Goal: Task Accomplishment & Management: Manage account settings

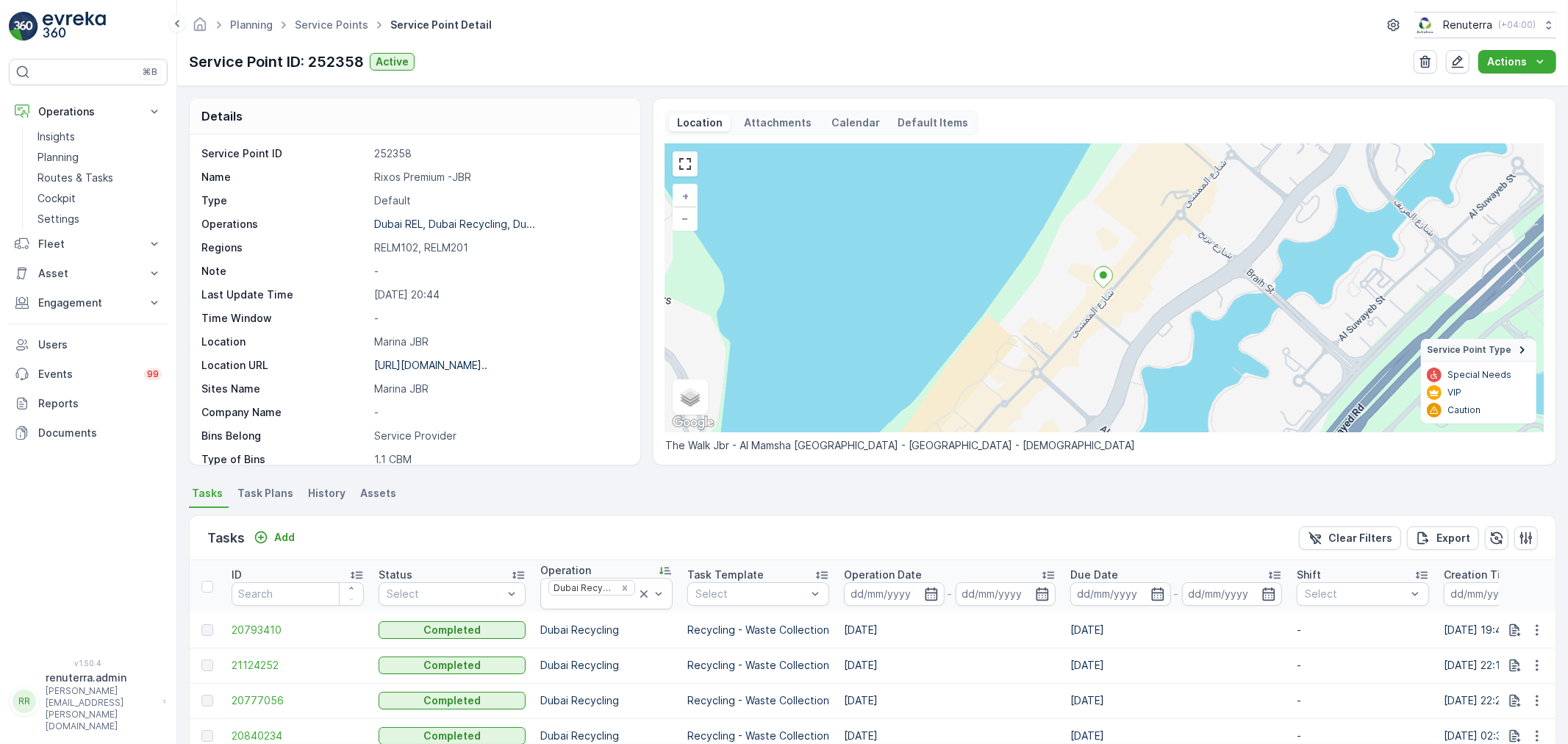
scroll to position [202, 0]
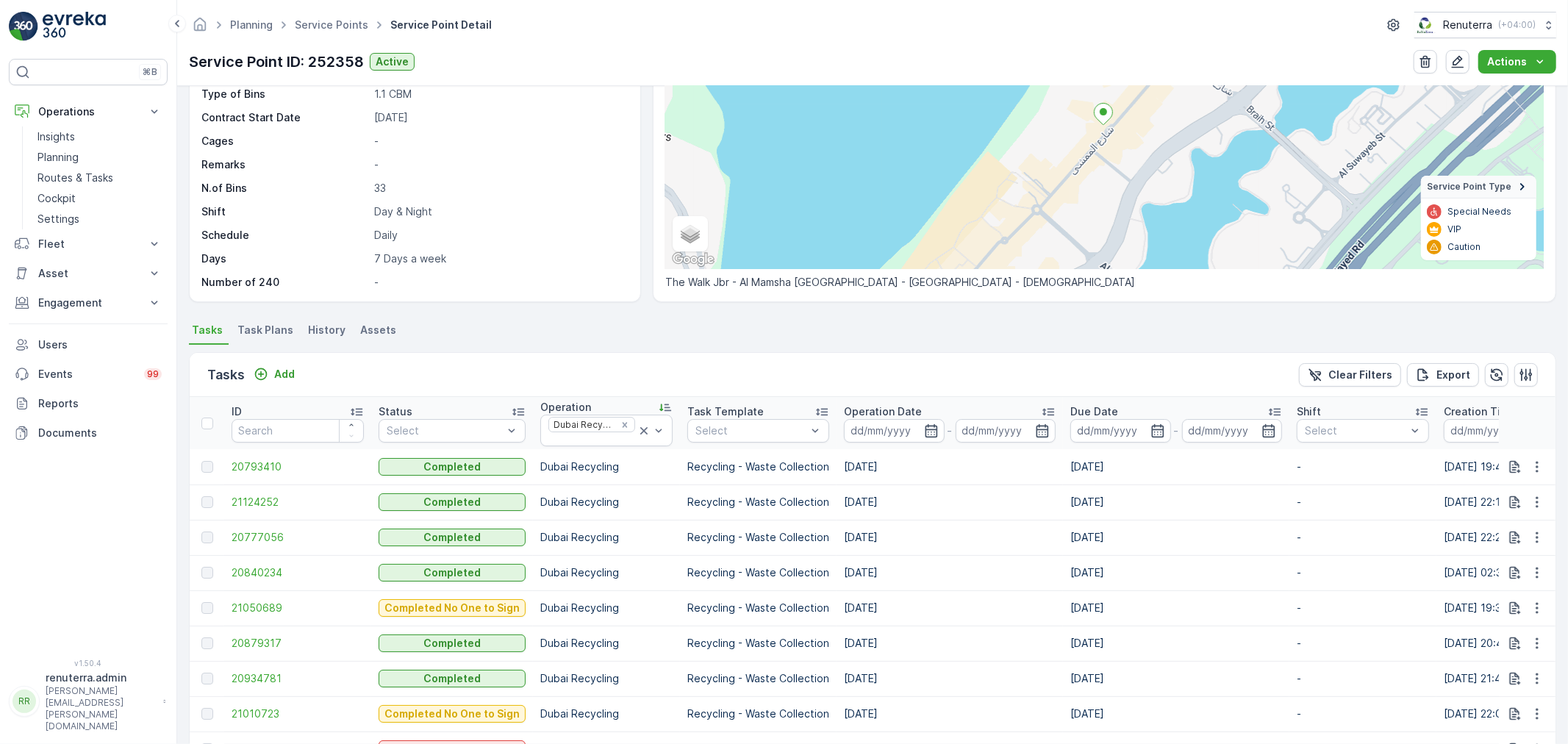
click at [326, 32] on ul "Service Points" at bounding box center [340, 25] width 95 height 22
click at [324, 24] on link "Service Points" at bounding box center [331, 25] width 74 height 12
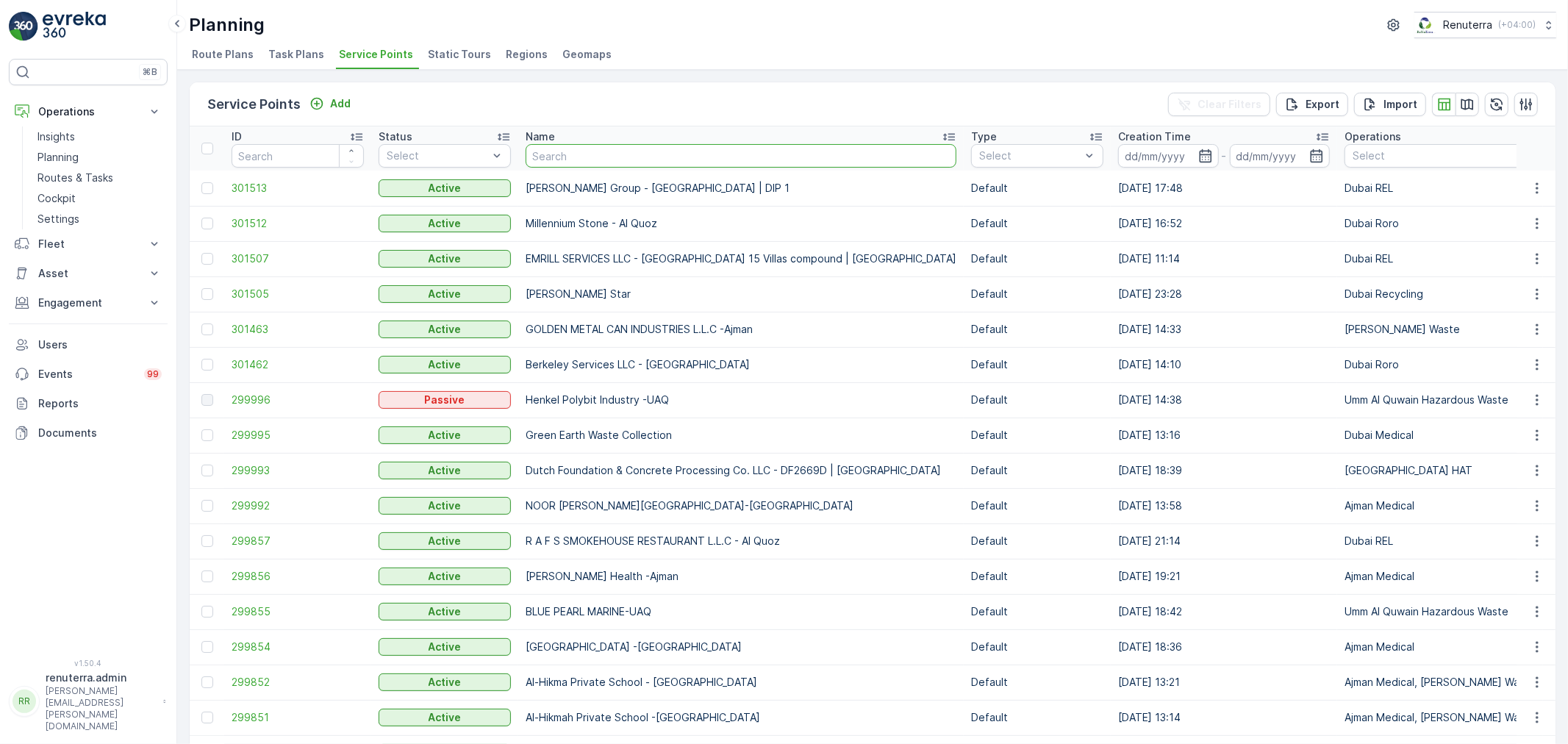
click at [618, 150] on input "text" at bounding box center [741, 155] width 430 height 24
paste input "lejumon Rajanibhava"
type input "lejumon Rajanibhava"
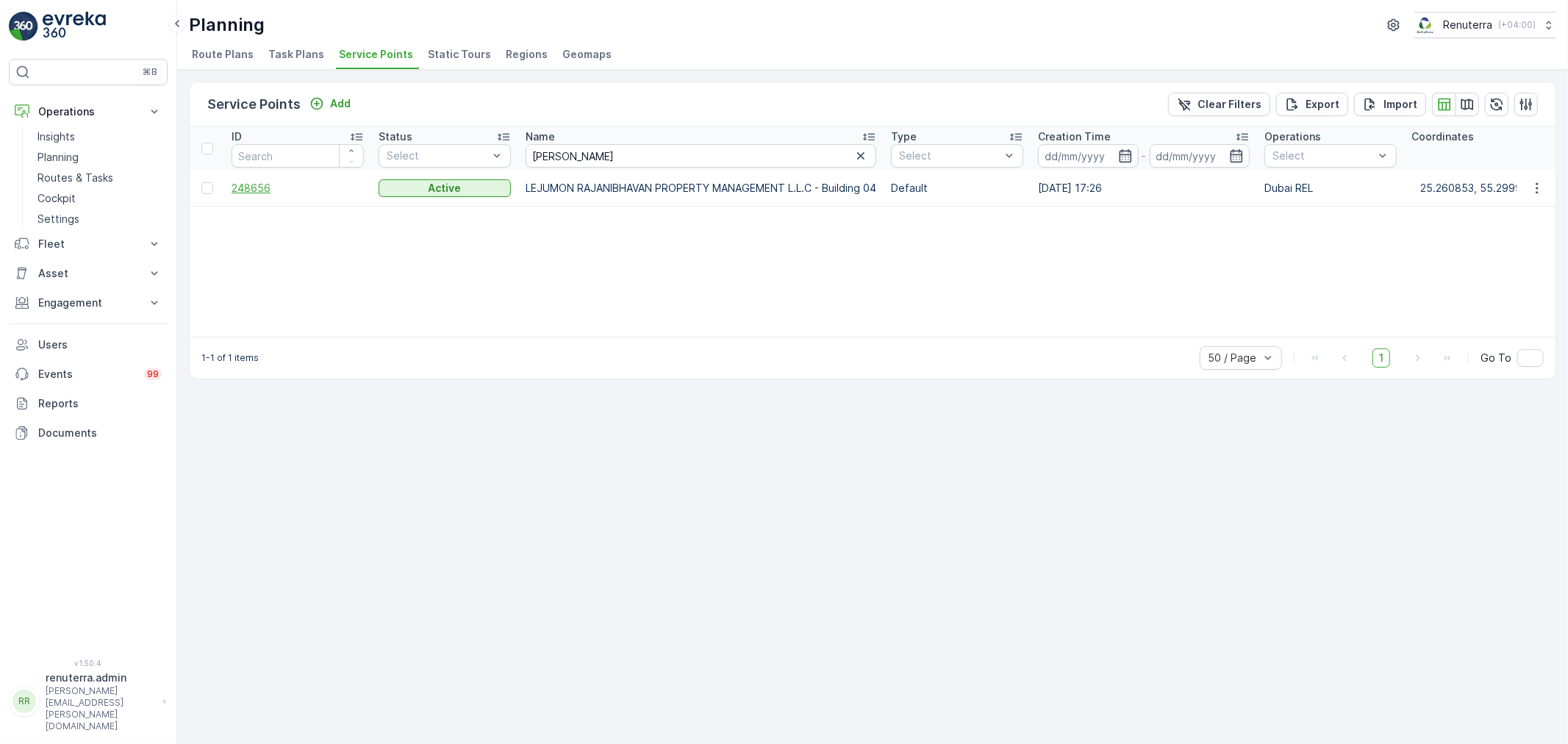
click at [259, 187] on span "248656" at bounding box center [297, 188] width 132 height 15
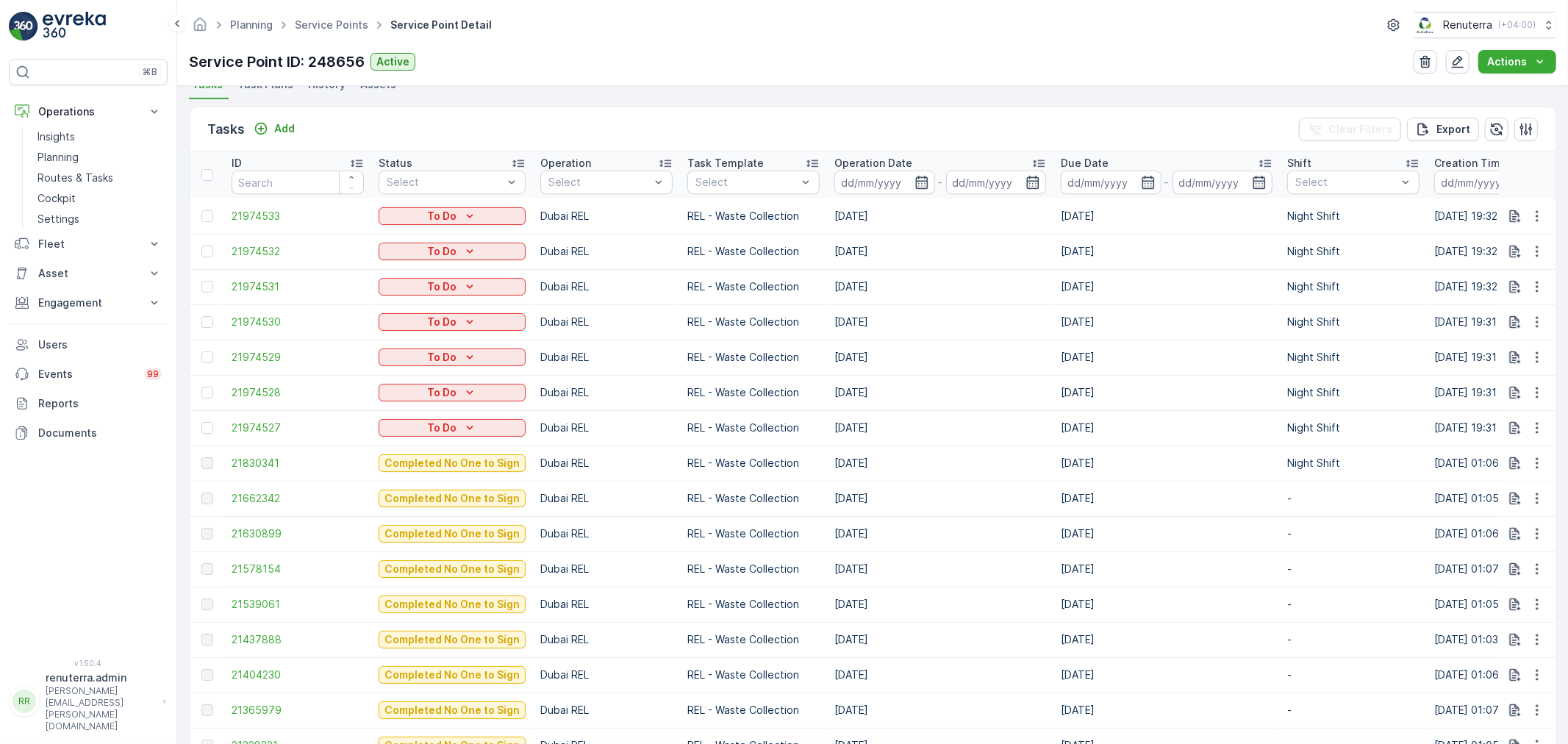
scroll to position [408, 0]
click at [266, 463] on span "21830341" at bounding box center [297, 463] width 132 height 15
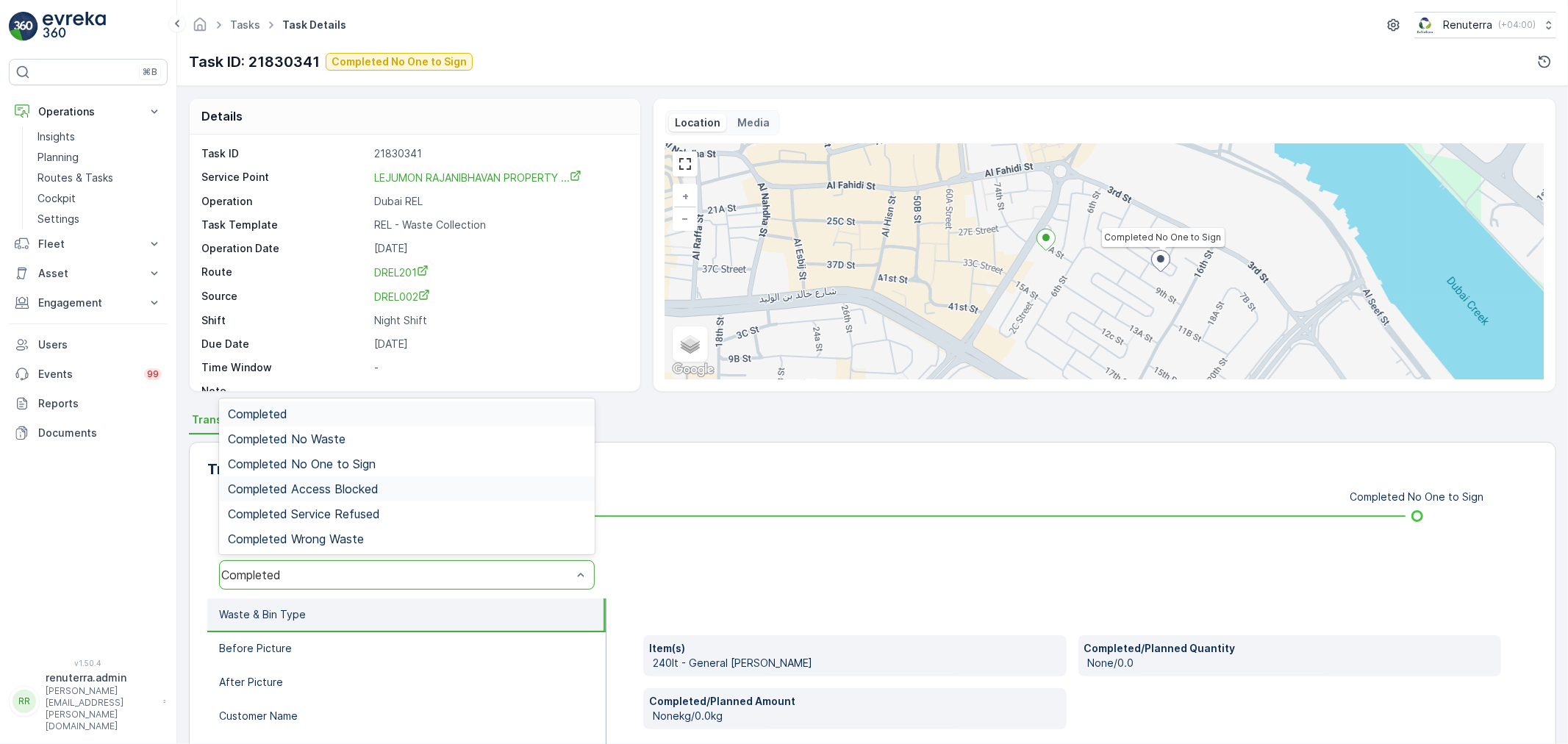
click at [373, 472] on div "Completed No One to Sign" at bounding box center [407, 463] width 376 height 25
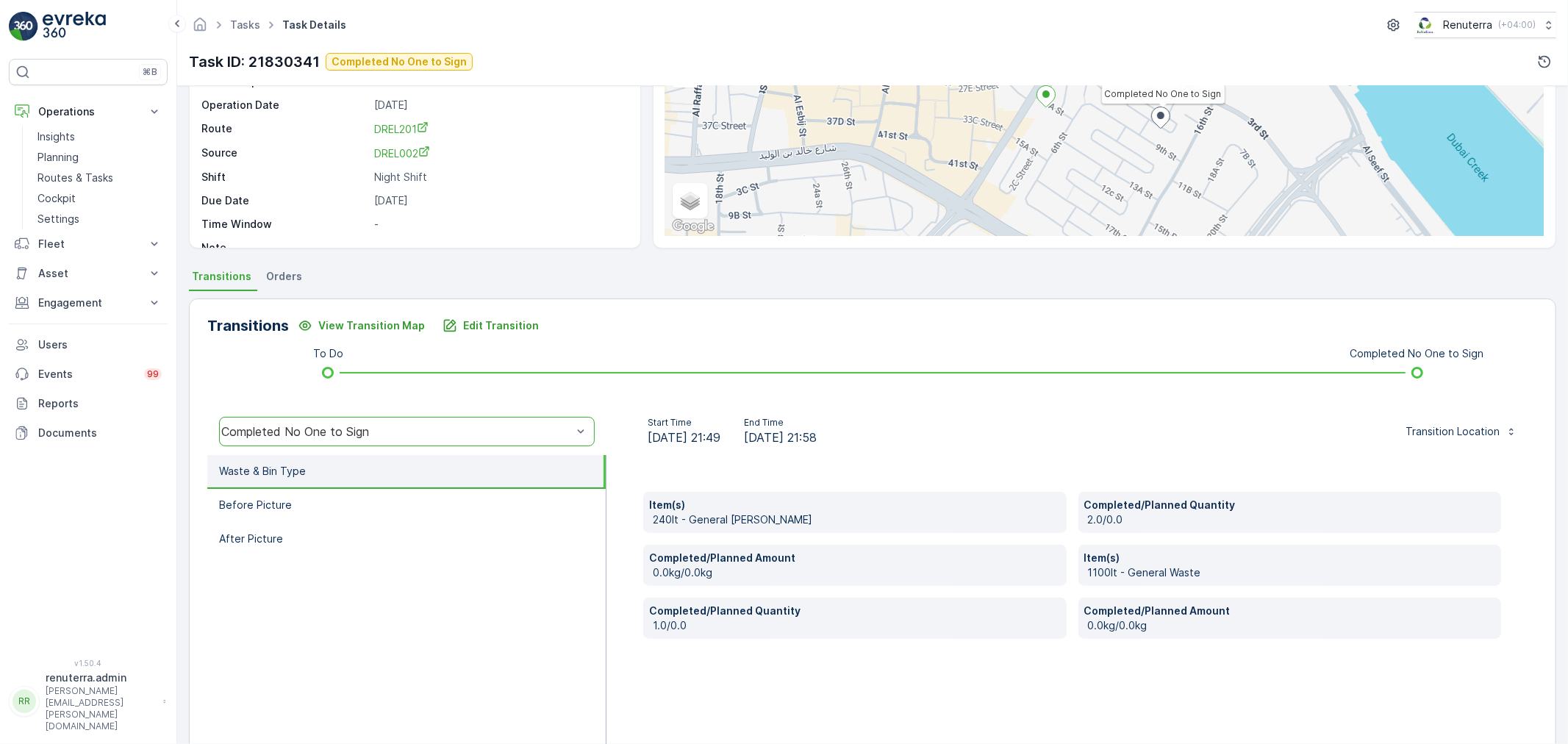
scroll to position [181, 0]
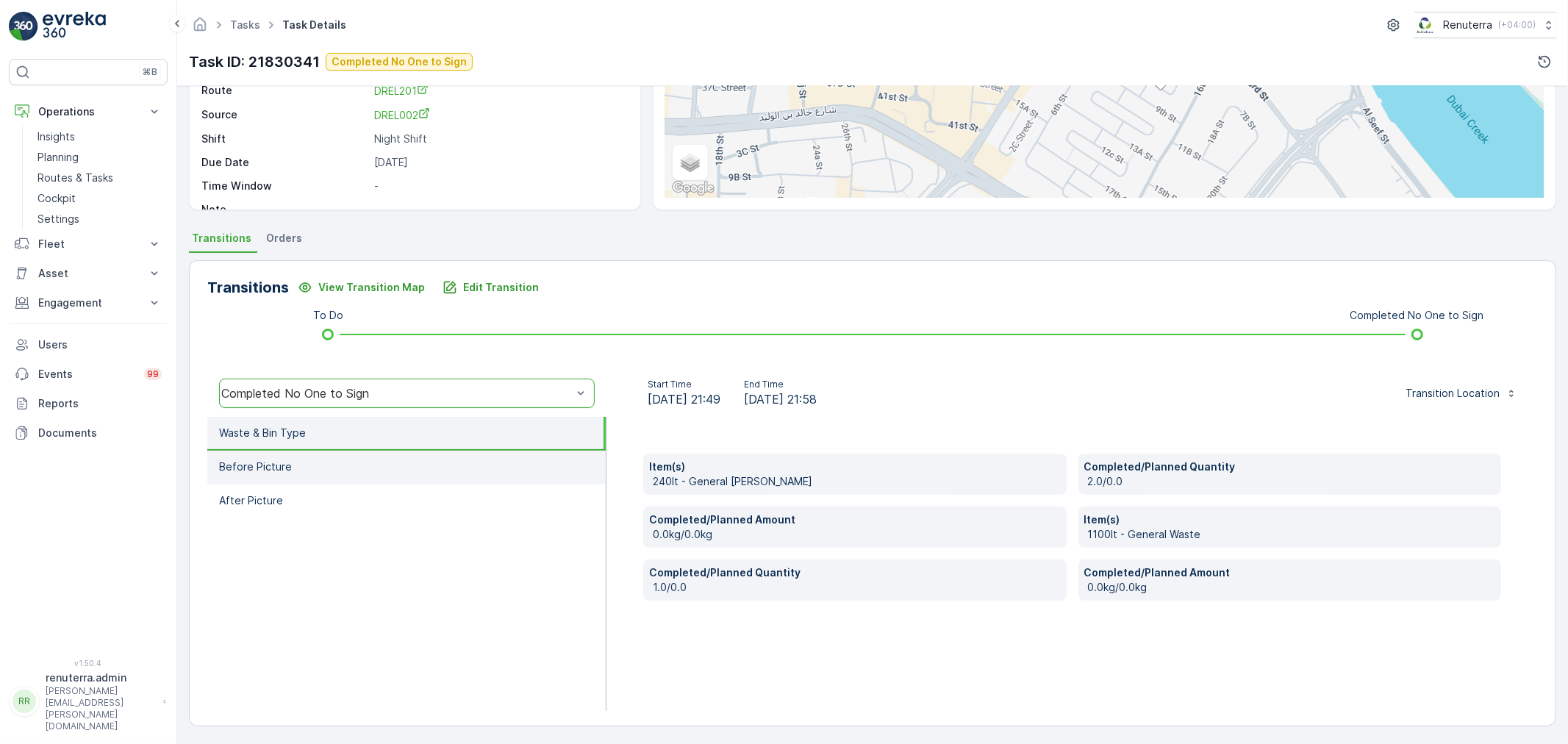
click at [327, 451] on li "Before Picture" at bounding box center [407, 467] width 398 height 34
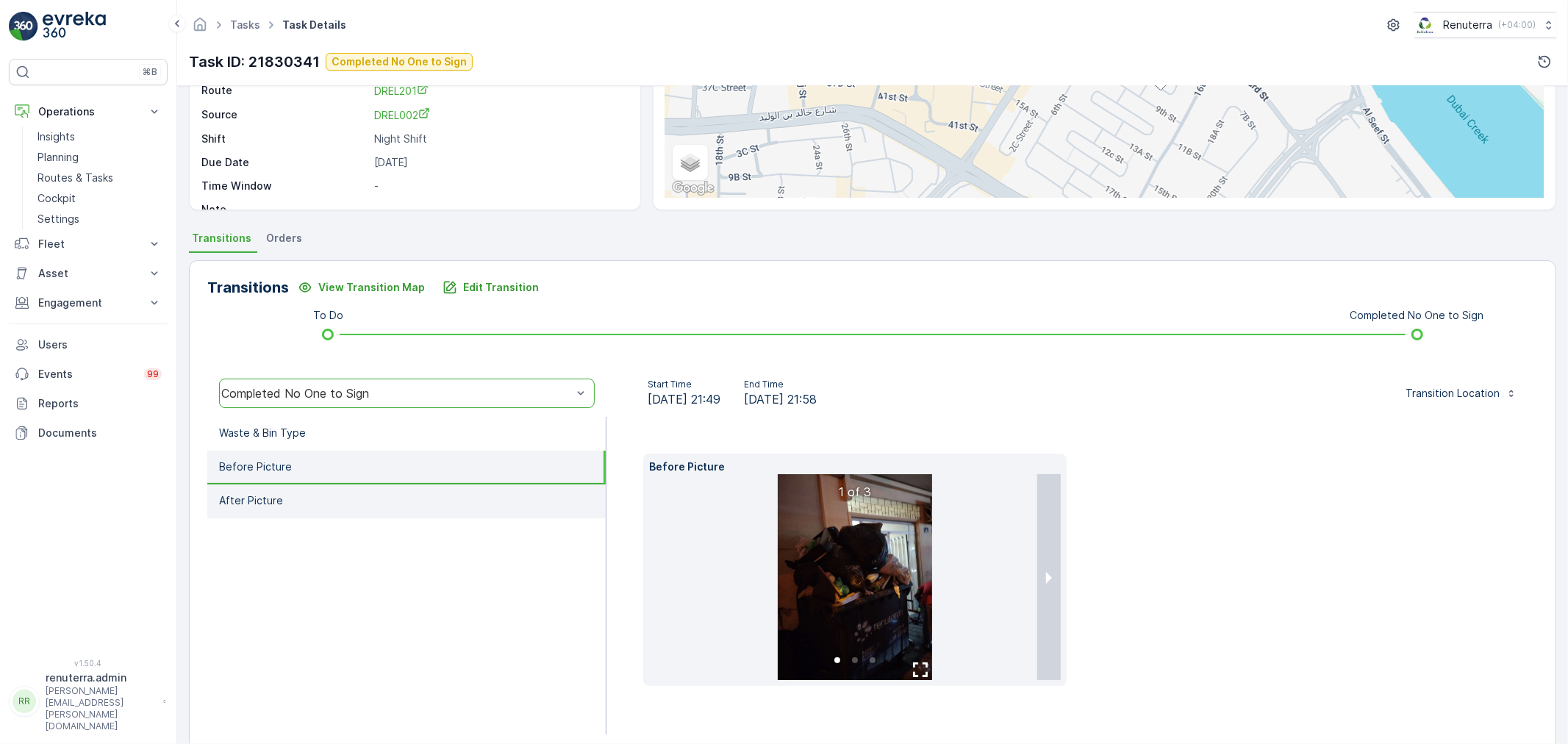
click at [370, 506] on li "After Picture" at bounding box center [407, 501] width 398 height 34
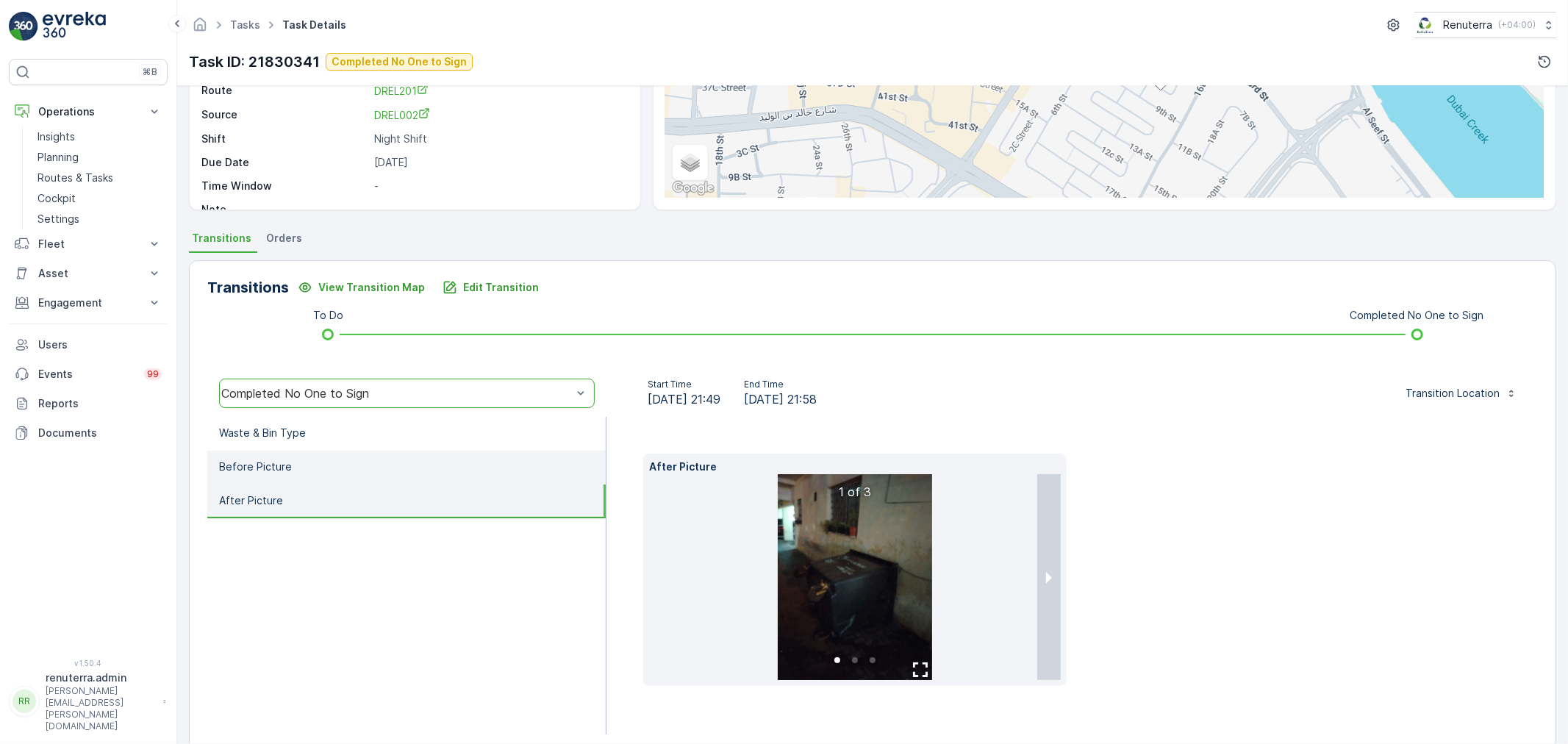
click at [246, 470] on p "Before Picture" at bounding box center [255, 467] width 73 height 15
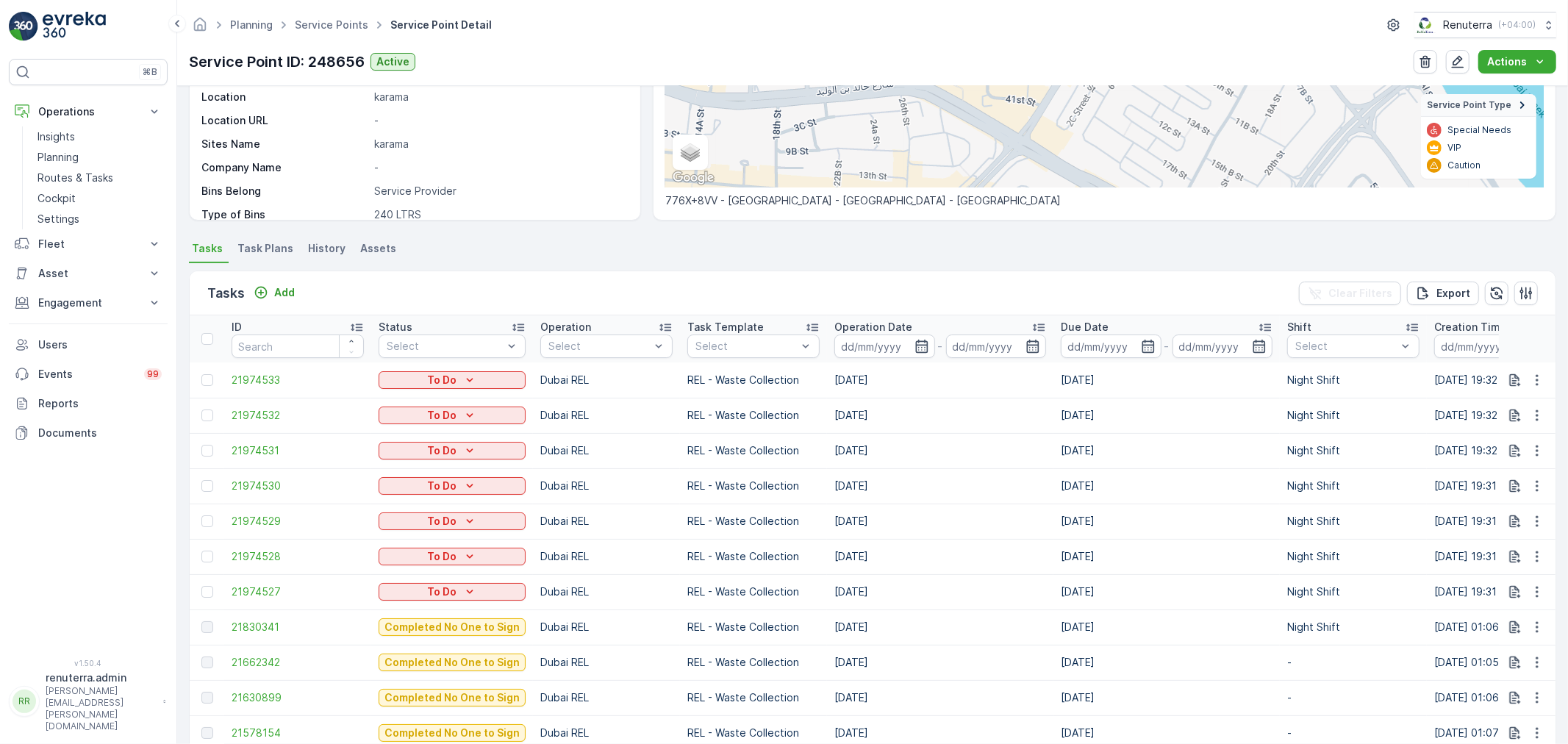
scroll to position [490, 0]
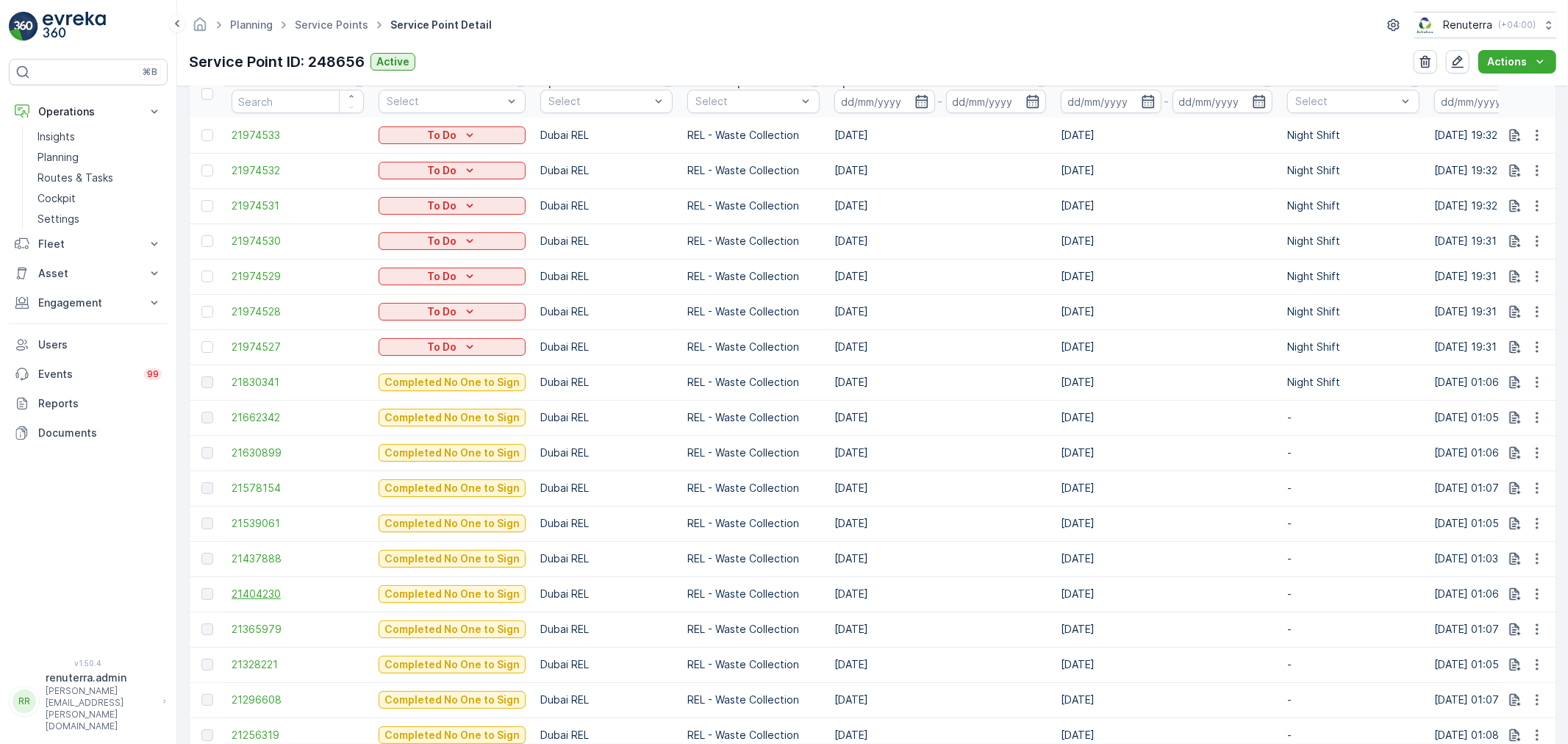
click at [256, 588] on span "21404230" at bounding box center [297, 593] width 132 height 15
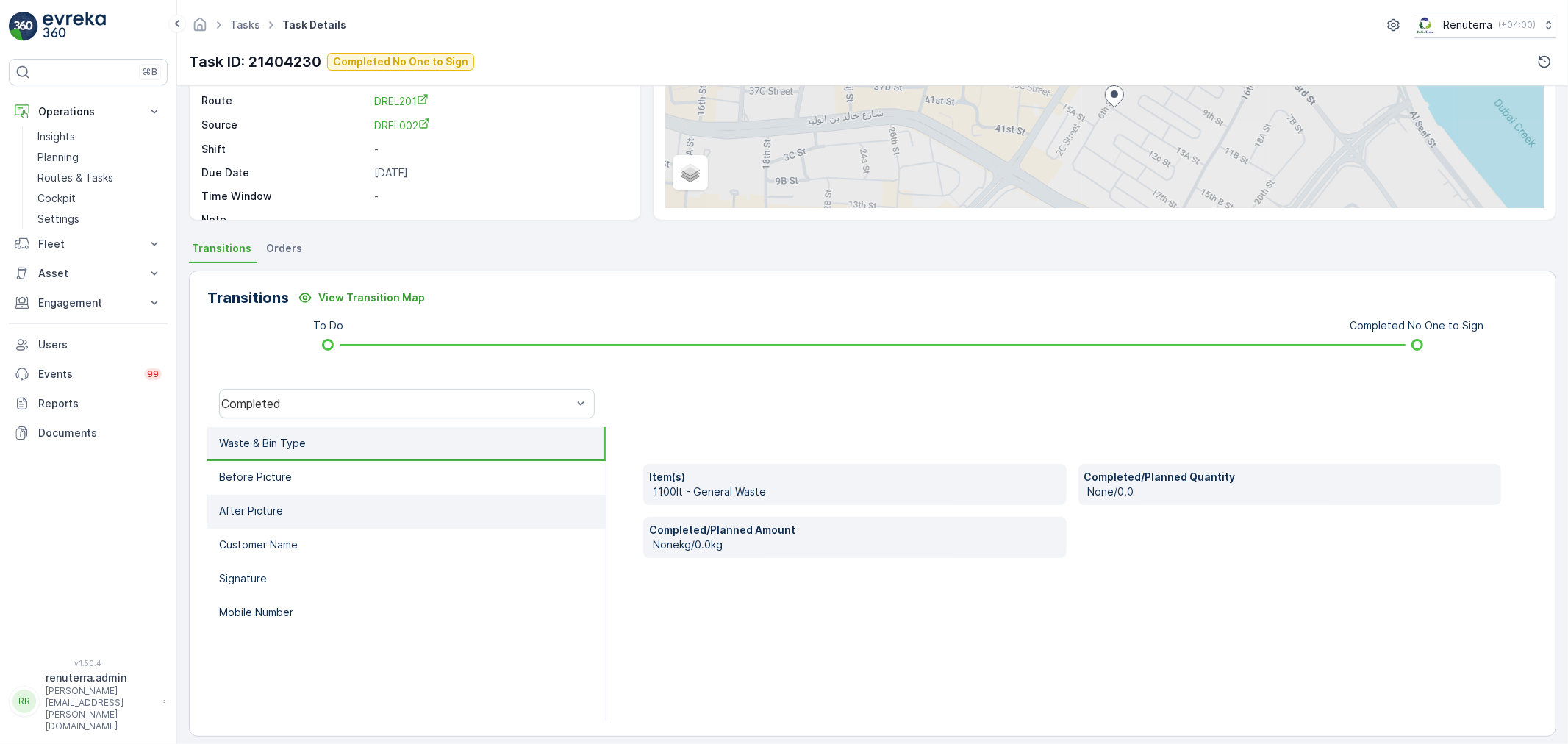
scroll to position [181, 0]
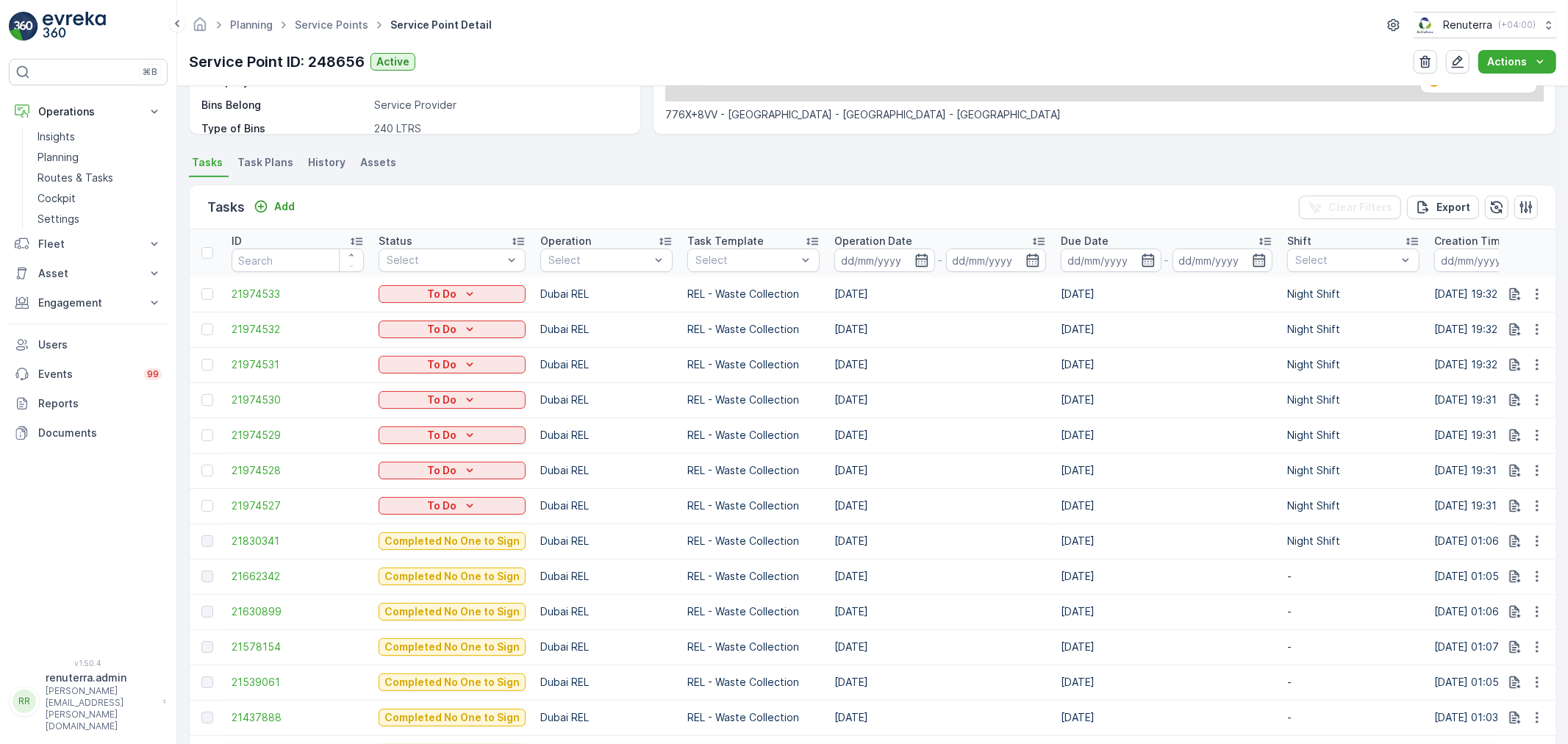
scroll to position [490, 0]
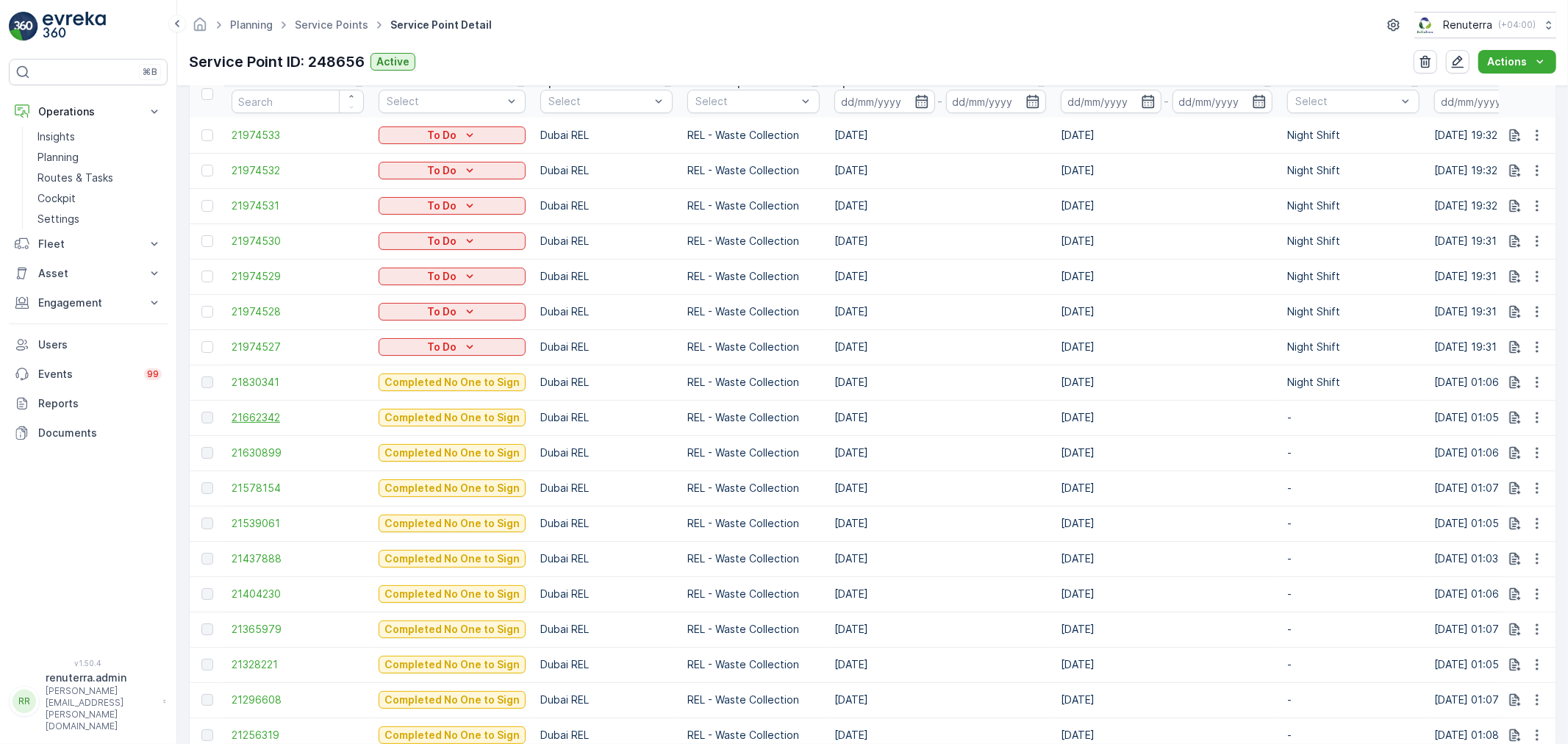
click at [235, 417] on span "21662342" at bounding box center [297, 417] width 132 height 15
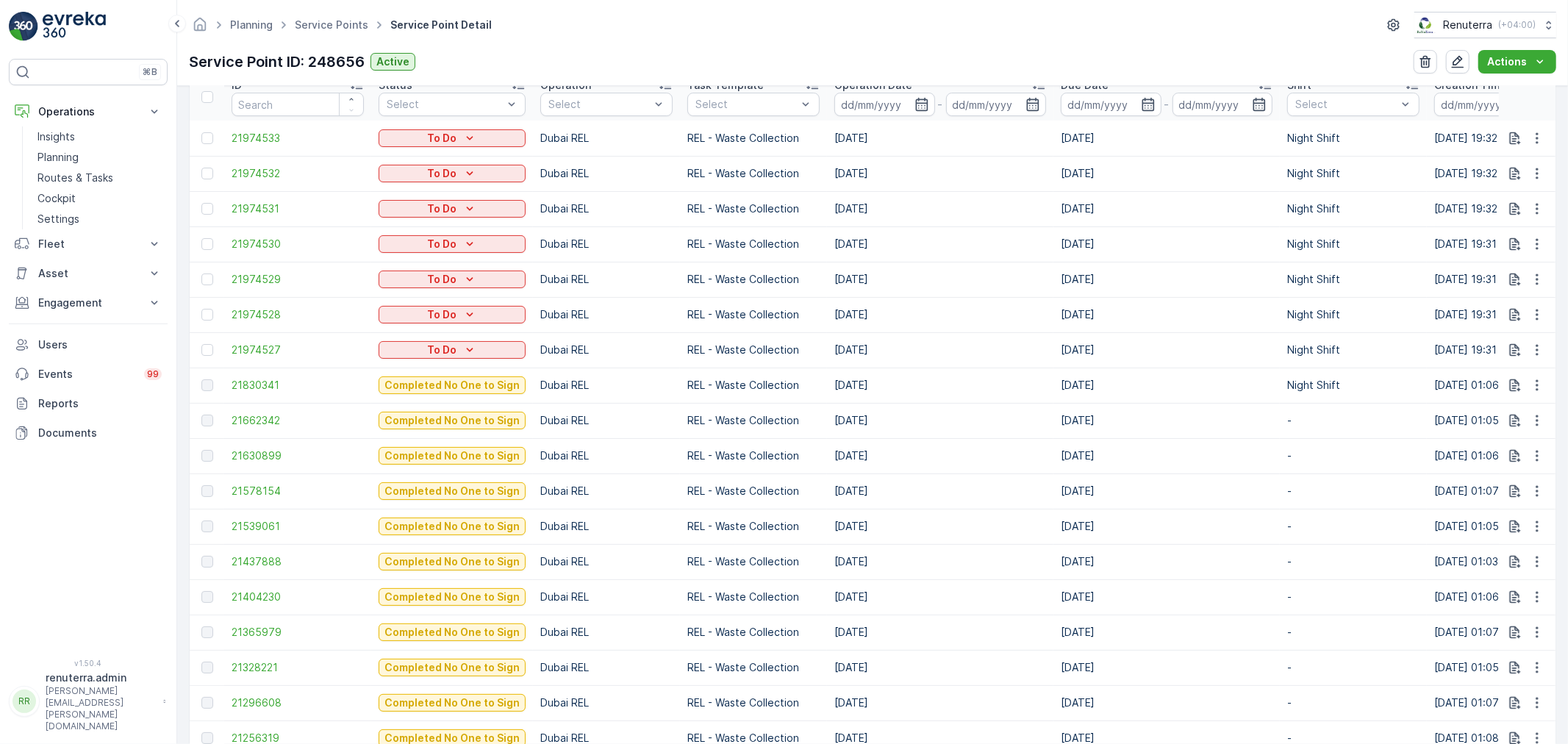
scroll to position [490, 0]
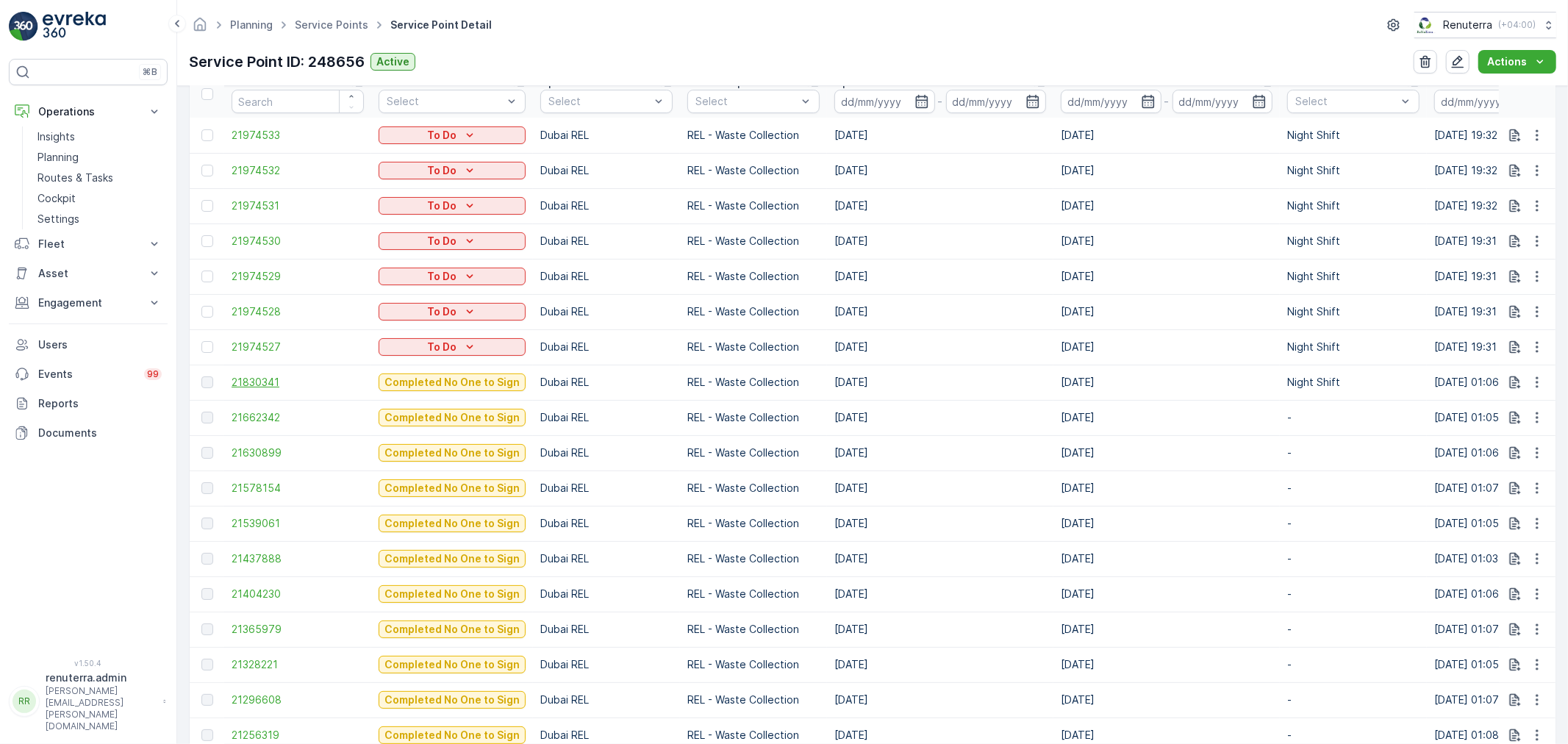
click at [262, 386] on span "21830341" at bounding box center [297, 382] width 132 height 15
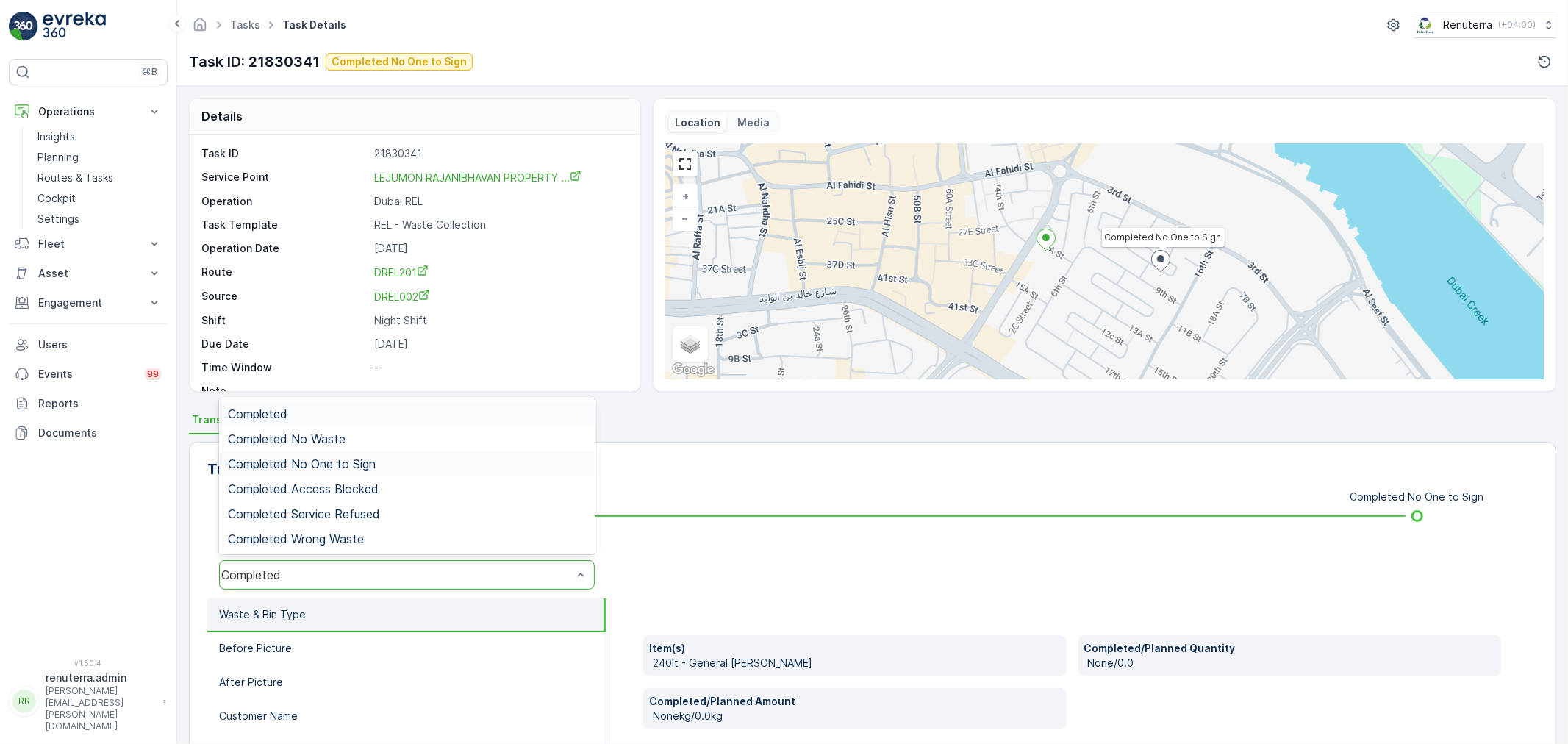
click at [348, 470] on div "Completed No One to Sign" at bounding box center [407, 463] width 376 height 25
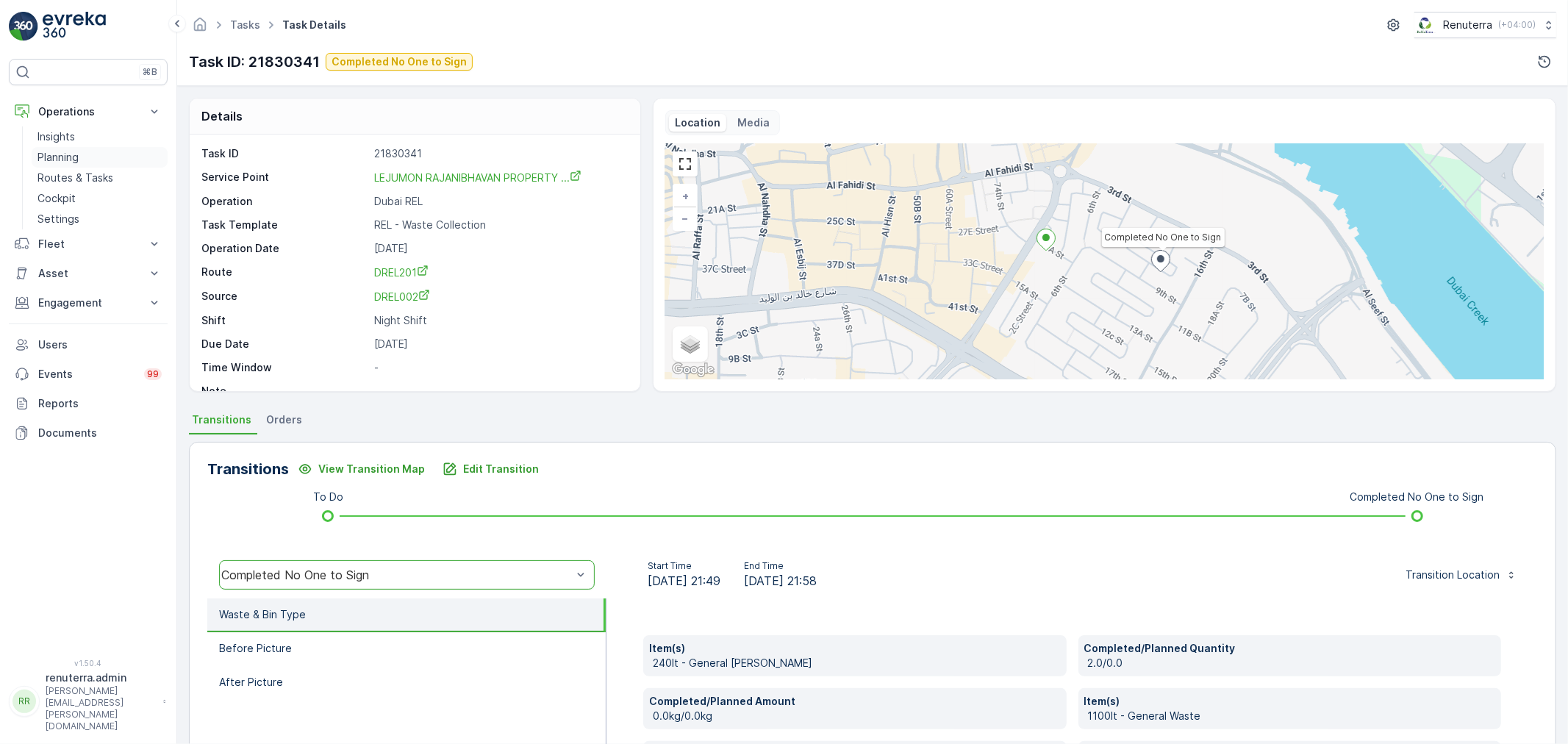
click at [86, 151] on link "Planning" at bounding box center [99, 157] width 136 height 21
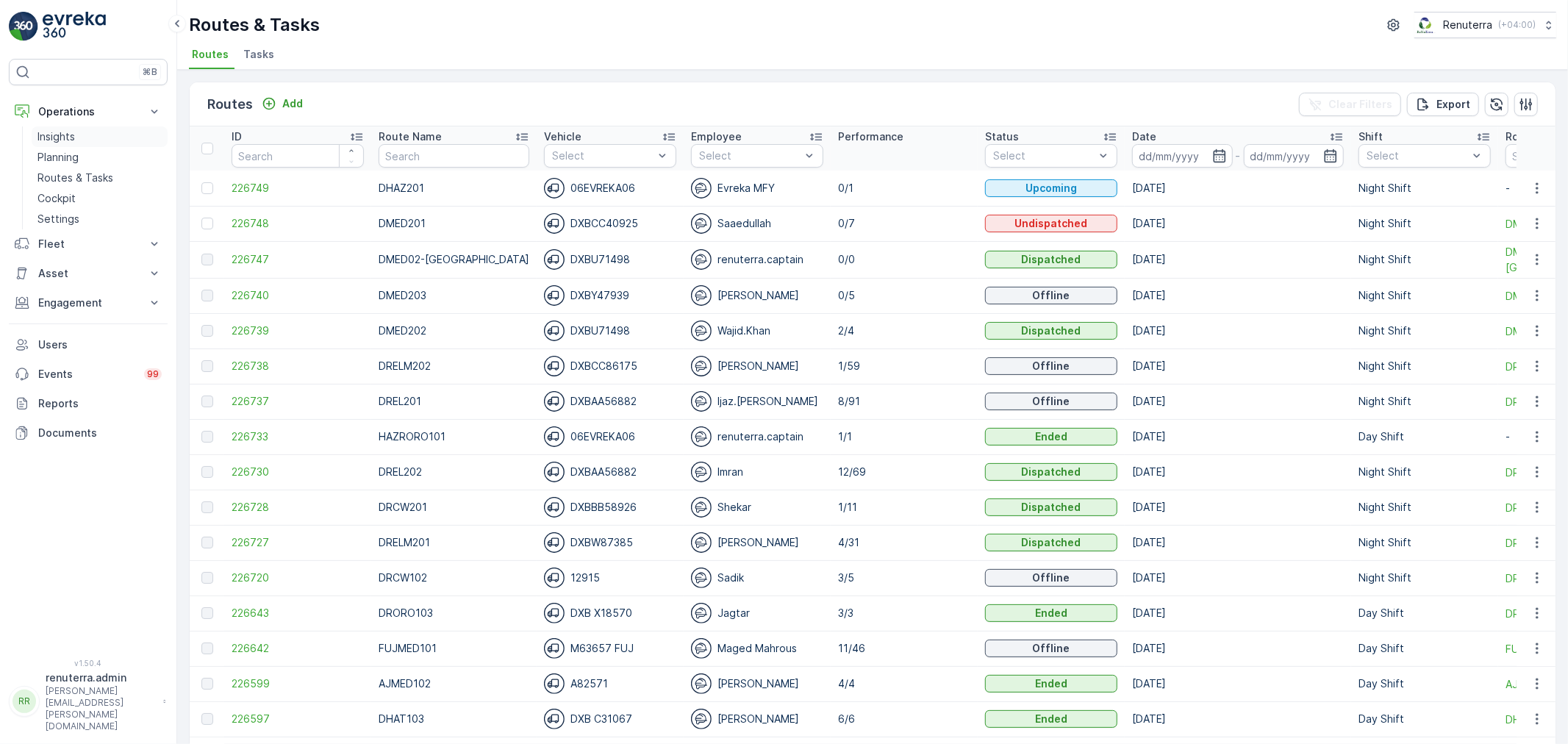
drag, startPoint x: 69, startPoint y: 157, endPoint x: 144, endPoint y: 137, distance: 77.6
click at [69, 157] on p "Planning" at bounding box center [58, 157] width 42 height 15
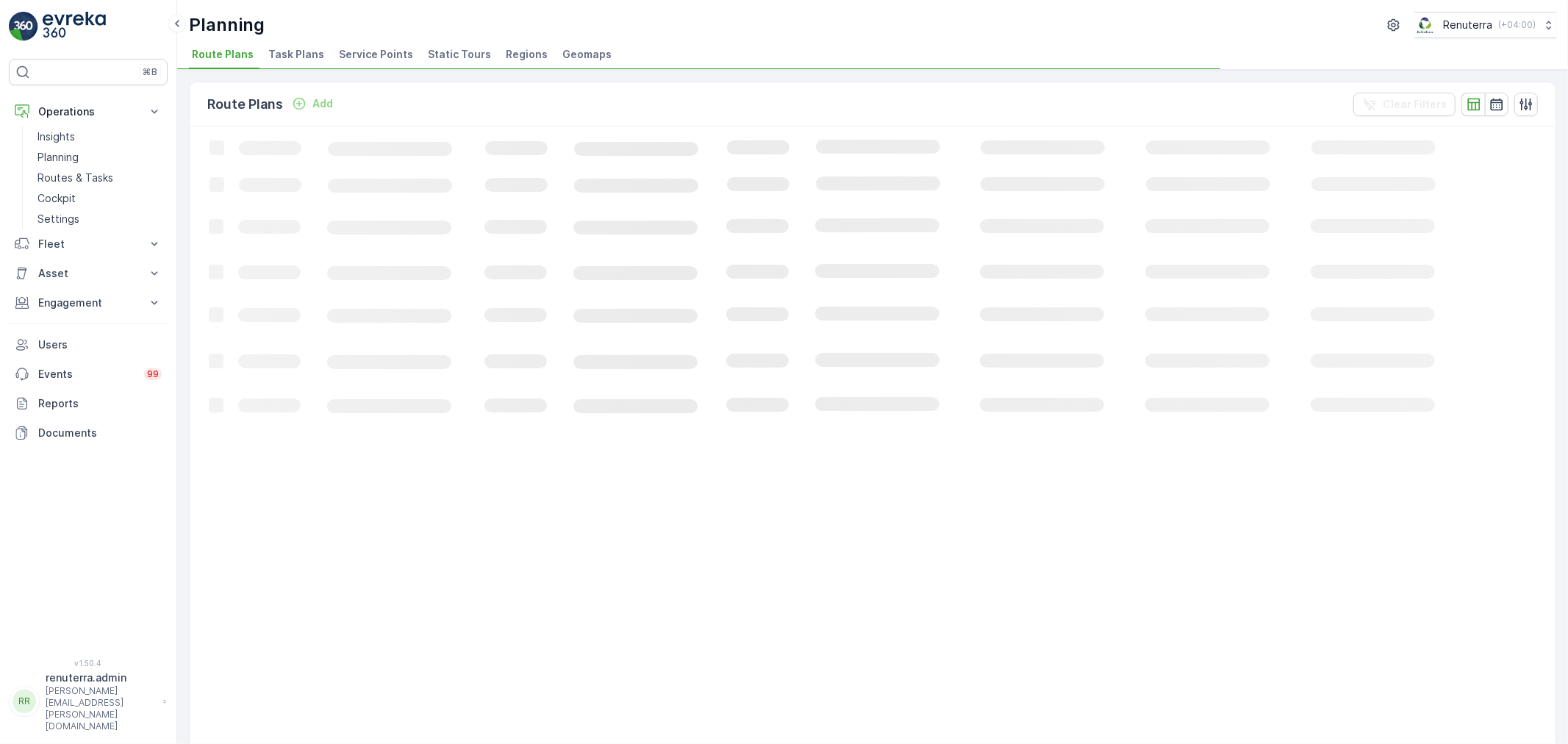
drag, startPoint x: 377, startPoint y: 57, endPoint x: 366, endPoint y: 66, distance: 14.2
click at [377, 58] on span "Service Points" at bounding box center [376, 54] width 75 height 15
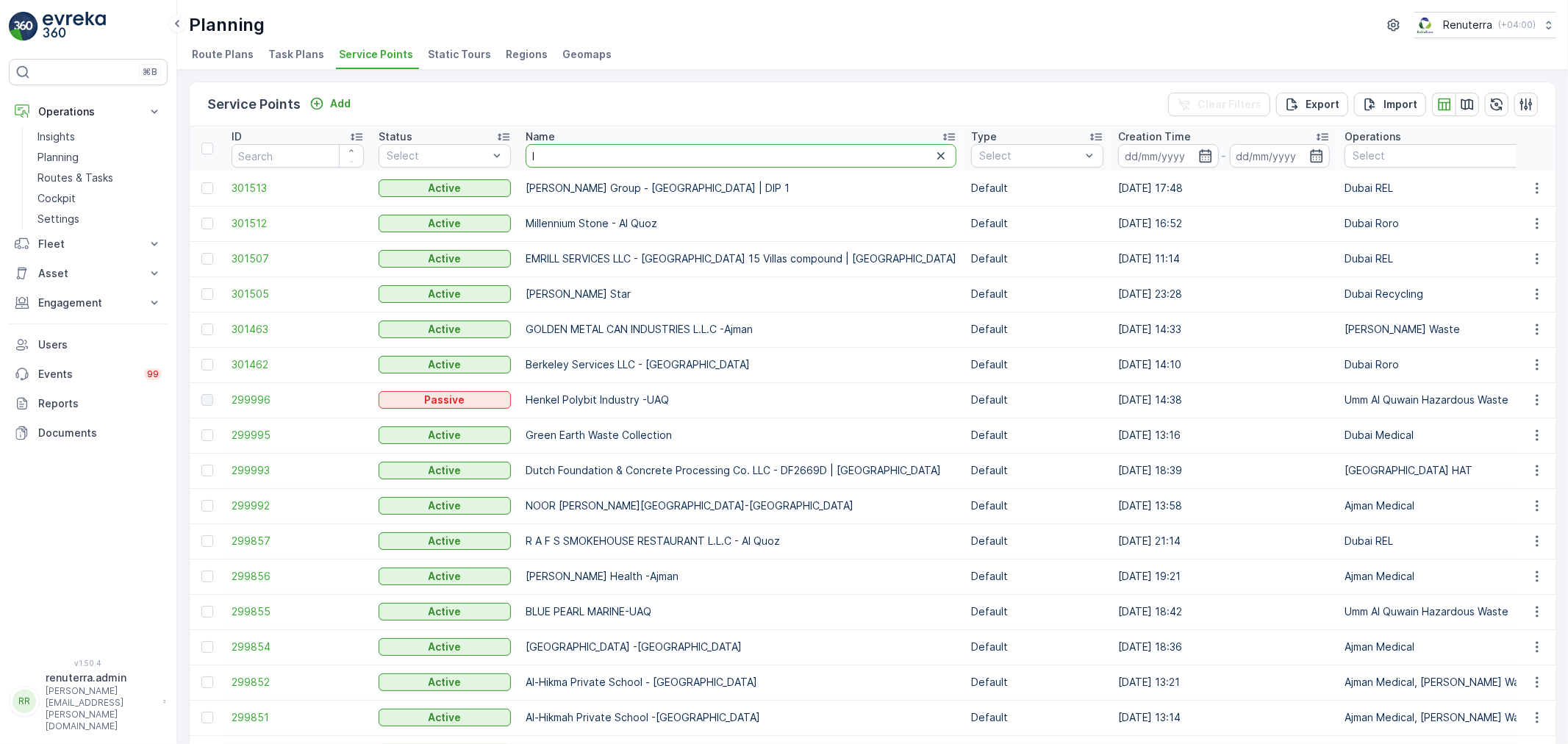
type input "le"
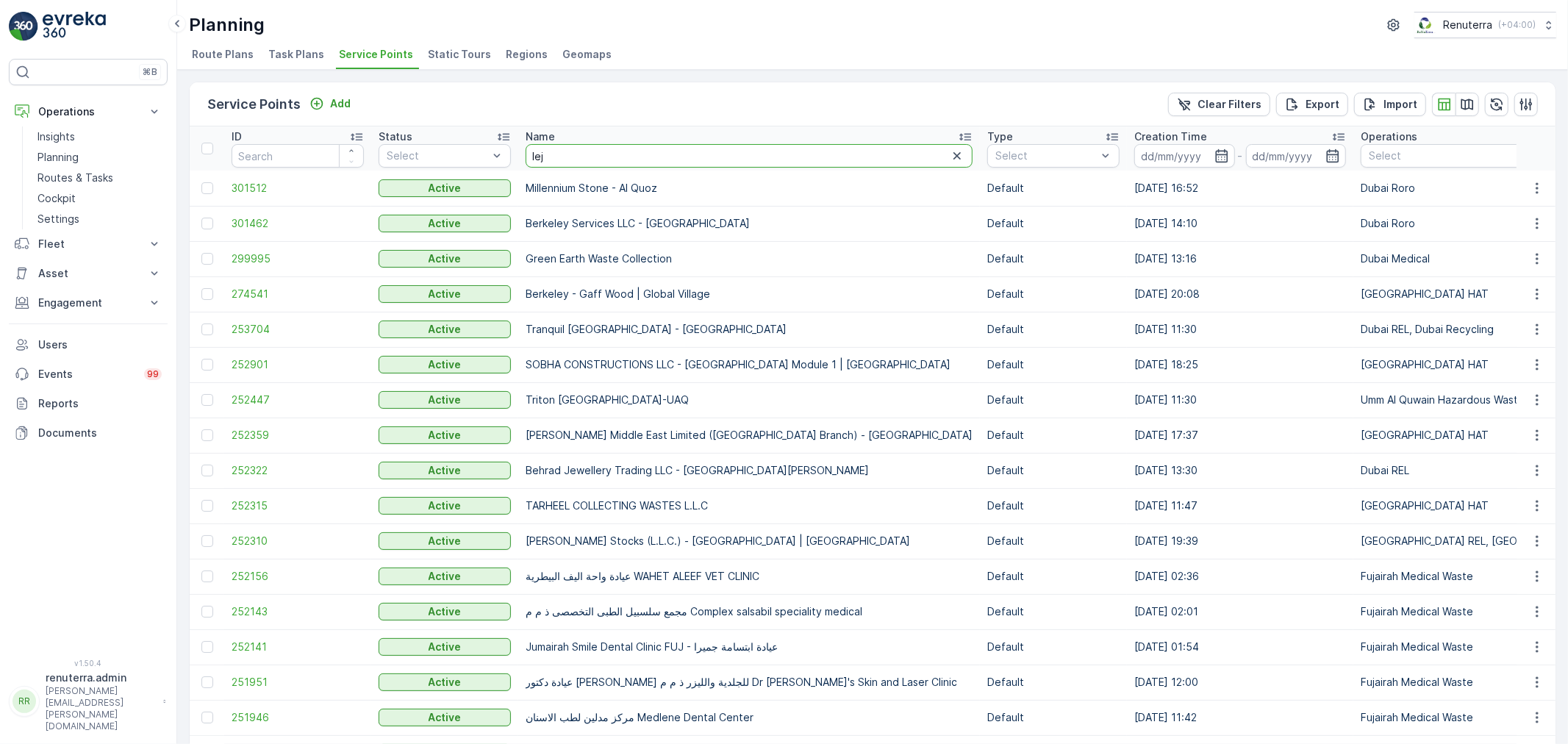
type input "lejo"
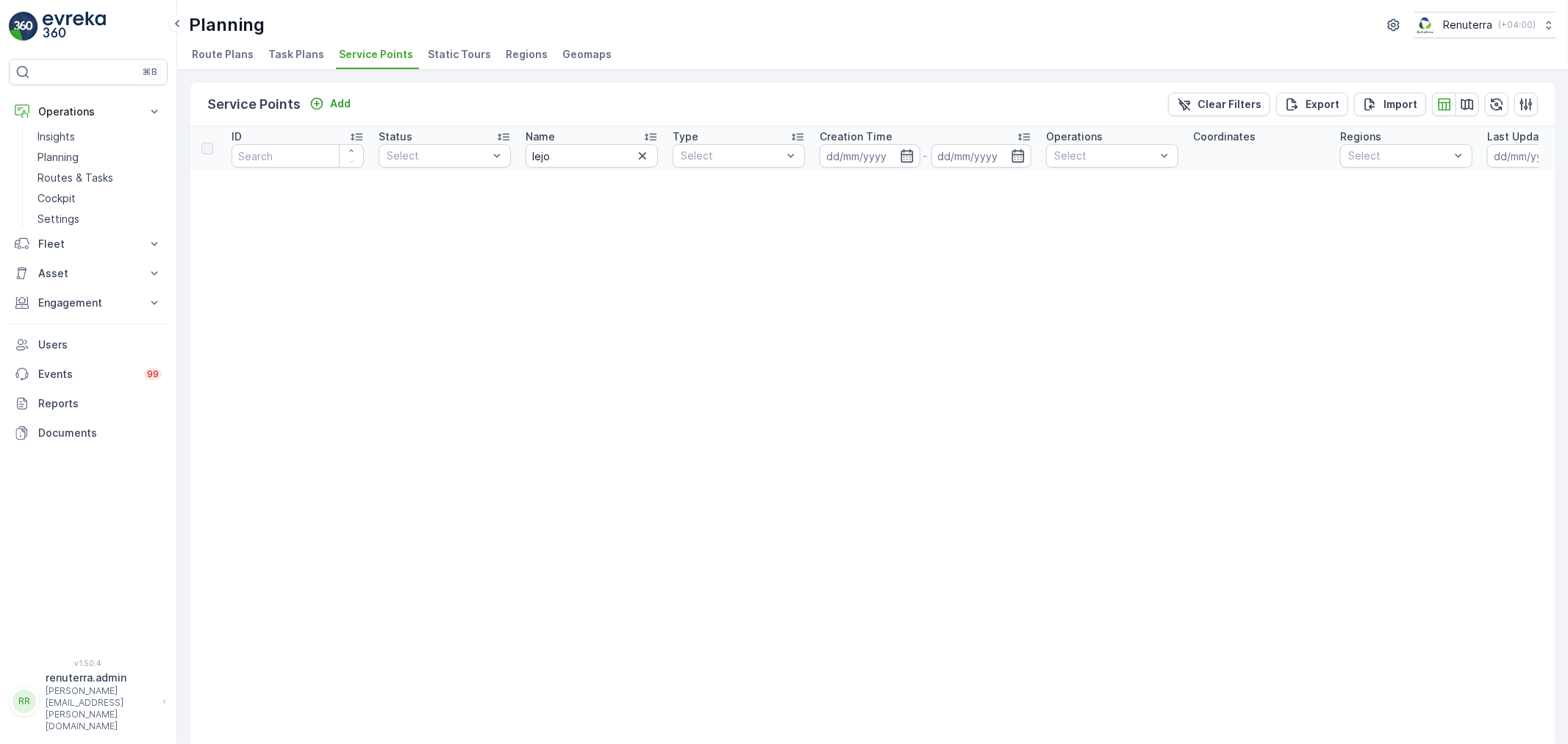
drag, startPoint x: 564, startPoint y: 170, endPoint x: 575, endPoint y: 164, distance: 12.5
click at [570, 149] on input "lejo" at bounding box center [592, 155] width 132 height 24
click at [642, 152] on icon "button" at bounding box center [642, 155] width 15 height 15
drag, startPoint x: 592, startPoint y: 152, endPoint x: 583, endPoint y: 158, distance: 10.8
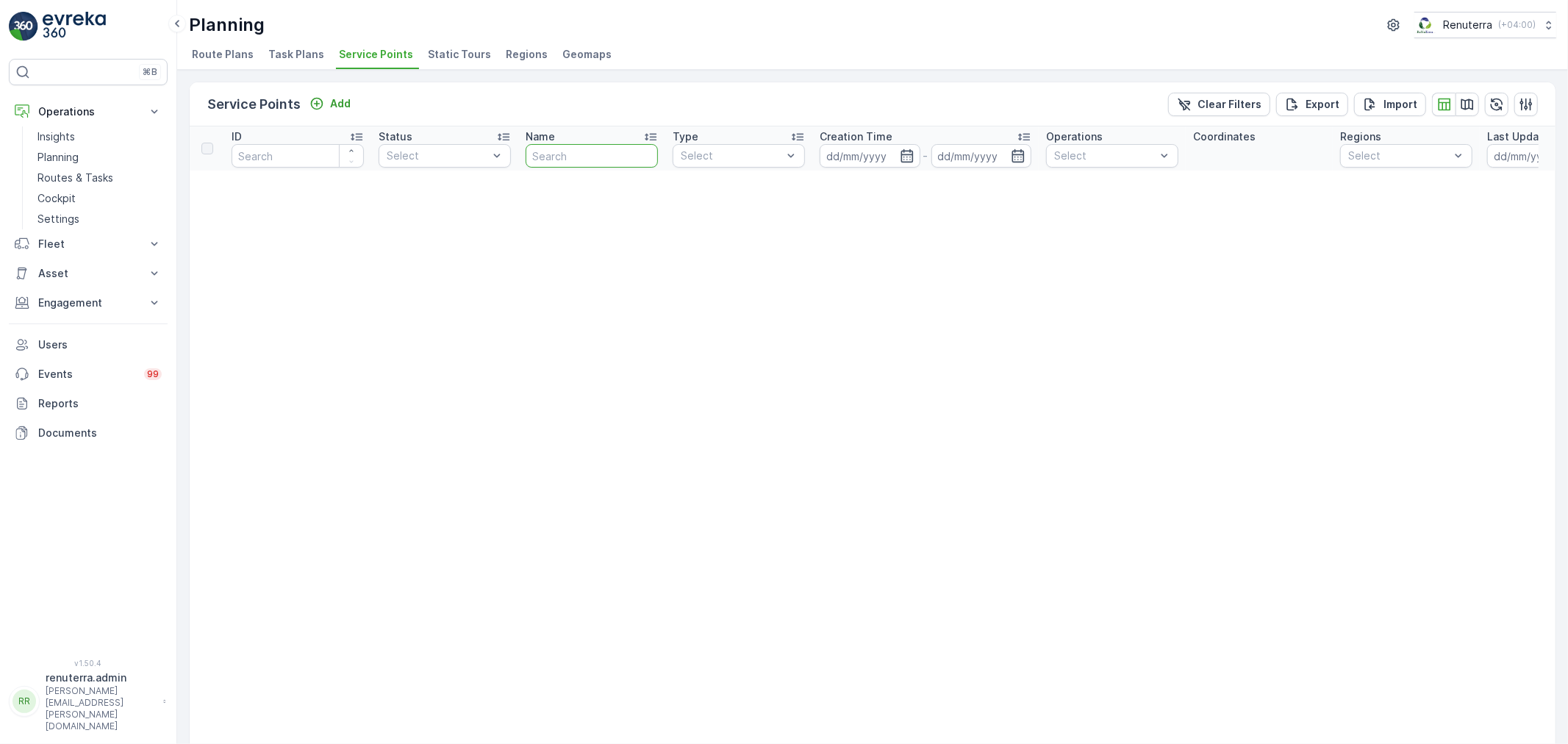
click at [591, 153] on input "text" at bounding box center [592, 155] width 132 height 24
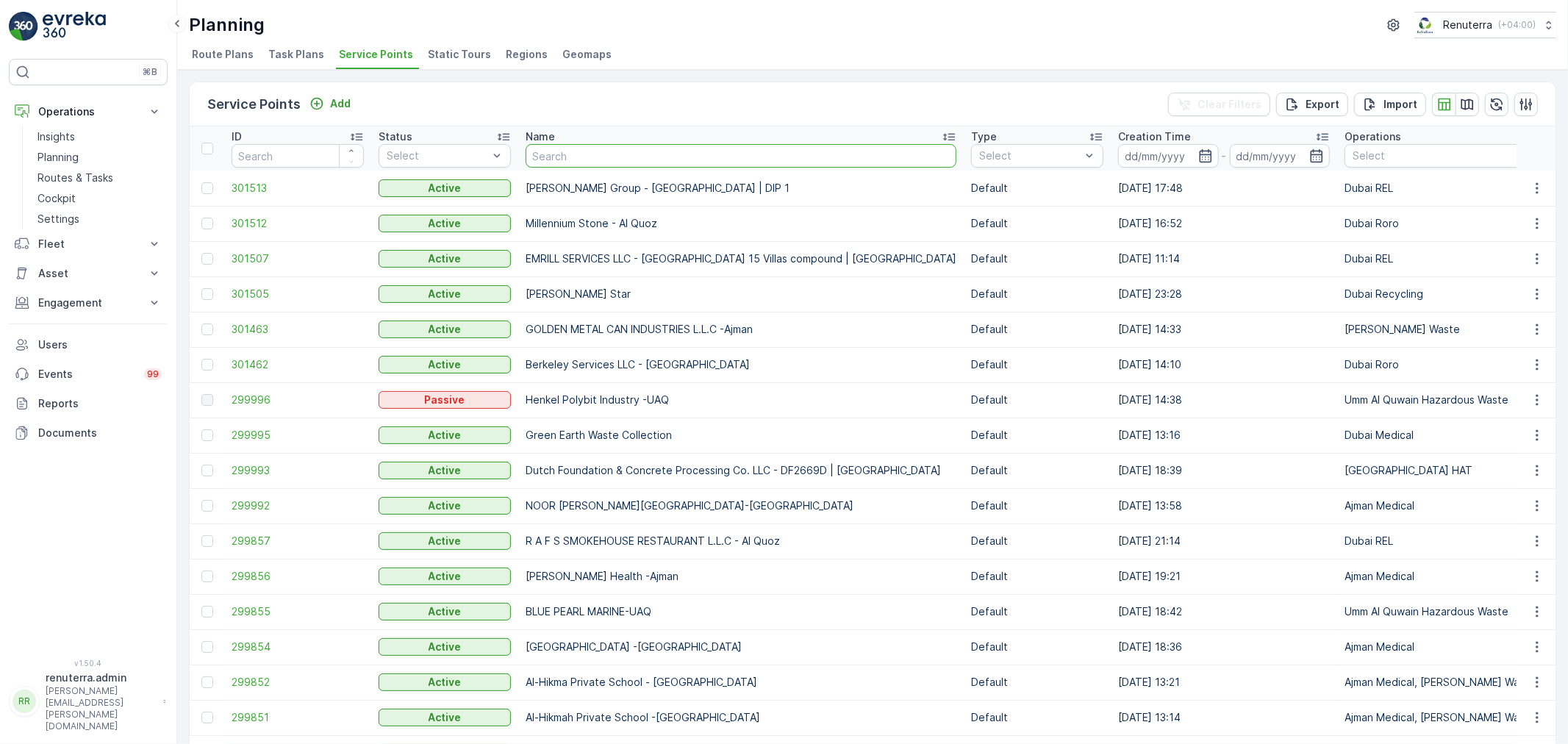
click at [594, 164] on input "text" at bounding box center [741, 155] width 430 height 24
type input "jo"
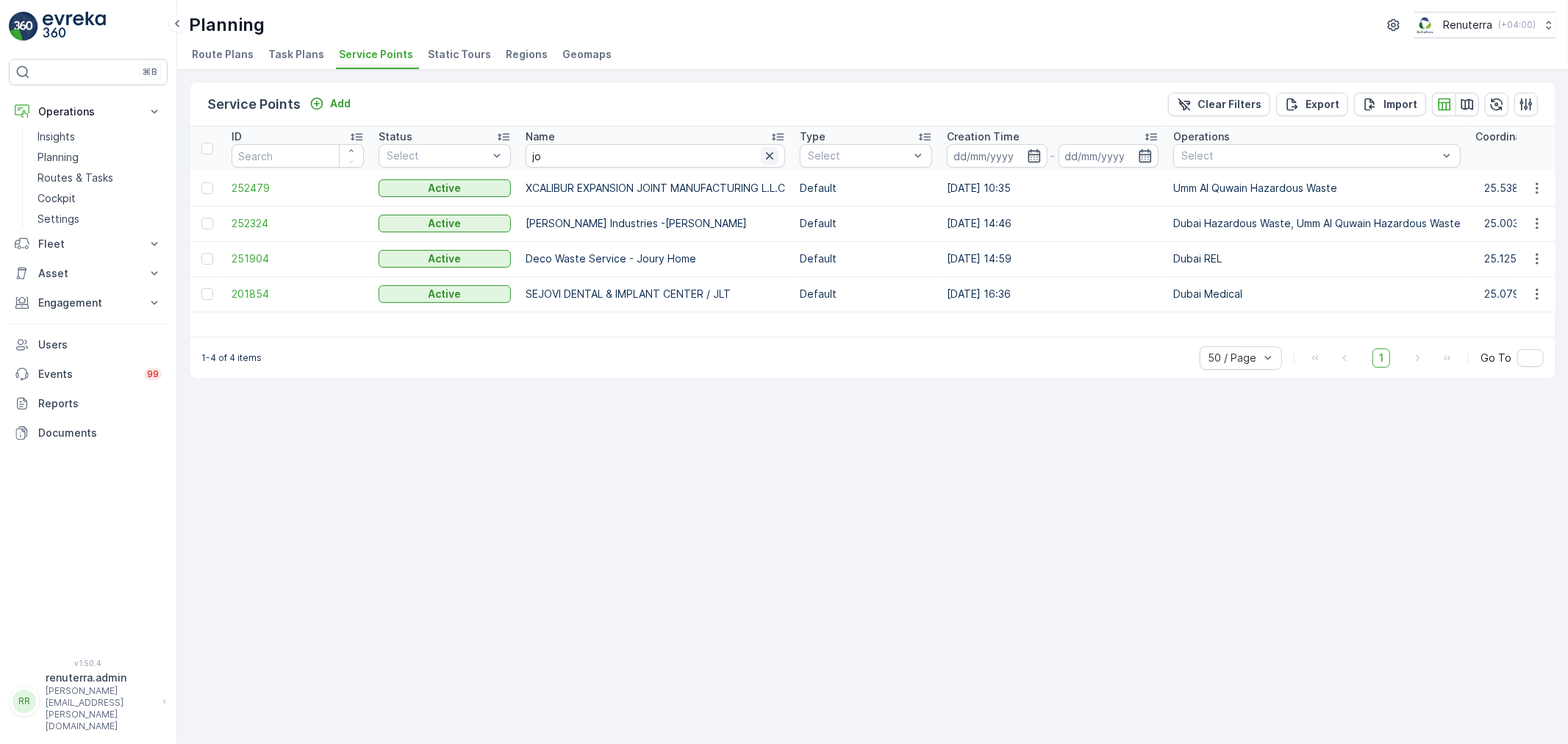
drag, startPoint x: 776, startPoint y: 158, endPoint x: 763, endPoint y: 157, distance: 13.0
click at [775, 158] on icon "button" at bounding box center [769, 155] width 15 height 15
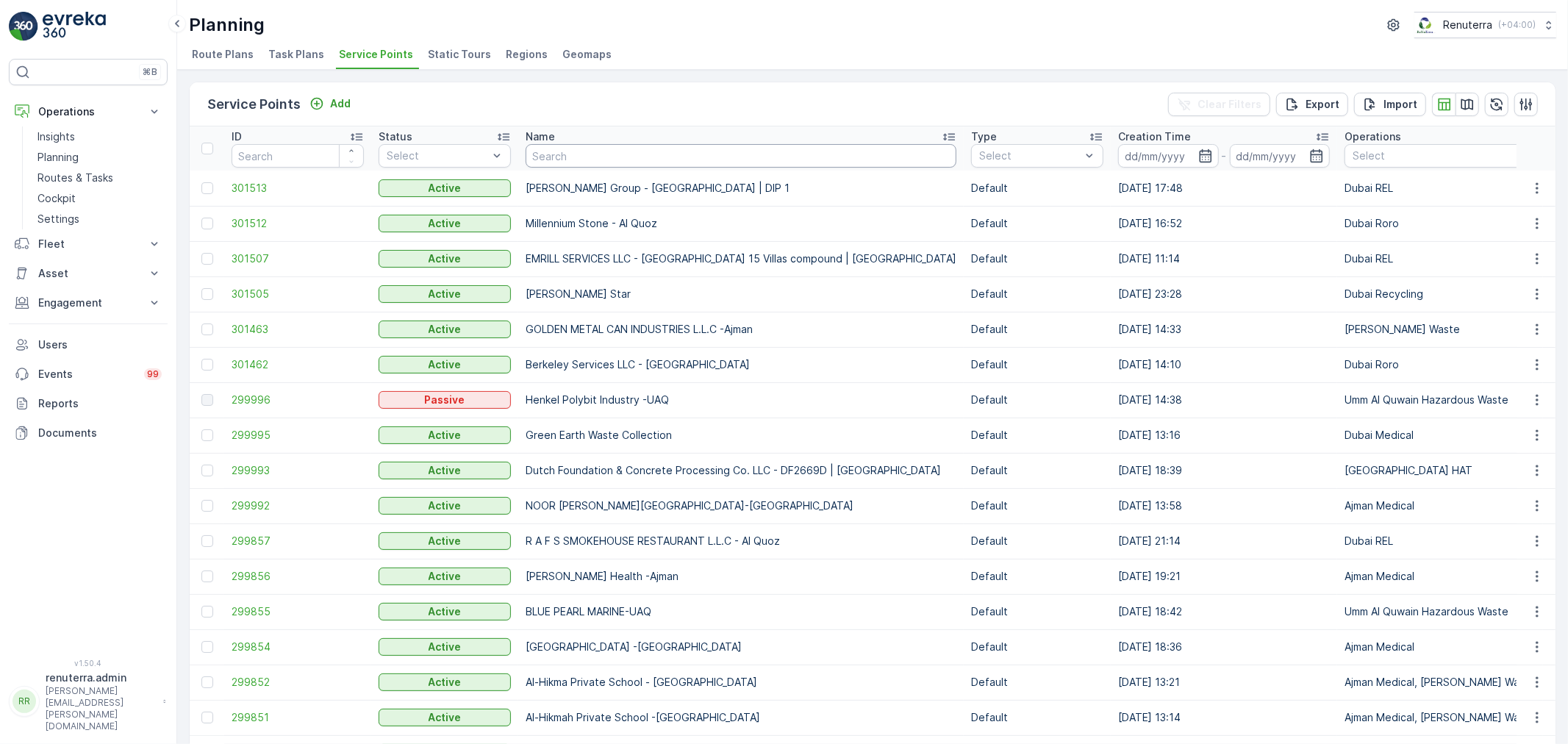
click at [586, 156] on input "text" at bounding box center [741, 155] width 430 height 24
click at [582, 150] on input "text" at bounding box center [741, 155] width 430 height 24
click at [580, 118] on div "Service Points Add Clear Filters Export Import" at bounding box center [872, 104] width 1366 height 44
click at [591, 160] on input "text" at bounding box center [741, 155] width 430 height 24
click at [594, 118] on div "Service Points Add Clear Filters Export Import" at bounding box center [872, 104] width 1366 height 44
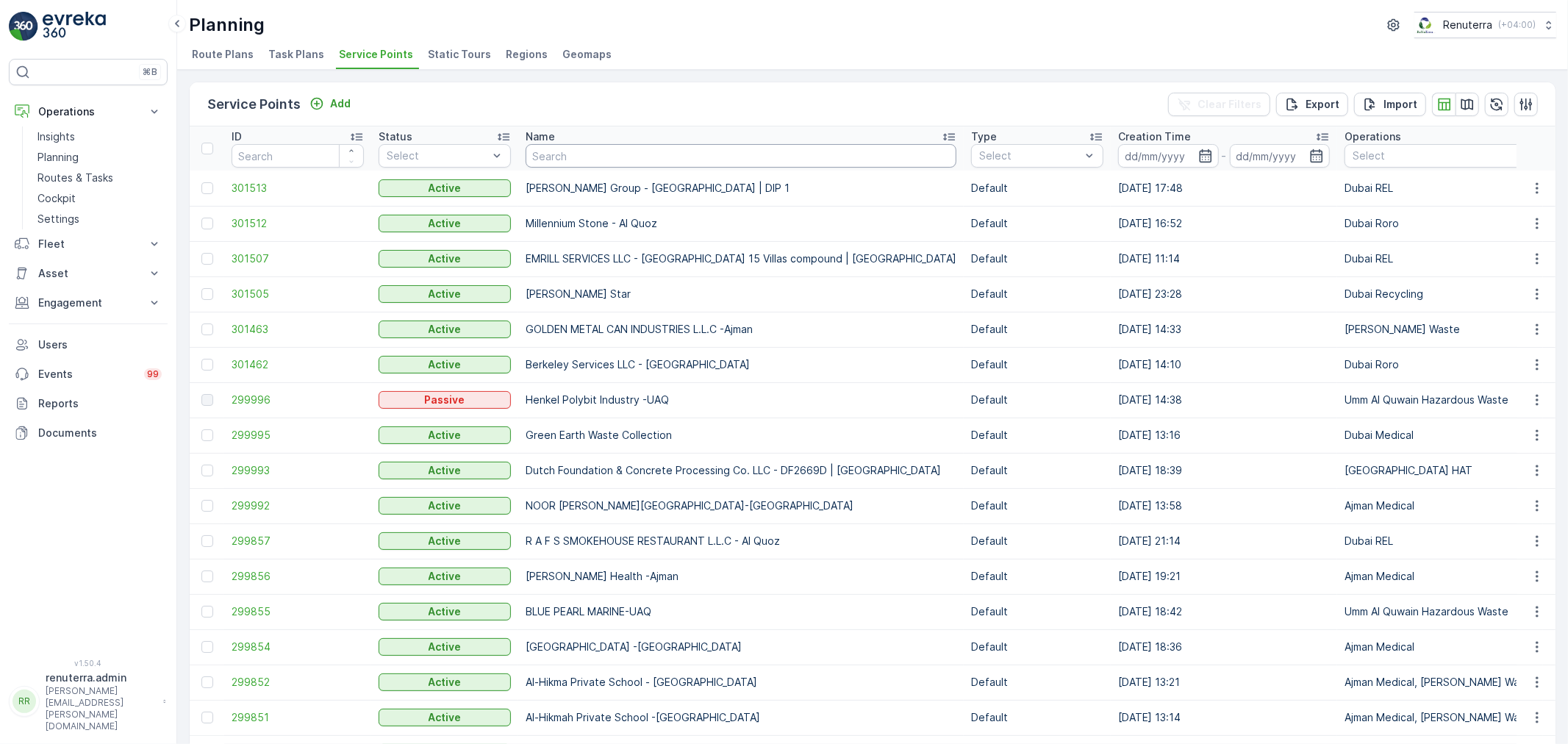
click at [596, 148] on input "text" at bounding box center [741, 155] width 430 height 24
click at [593, 110] on div "Service Points Add Clear Filters Export Import" at bounding box center [872, 104] width 1366 height 44
click at [596, 147] on input "text" at bounding box center [741, 155] width 430 height 24
click at [884, 110] on div "Service Points Add Clear Filters Export Import" at bounding box center [872, 104] width 1366 height 44
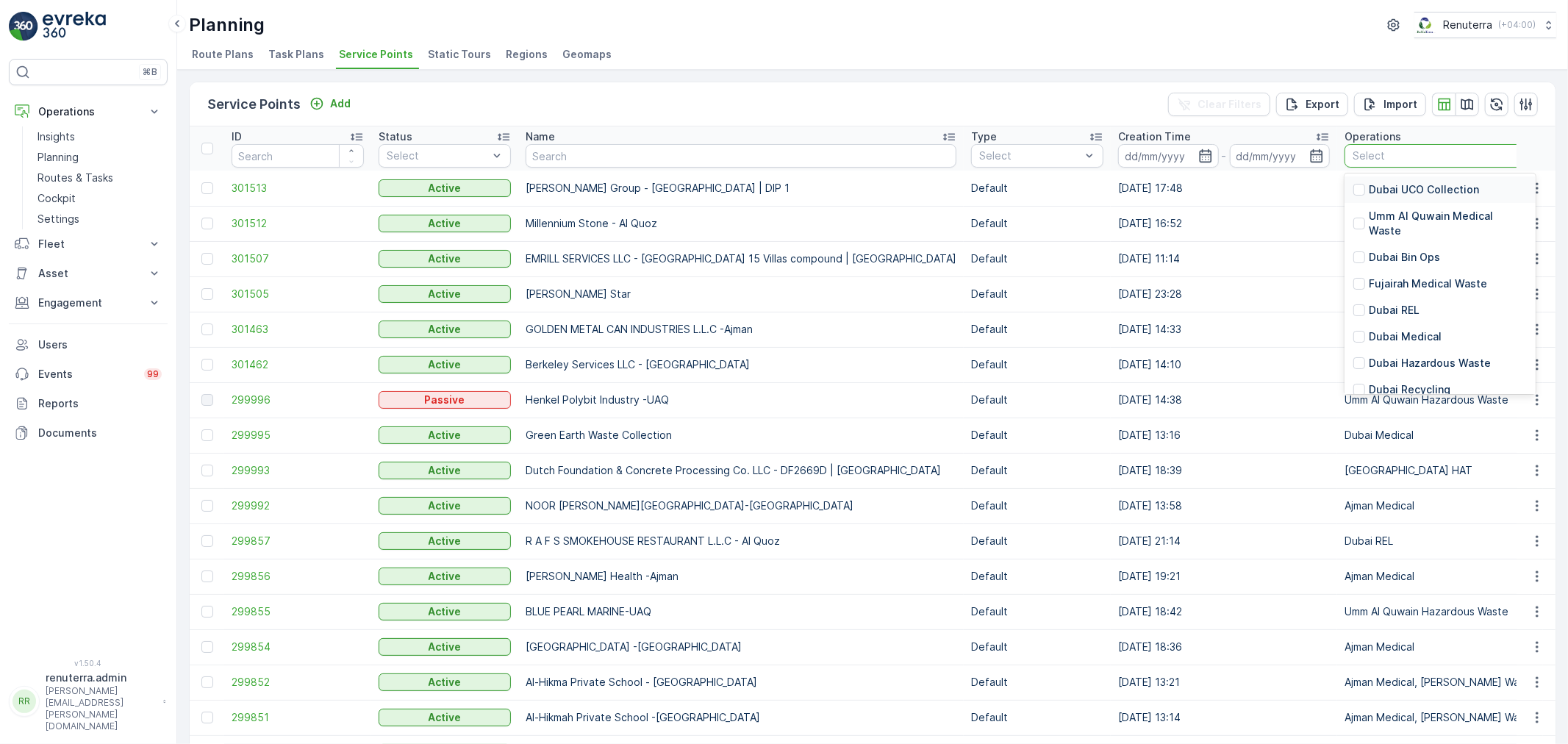
click at [1282, 38] on div "Planning Renuterra ( +04:00 ) Route Plans Task Plans Service Points Static Tour…" at bounding box center [872, 35] width 1390 height 70
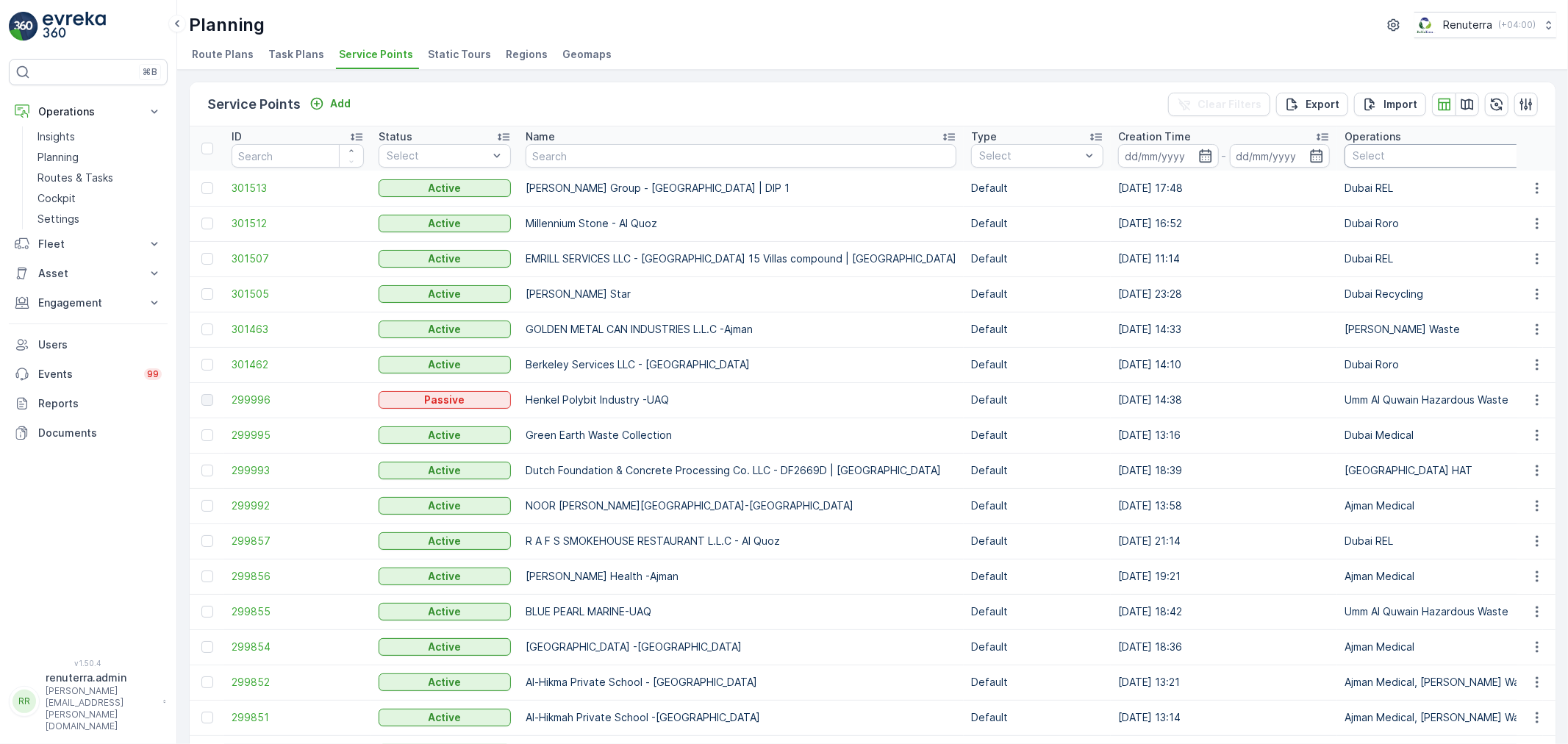
click at [696, 76] on div "Service Points Add Clear Filters Export Import ID Status Select Name Type Selec…" at bounding box center [872, 407] width 1390 height 674
click at [605, 153] on input "text" at bounding box center [741, 155] width 430 height 24
click at [537, 108] on div "Service Points Add Clear Filters Export Import" at bounding box center [872, 104] width 1366 height 44
click at [759, 108] on div "Service Points Add Clear Filters Export Import" at bounding box center [872, 104] width 1366 height 44
click at [596, 161] on input "text" at bounding box center [741, 155] width 430 height 24
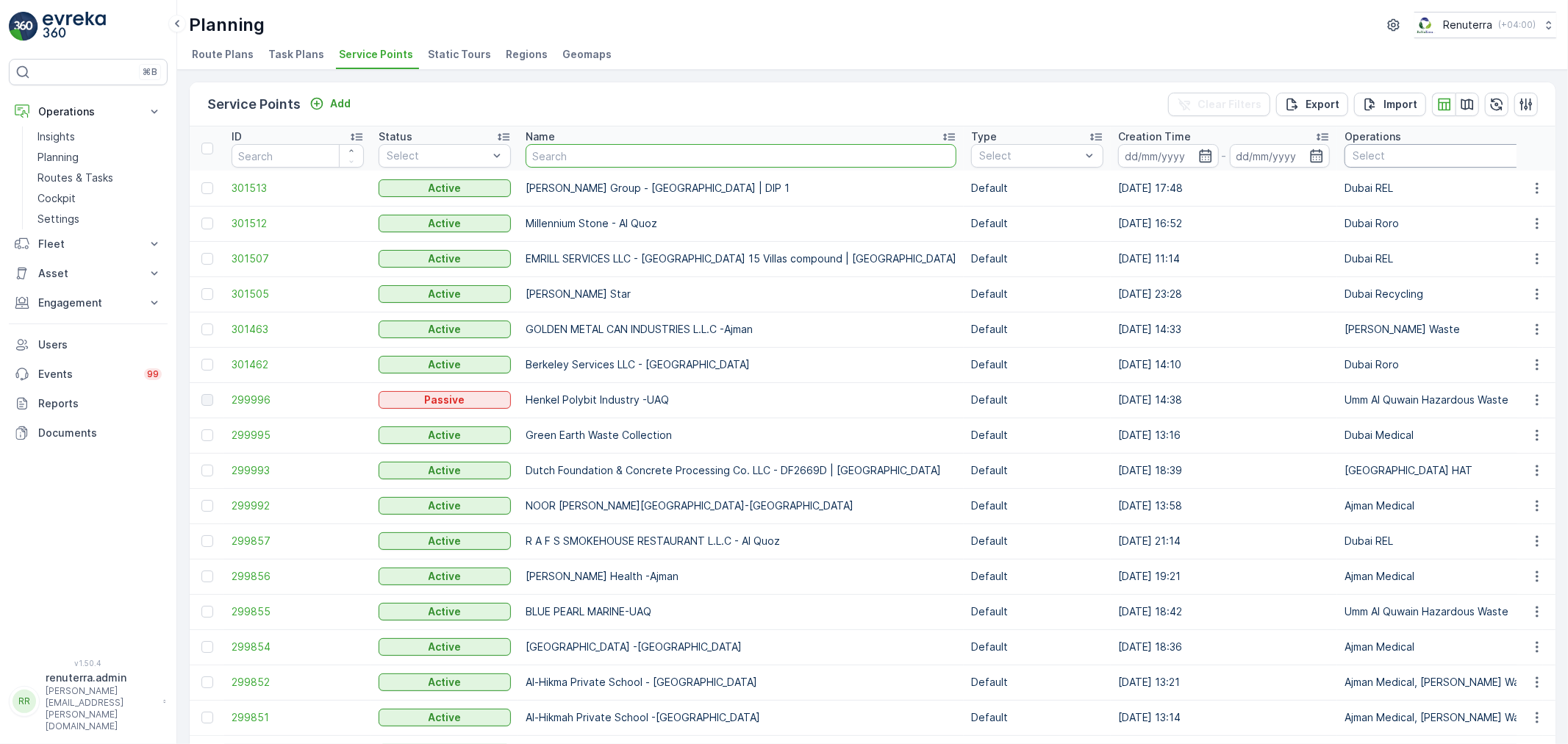
click at [629, 101] on div "Service Points Add Clear Filters Export Import" at bounding box center [872, 104] width 1366 height 44
click at [556, 159] on input "text" at bounding box center [741, 155] width 430 height 24
type input "new erra"
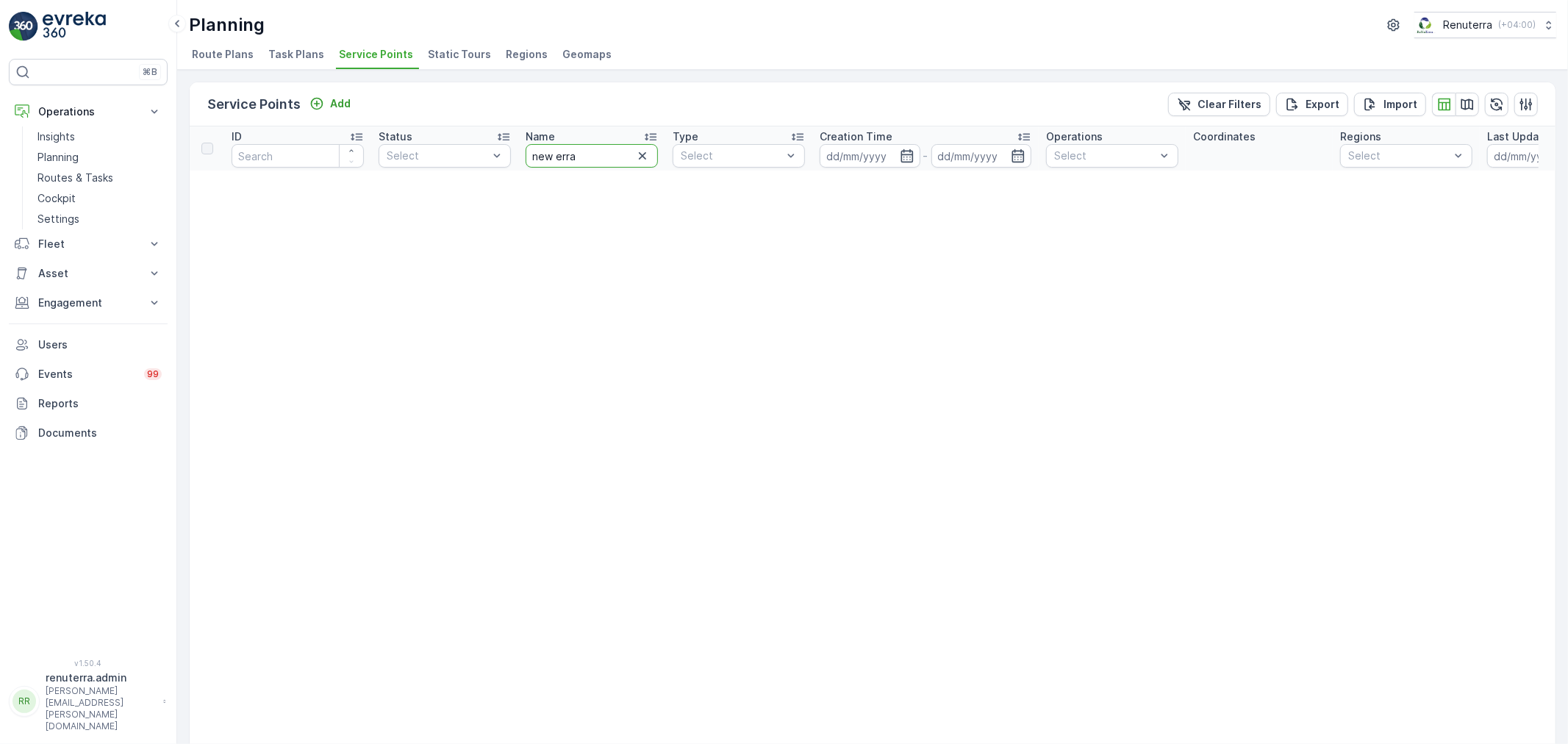
click at [576, 151] on input "new erra" at bounding box center [592, 155] width 132 height 24
type input "new era"
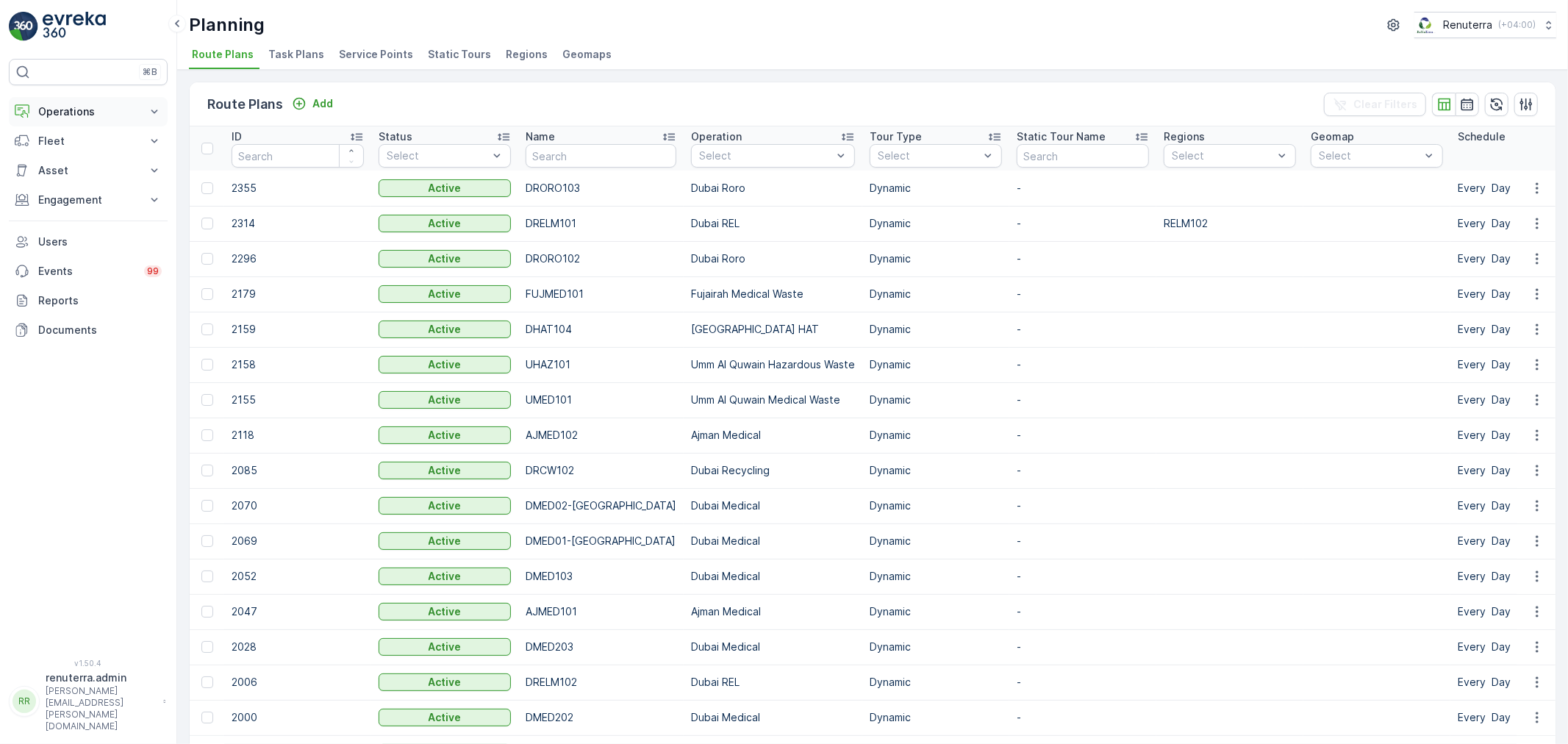
click at [78, 115] on p "Operations" at bounding box center [88, 111] width 100 height 15
drag, startPoint x: 79, startPoint y: 164, endPoint x: 97, endPoint y: 158, distance: 19.0
click at [79, 164] on link "Planning" at bounding box center [99, 157] width 136 height 21
drag, startPoint x: 394, startPoint y: 53, endPoint x: 376, endPoint y: 61, distance: 19.7
click at [386, 57] on span "Service Points" at bounding box center [376, 54] width 75 height 15
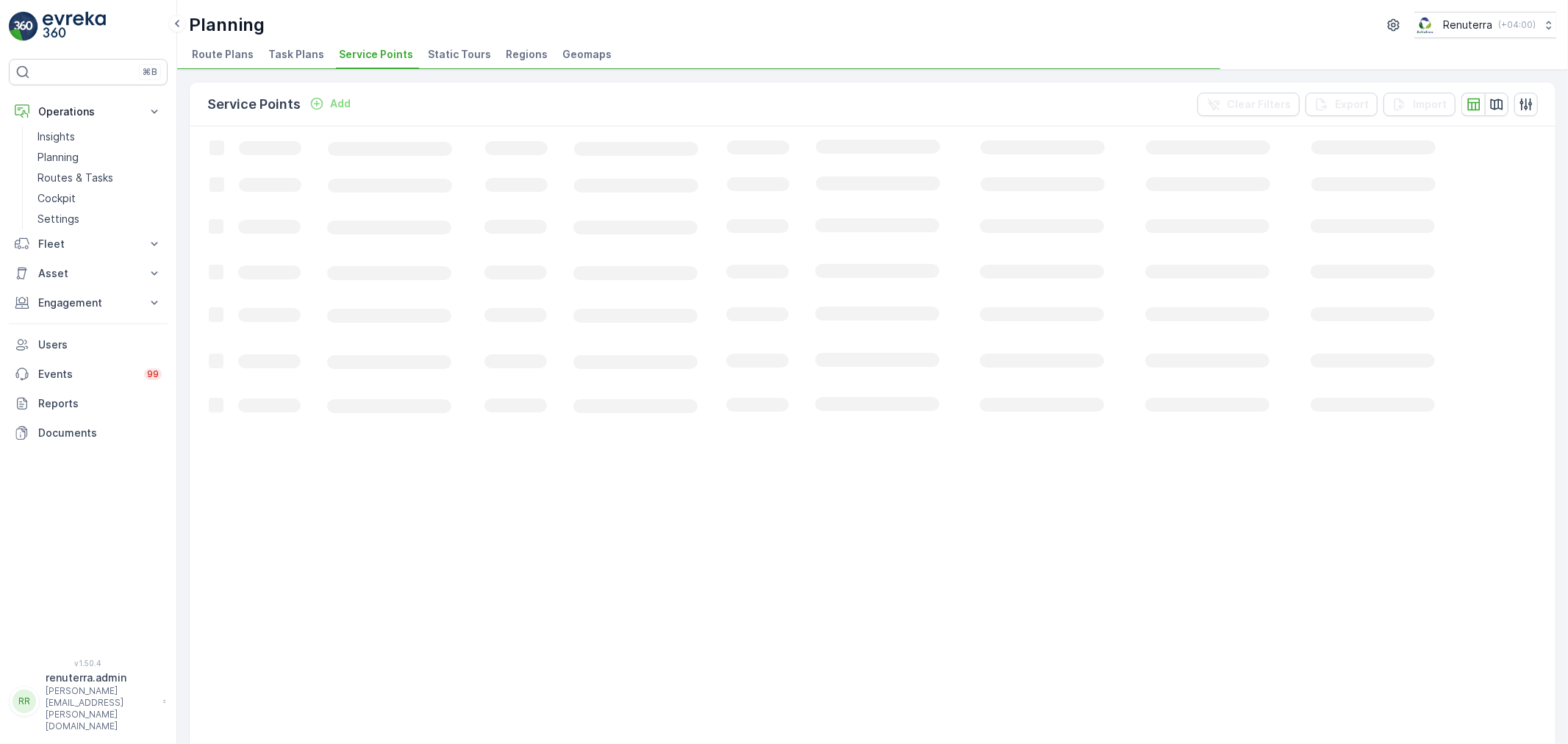
click at [376, 61] on span "Service Points" at bounding box center [376, 54] width 75 height 15
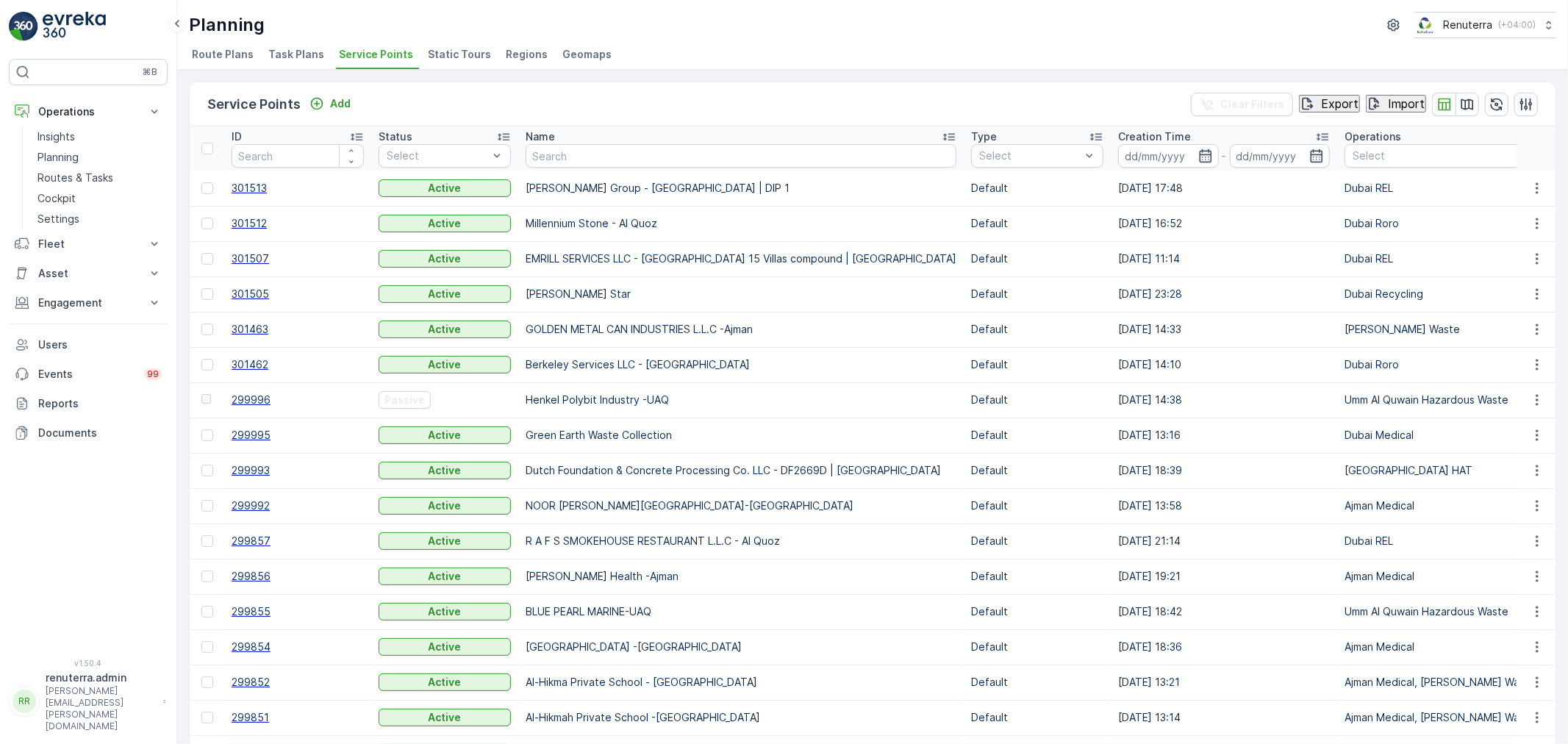
click at [583, 153] on input "text" at bounding box center [741, 155] width 430 height 24
click at [552, 97] on div "Service Points Add Clear Filters Export Import" at bounding box center [872, 104] width 1366 height 44
click at [579, 151] on input "text" at bounding box center [620, 155] width 188 height 16
click at [611, 115] on div "Service Points Add Clear Filters Export Import" at bounding box center [872, 104] width 1366 height 44
click at [597, 144] on input "text" at bounding box center [741, 155] width 430 height 24
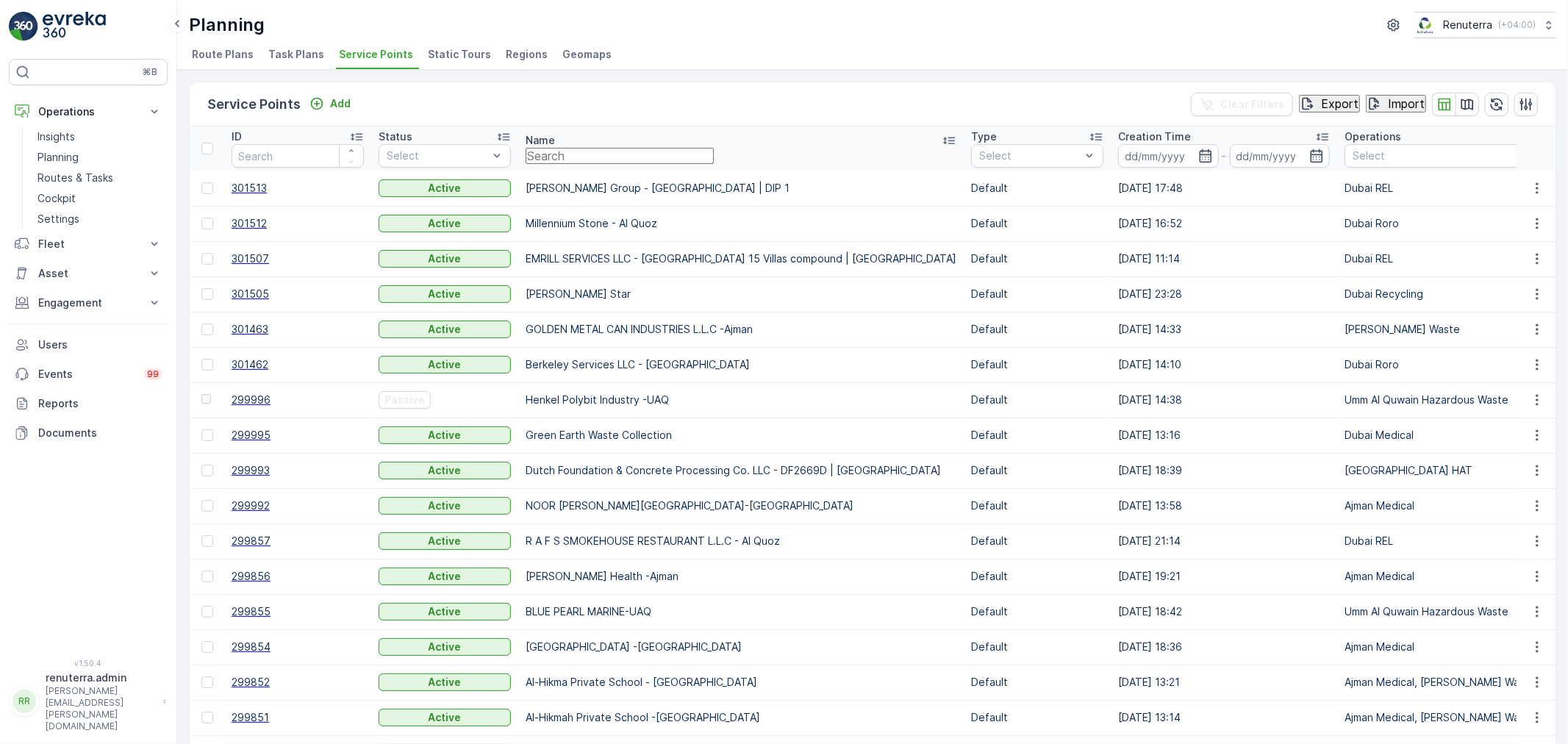
click at [590, 157] on input "text" at bounding box center [620, 155] width 188 height 16
type input "salam"
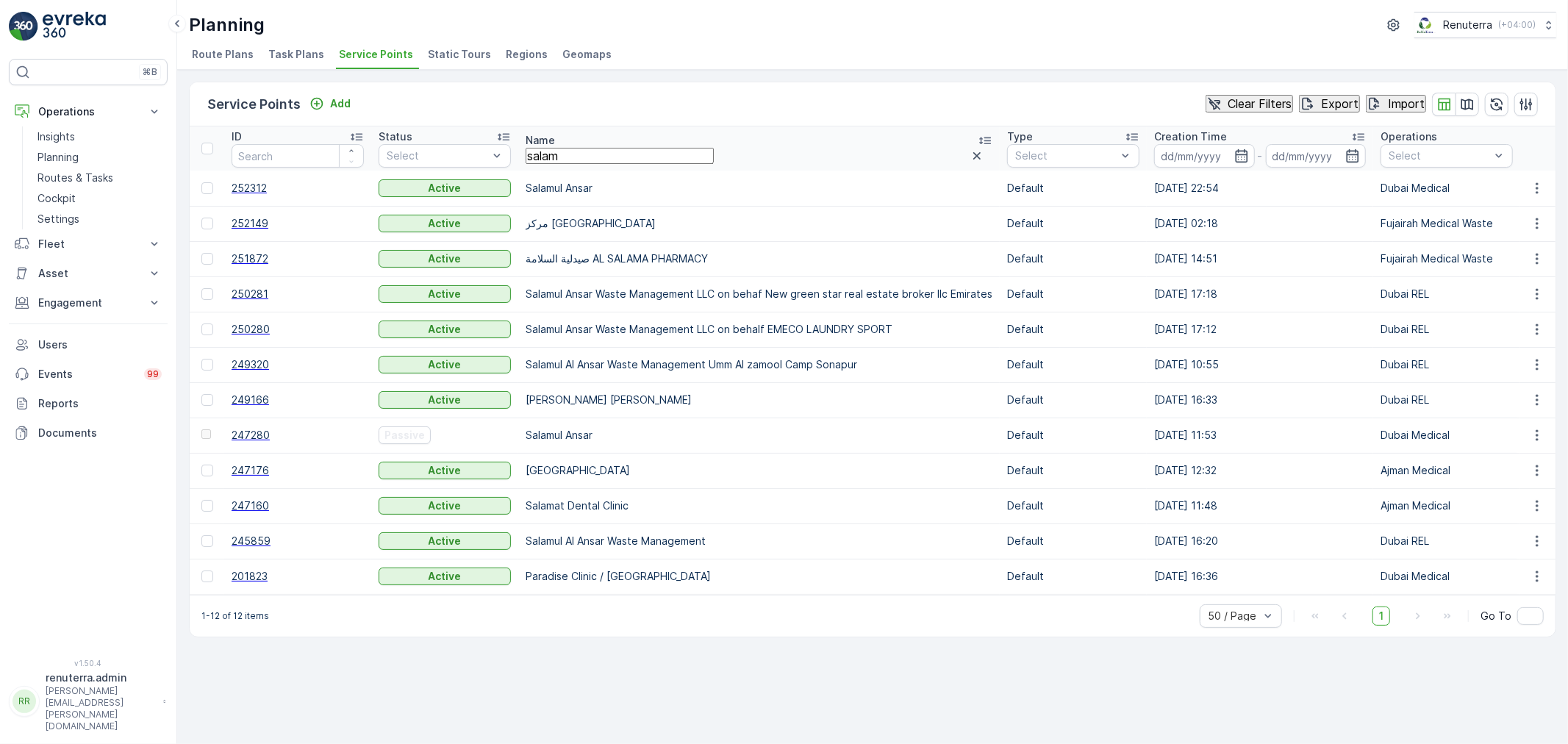
click at [263, 188] on span "252312" at bounding box center [297, 188] width 132 height 15
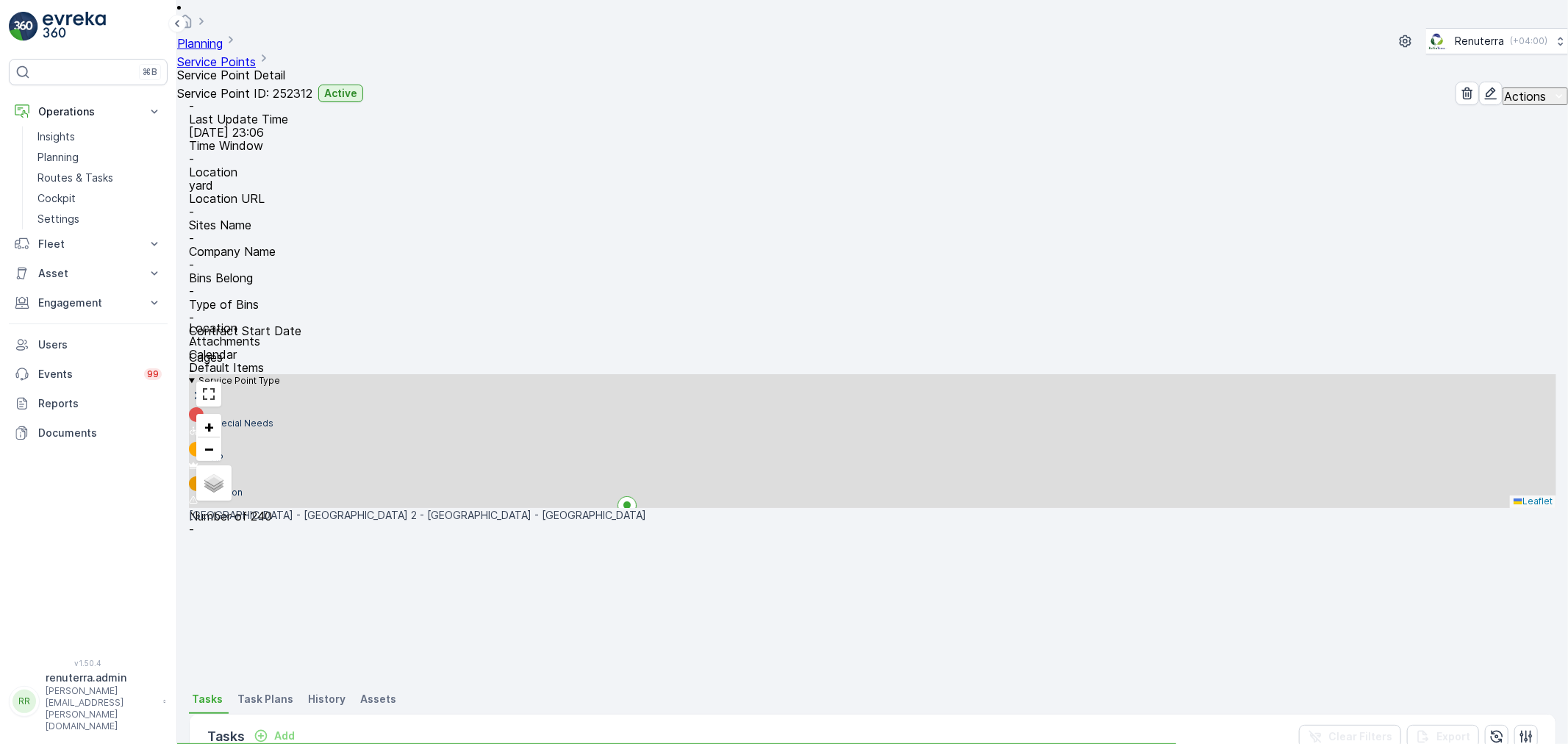
scroll to position [163, 0]
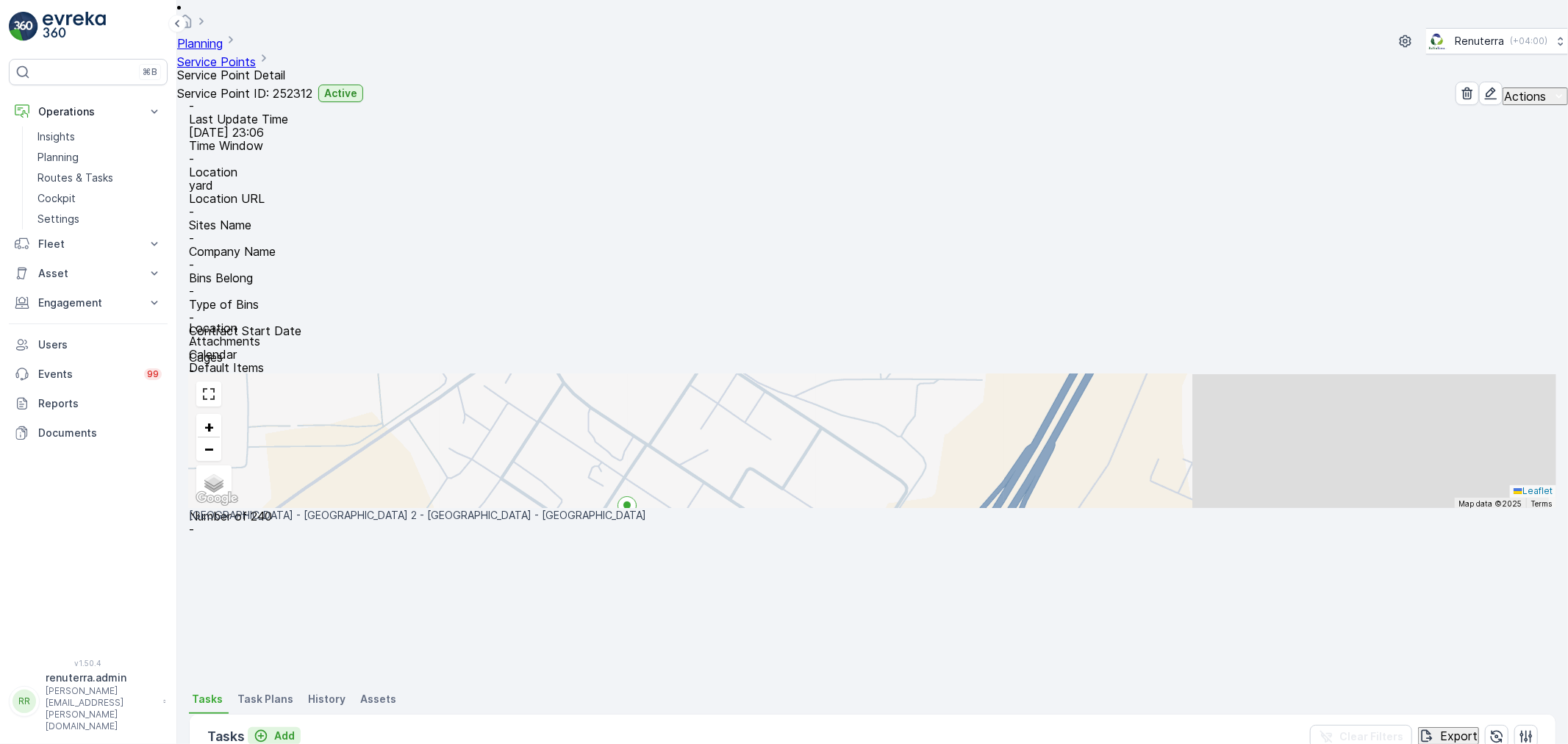
click at [274, 729] on p "Add" at bounding box center [284, 736] width 21 height 15
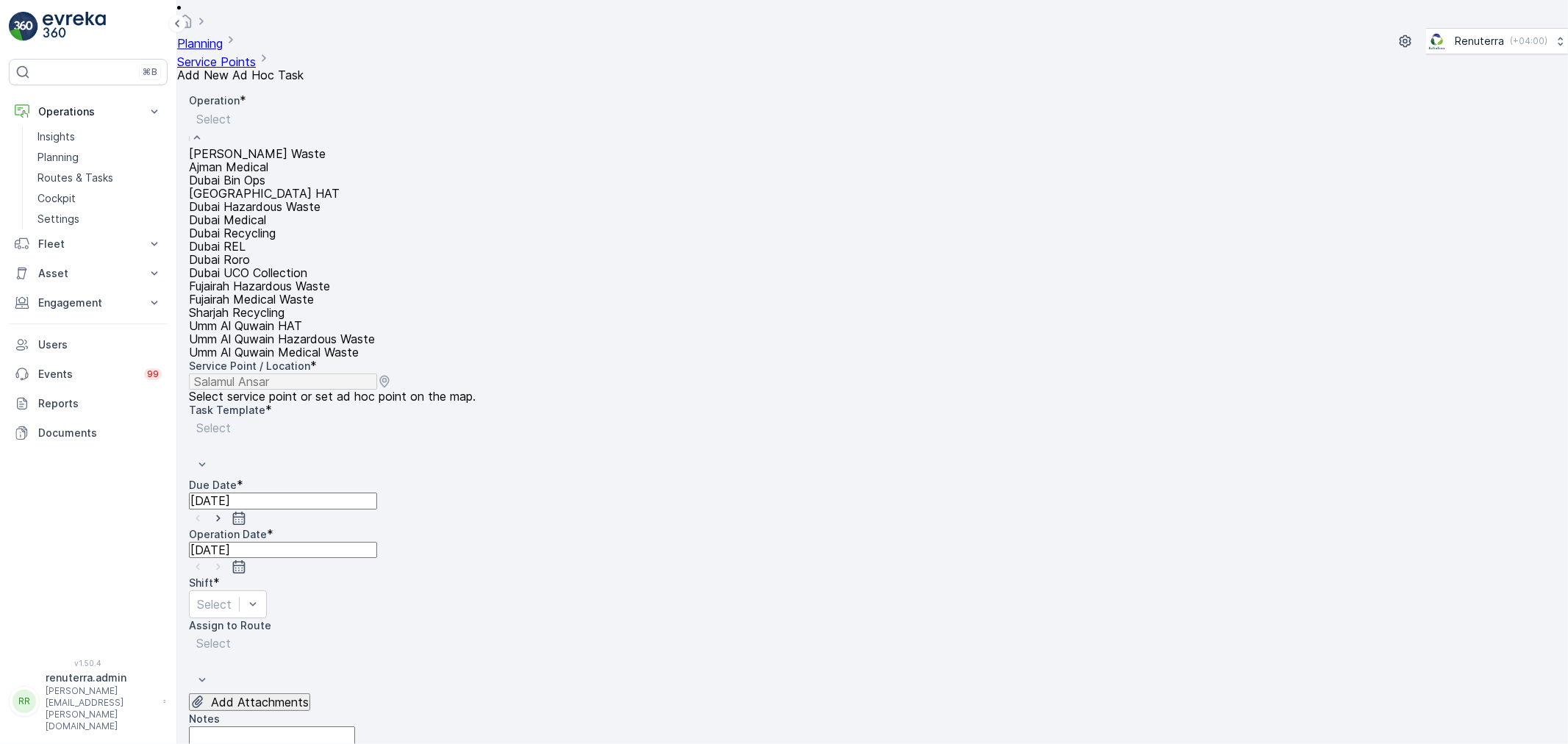
click at [294, 227] on div "Dubai Medical" at bounding box center [282, 219] width 186 height 13
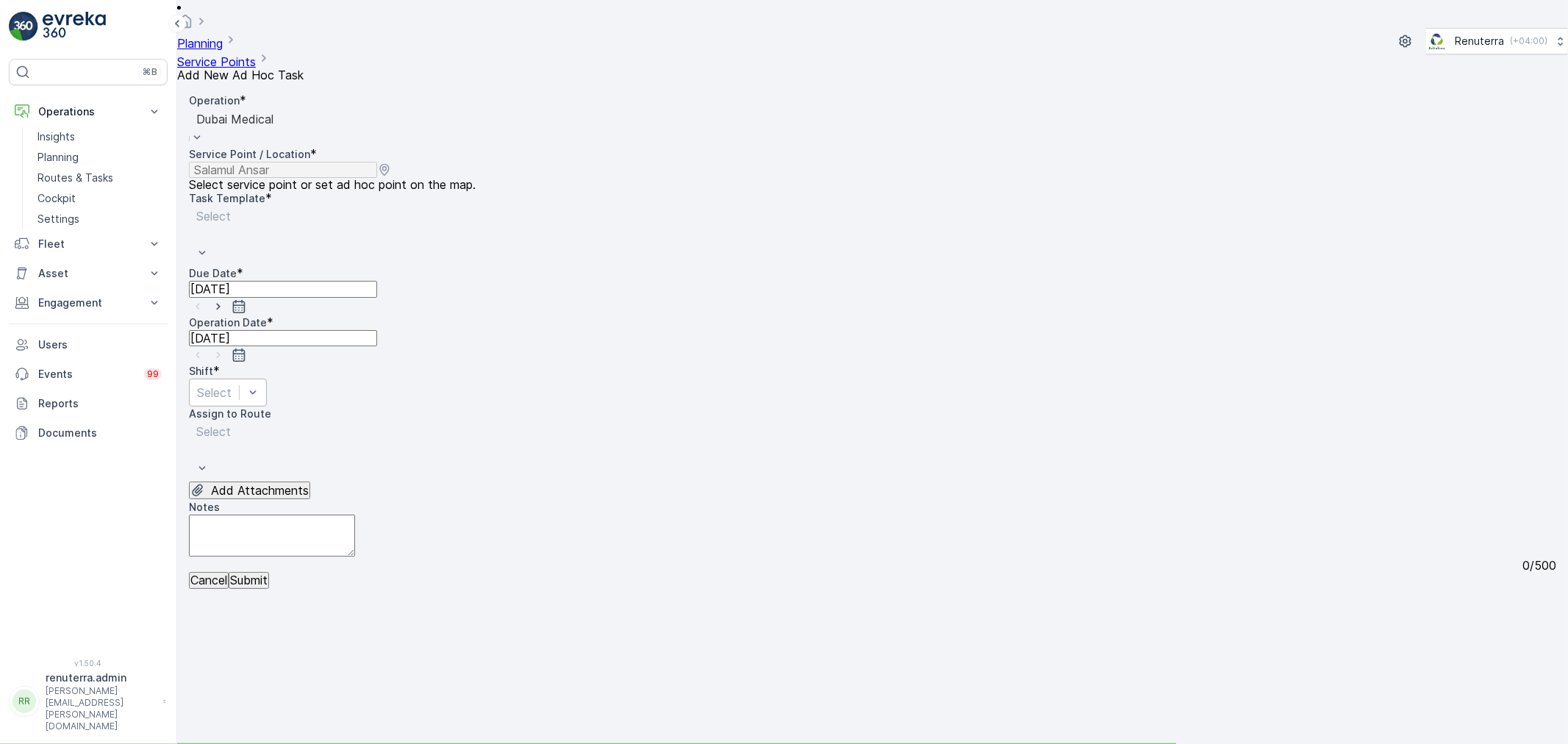
click at [267, 378] on div "Select" at bounding box center [228, 392] width 78 height 28
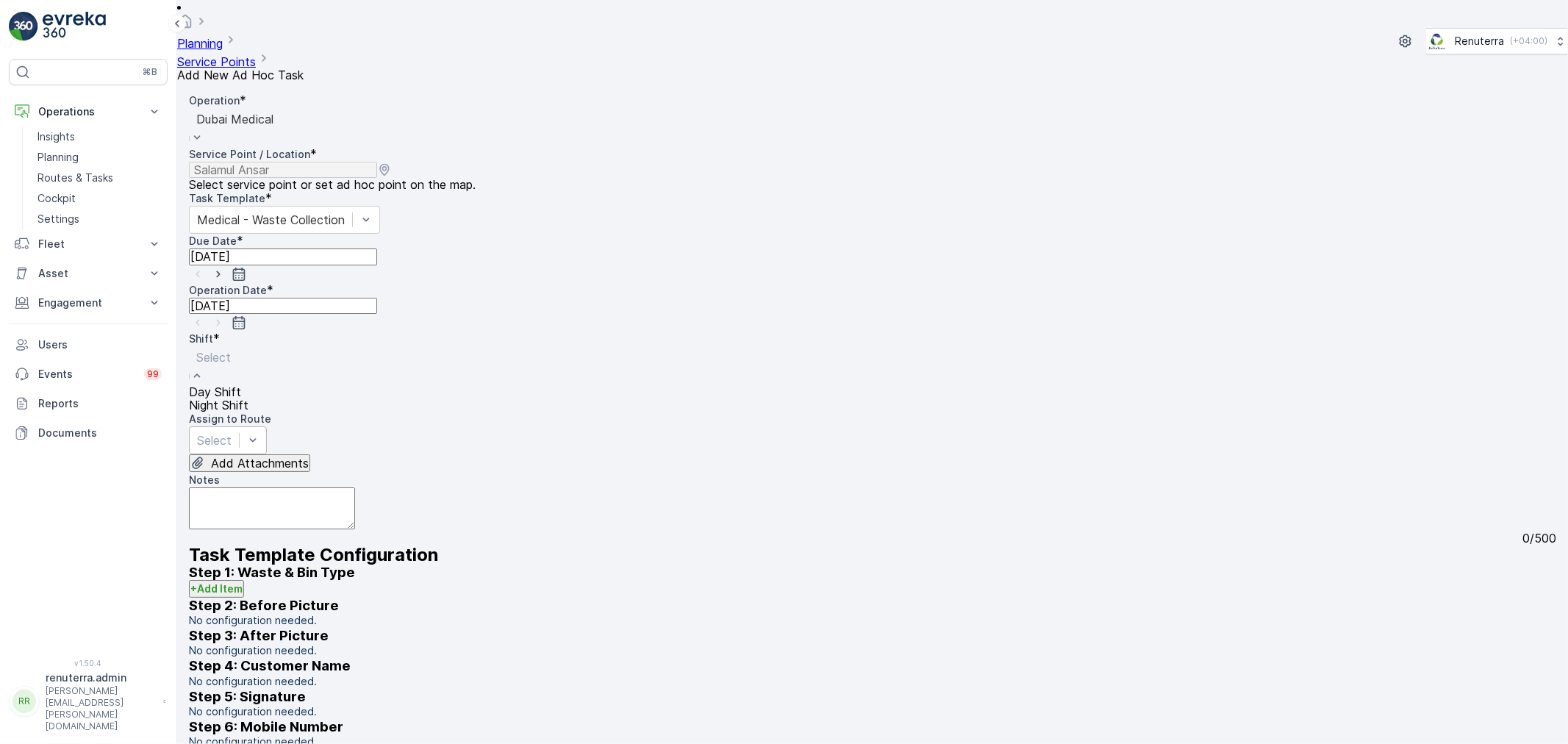
drag, startPoint x: 591, startPoint y: 290, endPoint x: 500, endPoint y: 301, distance: 91.7
click at [248, 398] on div "Night Shift" at bounding box center [218, 404] width 59 height 13
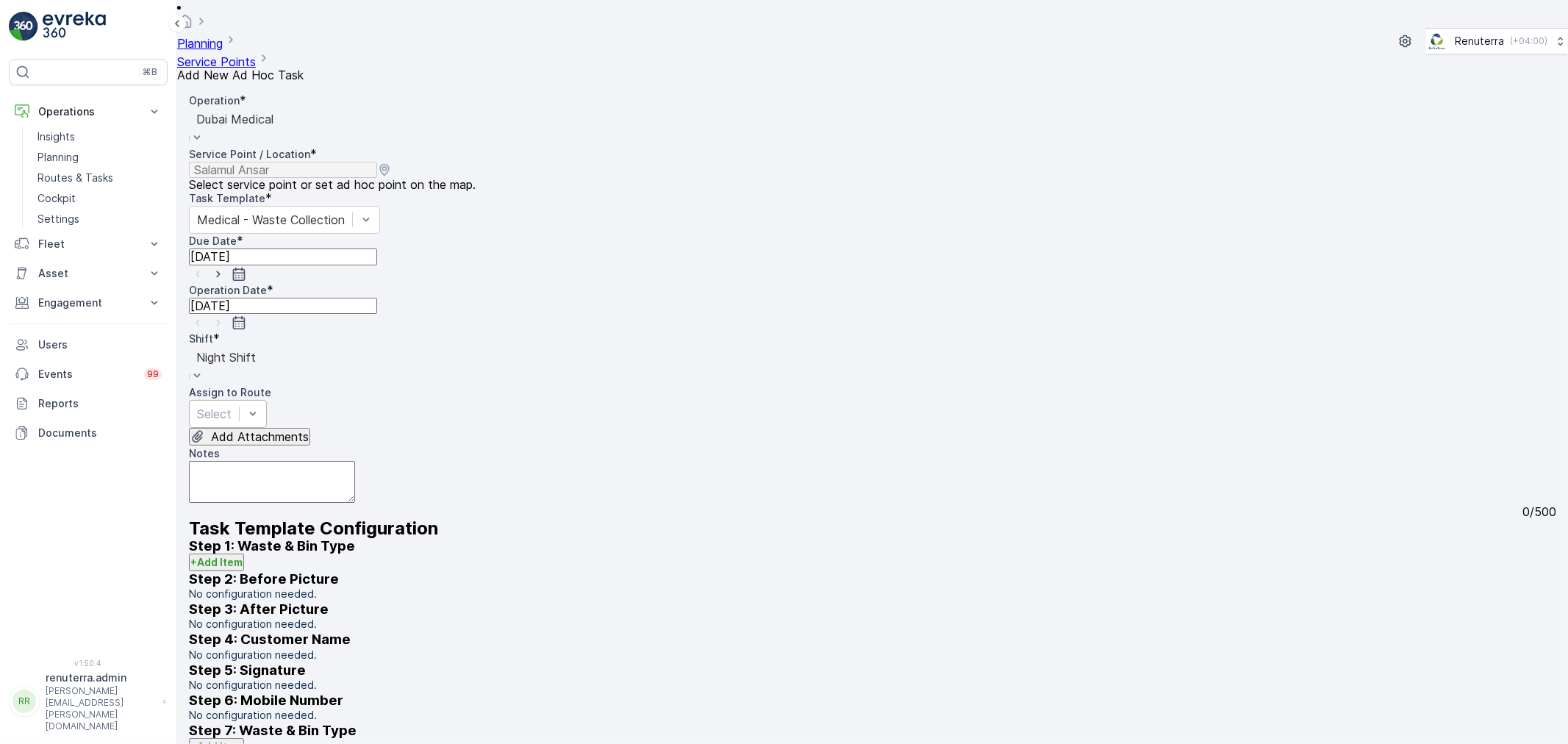
click at [267, 400] on div "Select" at bounding box center [228, 414] width 78 height 28
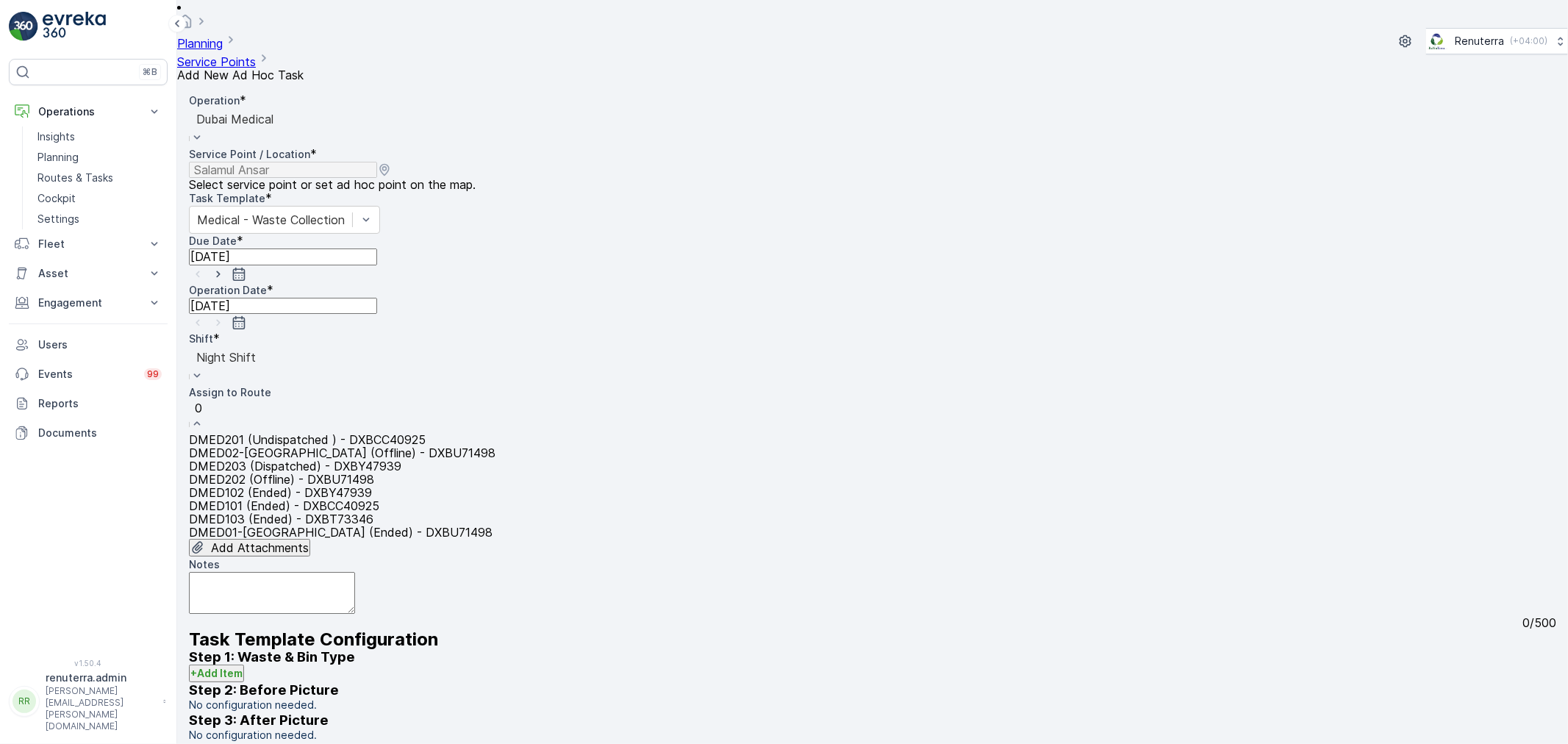
type input "02"
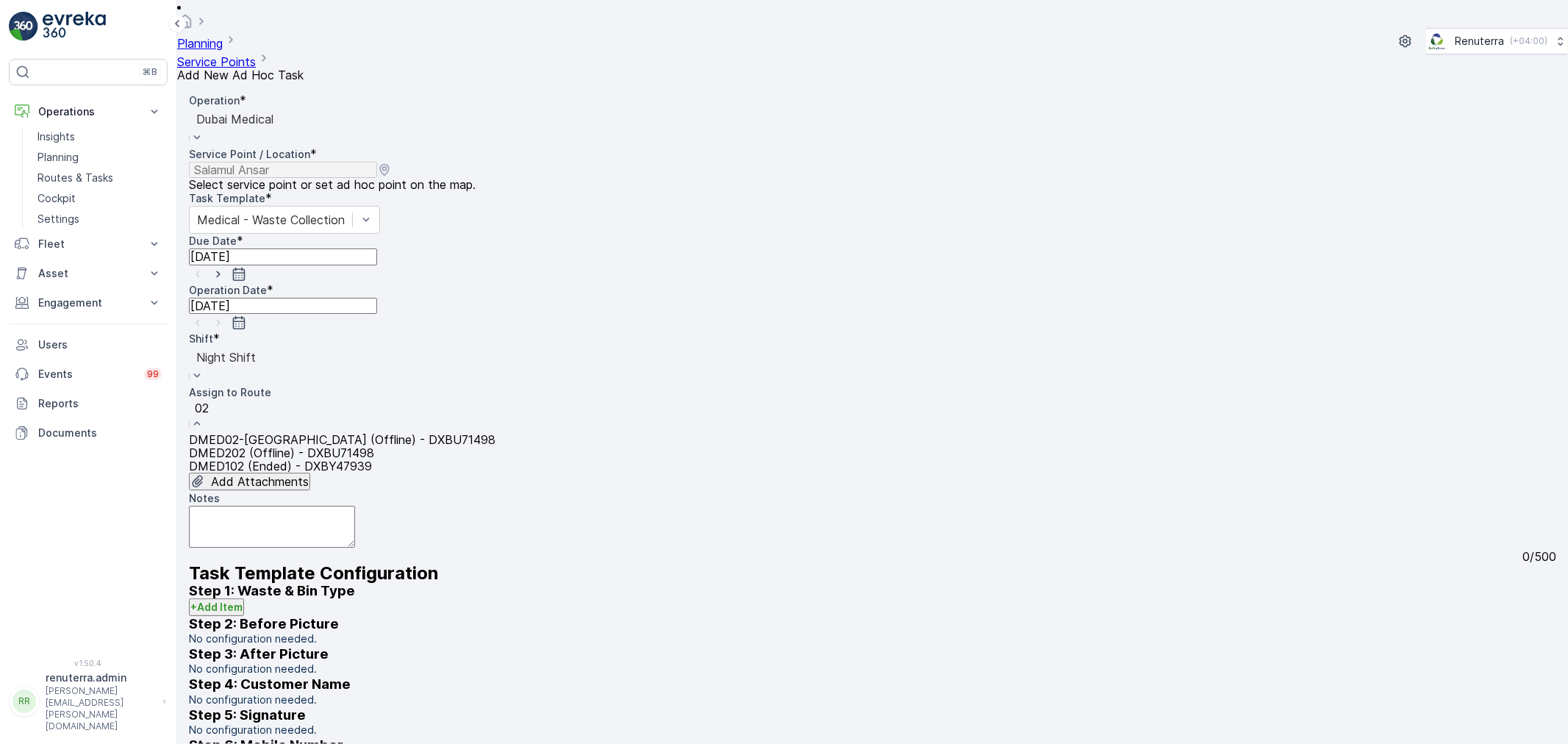
click at [403, 433] on div "DMED02-Khawaneej Yard (Offline) - DXBU71498" at bounding box center [342, 439] width 307 height 13
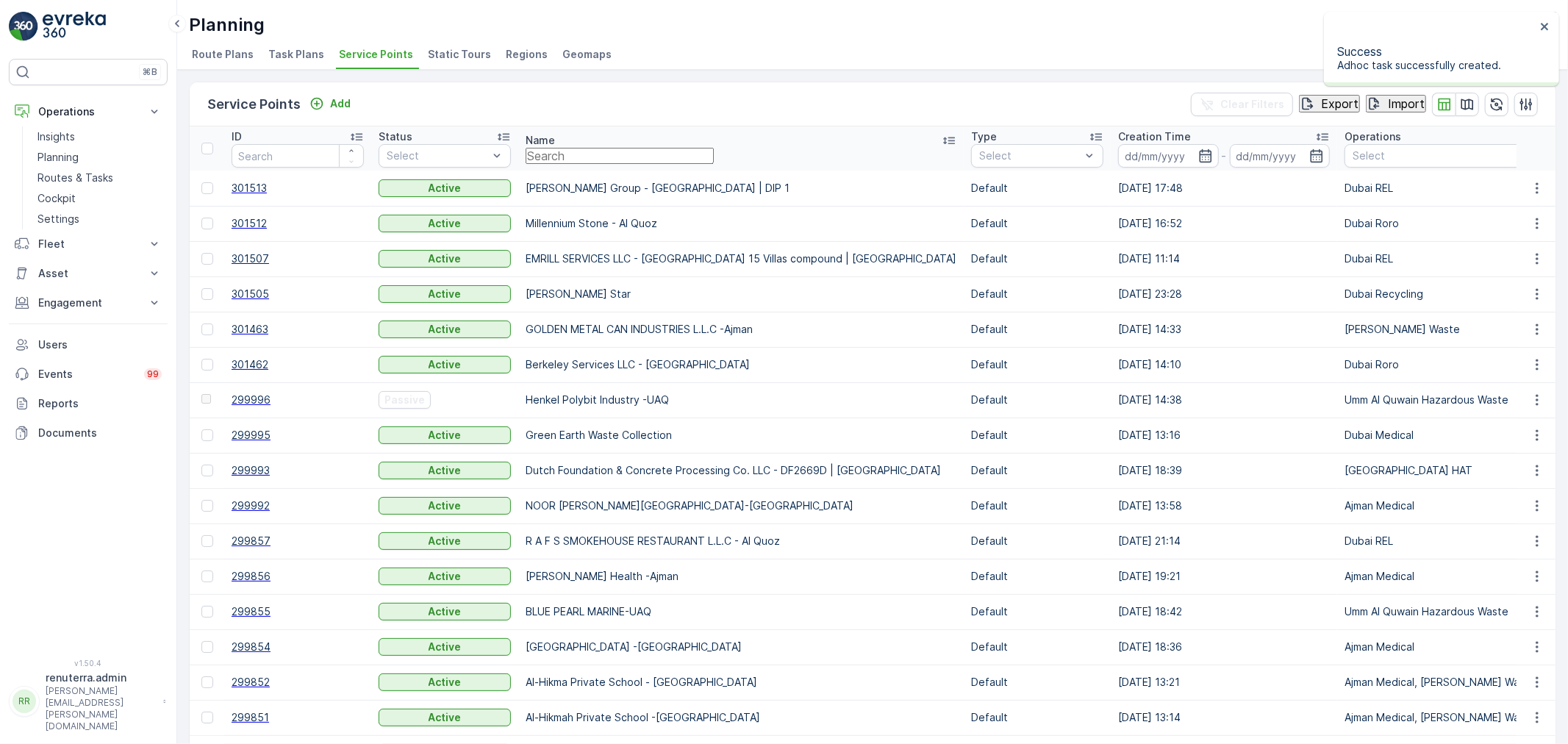
click at [561, 154] on input "text" at bounding box center [620, 155] width 188 height 16
type input "s"
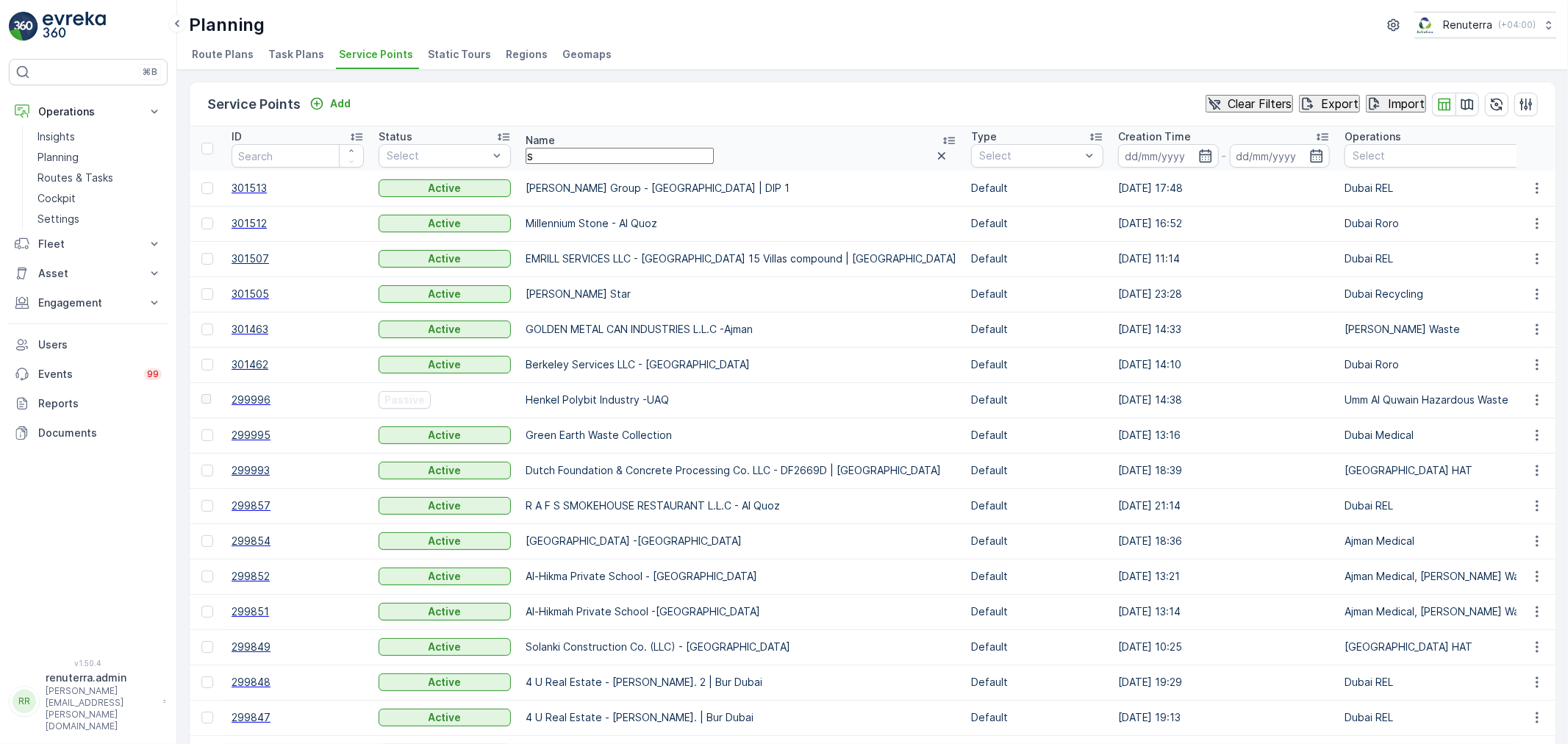
click at [593, 164] on input "s" at bounding box center [620, 155] width 188 height 16
type input "salam"
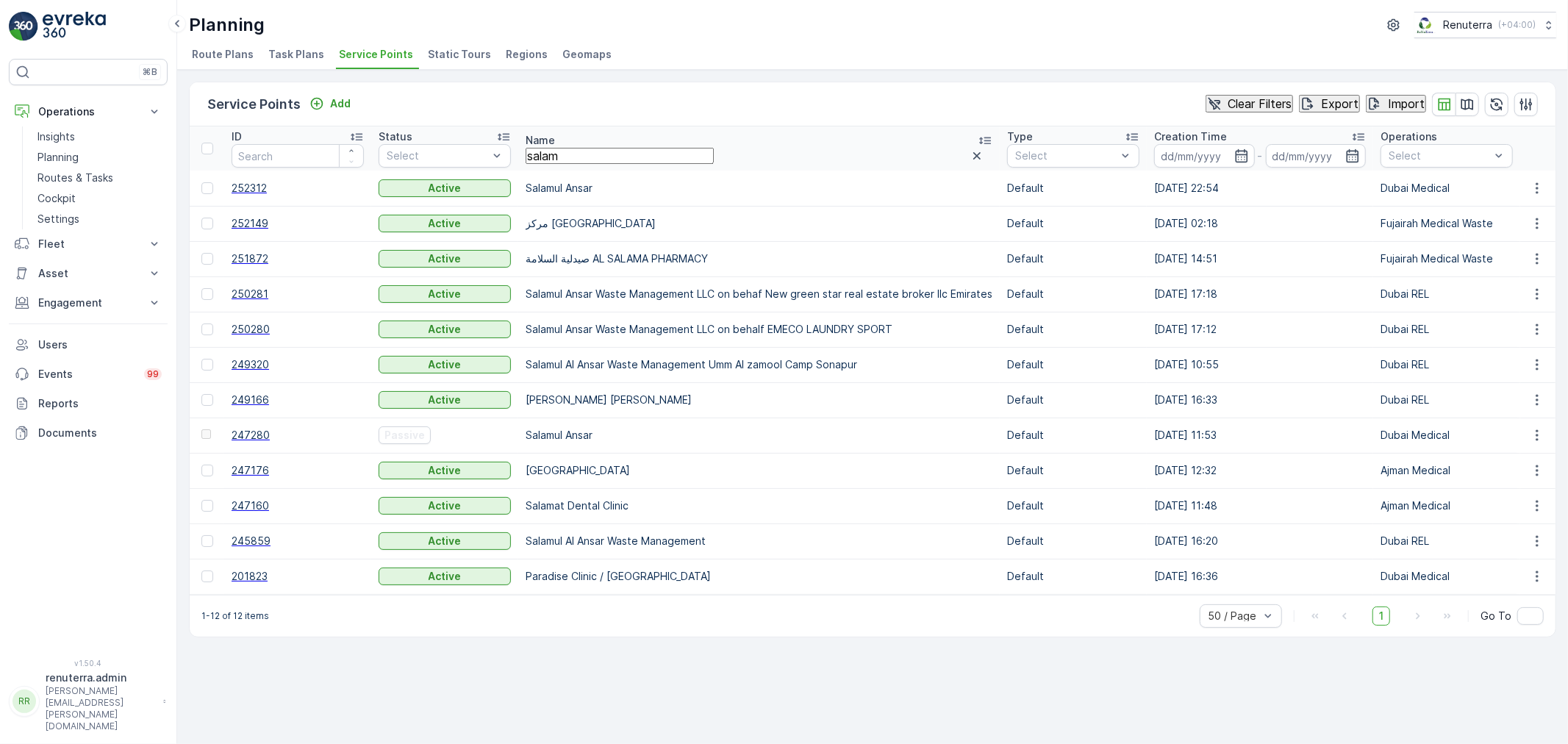
click at [241, 193] on span "252312" at bounding box center [297, 188] width 132 height 15
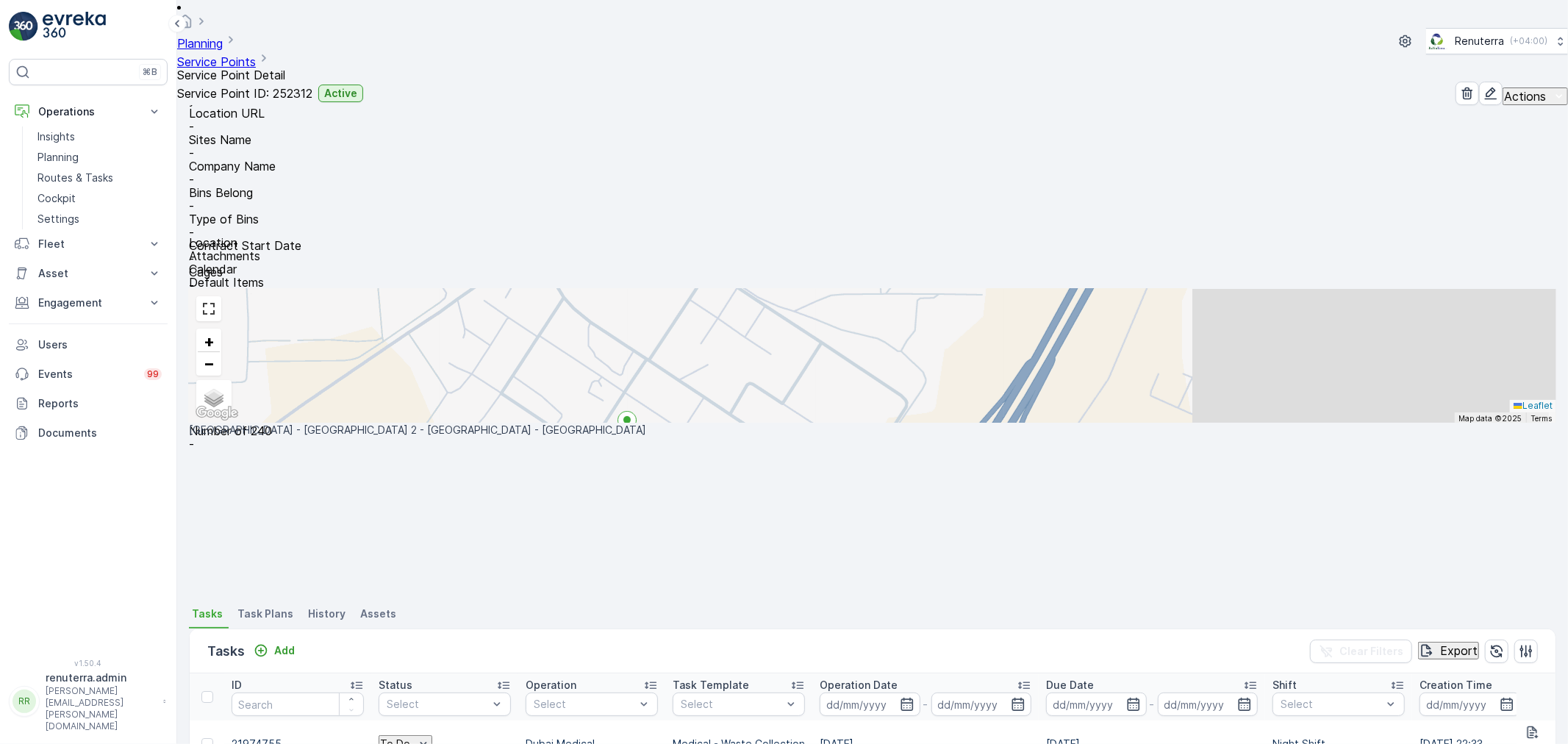
scroll to position [327, 0]
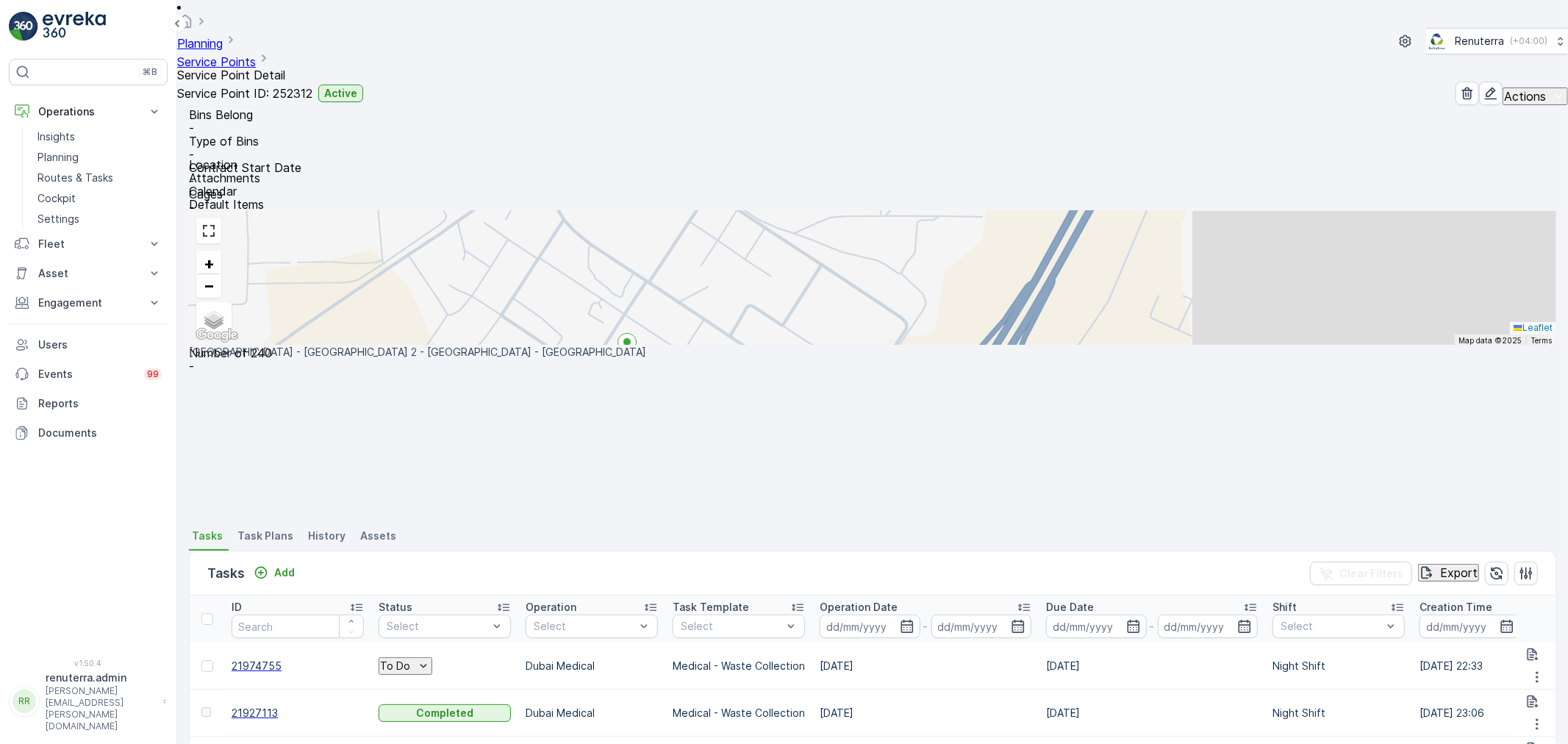
click at [274, 563] on div "Tasks Add" at bounding box center [254, 573] width 93 height 21
click at [281, 565] on p "Add" at bounding box center [284, 572] width 21 height 15
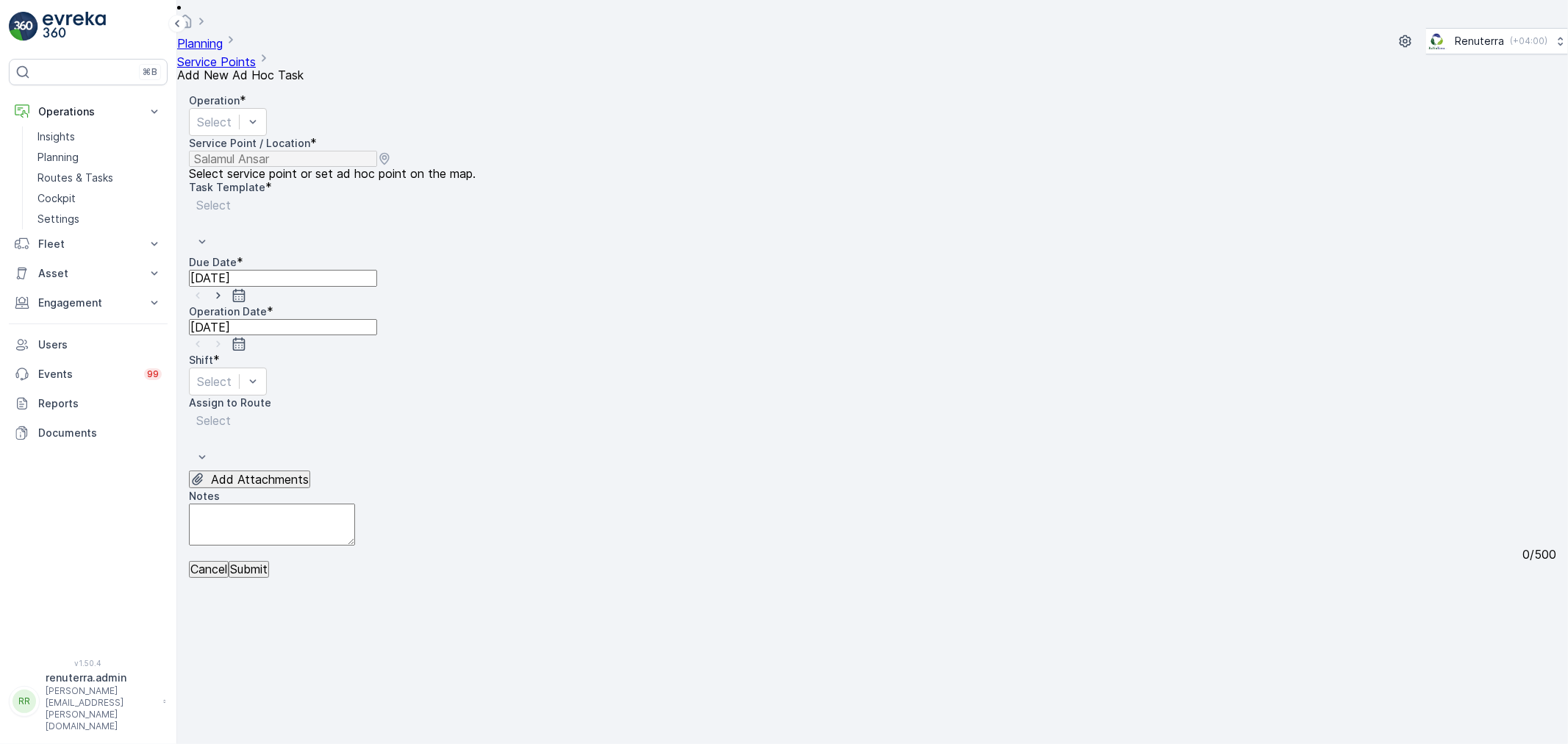
drag, startPoint x: 311, startPoint y: 116, endPoint x: 310, endPoint y: 126, distance: 10.0
click at [267, 118] on div "Select" at bounding box center [228, 122] width 78 height 28
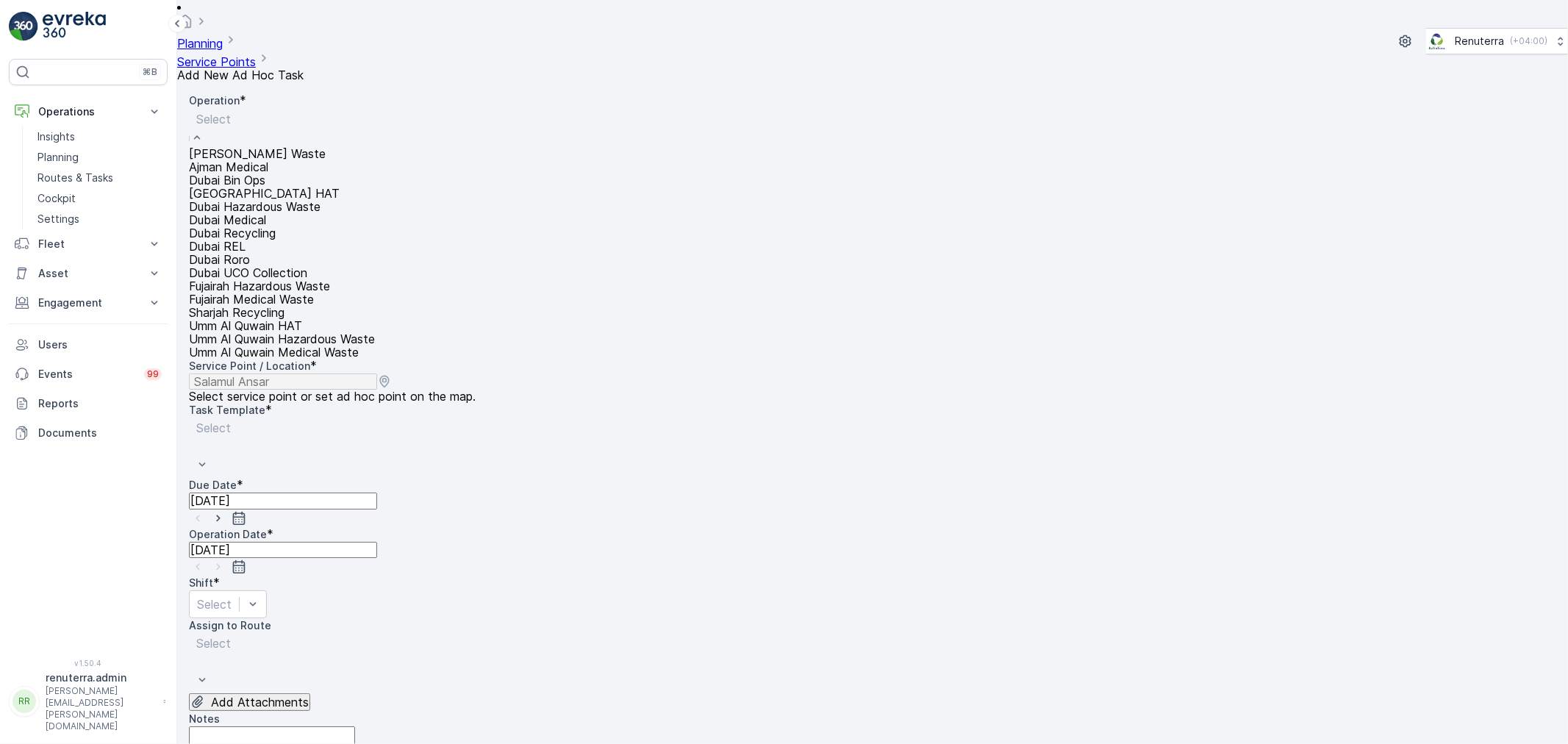
drag, startPoint x: 289, startPoint y: 264, endPoint x: 413, endPoint y: 266, distance: 124.0
click at [294, 227] on div "Dubai Medical" at bounding box center [282, 219] width 186 height 13
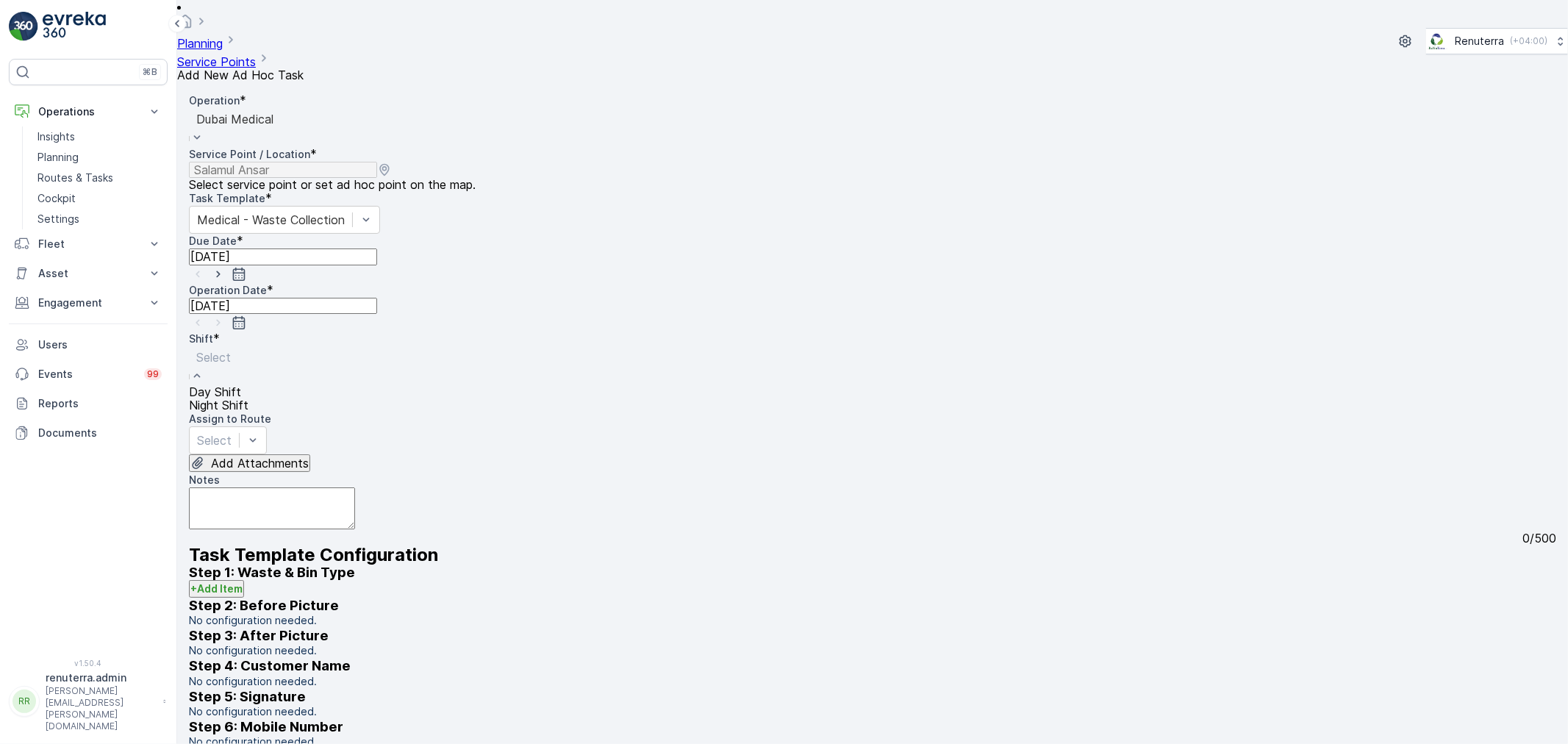
click at [248, 346] on div "Select" at bounding box center [218, 365] width 59 height 39
click at [248, 398] on div "Night Shift" at bounding box center [218, 404] width 59 height 13
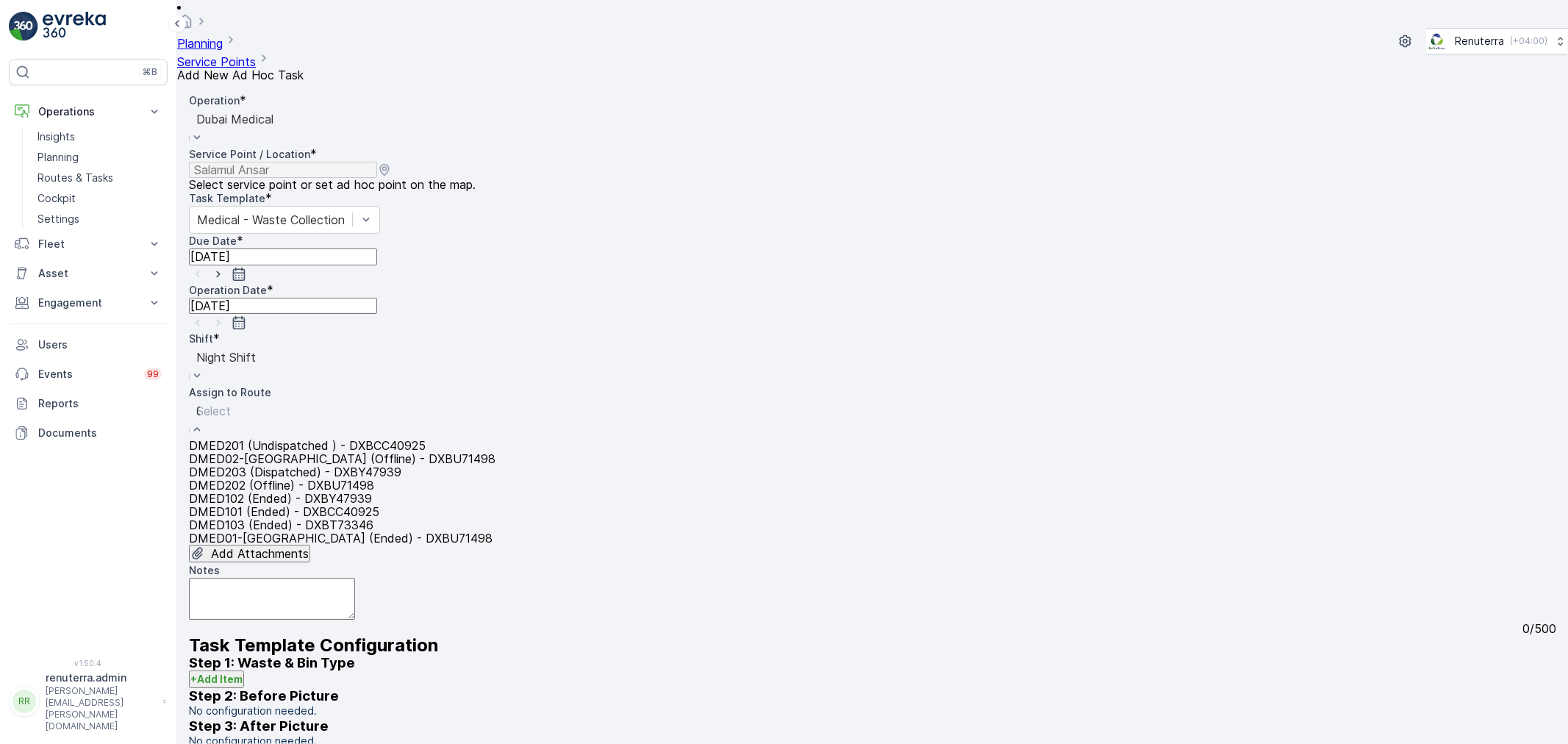
type input "02"
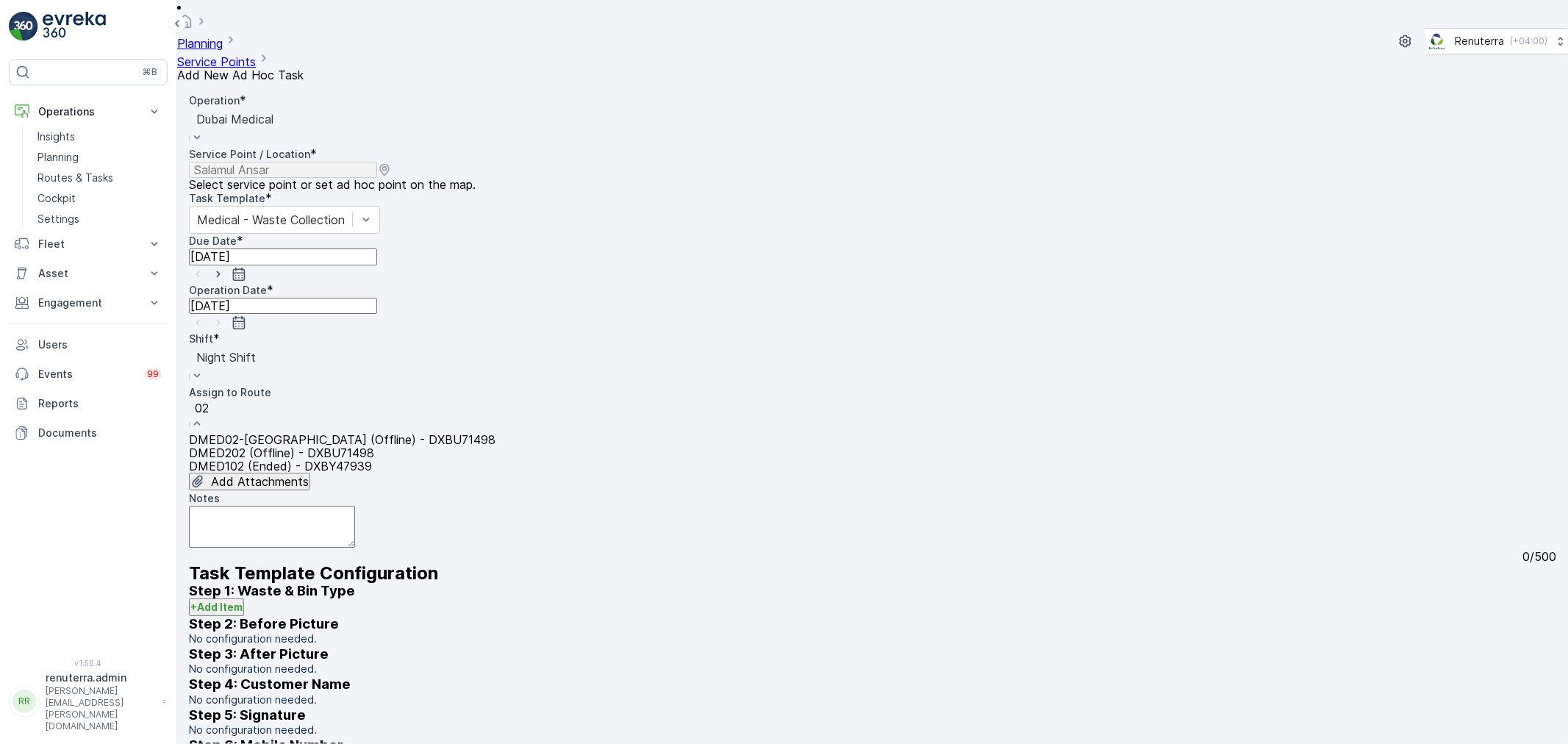
click at [311, 432] on span "DMED02-Khawaneej Yard (Offline) - DXBU71498" at bounding box center [342, 439] width 307 height 15
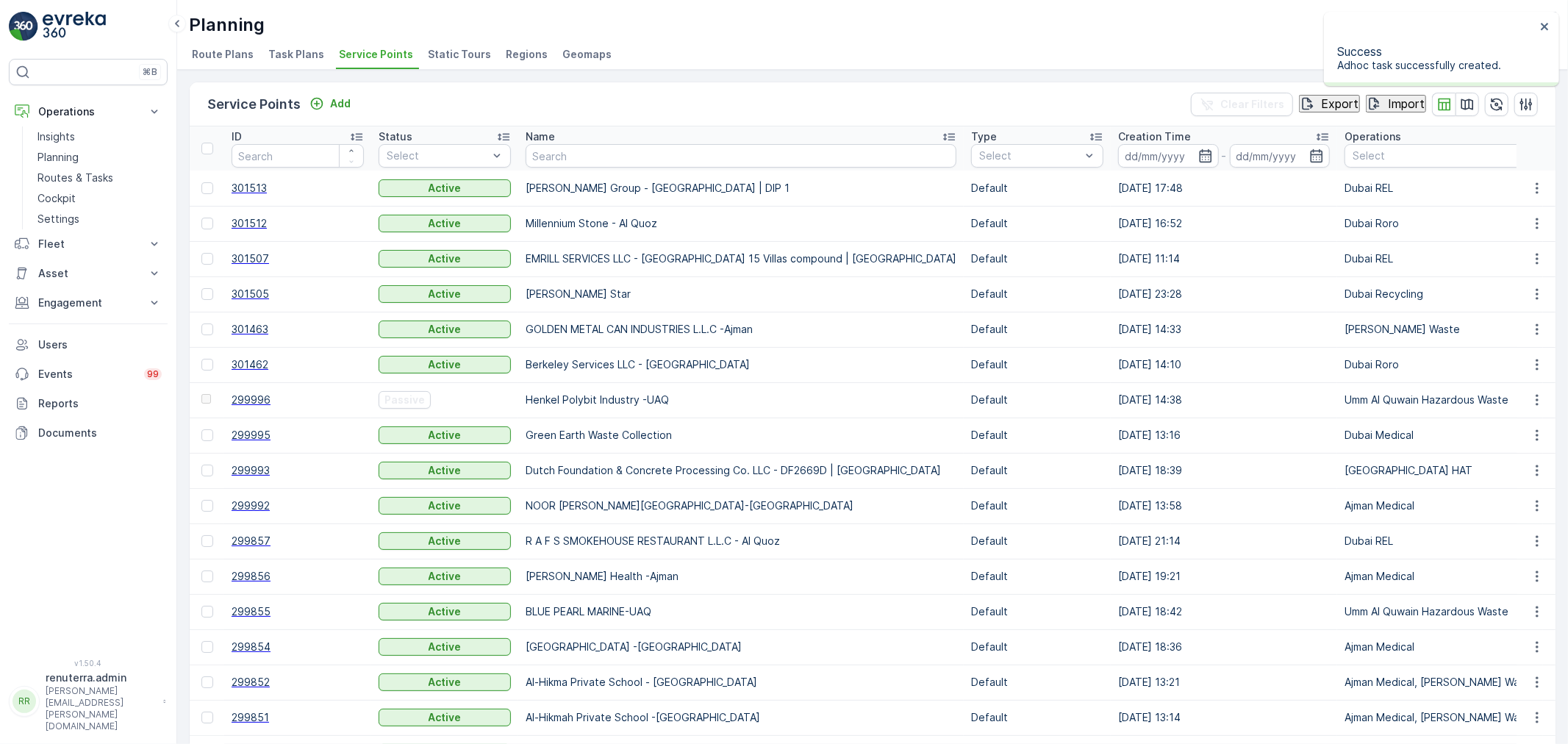
click at [629, 174] on td "[PERSON_NAME] Group - [GEOGRAPHIC_DATA] | DIP 1" at bounding box center [740, 188] width 445 height 35
click at [627, 154] on input "text" at bounding box center [620, 155] width 188 height 16
type input "salam"
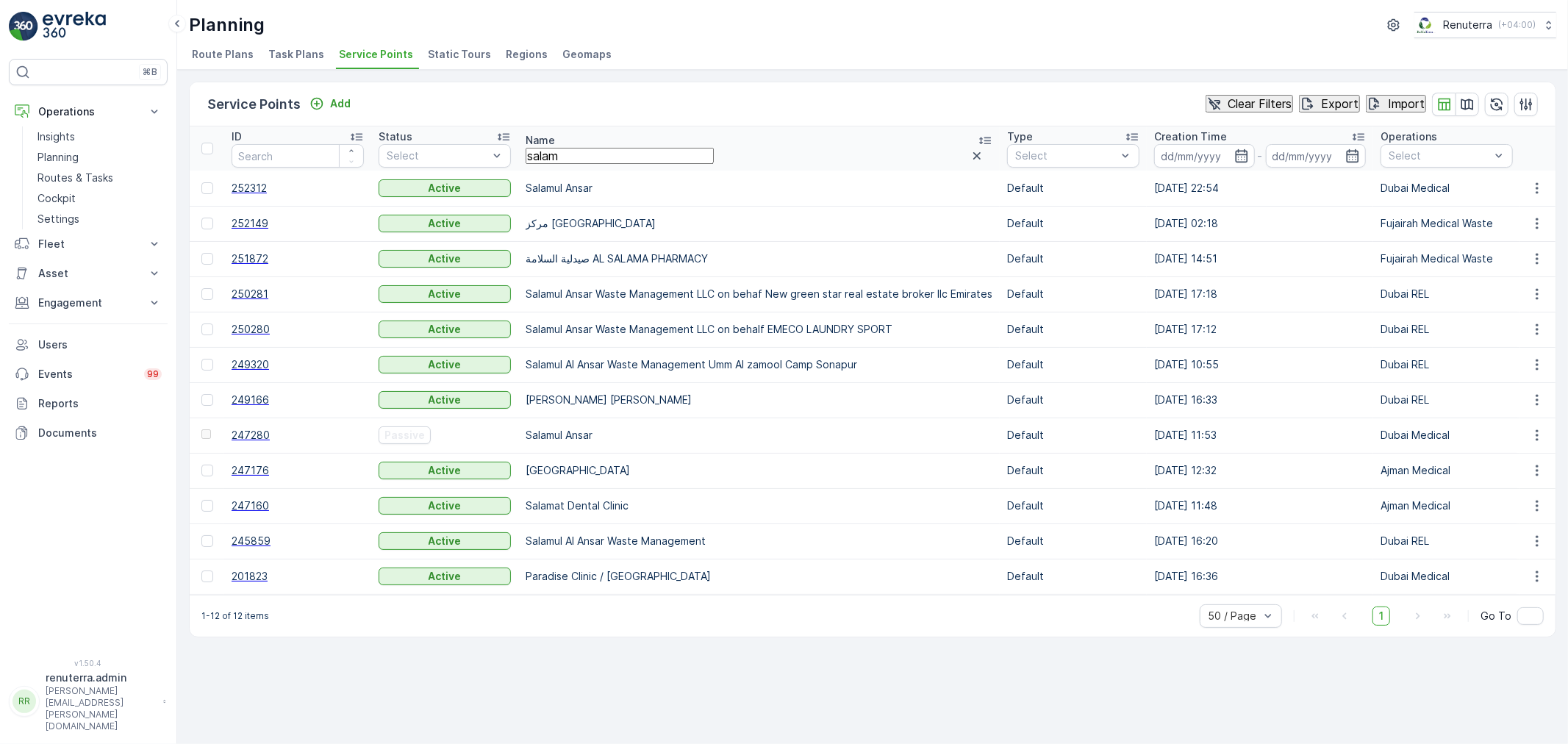
click at [251, 190] on span "252312" at bounding box center [297, 188] width 132 height 15
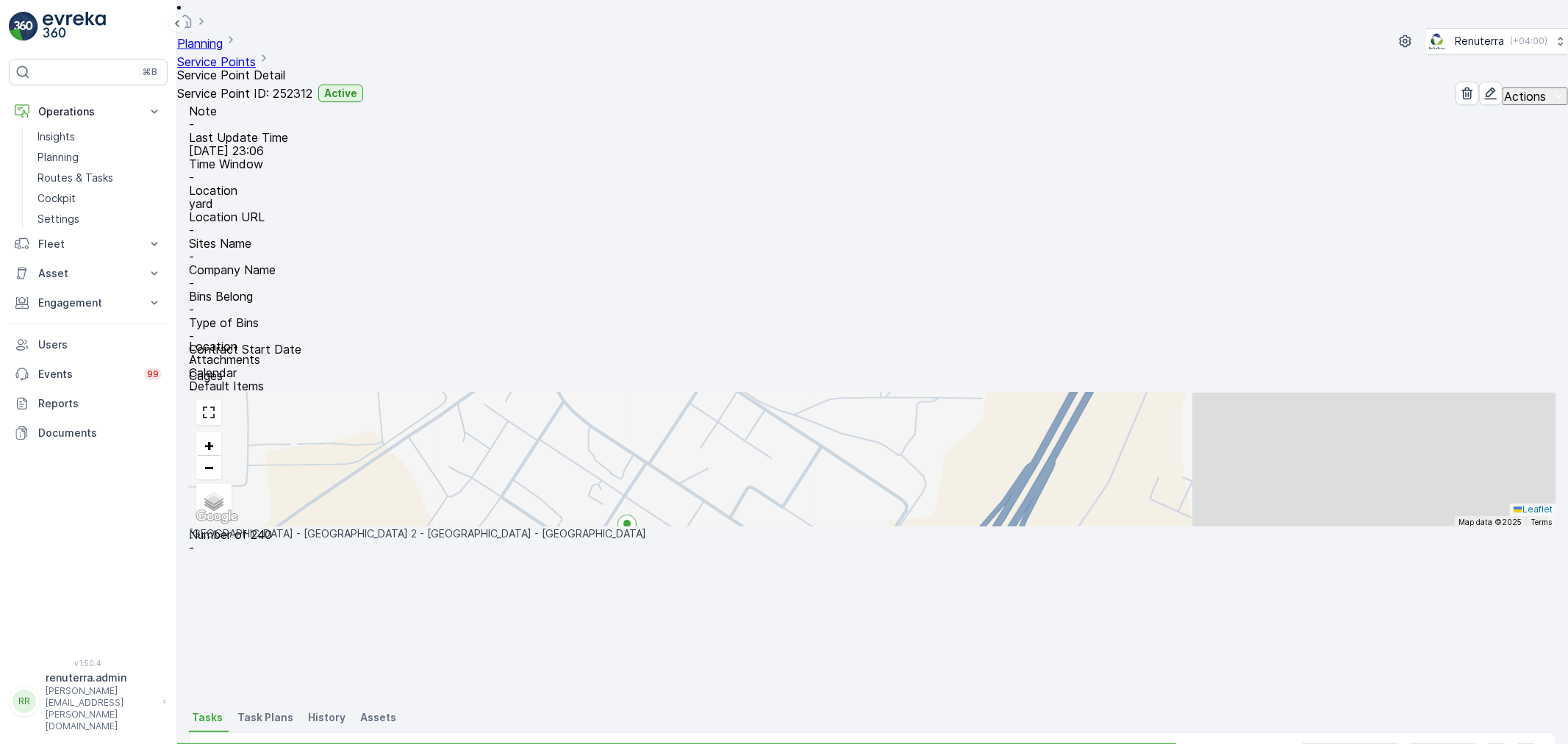
scroll to position [163, 0]
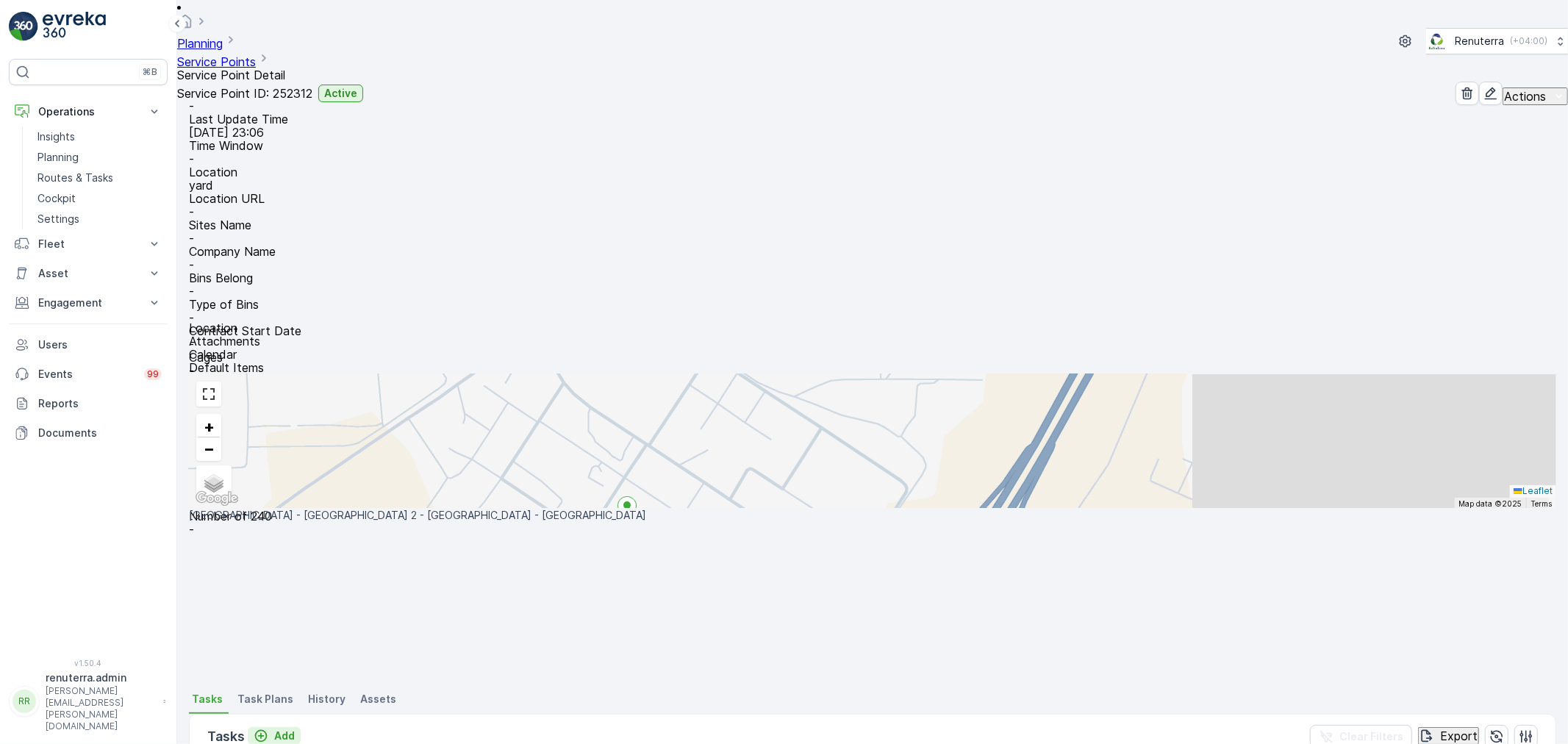
click at [294, 727] on button "Add" at bounding box center [274, 736] width 53 height 18
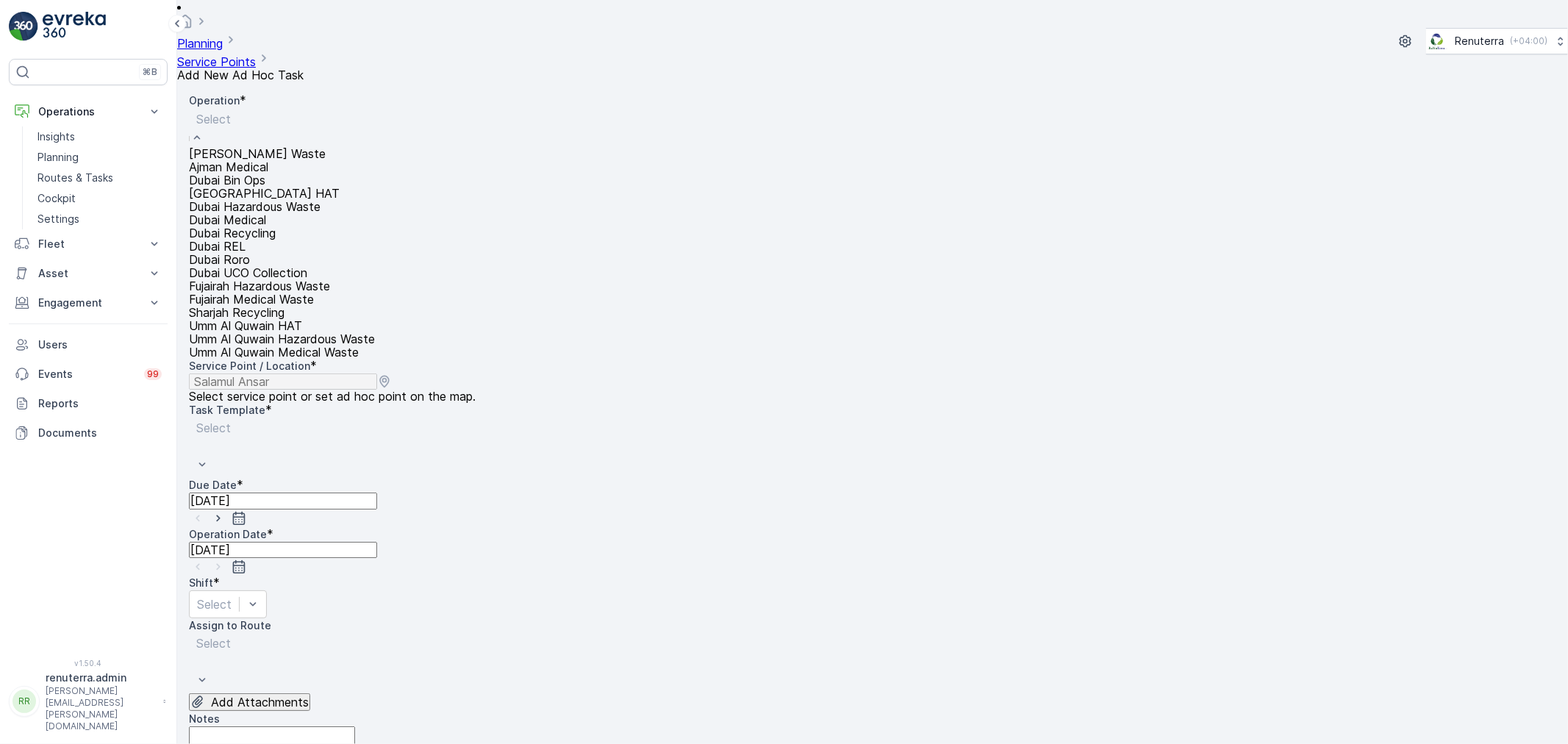
click at [310, 227] on div "Dubai Medical" at bounding box center [282, 219] width 186 height 13
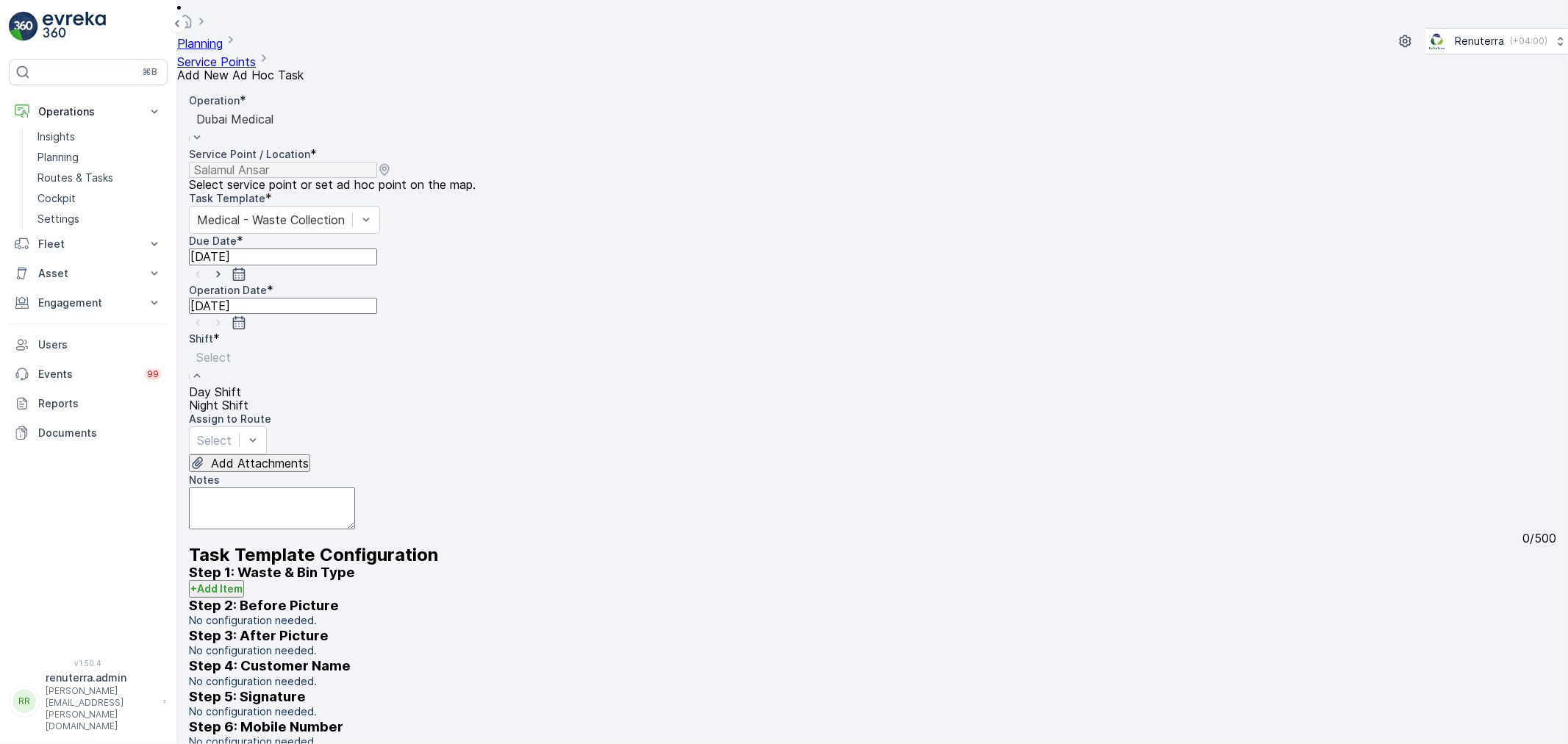
drag, startPoint x: 564, startPoint y: 309, endPoint x: 557, endPoint y: 305, distance: 8.1
click at [248, 398] on div "Night Shift" at bounding box center [218, 404] width 59 height 13
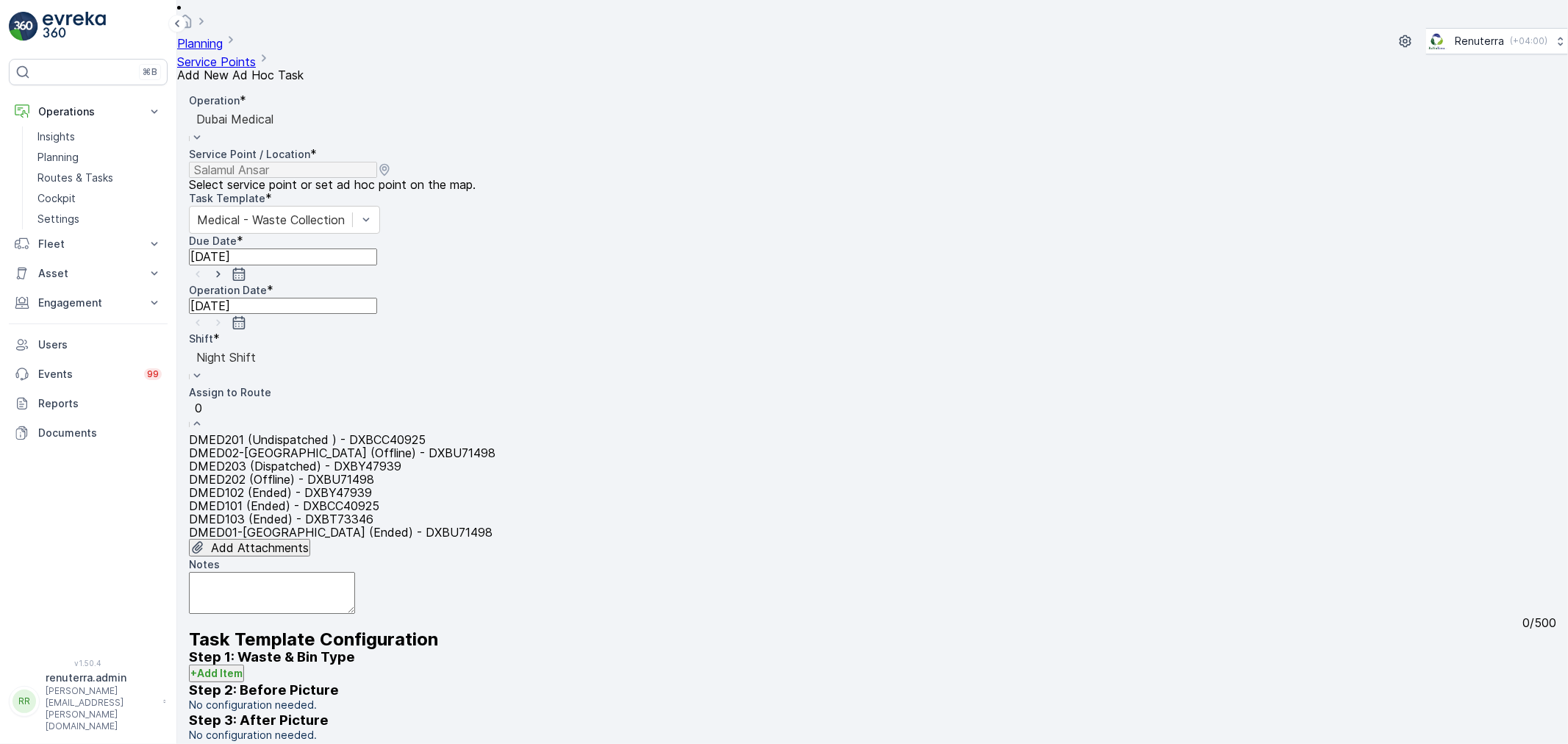
type input "02"
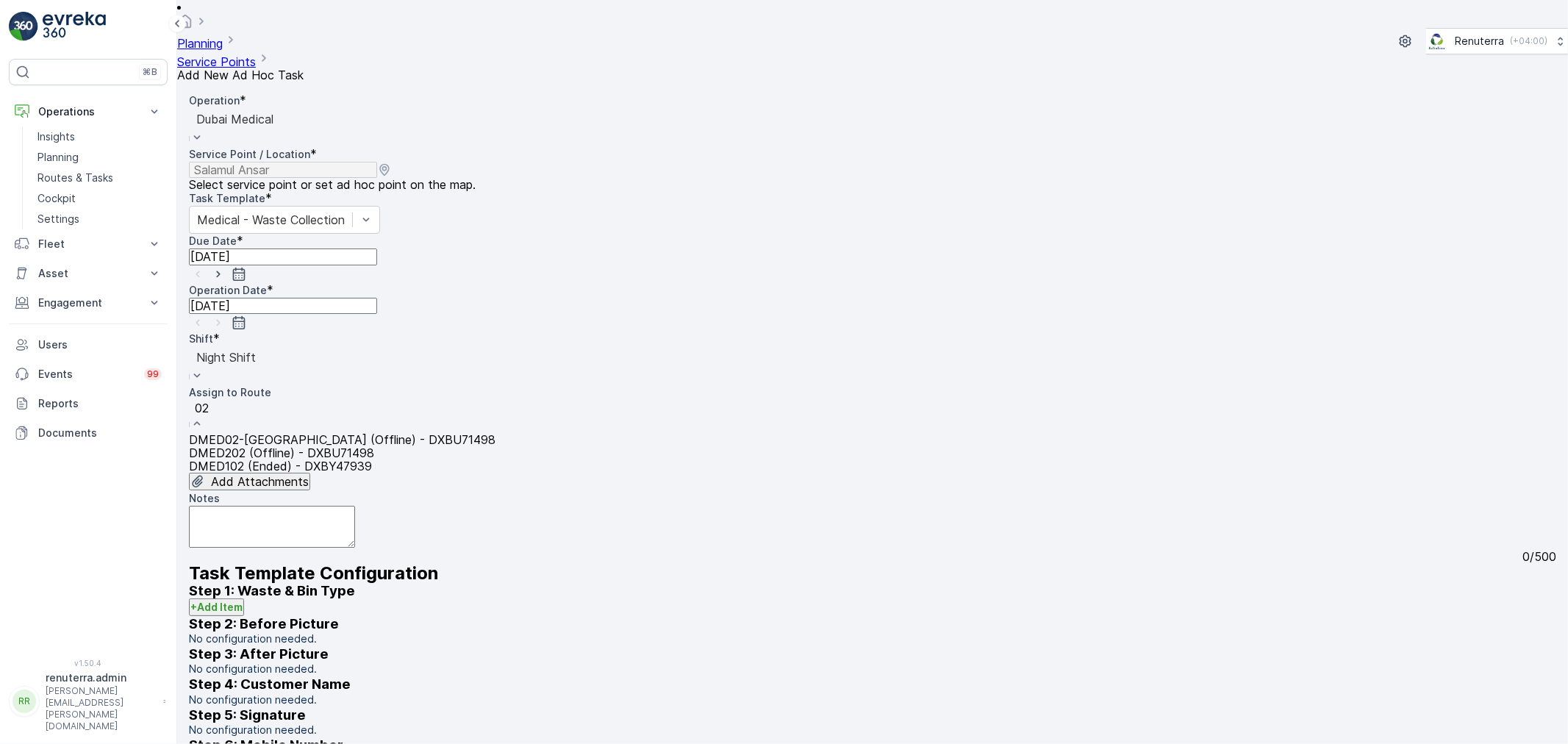
click at [380, 432] on span "DMED02-Khawaneej Yard (Offline) - DXBU71498" at bounding box center [342, 439] width 307 height 15
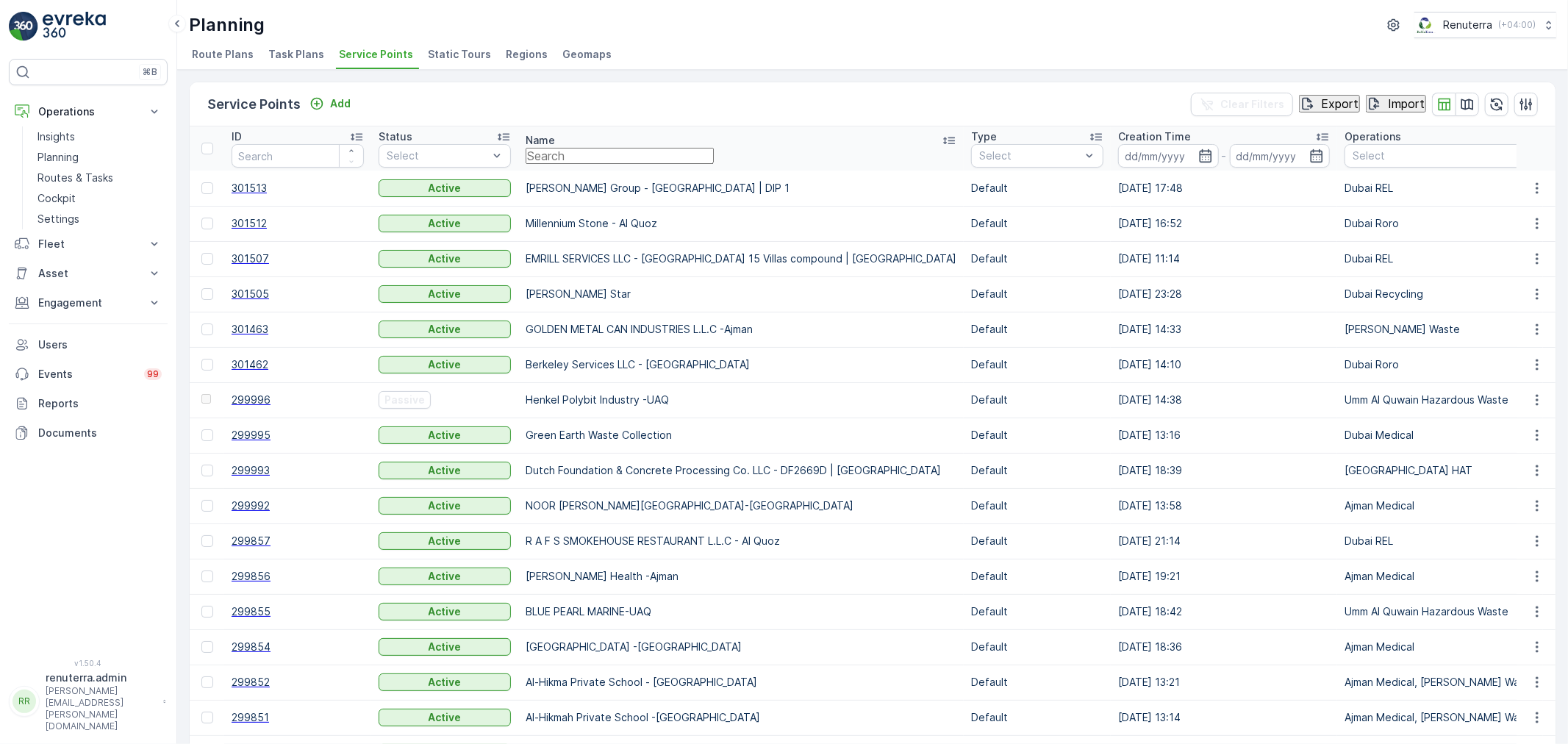
click at [605, 148] on input "text" at bounding box center [620, 155] width 188 height 16
type input "new r"
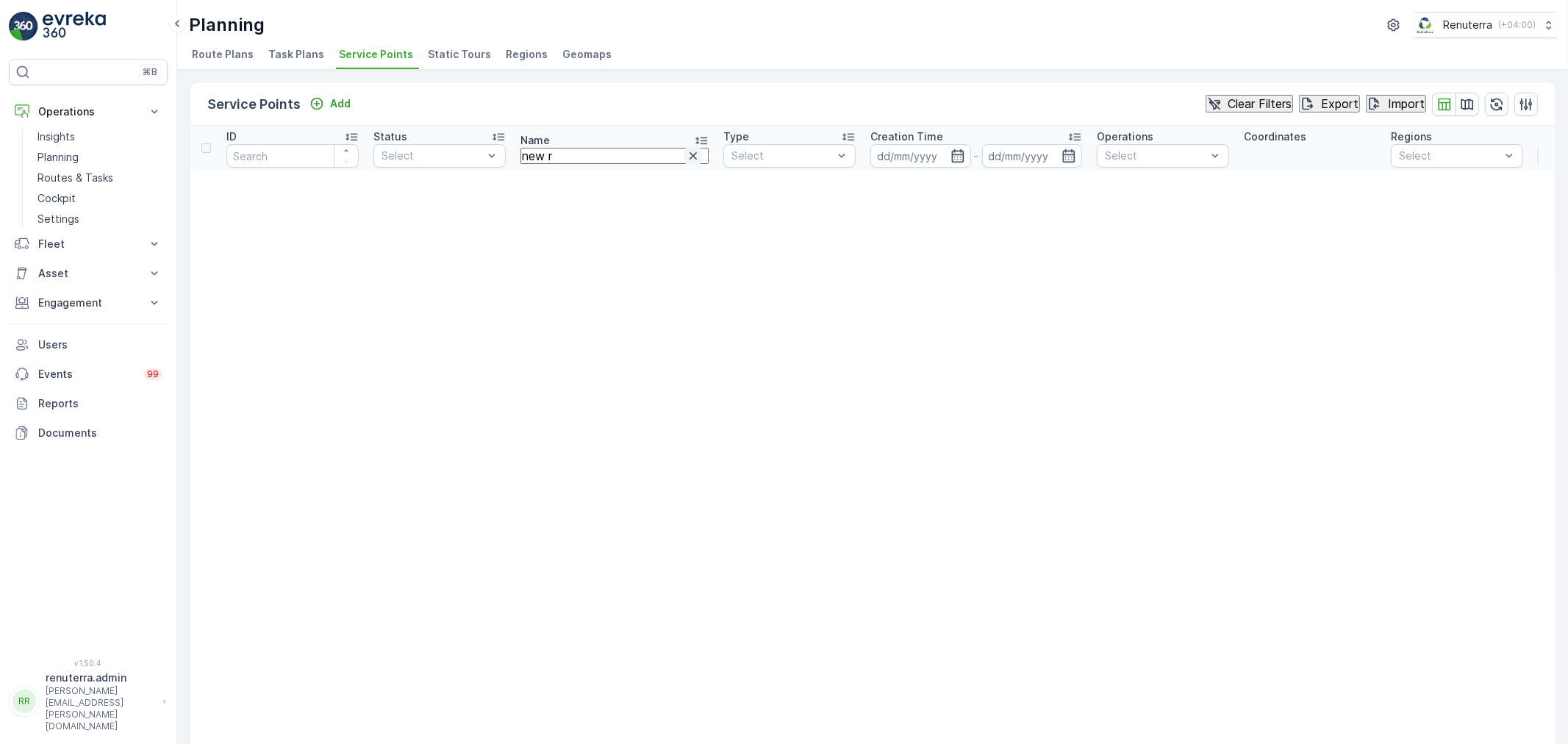
click at [686, 155] on icon "button" at bounding box center [693, 155] width 15 height 15
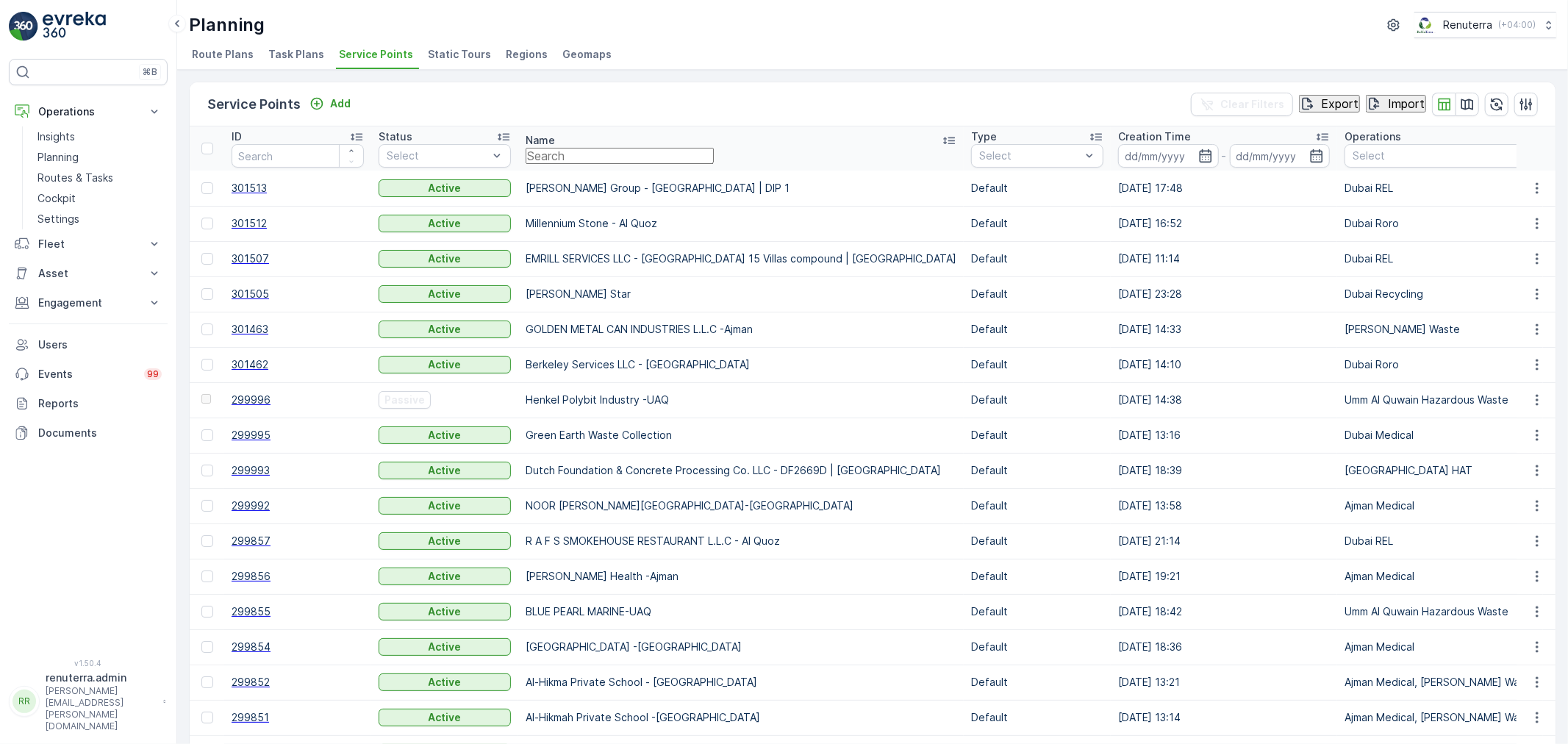
click at [596, 153] on input "text" at bounding box center [620, 155] width 188 height 16
click at [626, 124] on div "Service Points Add Clear Filters Export Import" at bounding box center [872, 104] width 1366 height 44
drag, startPoint x: 592, startPoint y: 163, endPoint x: 503, endPoint y: 82, distance: 120.3
type input "sala"
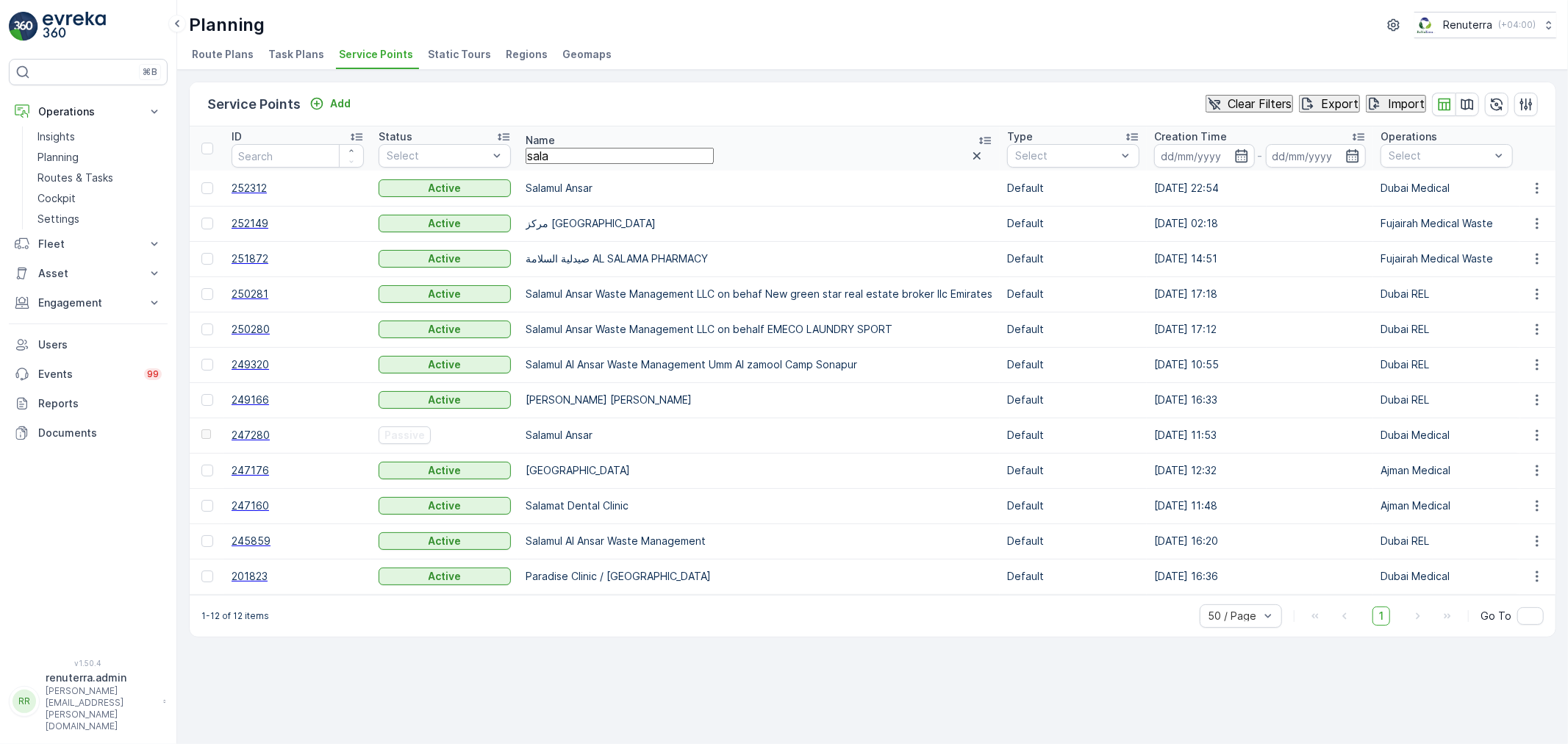
click at [257, 188] on span "252312" at bounding box center [297, 188] width 132 height 15
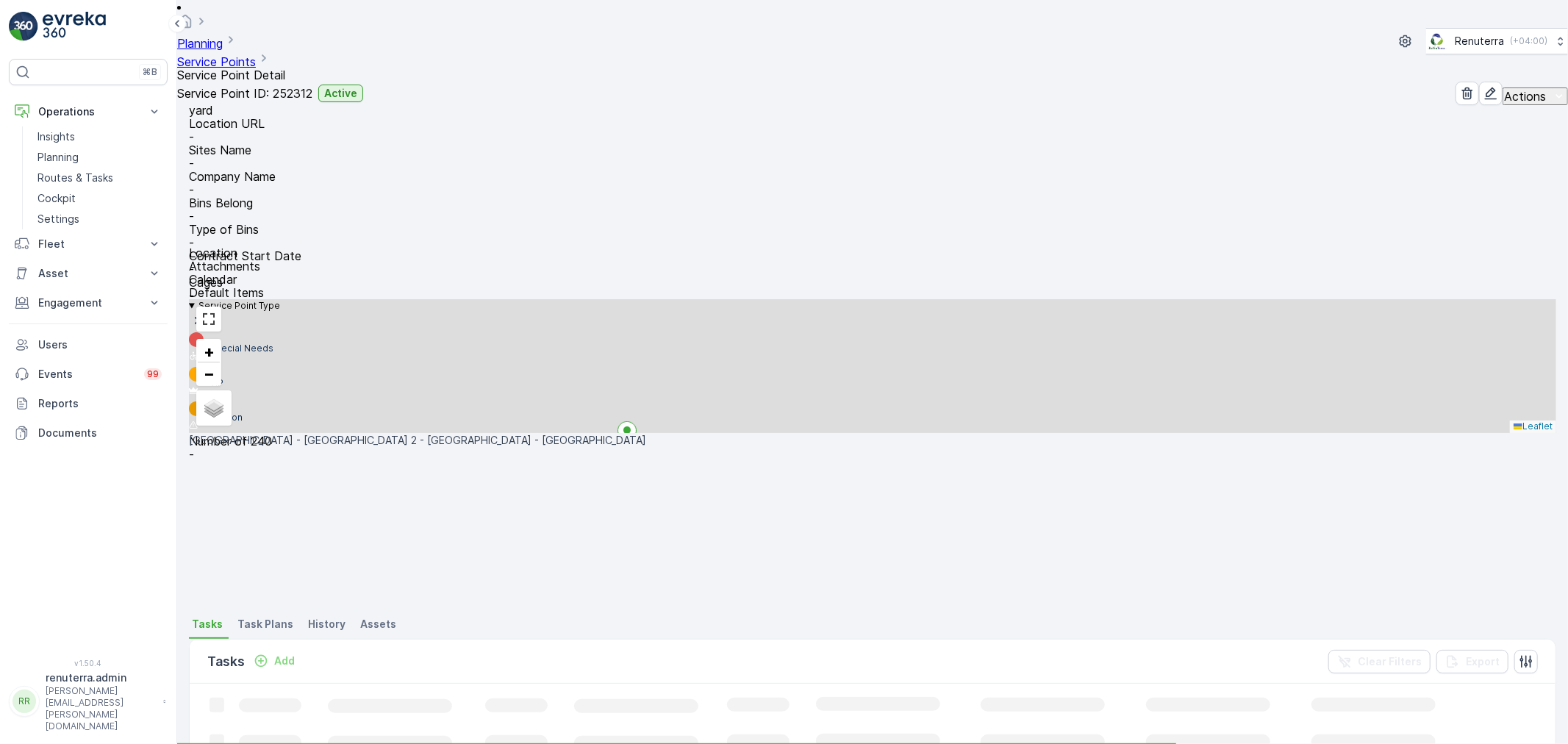
scroll to position [241, 0]
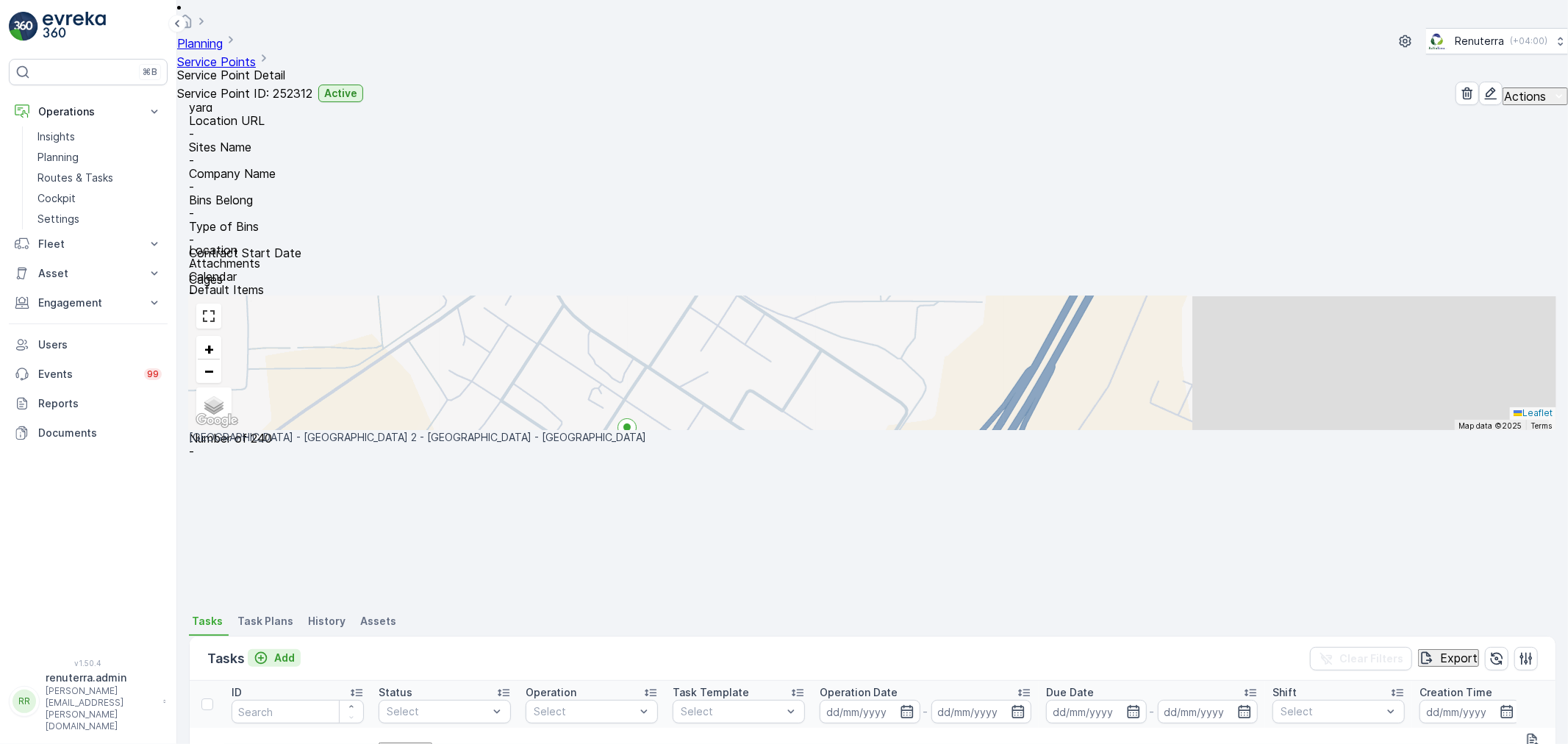
click at [295, 649] on button "Add" at bounding box center [274, 657] width 53 height 18
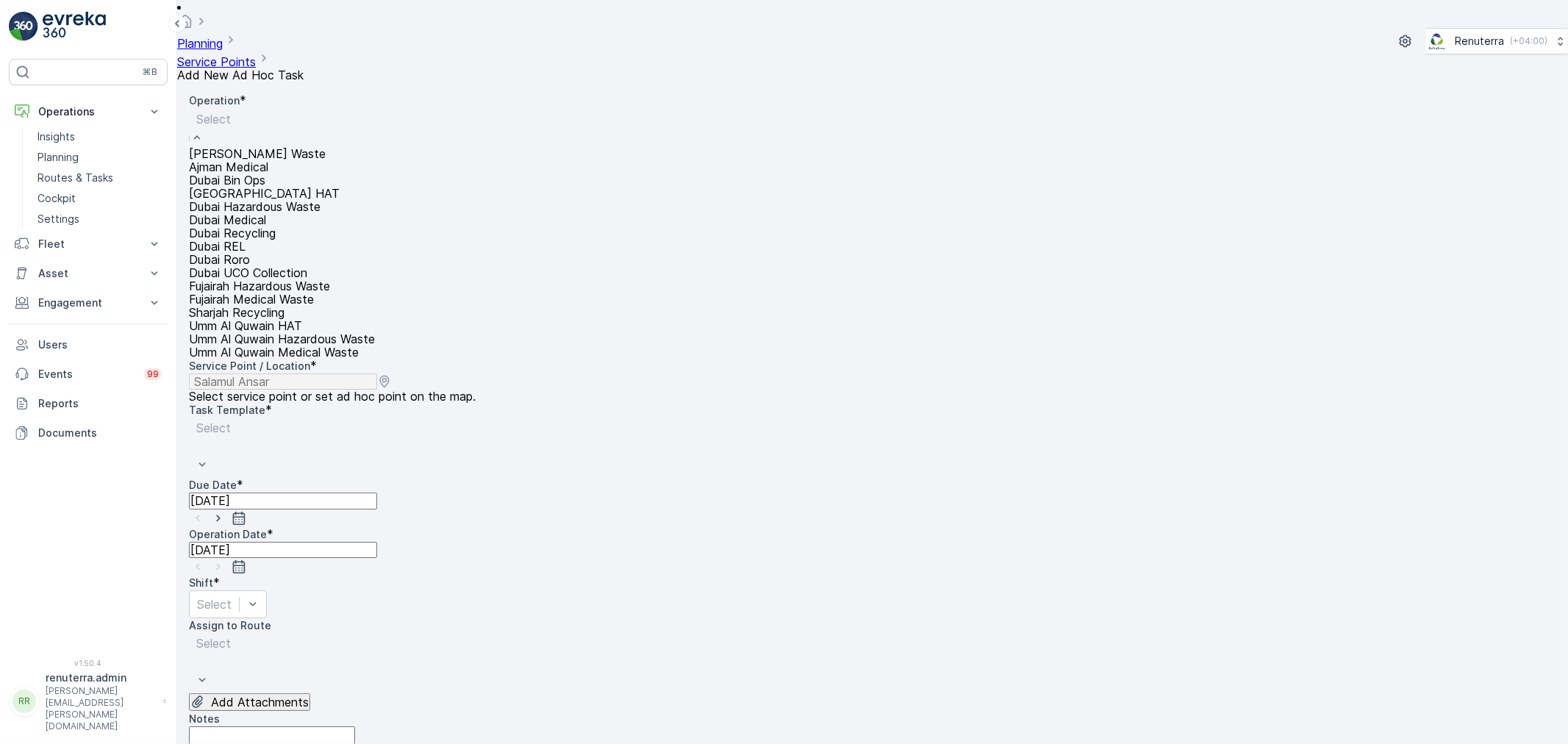
drag, startPoint x: 357, startPoint y: 107, endPoint x: 354, endPoint y: 96, distance: 11.4
click at [350, 227] on div "Dubai Medical" at bounding box center [282, 219] width 186 height 13
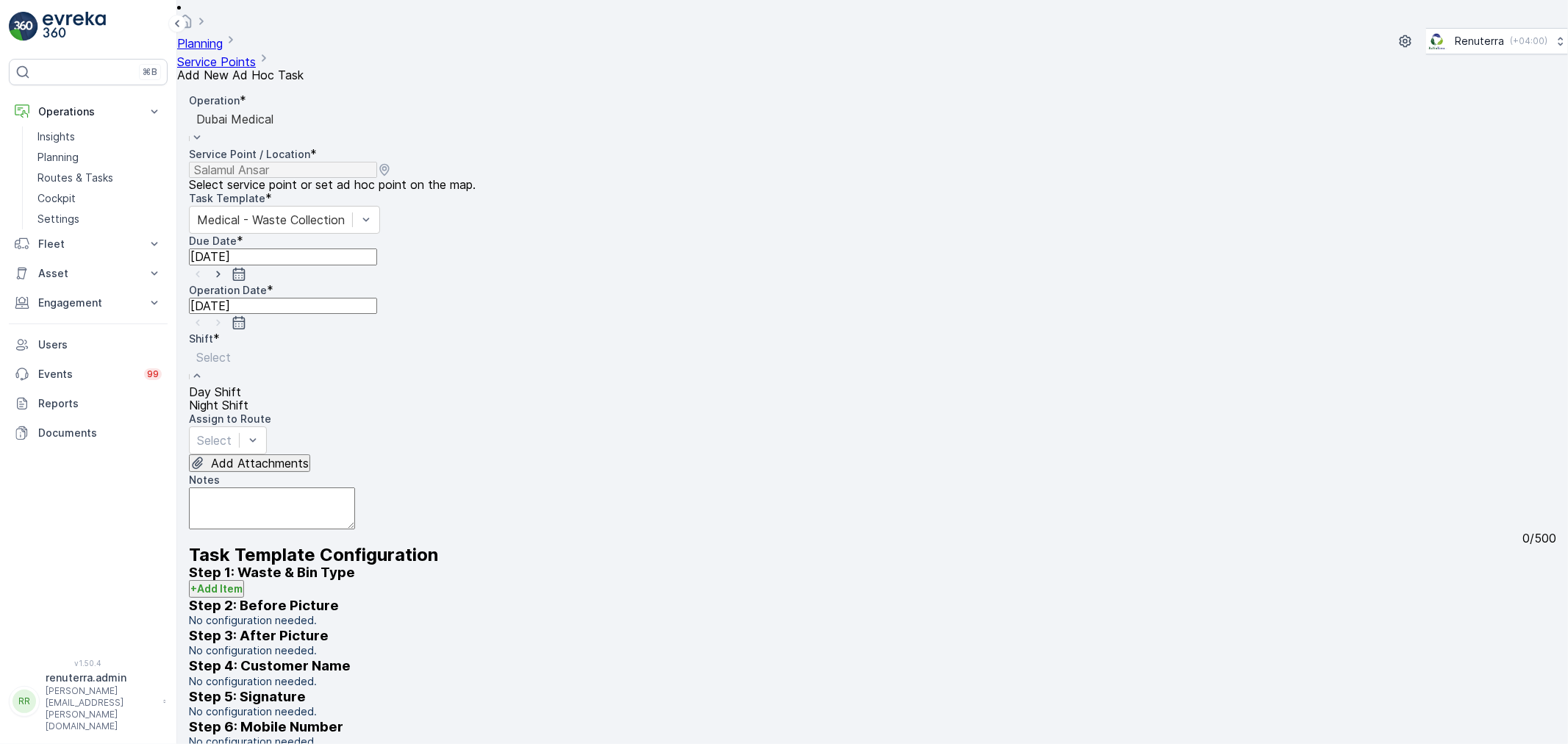
click at [241, 384] on span "Day Shift" at bounding box center [215, 391] width 52 height 15
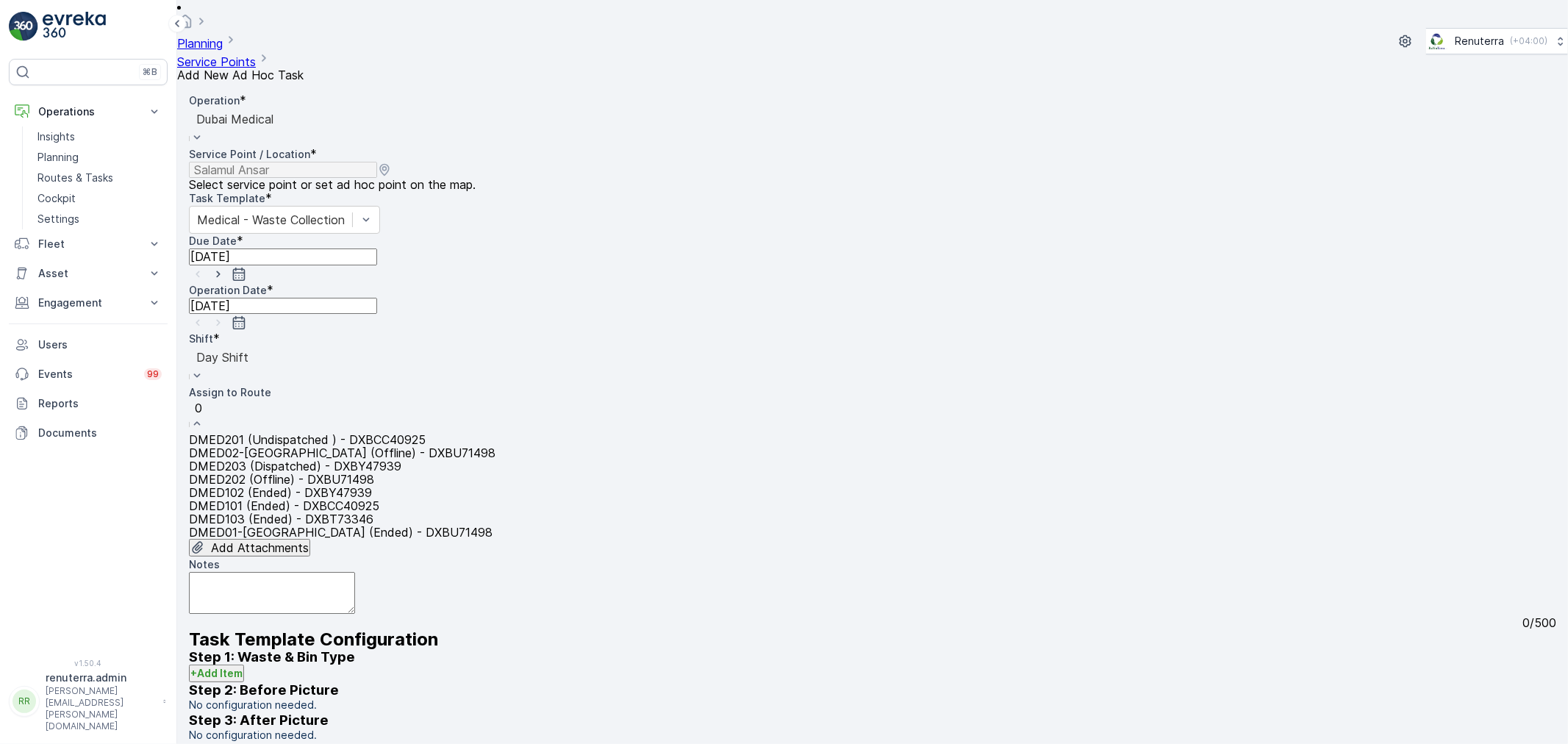
type input "02"
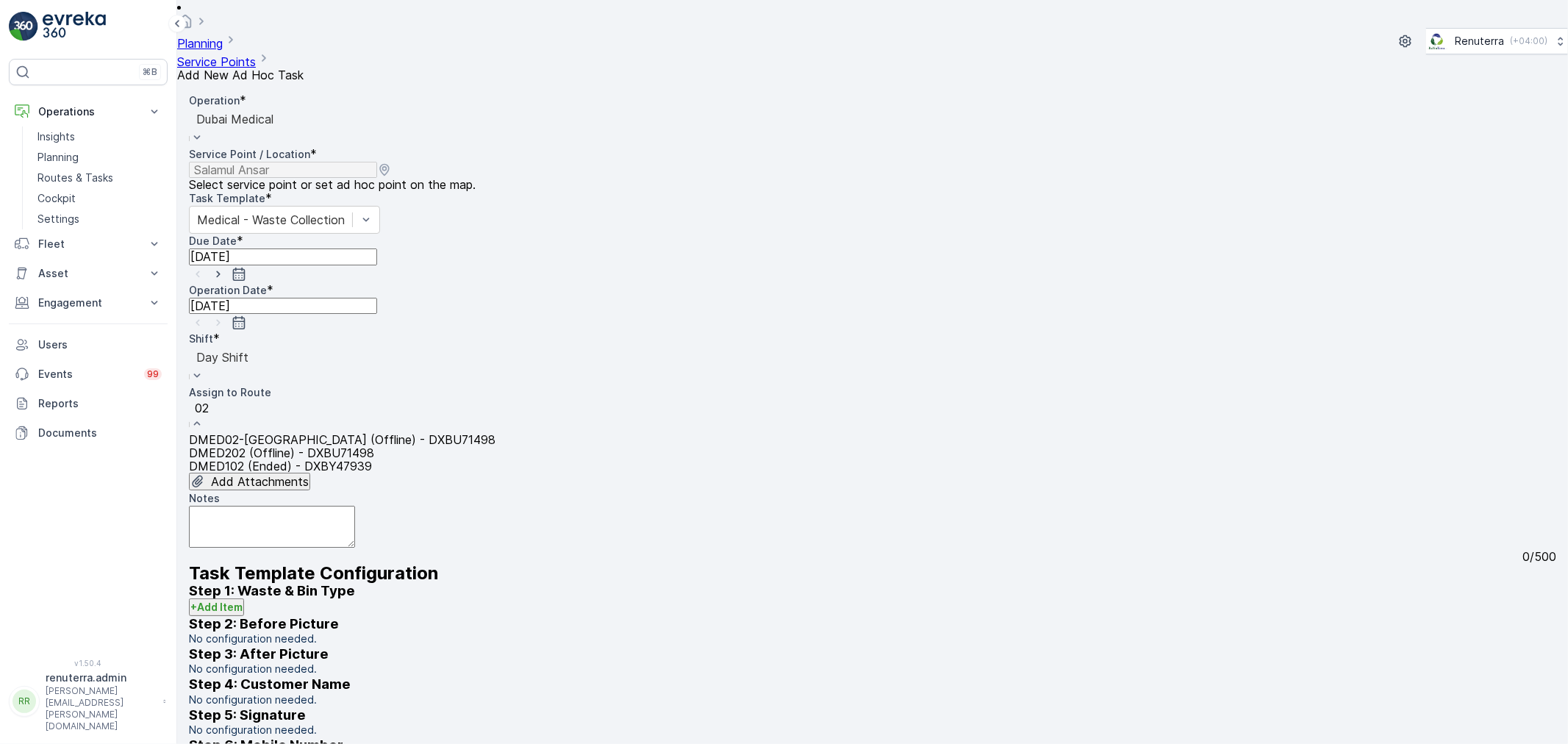
drag, startPoint x: 297, startPoint y: 327, endPoint x: 271, endPoint y: 341, distance: 29.5
click at [297, 432] on span "DMED02-Khawaneej Yard (Offline) - DXBU71498" at bounding box center [342, 439] width 307 height 15
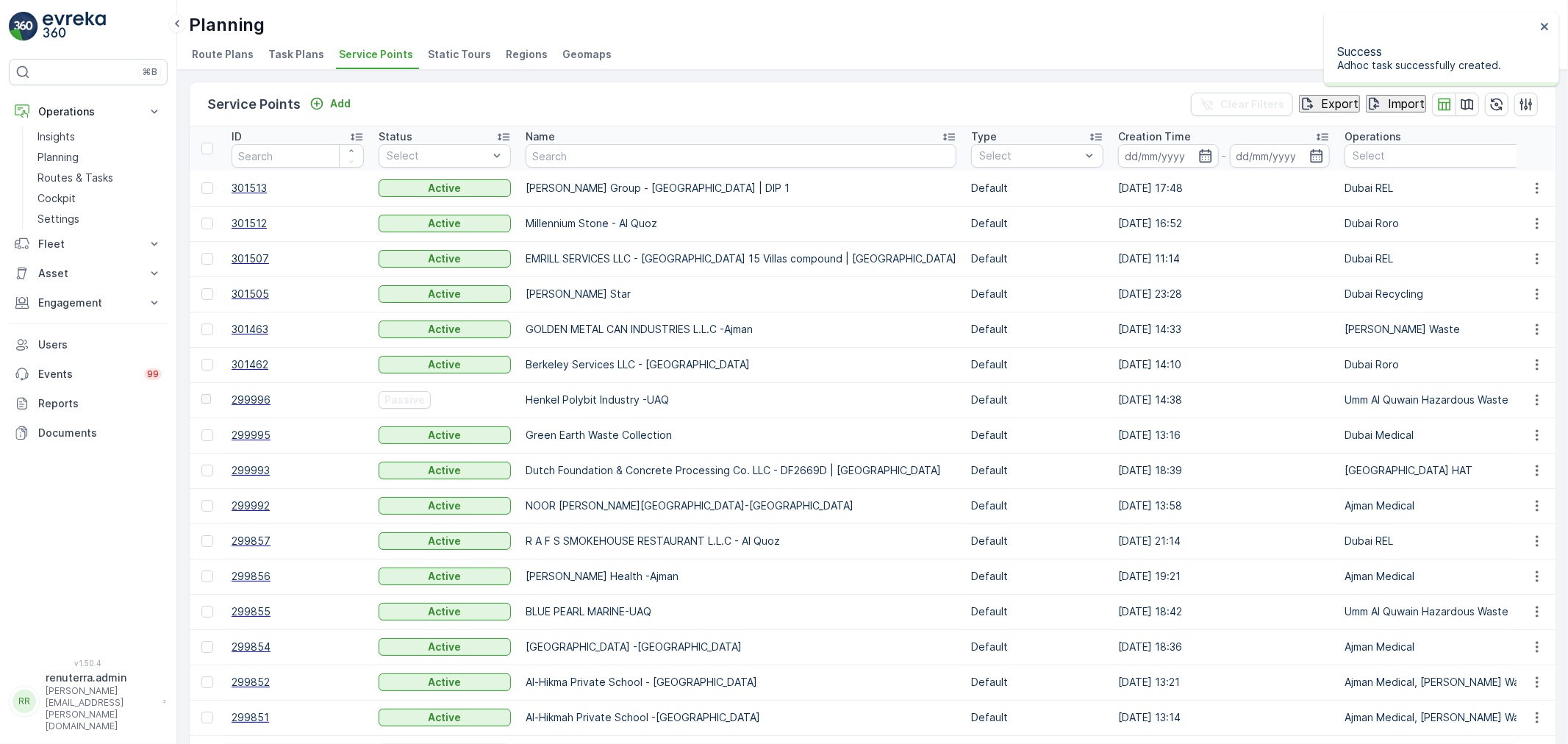
drag, startPoint x: 572, startPoint y: 89, endPoint x: 907, endPoint y: 37, distance: 339.0
click at [907, 37] on div "Planning Renuterra ( +04:00 ) Route Plans Task Plans Service Points Static Tour…" at bounding box center [872, 35] width 1390 height 70
click at [606, 156] on input "text" at bounding box center [620, 155] width 188 height 16
type input "duls"
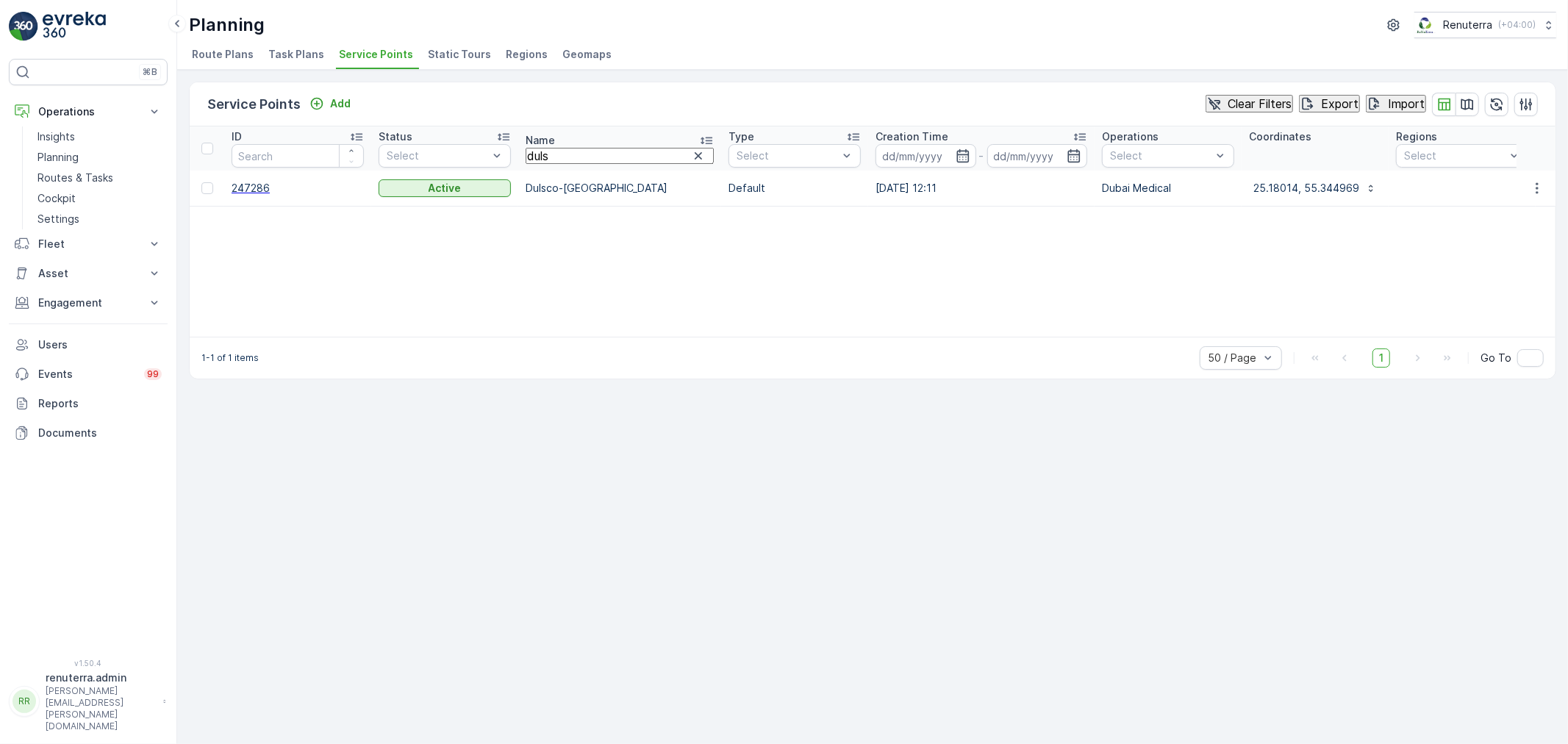
click at [262, 188] on span "247286" at bounding box center [297, 188] width 132 height 15
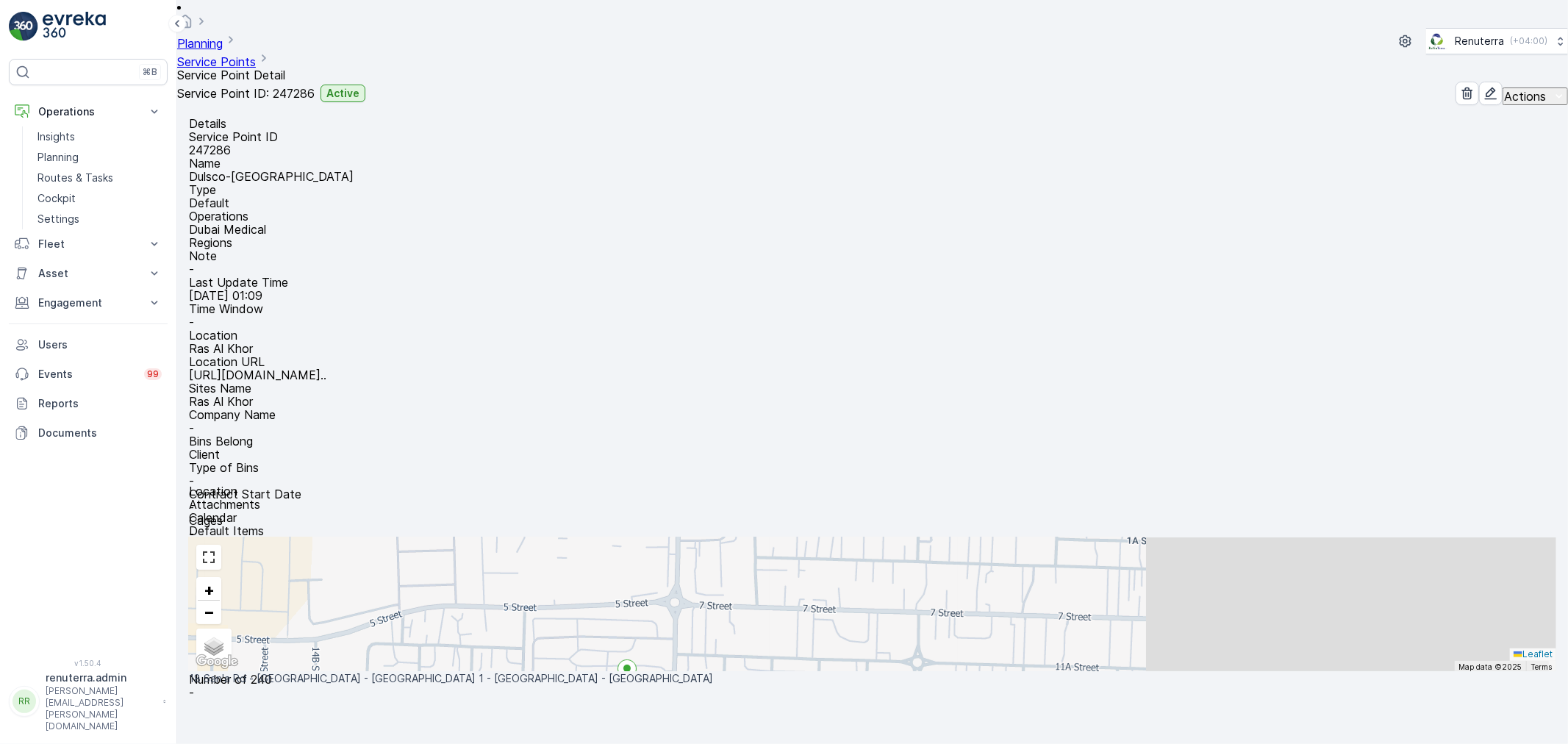
click at [256, 55] on link "Service Points" at bounding box center [216, 61] width 78 height 15
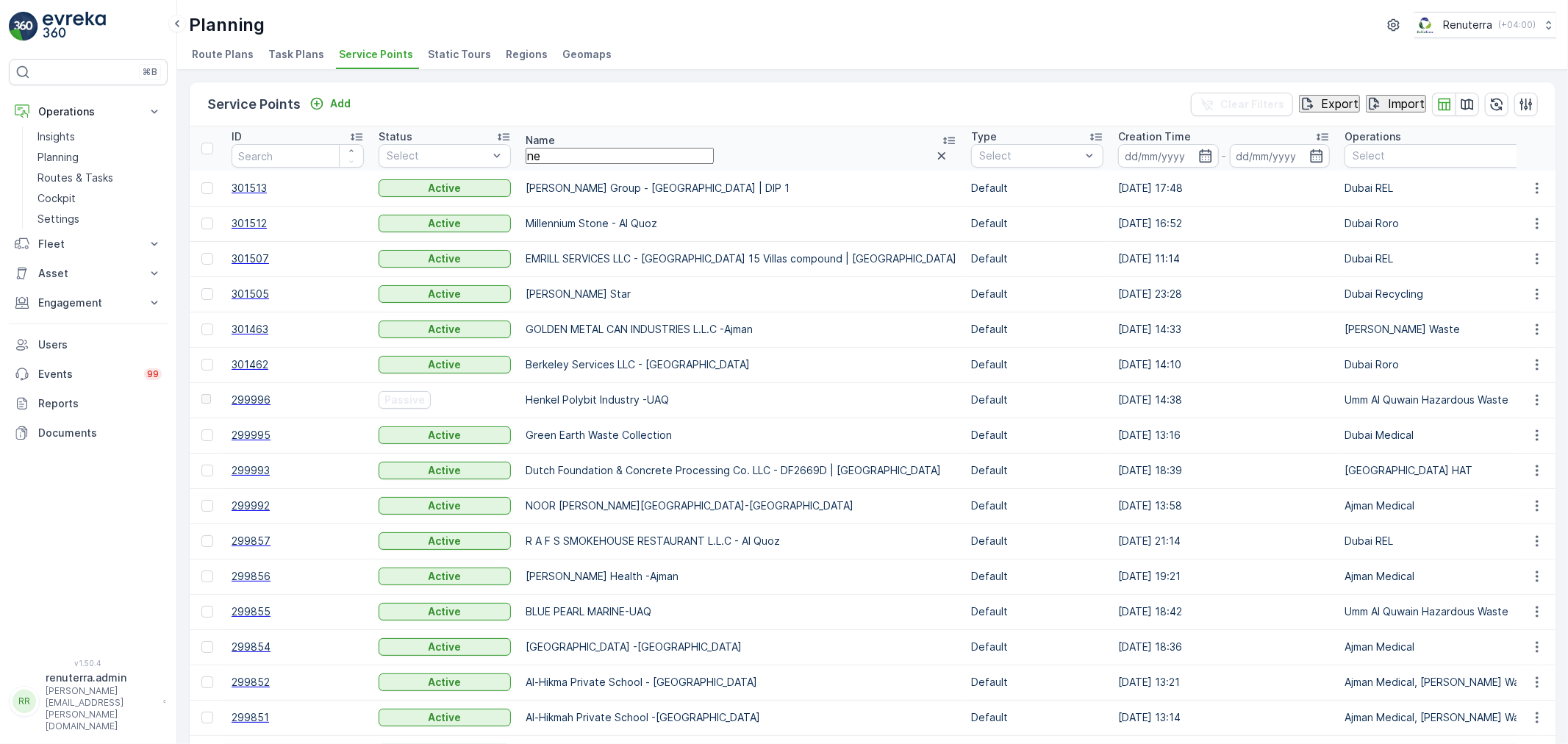
type input "nep"
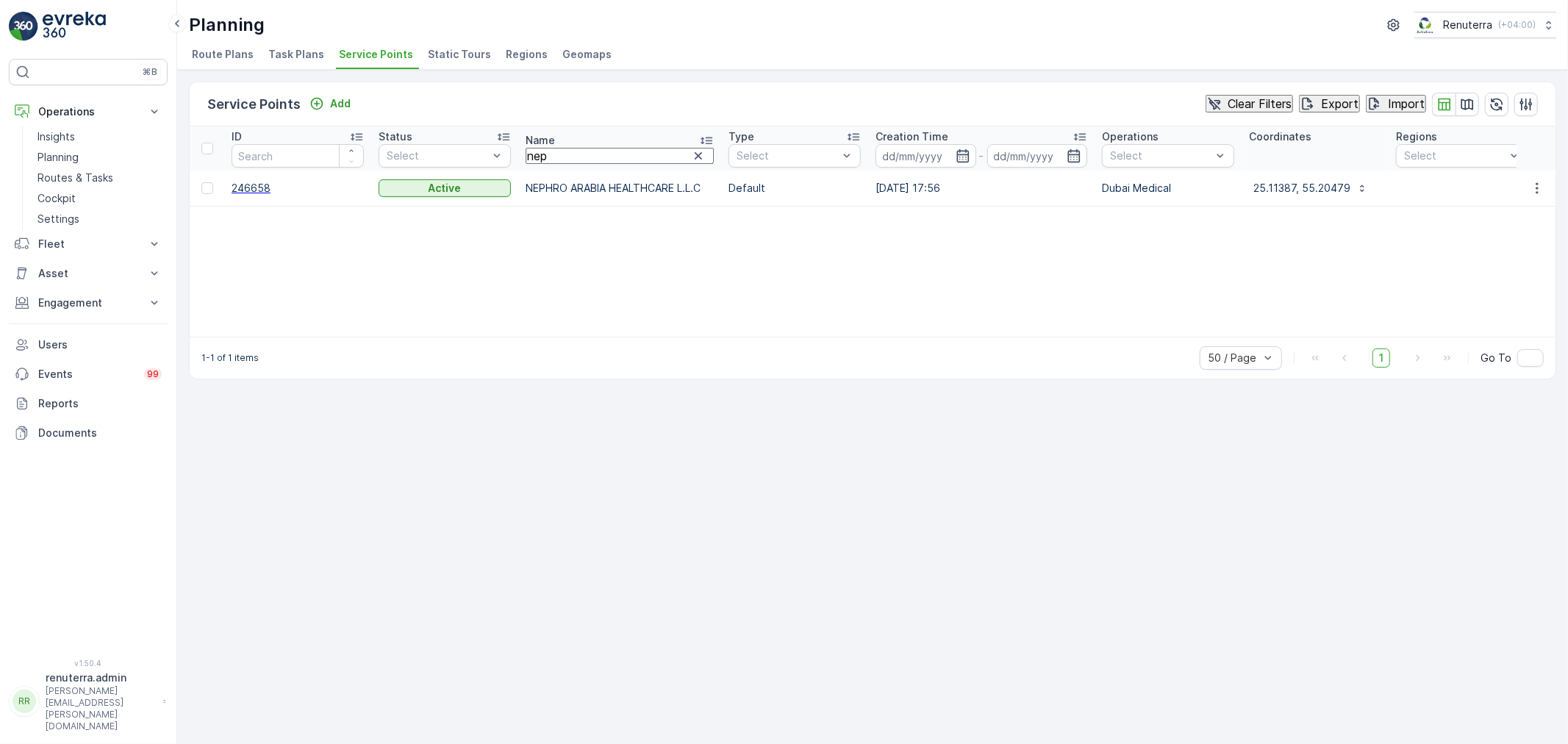
click at [245, 196] on td "246658" at bounding box center [297, 188] width 147 height 35
click at [251, 193] on span "246658" at bounding box center [297, 188] width 132 height 15
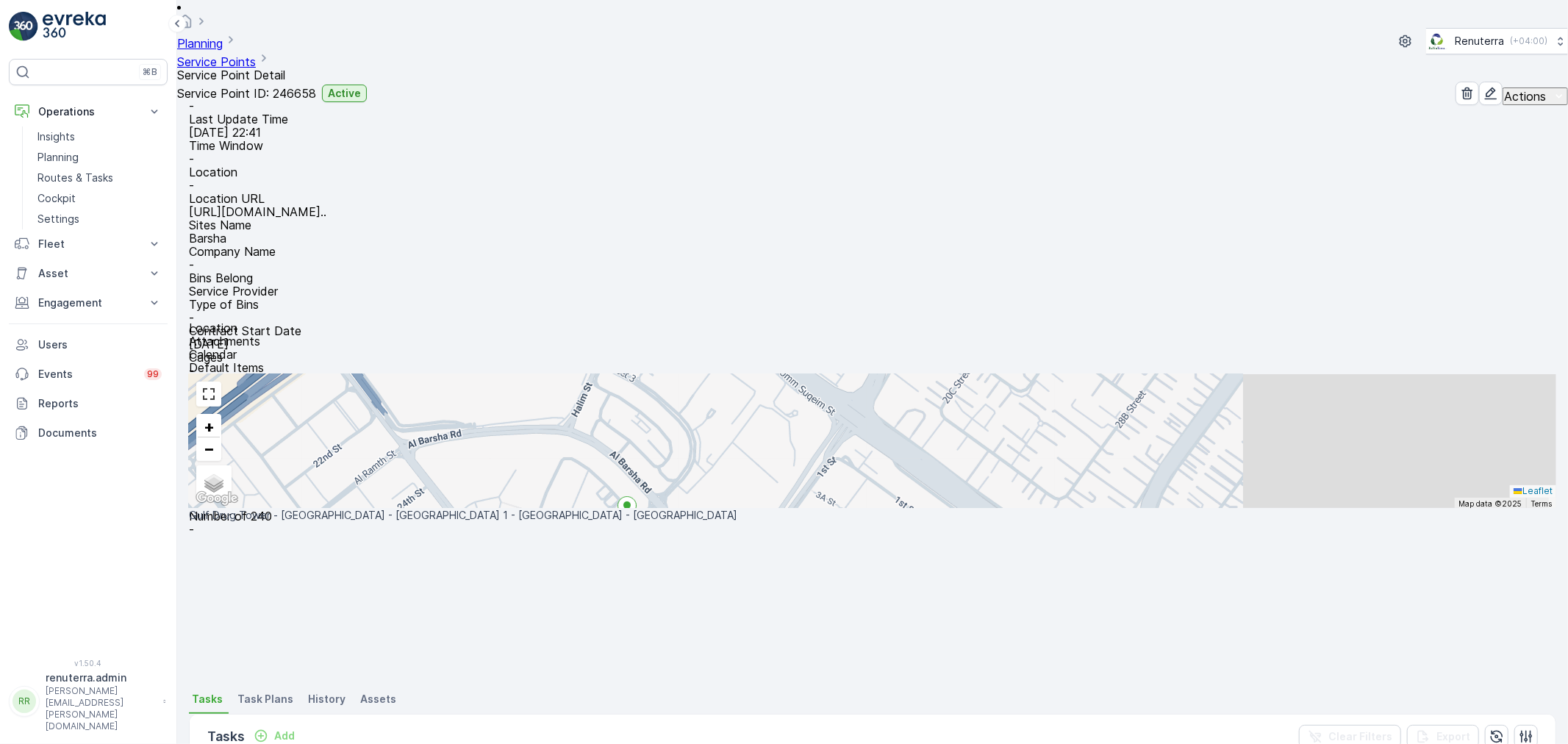
scroll to position [244, 0]
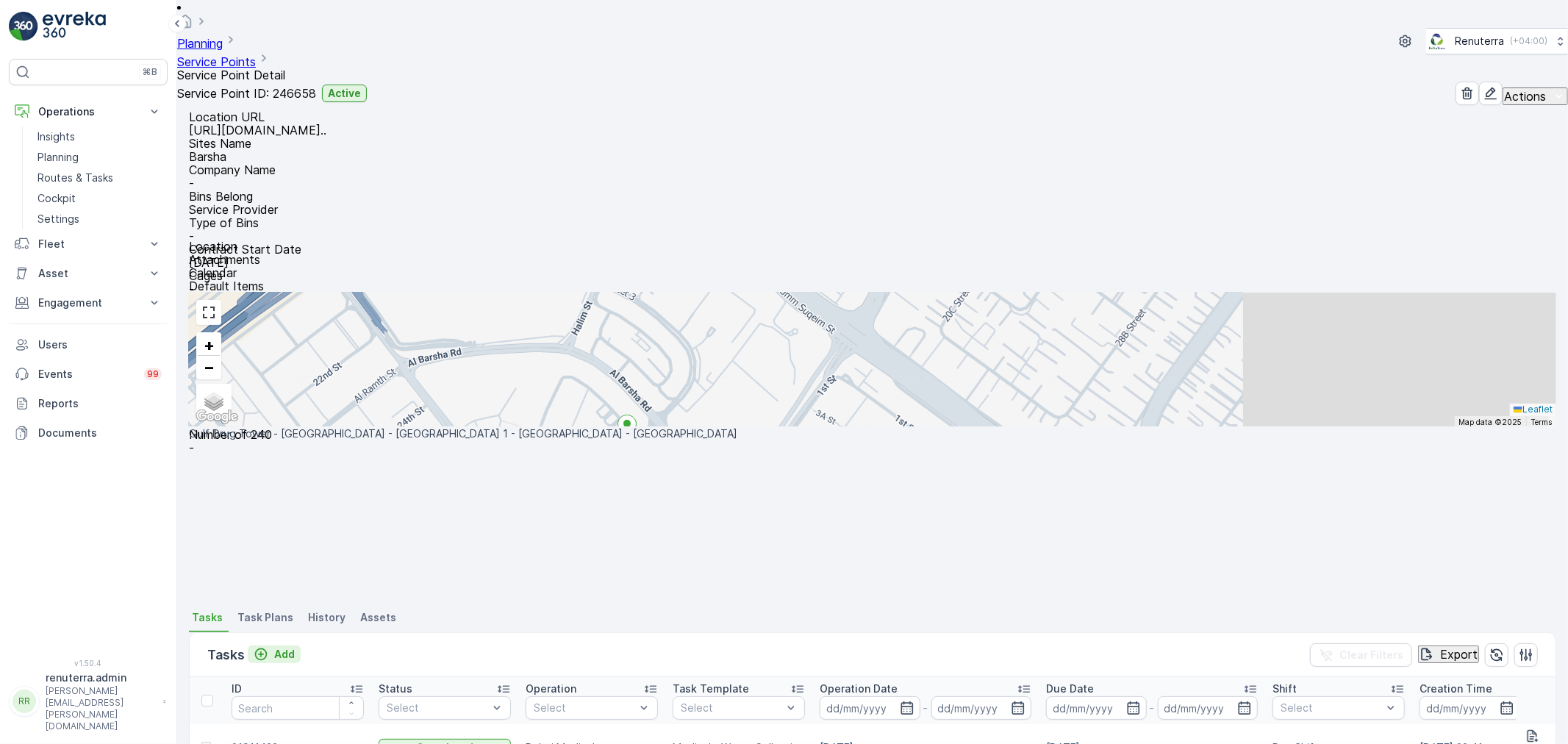
click at [281, 646] on button "Add" at bounding box center [274, 654] width 53 height 18
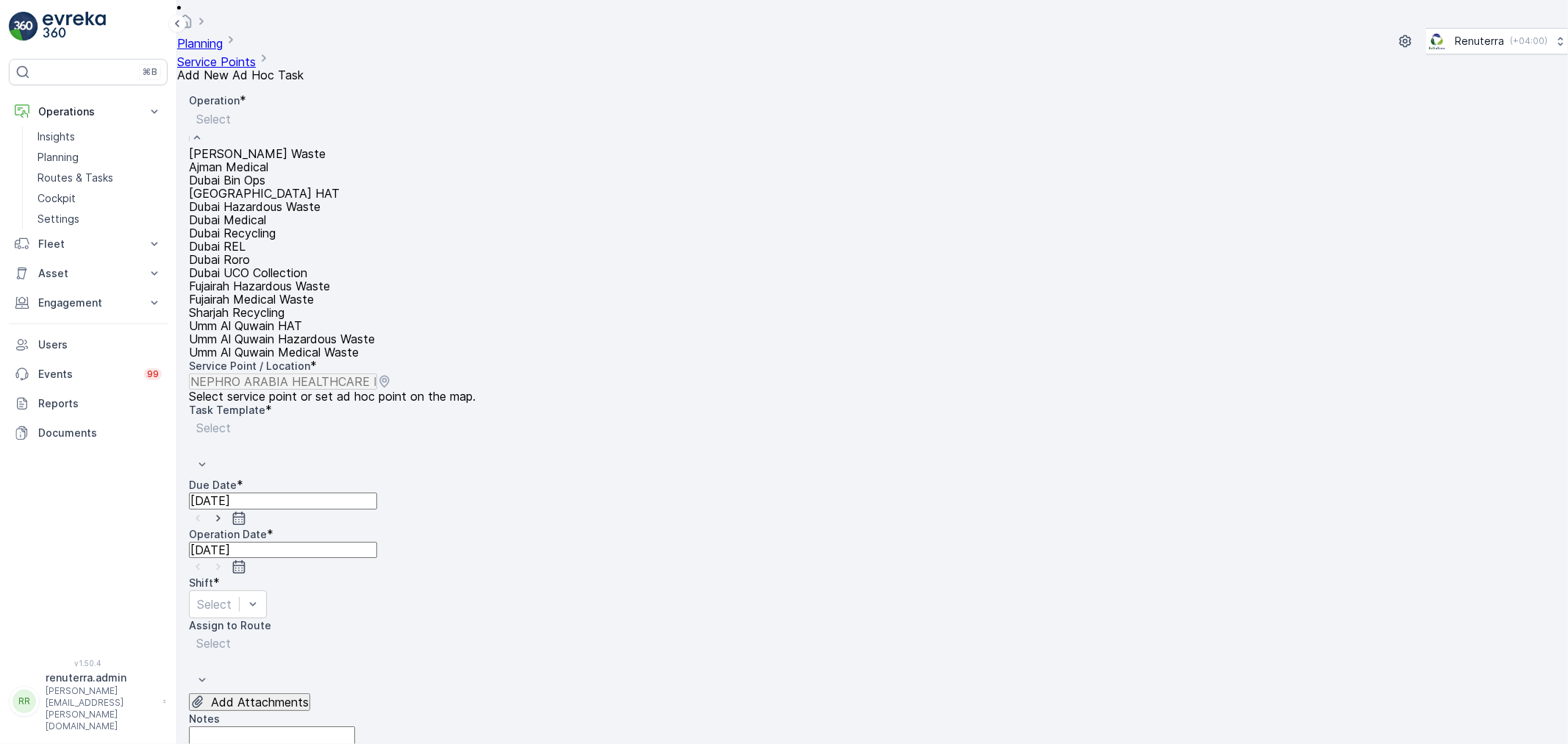
click at [294, 227] on div "Dubai Medical" at bounding box center [282, 219] width 186 height 13
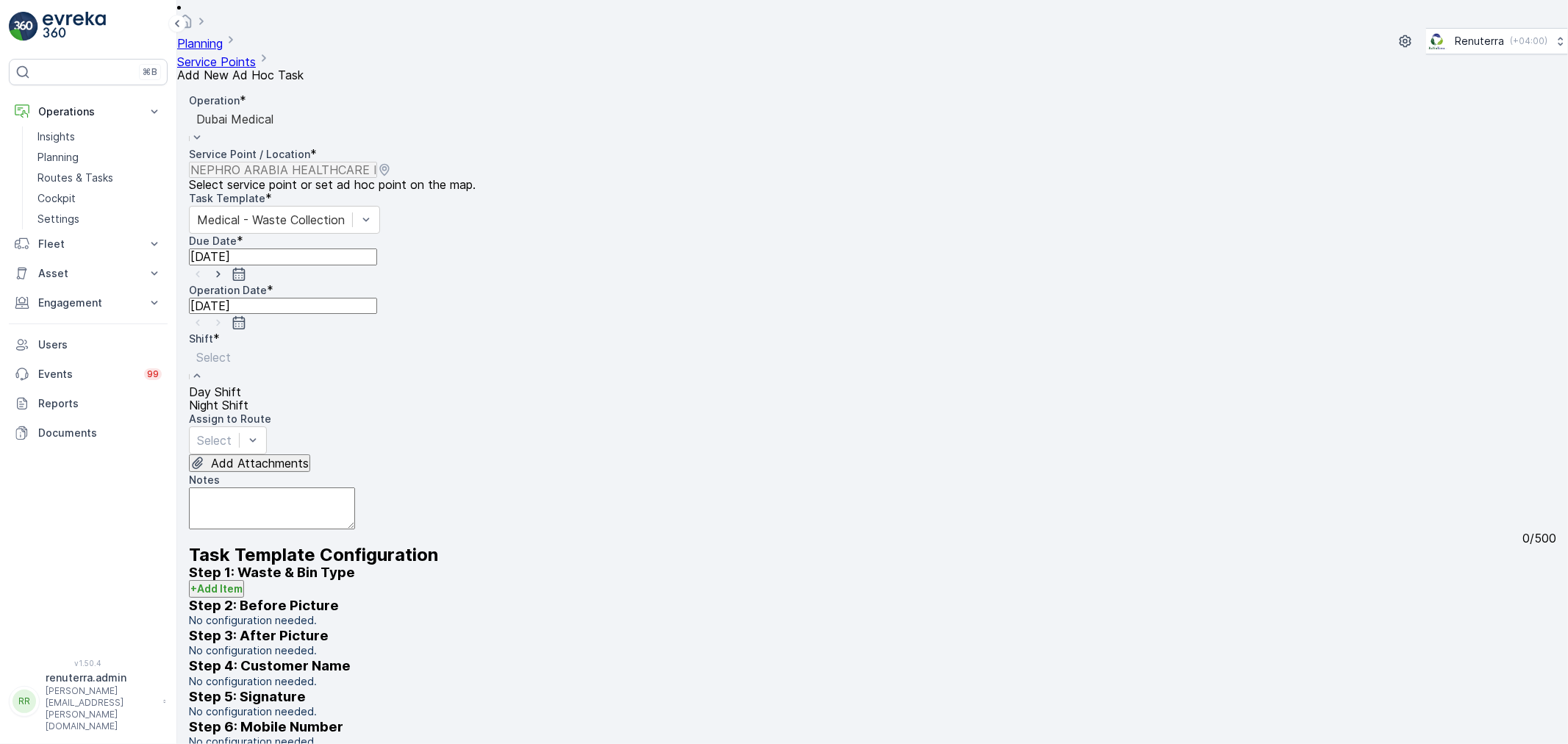
click at [248, 398] on div "Night Shift" at bounding box center [218, 404] width 59 height 13
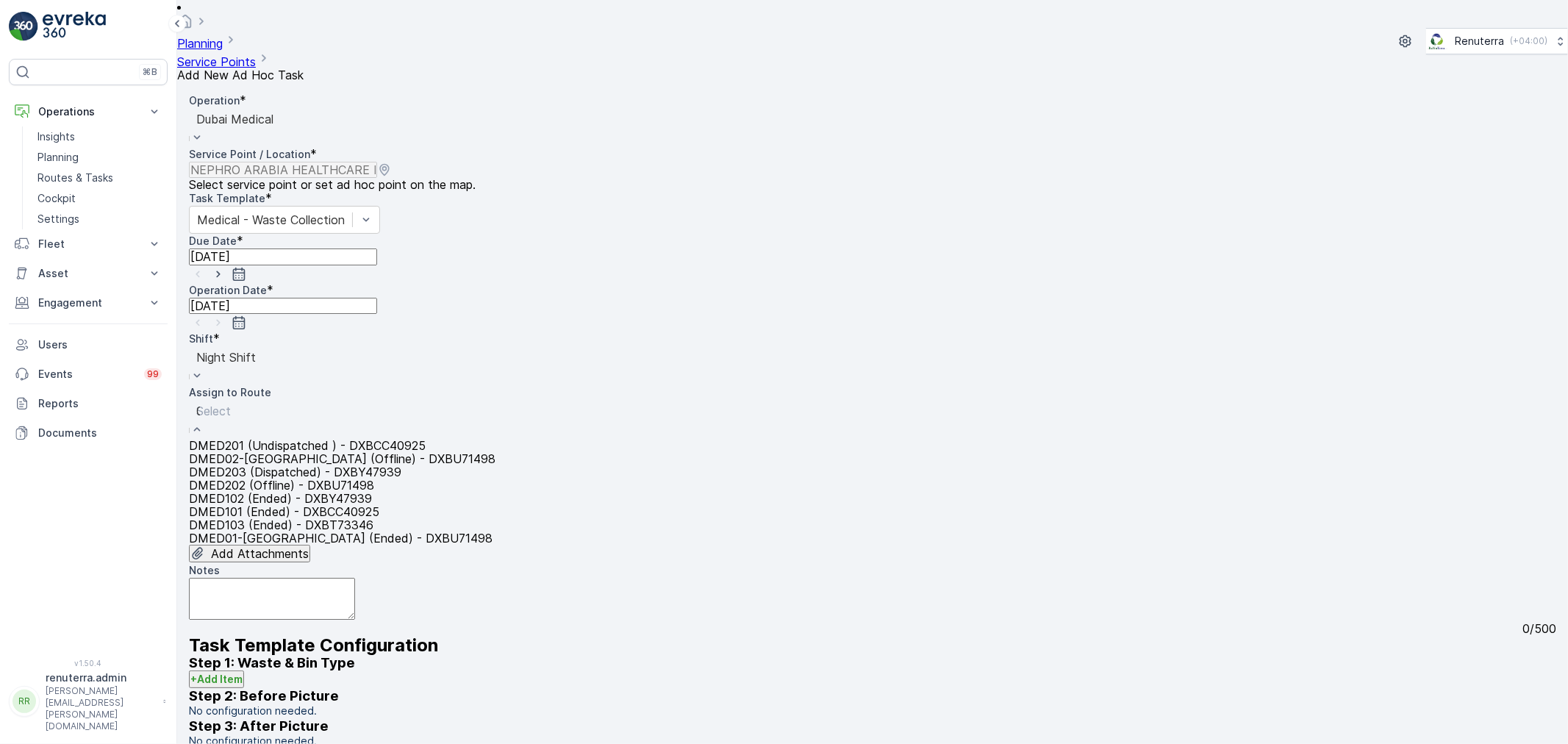
type input "02"
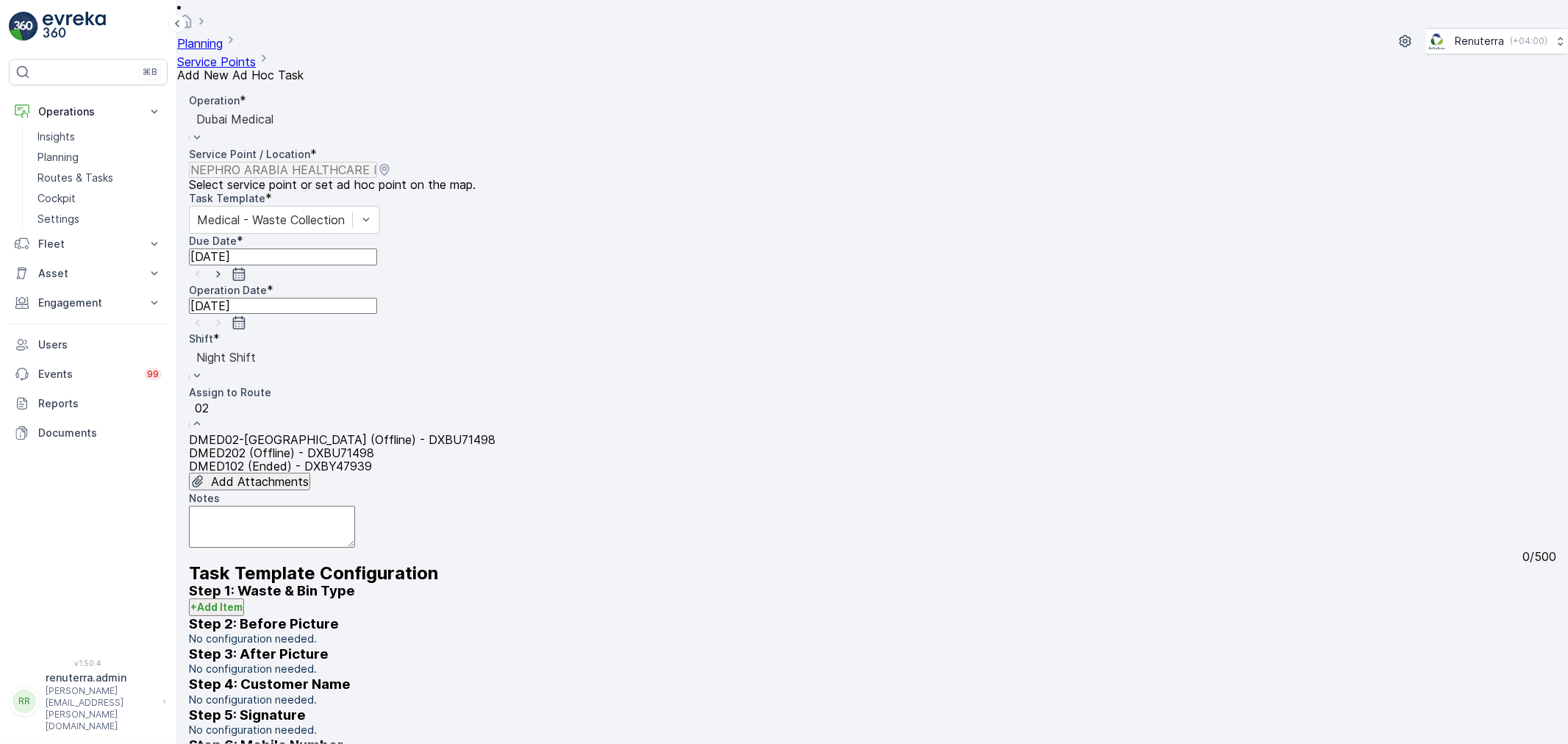
click at [265, 433] on div "DMED02-Khawaneej Yard (Offline) - DXBU71498" at bounding box center [342, 439] width 307 height 13
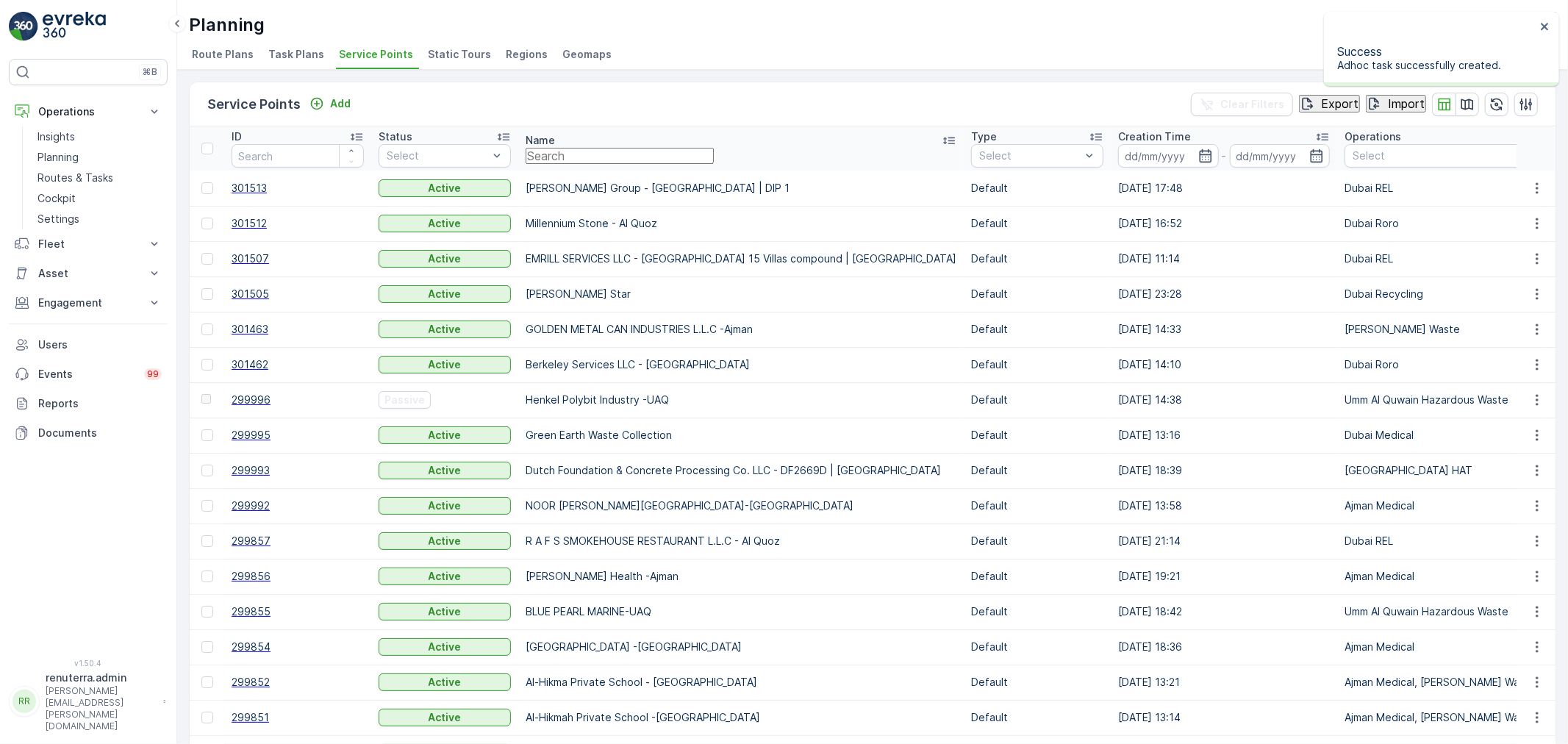
click at [646, 163] on input "text" at bounding box center [620, 155] width 188 height 16
type input "nep"
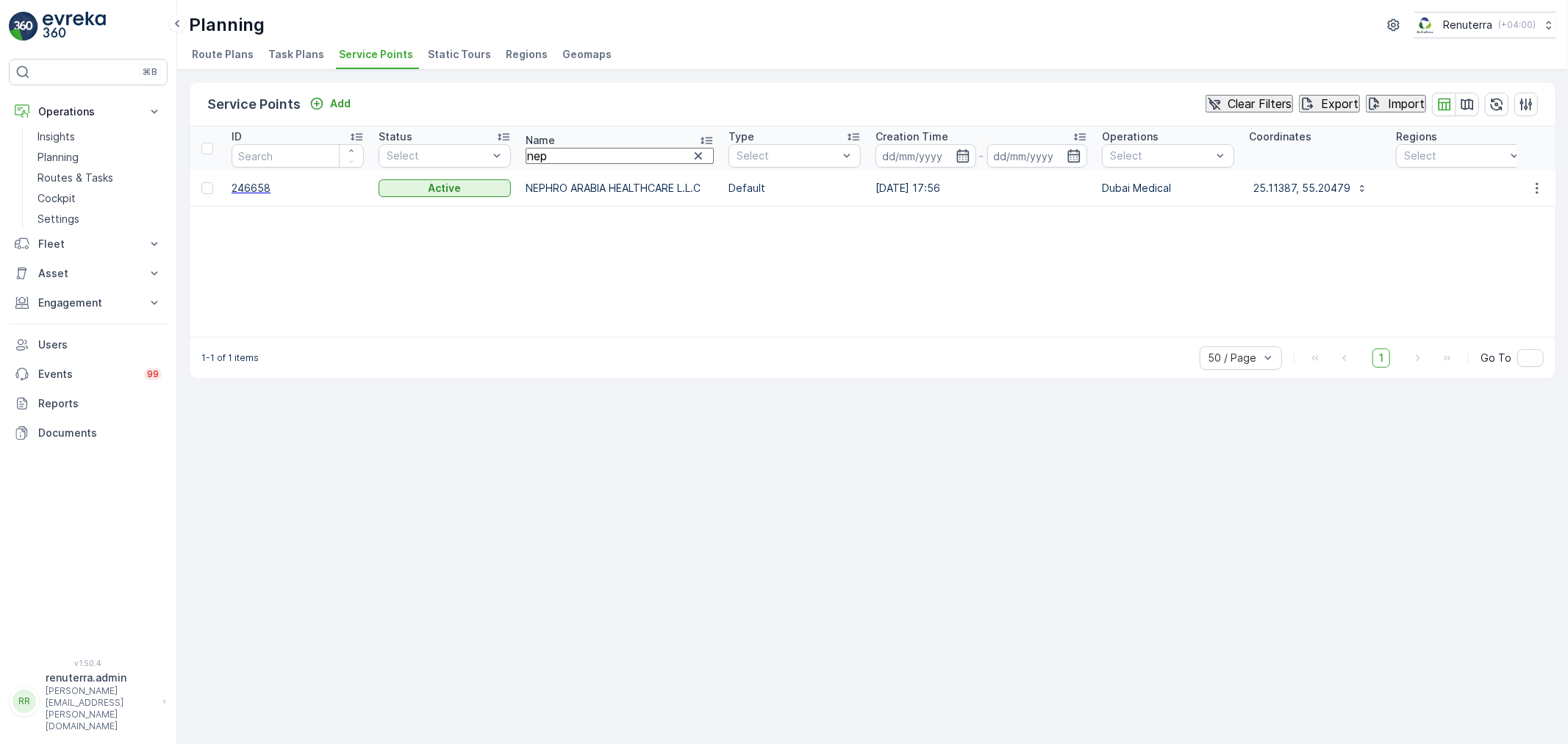
click at [262, 187] on span "246658" at bounding box center [297, 188] width 132 height 15
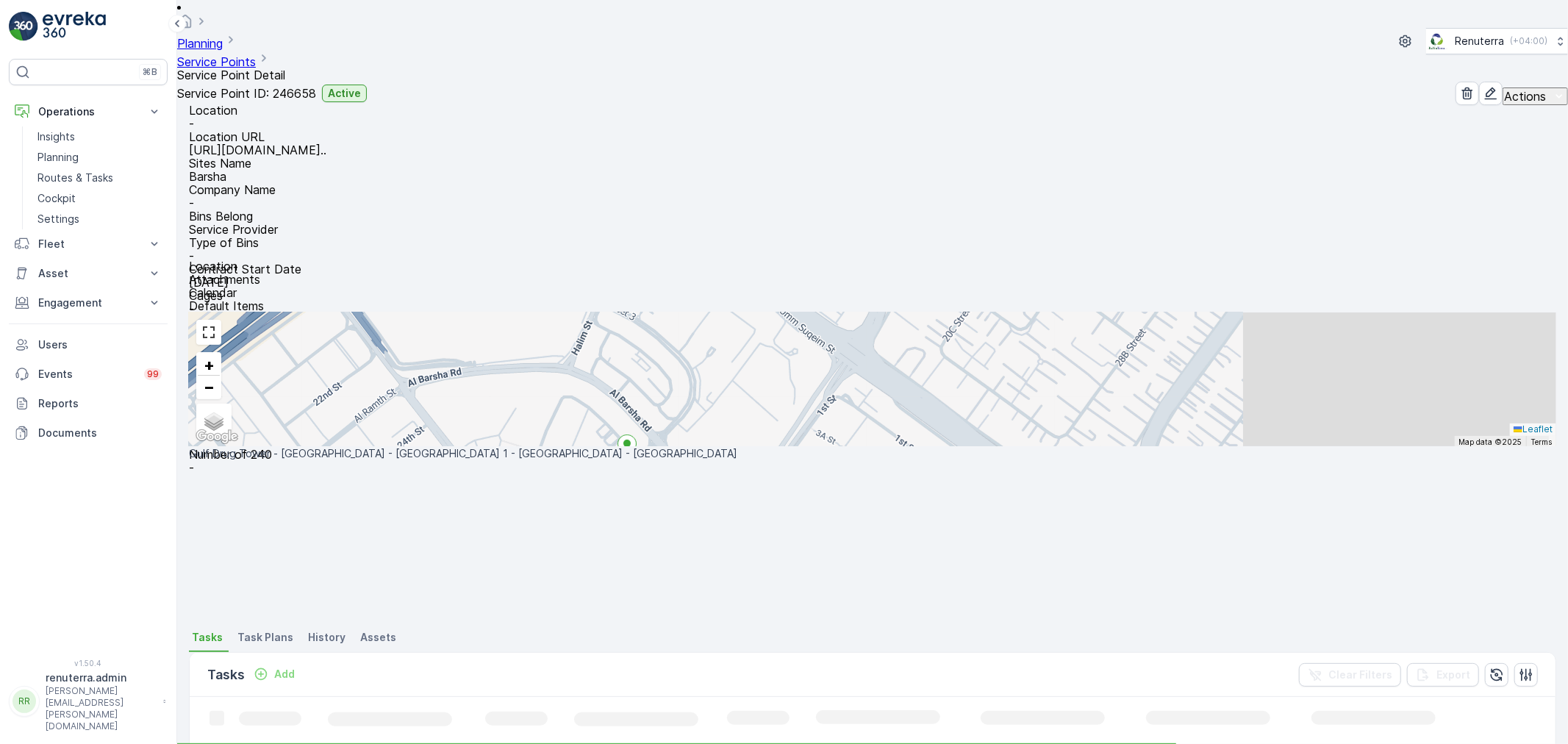
scroll to position [165, 0]
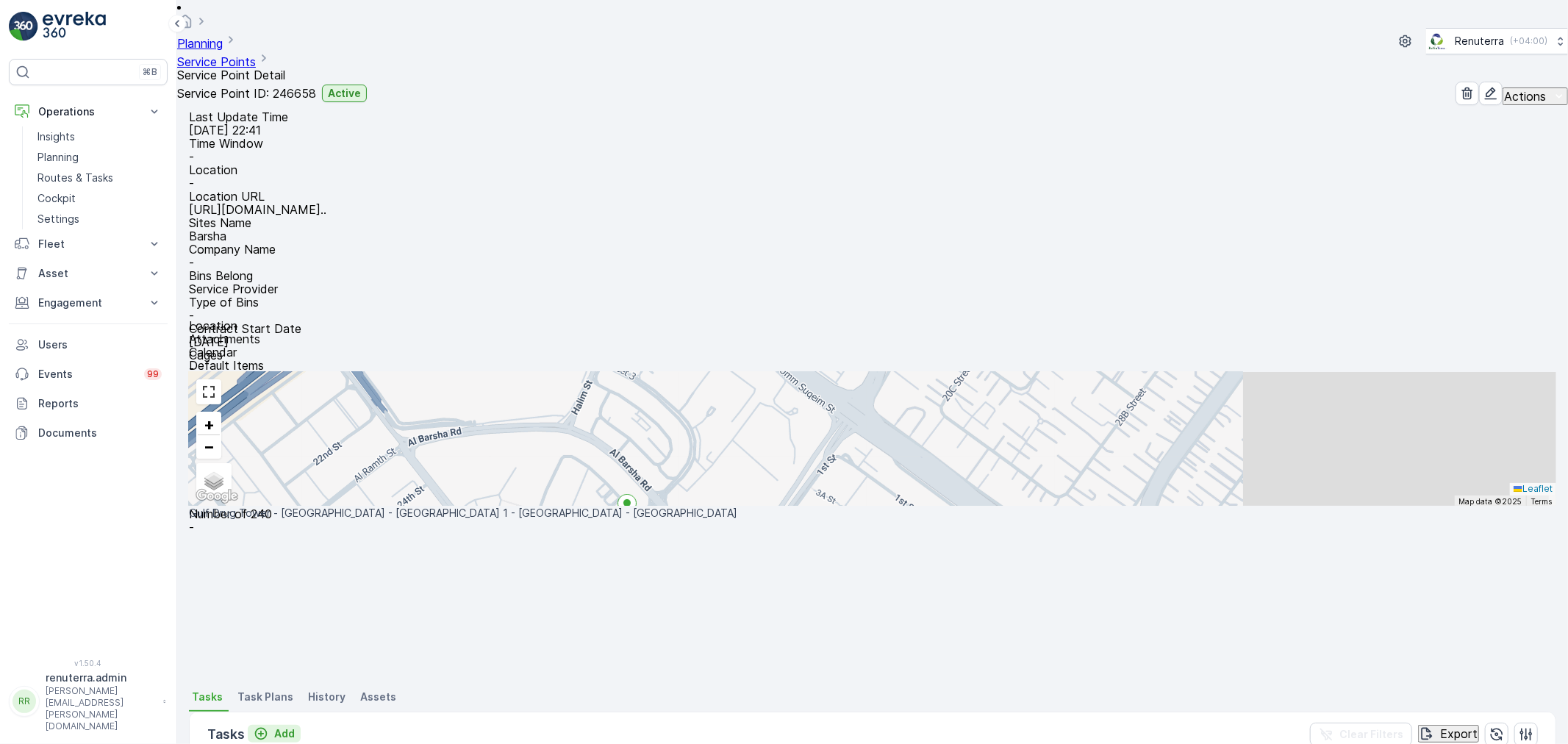
click at [288, 726] on p "Add" at bounding box center [284, 733] width 21 height 15
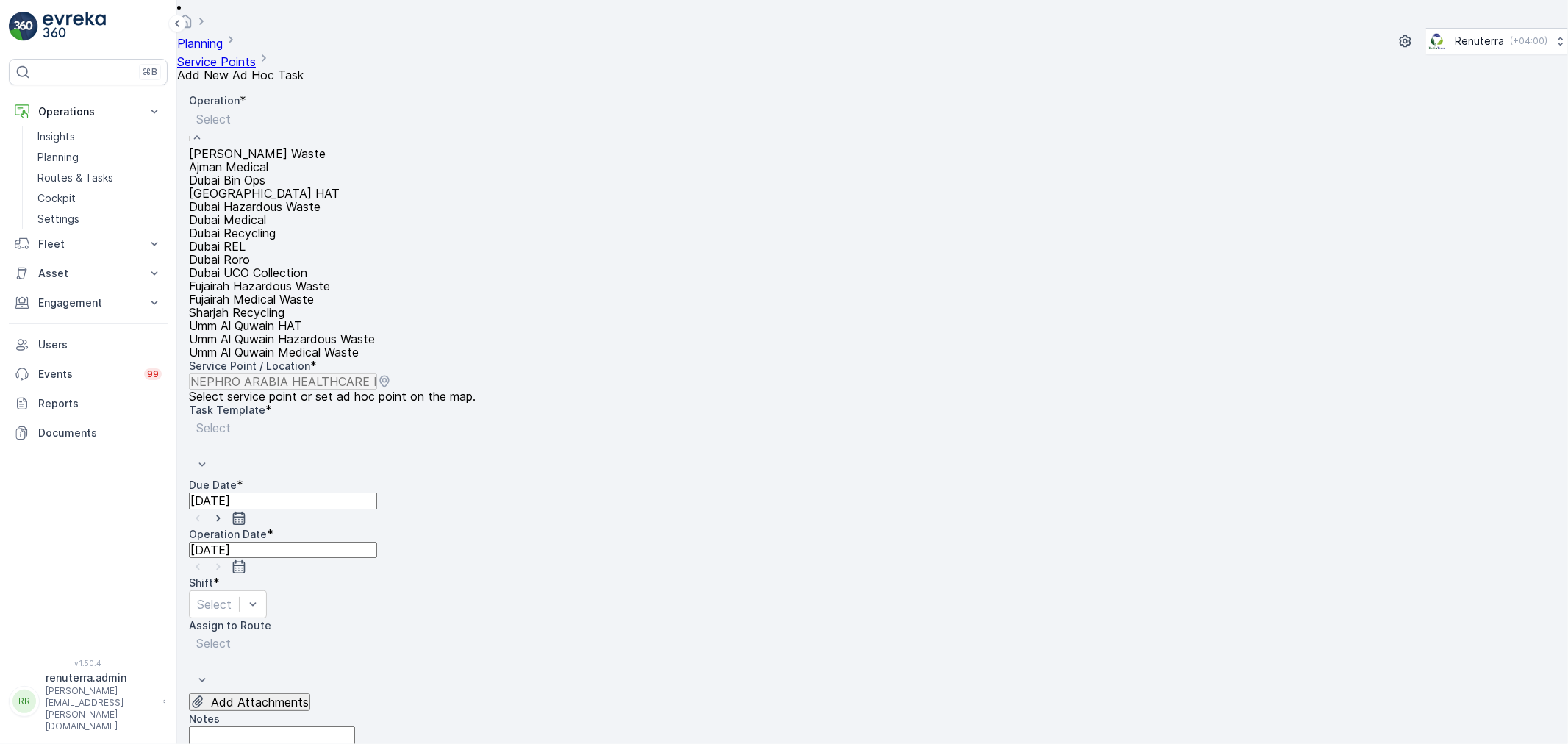
click at [266, 227] on span "Dubai Medical" at bounding box center [228, 219] width 77 height 15
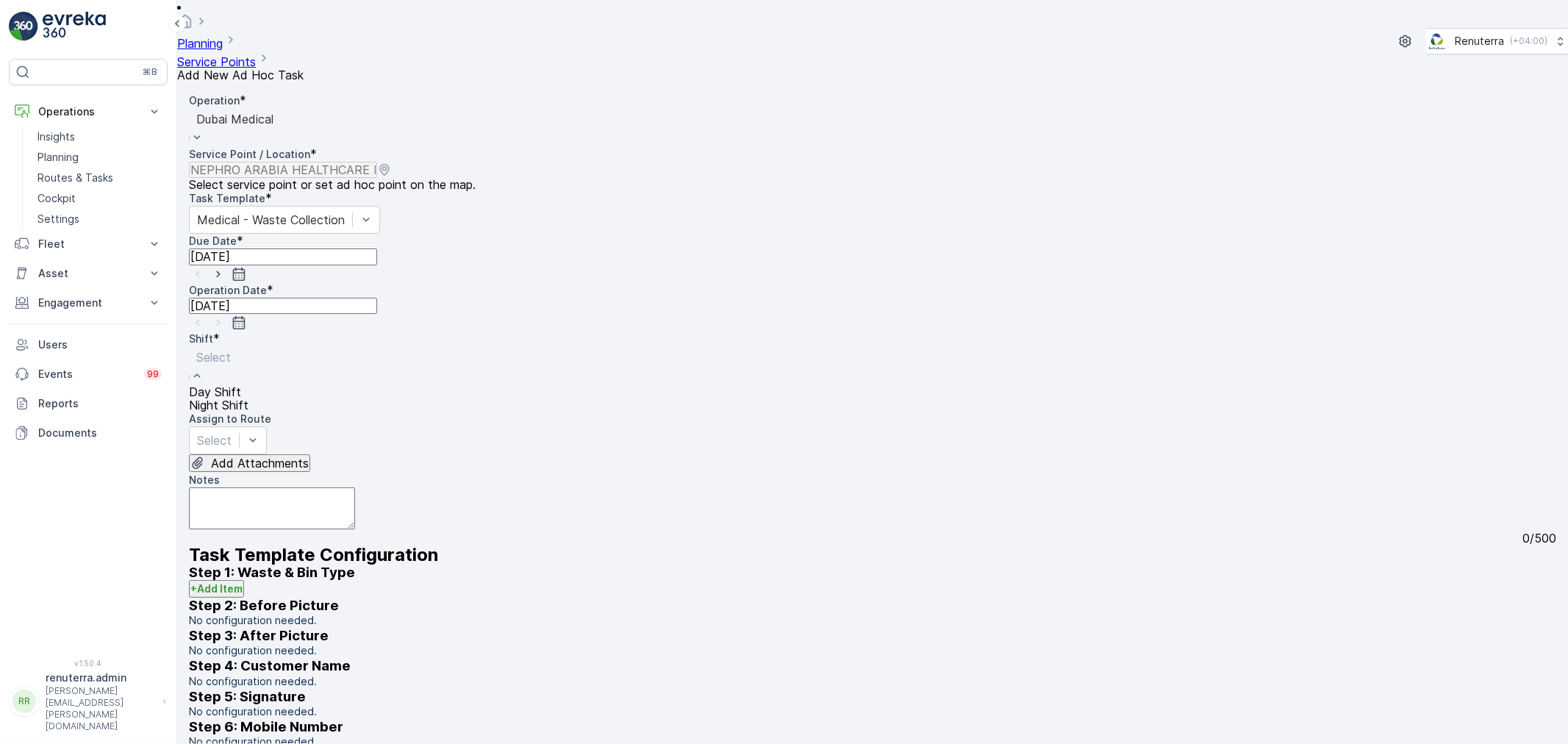
click at [248, 346] on div "Select" at bounding box center [218, 365] width 59 height 39
drag, startPoint x: 584, startPoint y: 299, endPoint x: 297, endPoint y: 302, distance: 287.0
click at [248, 397] on span "Night Shift" at bounding box center [218, 404] width 59 height 15
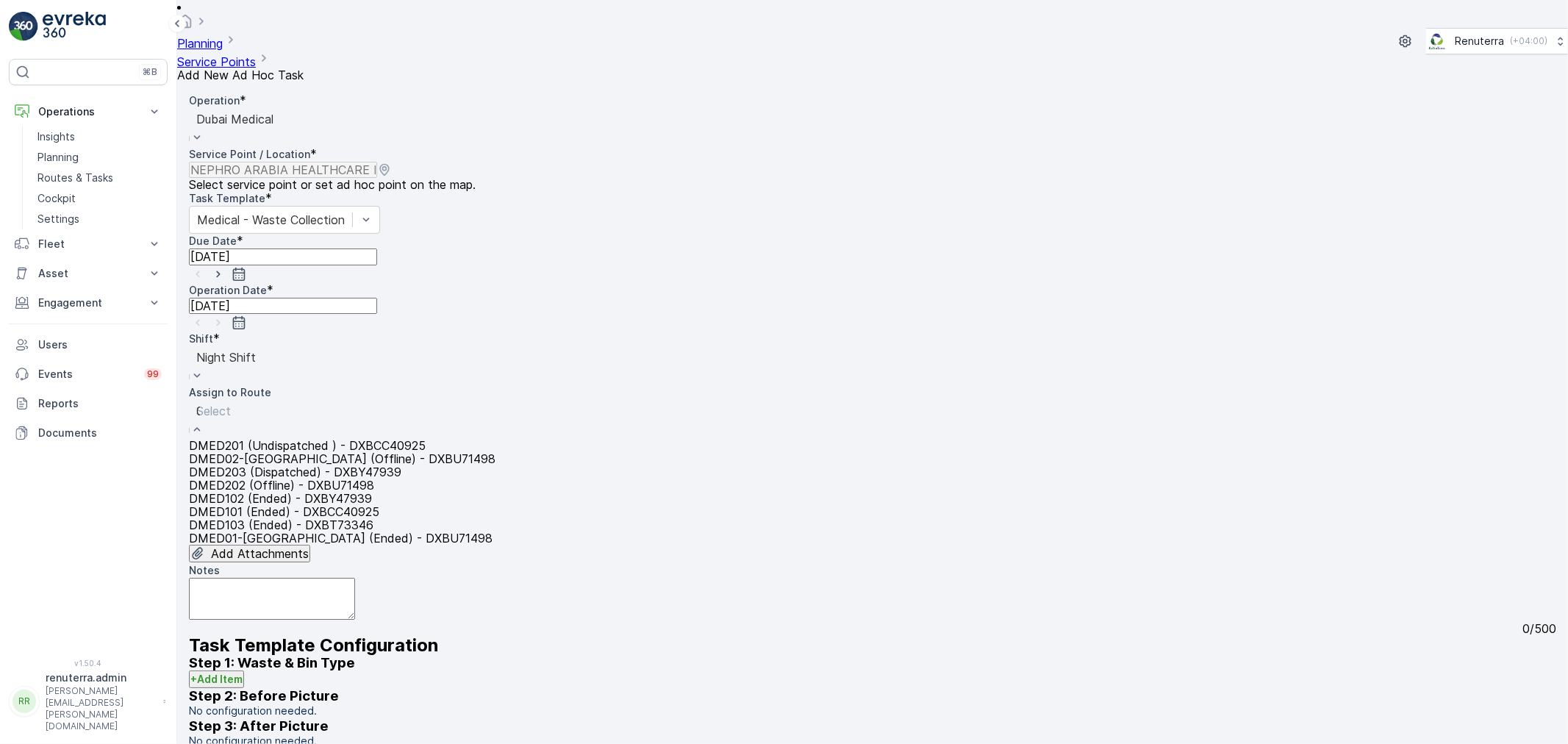
type input "02"
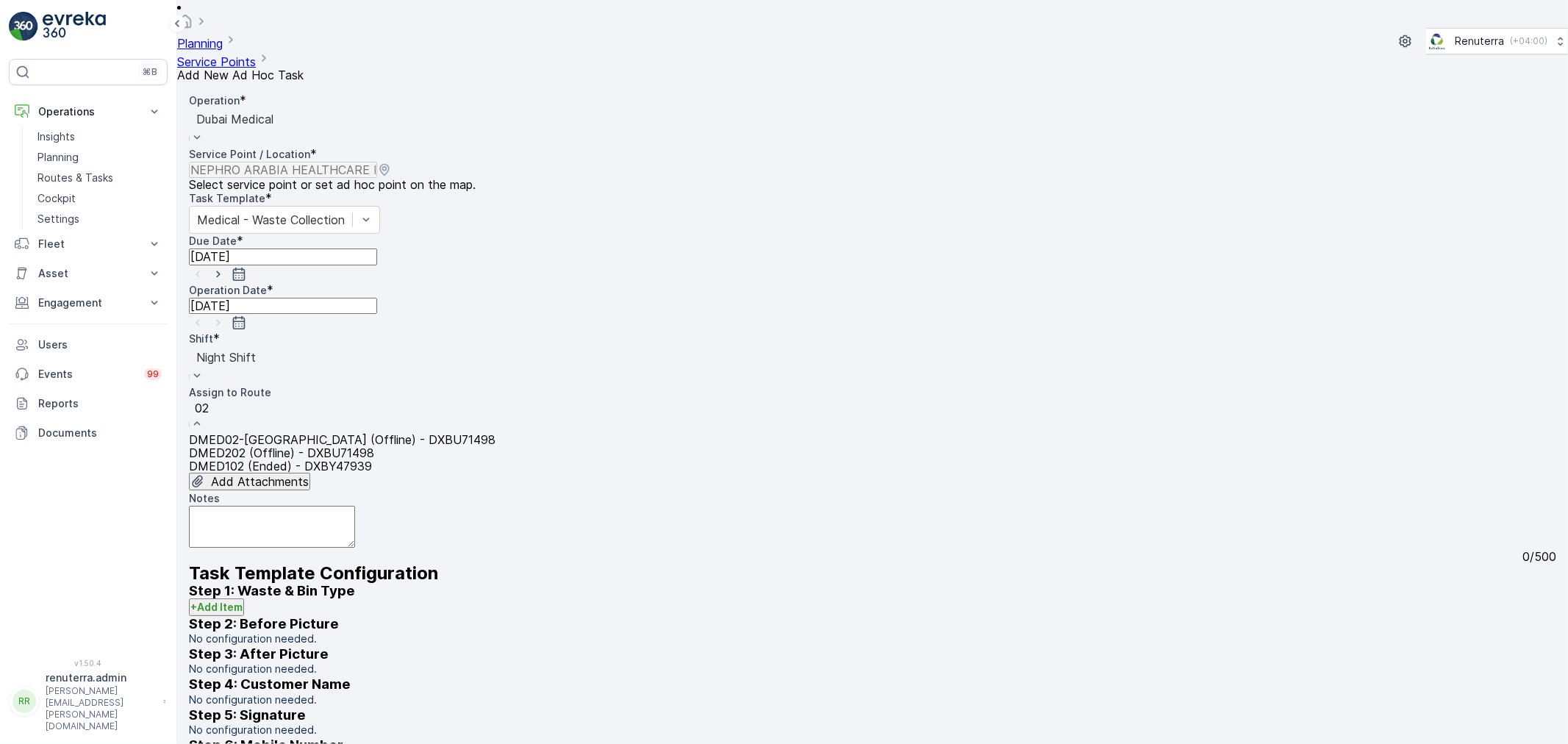
drag, startPoint x: 307, startPoint y: 339, endPoint x: 294, endPoint y: 344, distance: 13.9
click at [306, 433] on div "DMED02-Khawaneej Yard (Offline) - DXBU71498" at bounding box center [342, 439] width 307 height 13
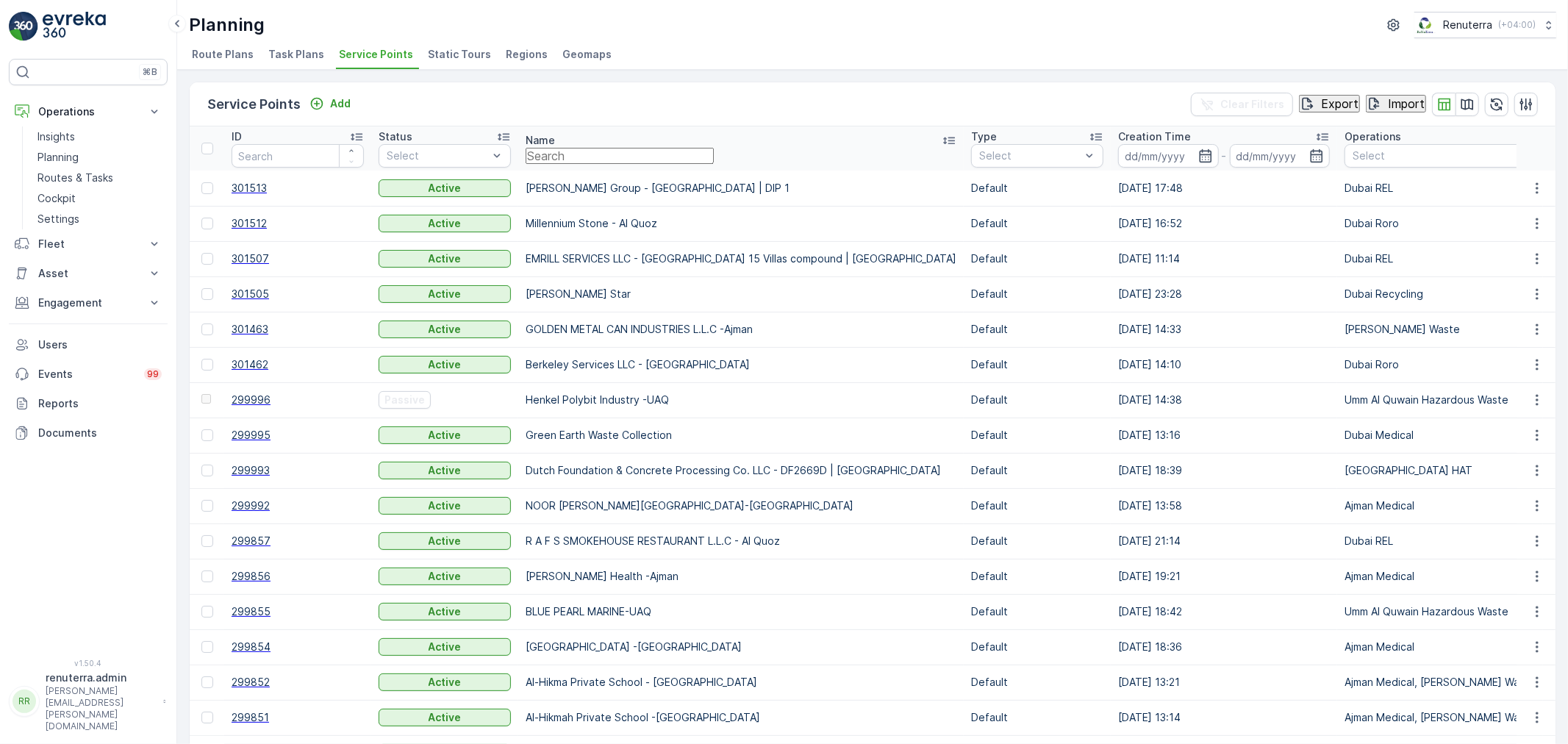
drag, startPoint x: 663, startPoint y: 163, endPoint x: 649, endPoint y: 149, distance: 19.8
click at [662, 161] on input "text" at bounding box center [620, 155] width 188 height 16
type input "nep"
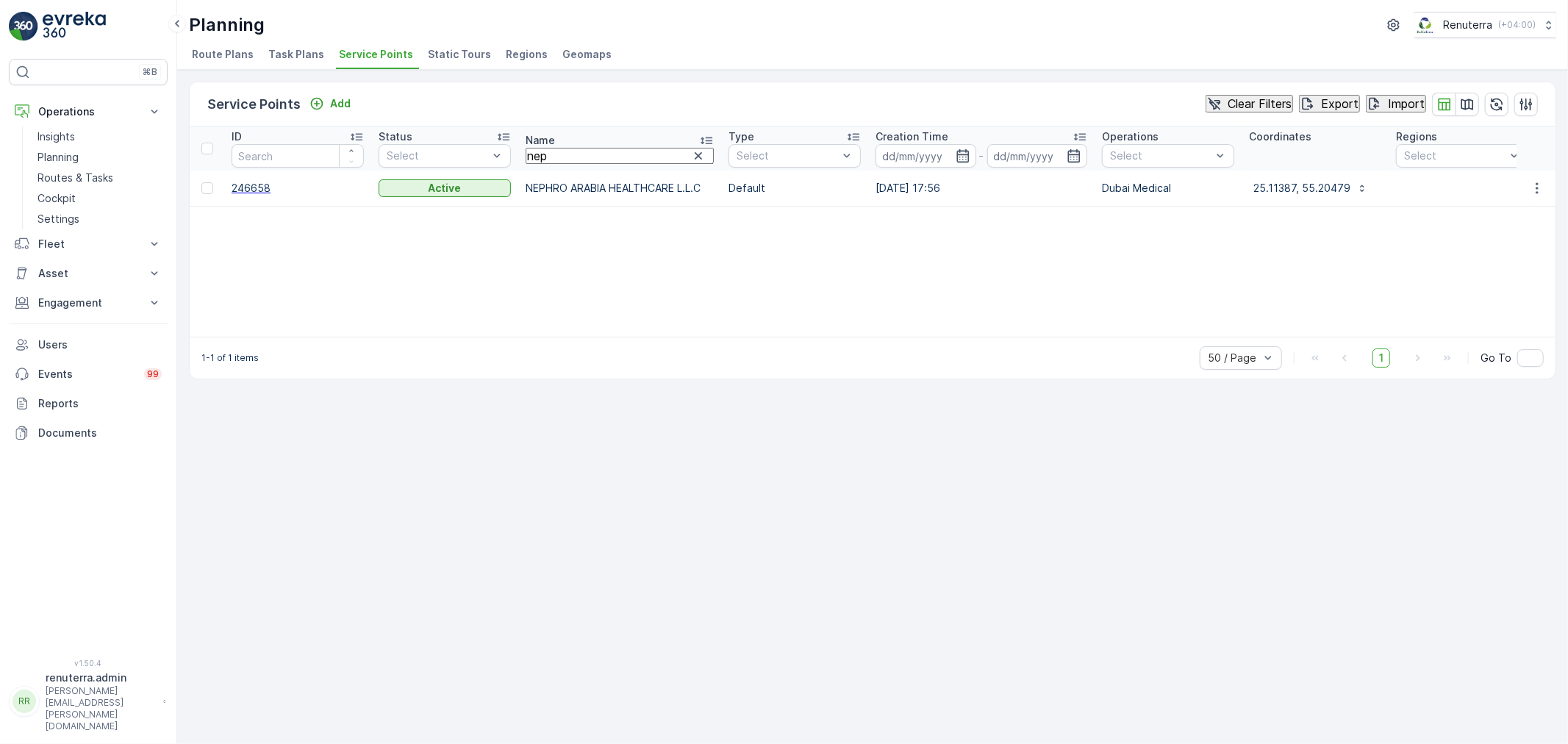
click at [239, 185] on span "246658" at bounding box center [297, 188] width 132 height 15
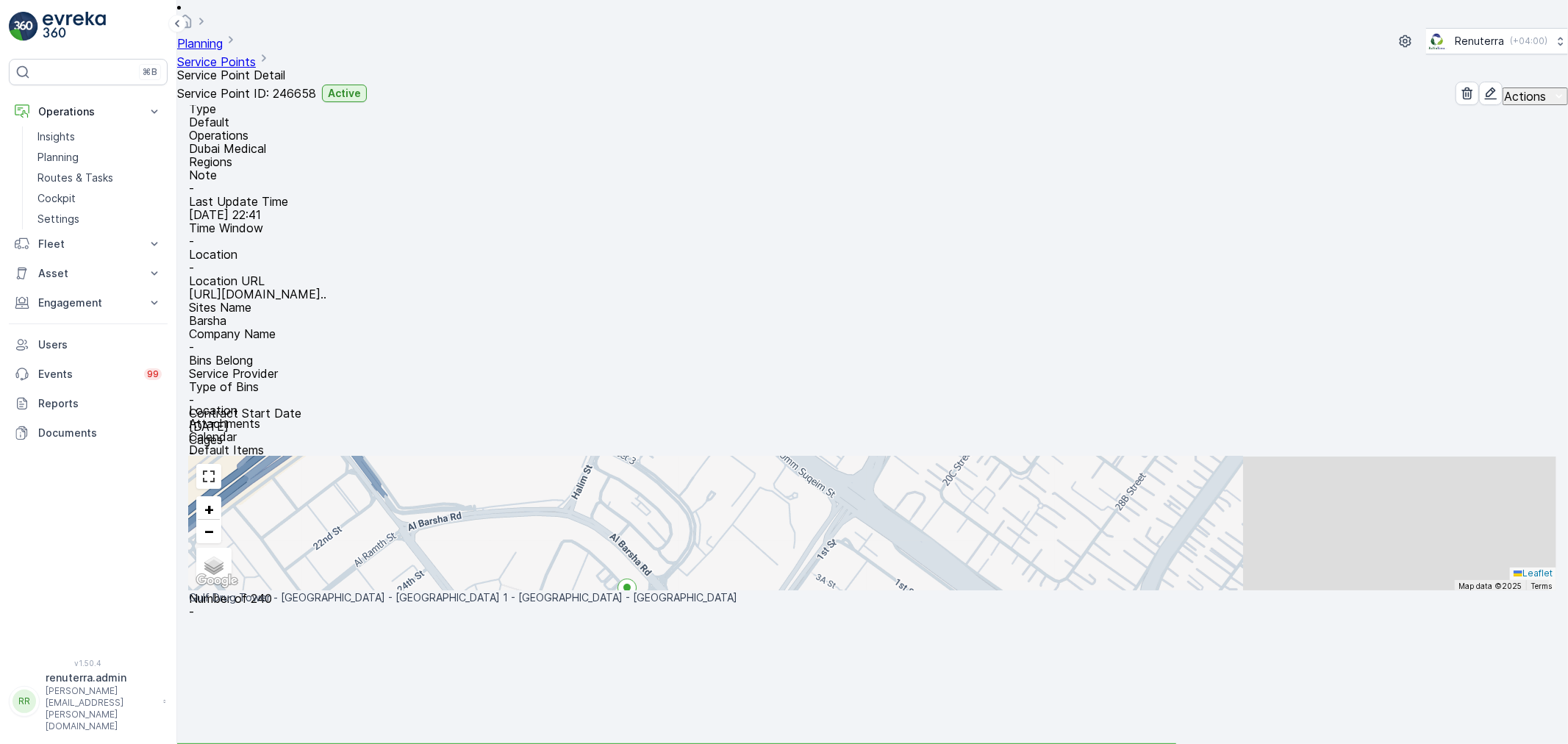
scroll to position [81, 0]
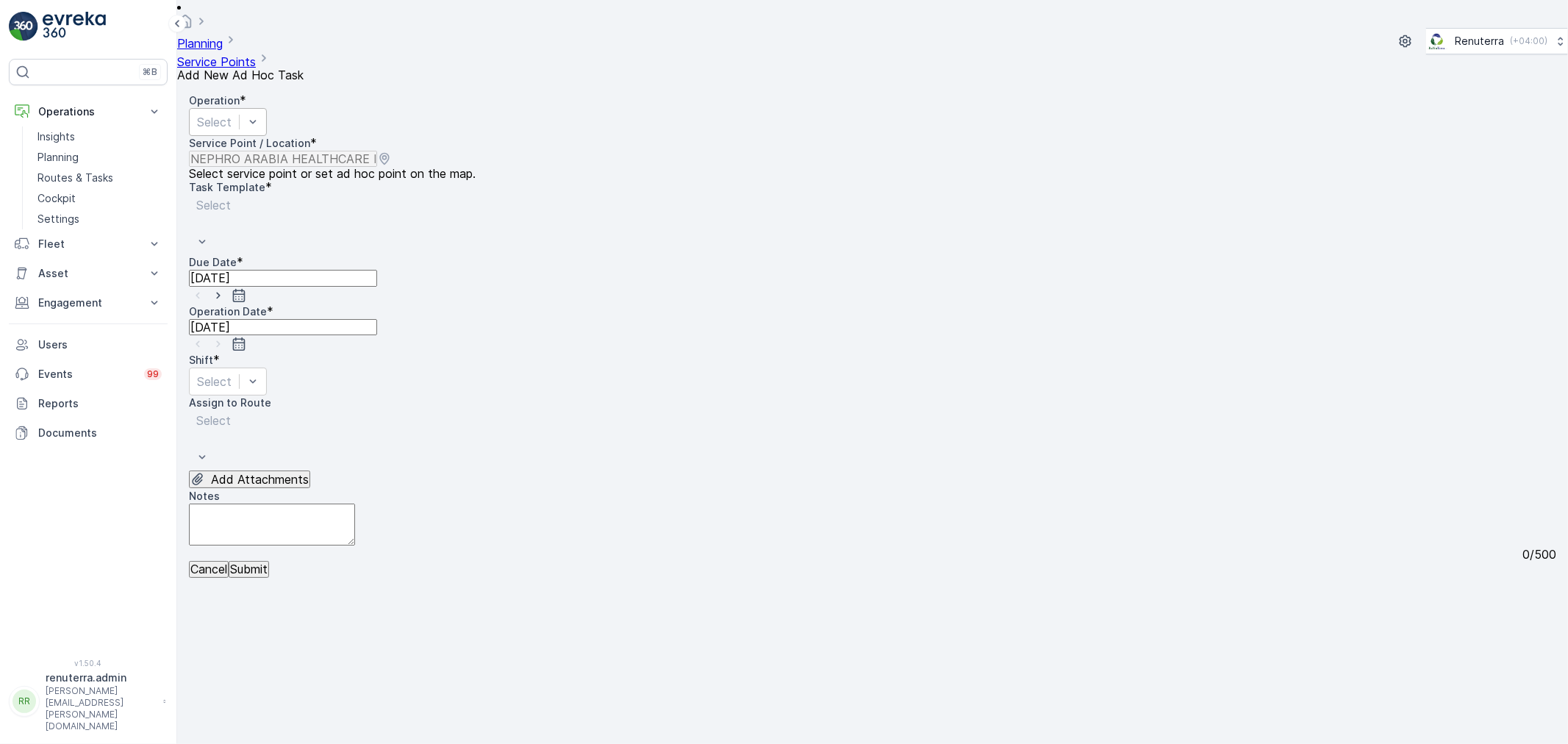
click at [267, 118] on div "Select" at bounding box center [228, 122] width 78 height 28
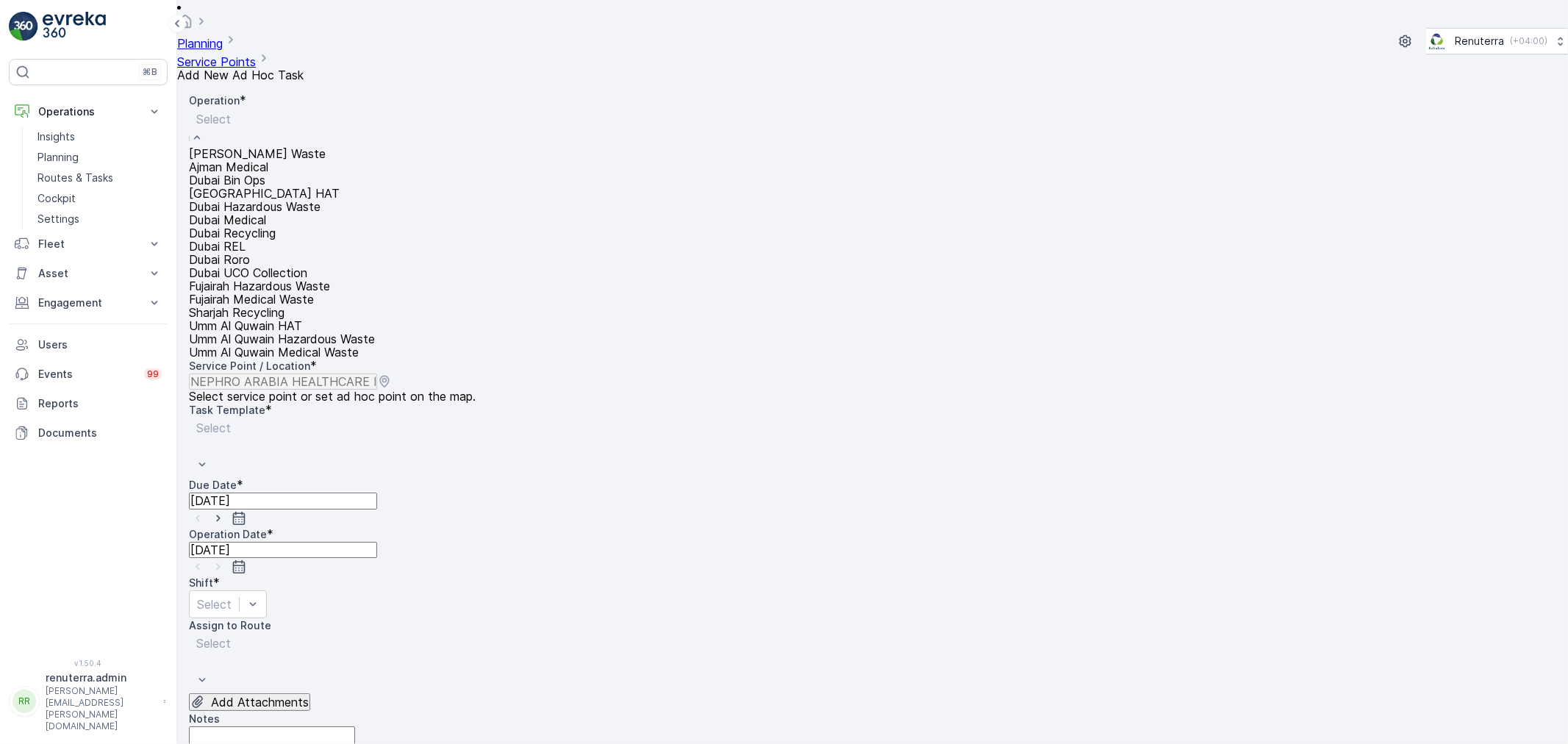
click at [284, 227] on div "Dubai Medical" at bounding box center [282, 219] width 186 height 13
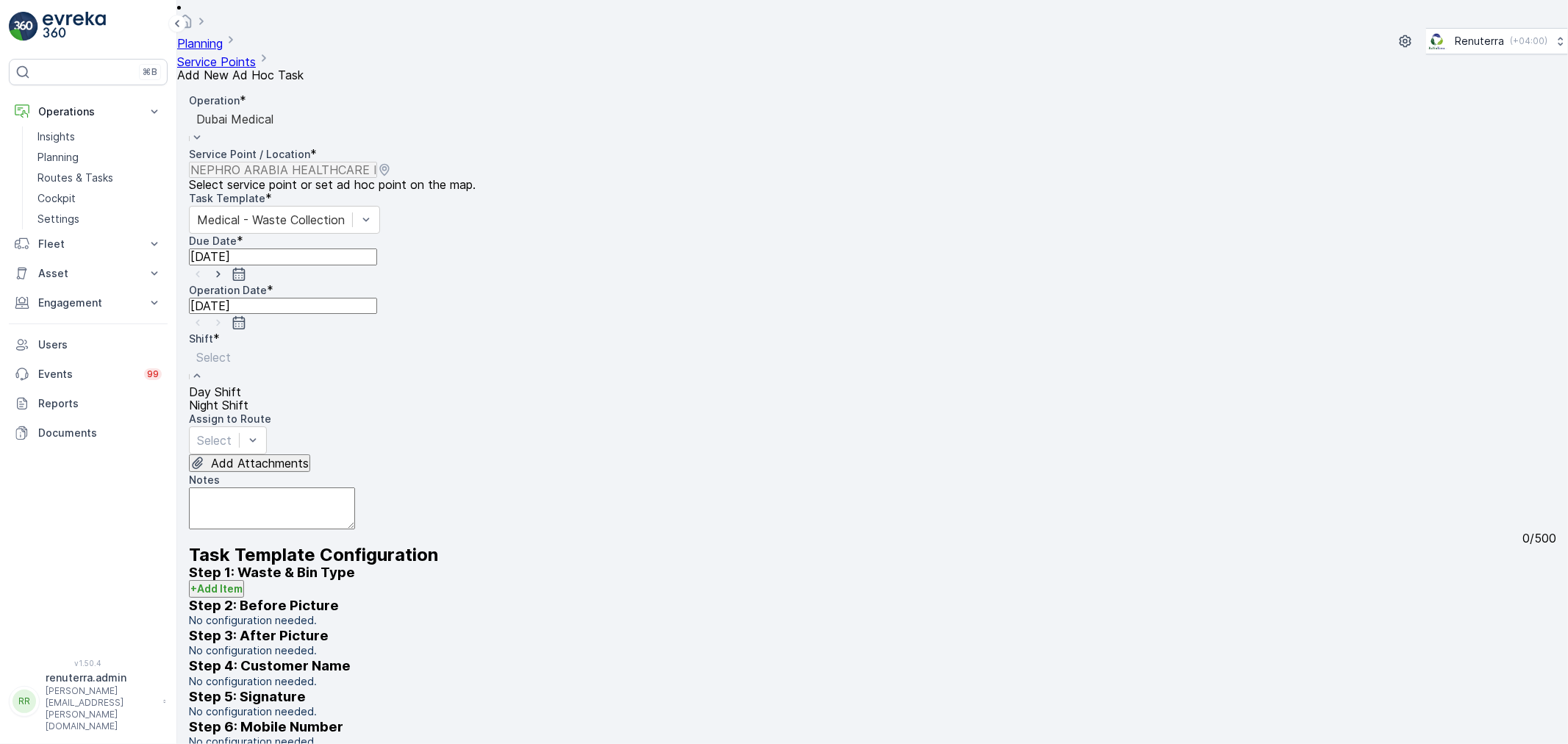
click at [248, 385] on div "Day Shift" at bounding box center [218, 391] width 59 height 13
drag, startPoint x: 589, startPoint y: 246, endPoint x: 581, endPoint y: 274, distance: 29.1
click at [256, 346] on div "Day Shift" at bounding box center [222, 365] width 67 height 39
drag, startPoint x: 577, startPoint y: 294, endPoint x: 454, endPoint y: 294, distance: 123.0
click at [248, 397] on span "Night Shift" at bounding box center [218, 404] width 59 height 15
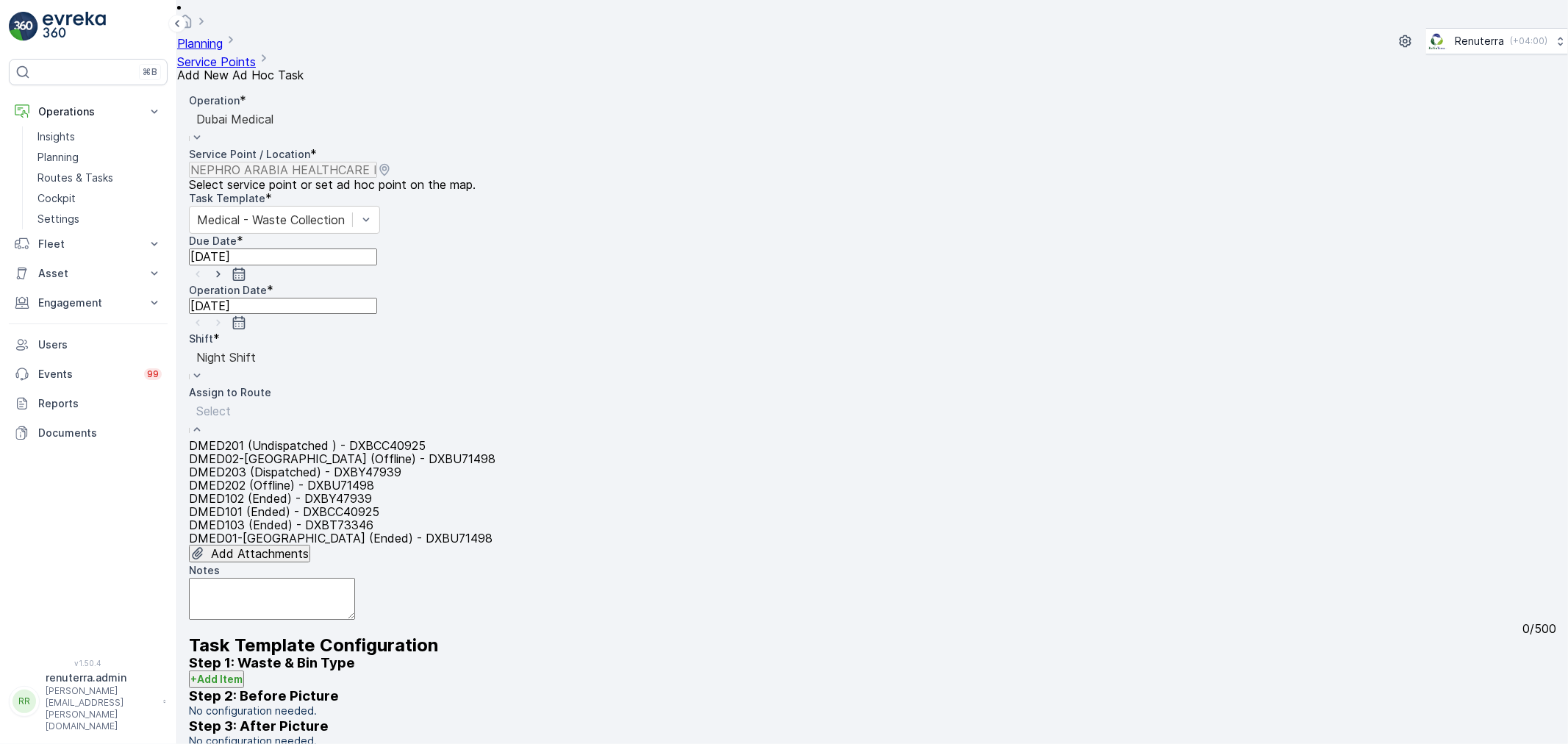
drag, startPoint x: 405, startPoint y: 297, endPoint x: 390, endPoint y: 294, distance: 15.3
type input "02"
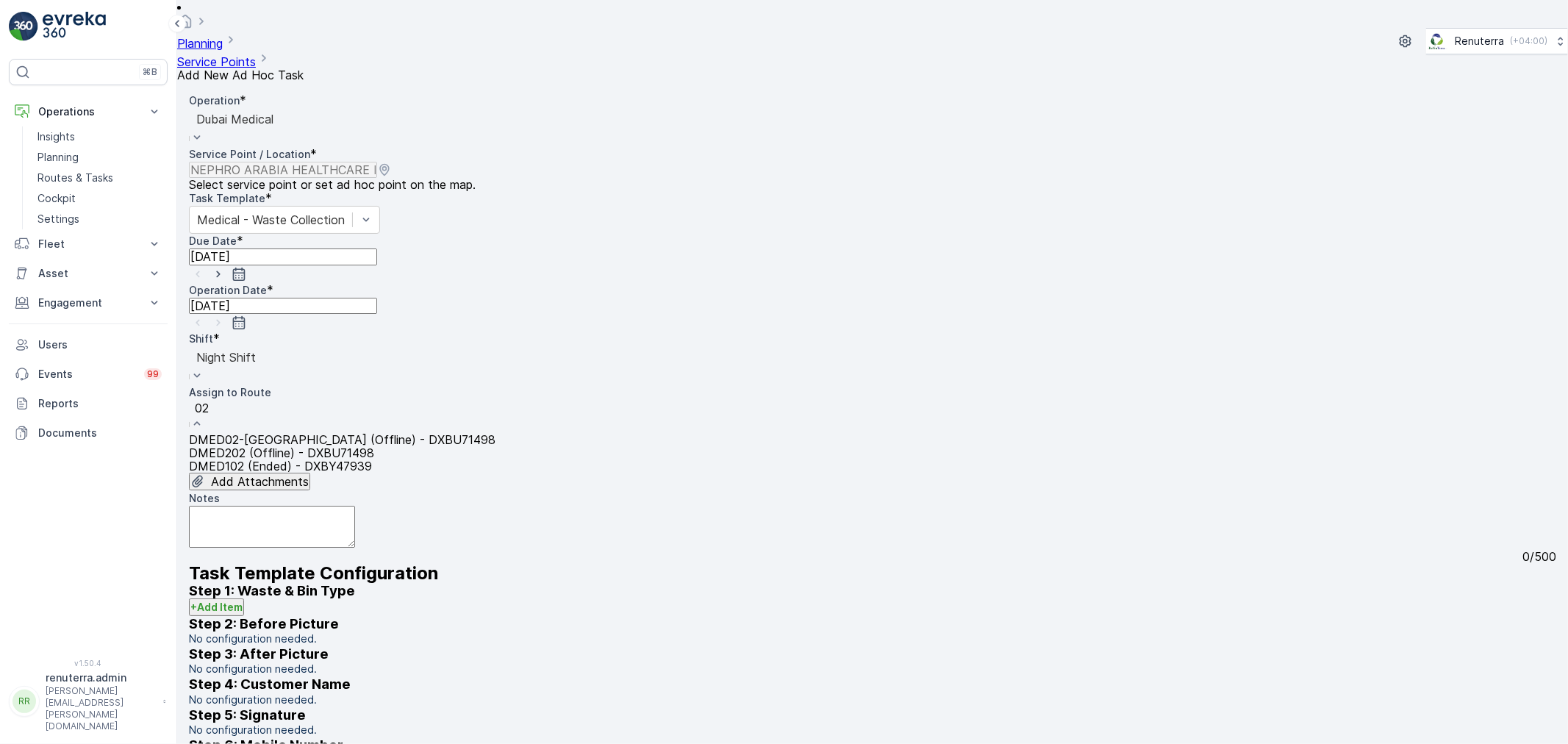
drag, startPoint x: 341, startPoint y: 328, endPoint x: 334, endPoint y: 337, distance: 11.4
click at [341, 432] on span "DMED02-Khawaneej Yard (Offline) - DXBU71498" at bounding box center [342, 439] width 307 height 15
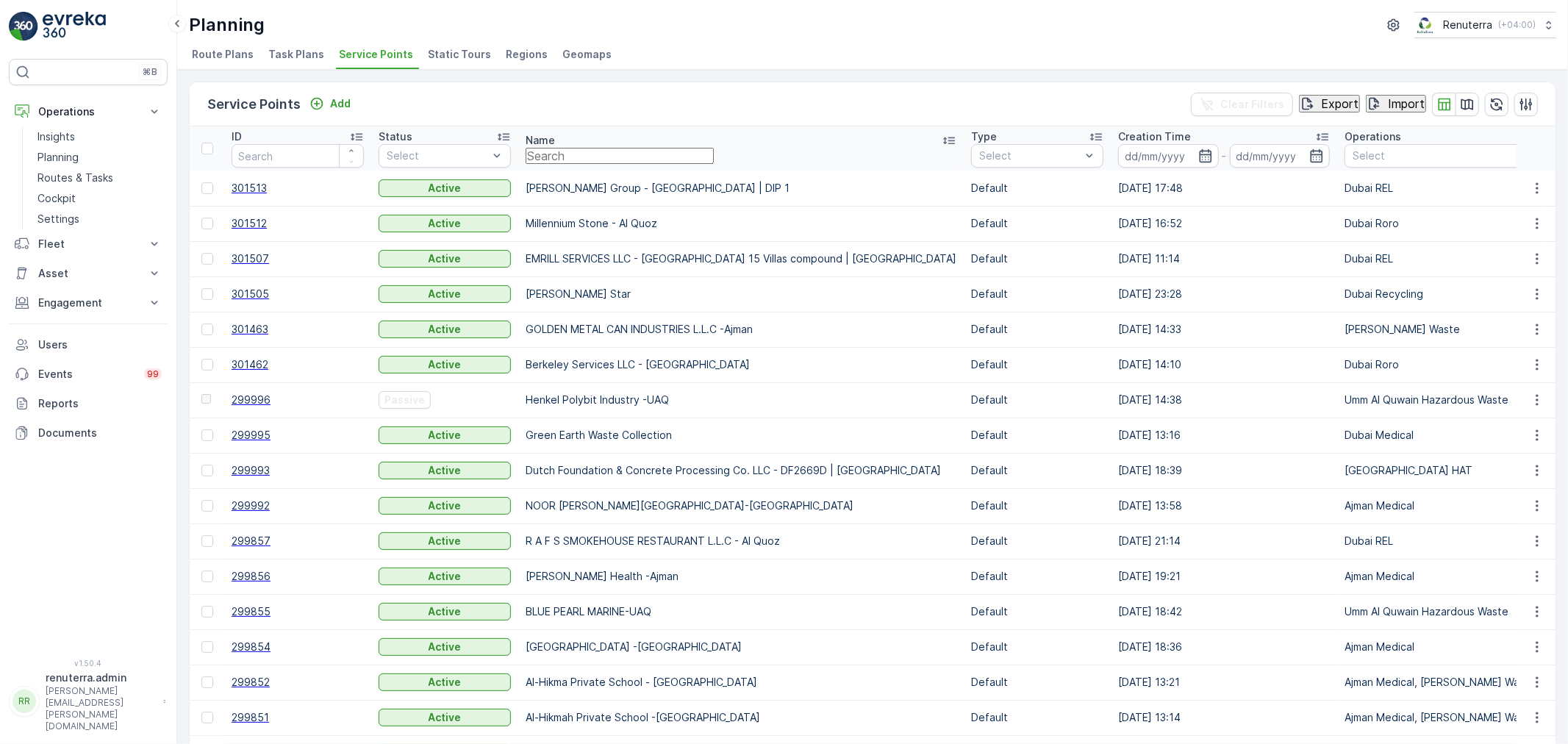
click at [543, 164] on input "text" at bounding box center [620, 155] width 188 height 16
type input "royal"
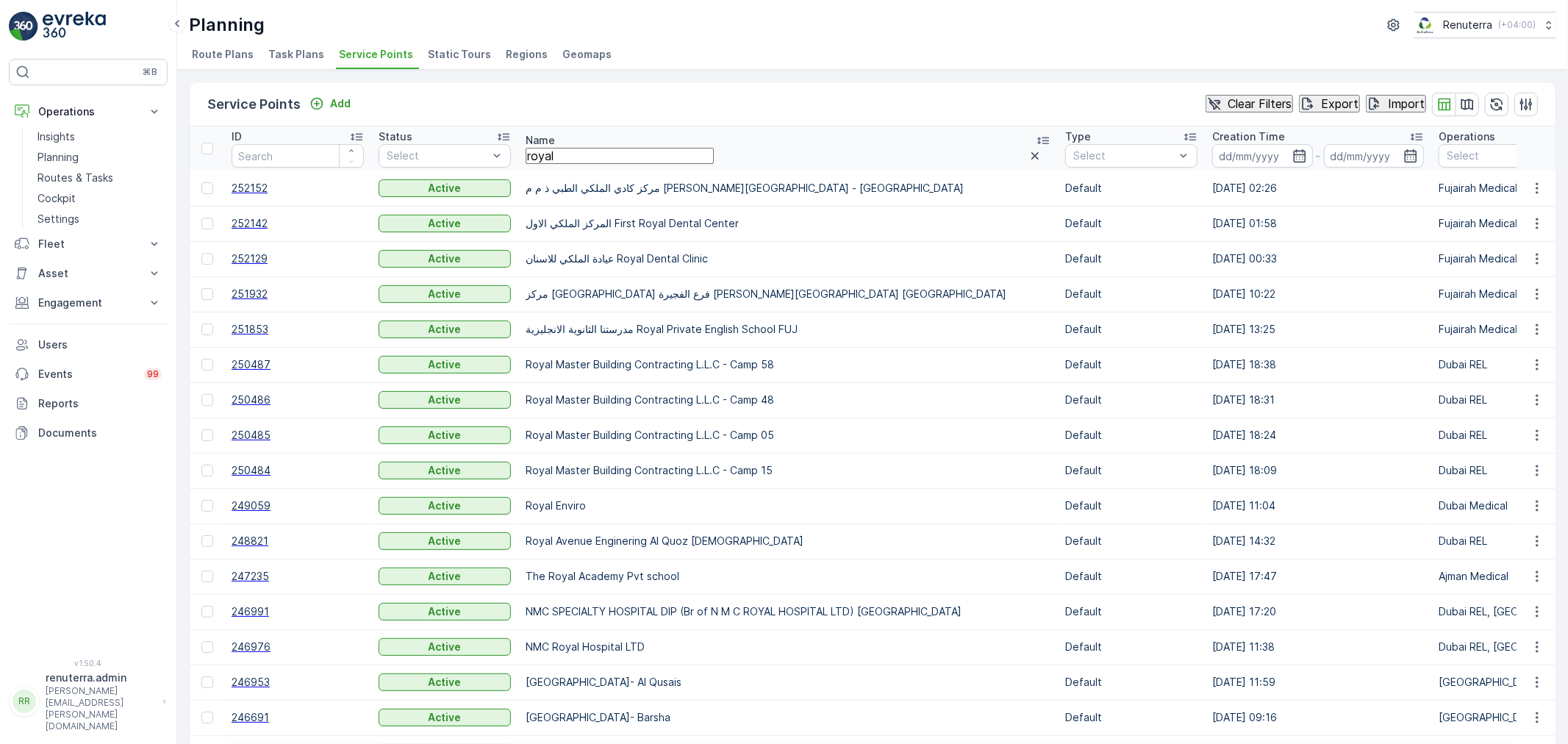
click at [245, 512] on span "249059" at bounding box center [297, 505] width 132 height 15
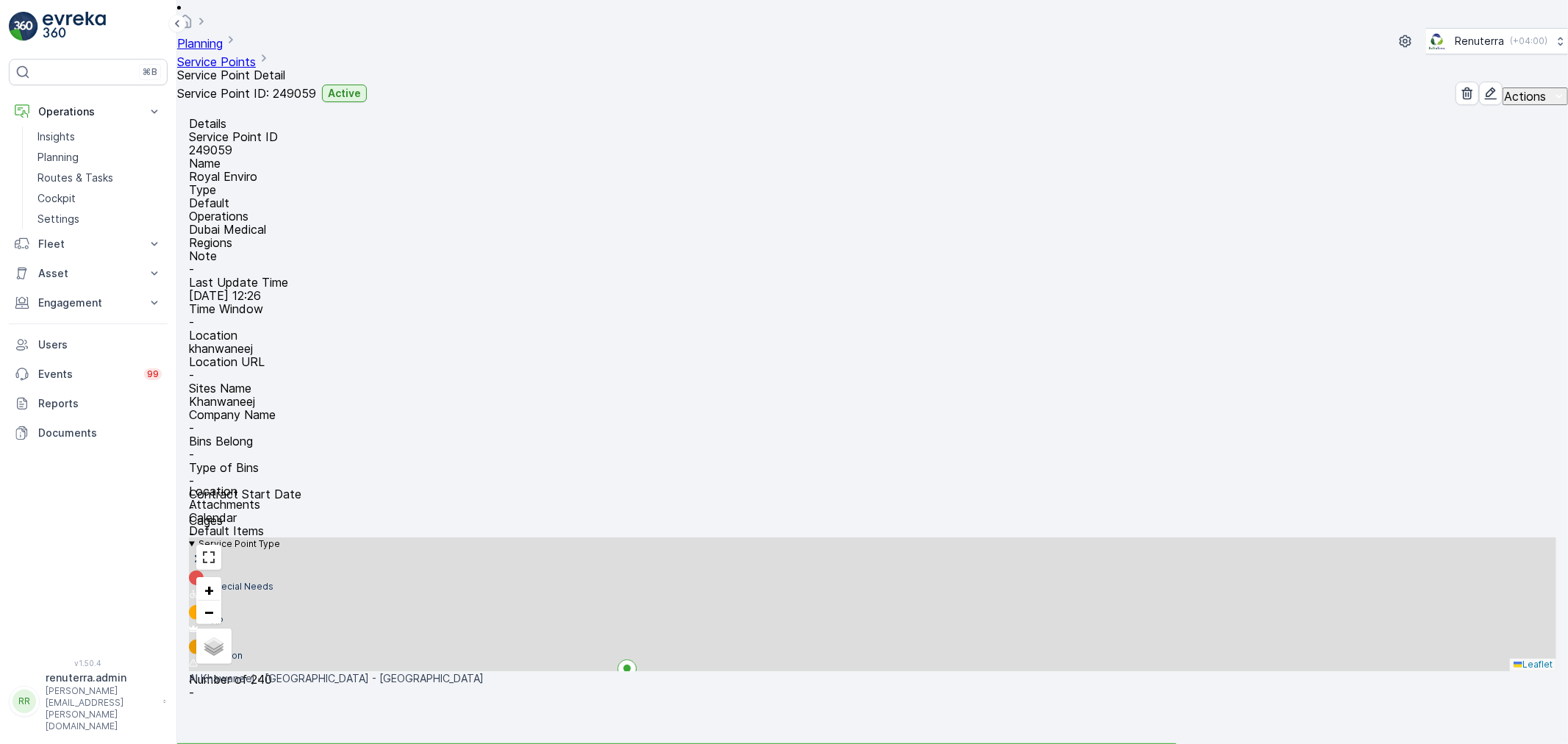
scroll to position [81, 0]
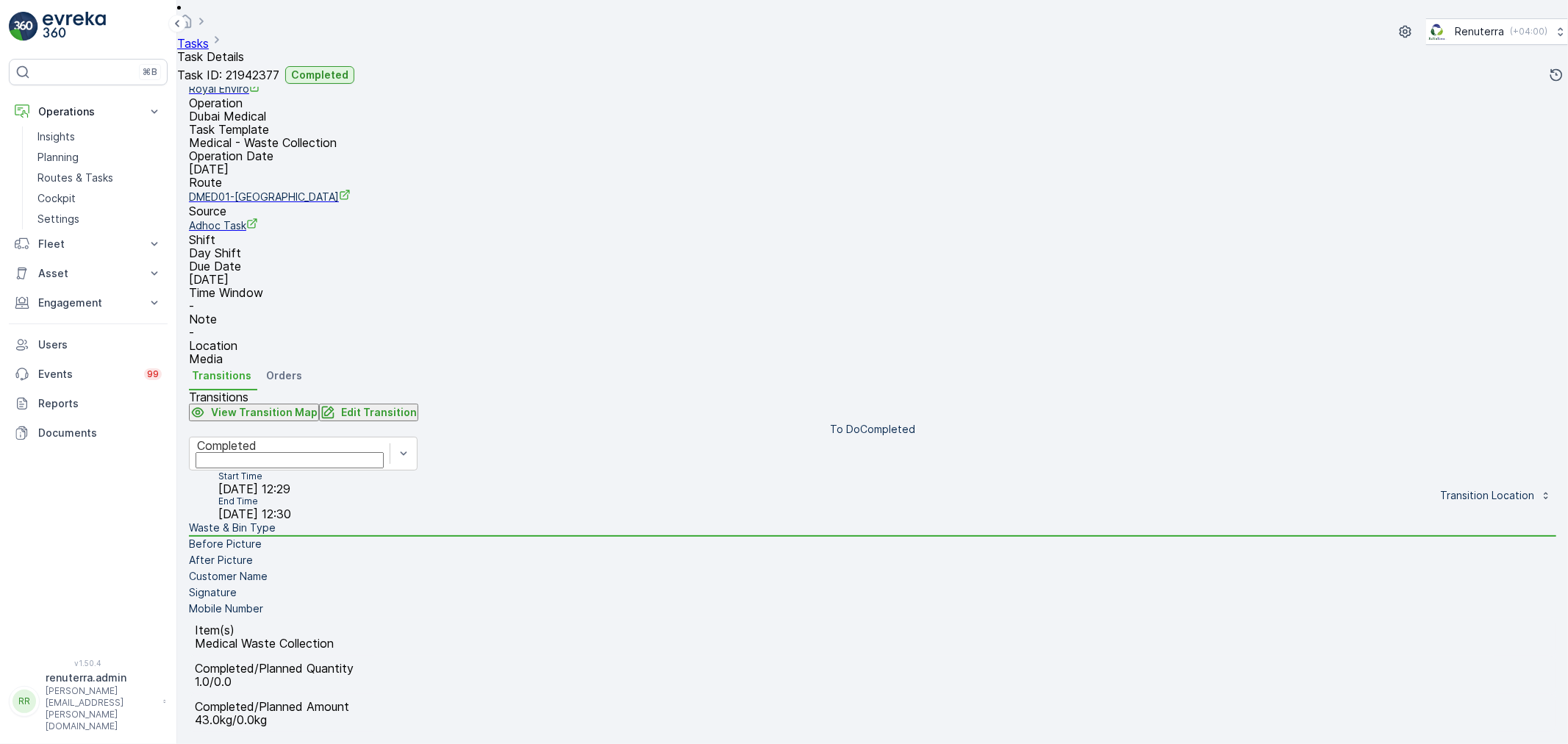
scroll to position [181, 0]
click at [375, 536] on li "Before Picture" at bounding box center [872, 544] width 1367 height 16
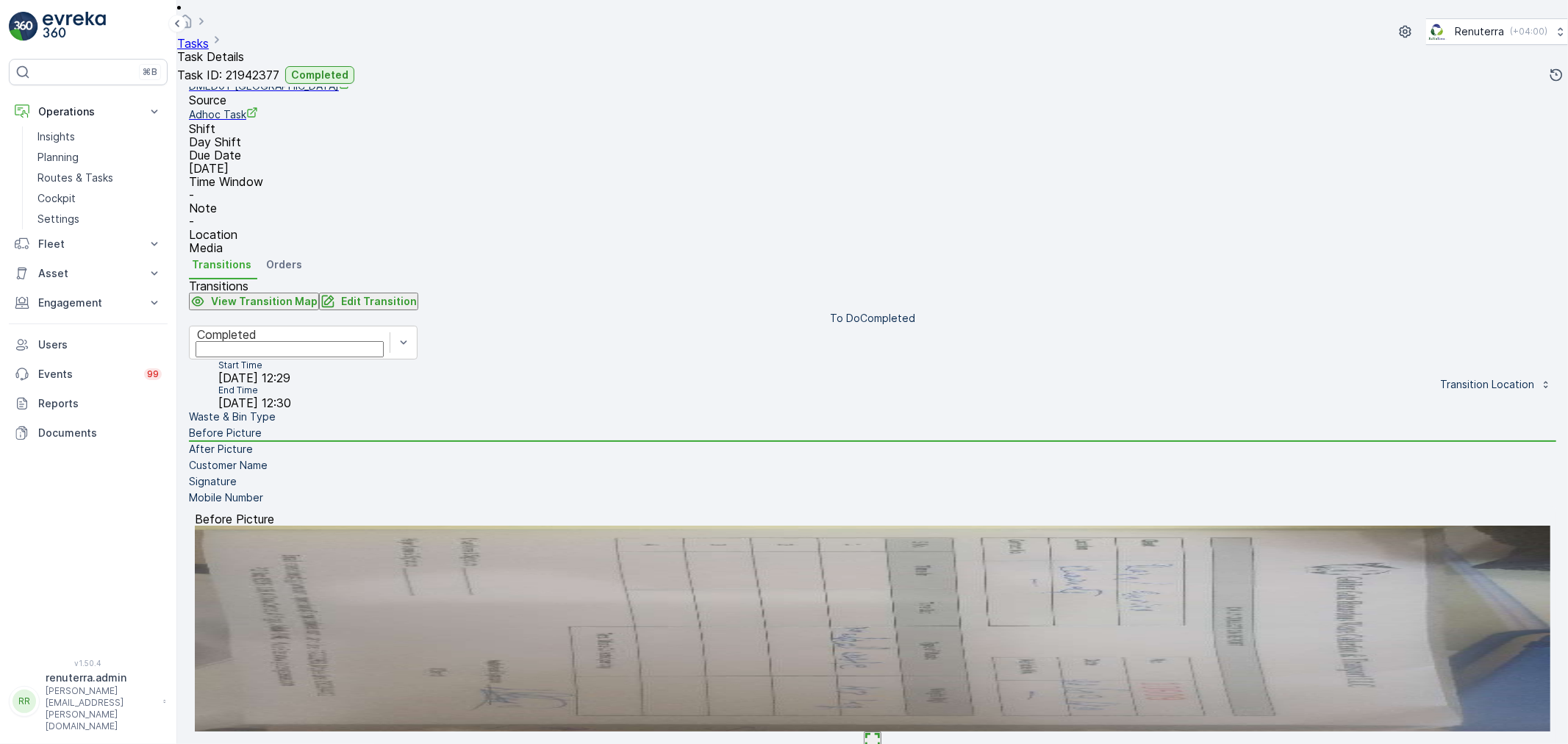
click at [344, 458] on li "After Picture" at bounding box center [872, 450] width 1367 height 16
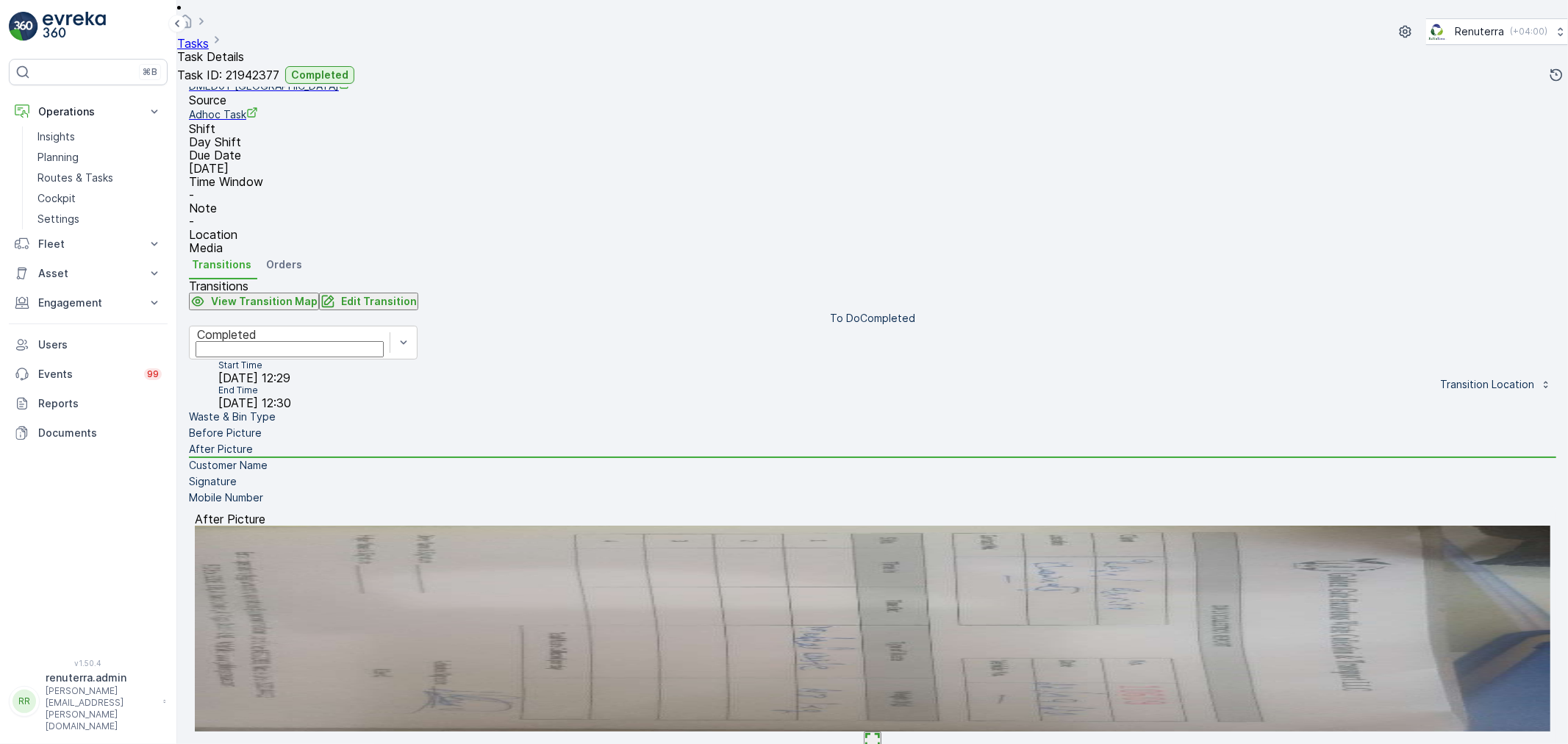
click at [430, 474] on li "Customer Name" at bounding box center [872, 466] width 1367 height 16
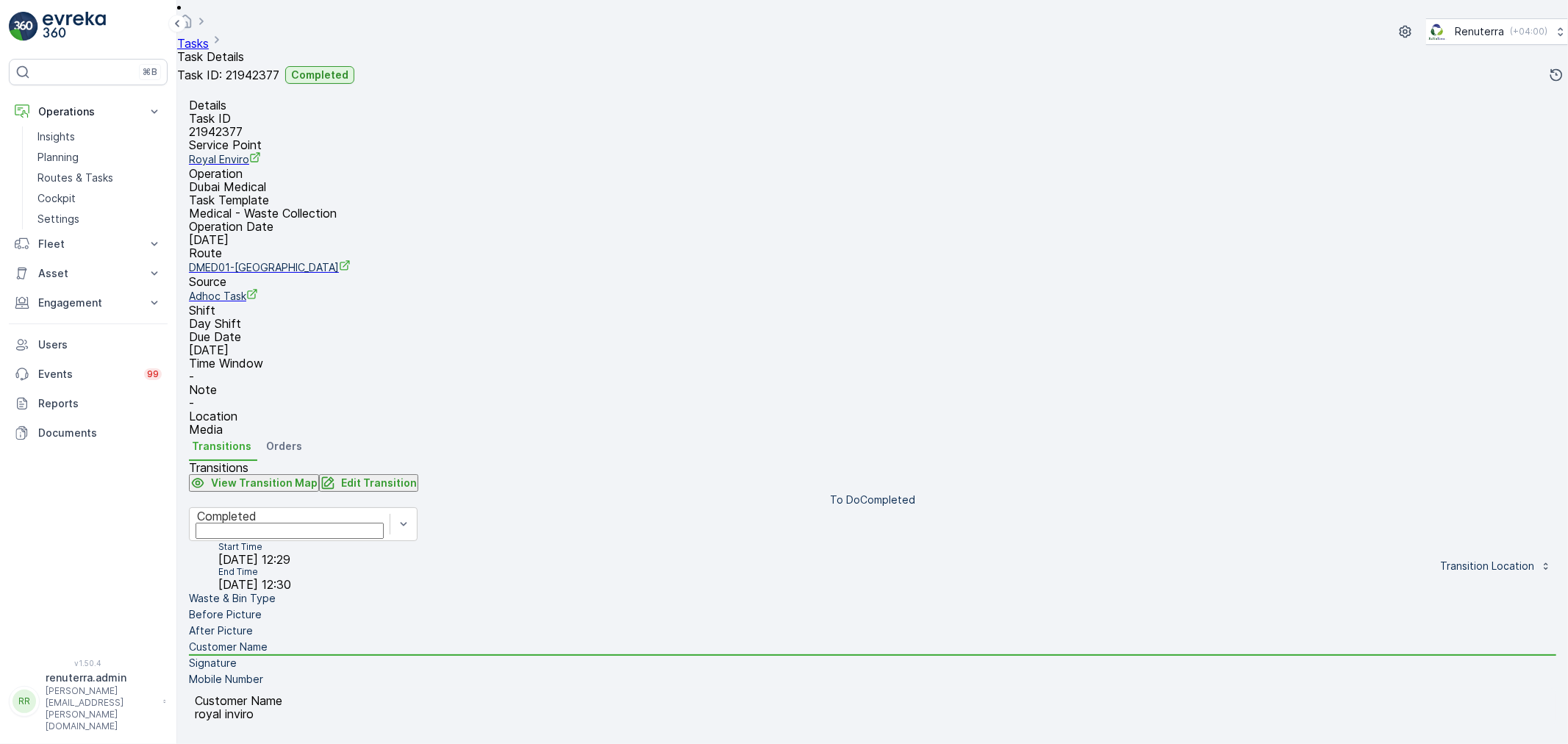
click at [256, 656] on li "Signature" at bounding box center [872, 663] width 1367 height 16
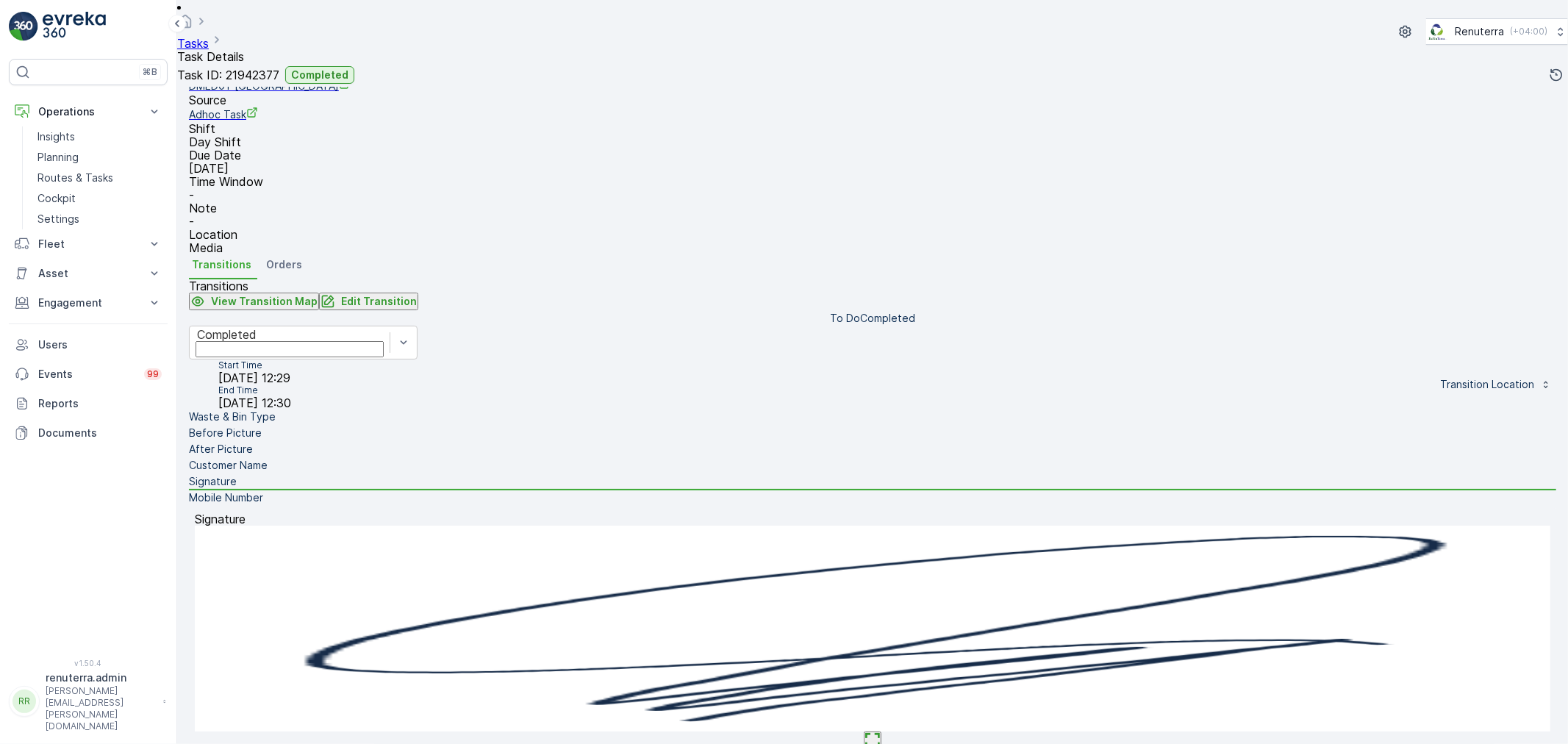
click at [244, 505] on p "Mobile Number" at bounding box center [226, 497] width 75 height 15
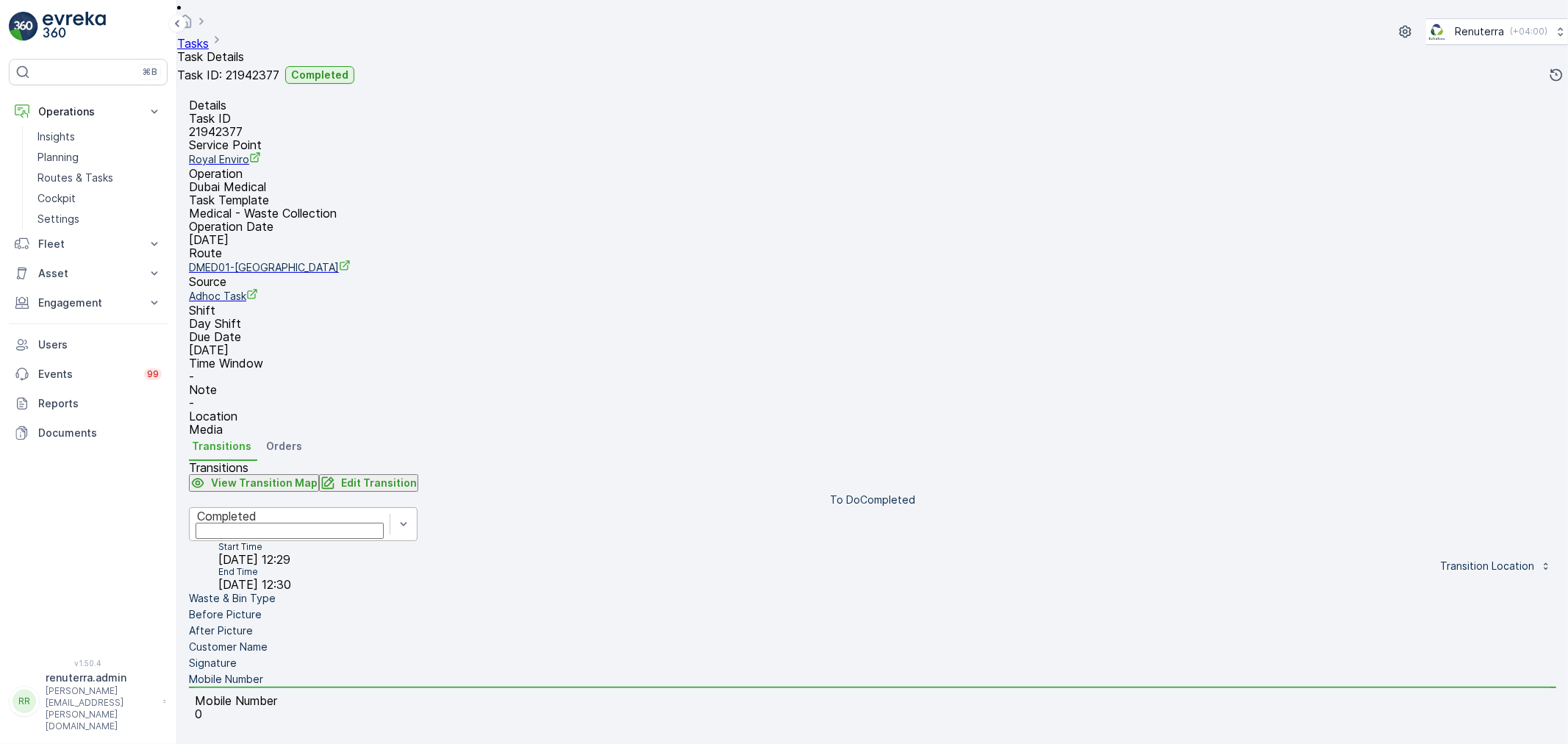
scroll to position [0, 0]
drag, startPoint x: 1031, startPoint y: 318, endPoint x: 996, endPoint y: 261, distance: 66.9
click at [996, 436] on div "Completed + − Satellite Roadmap Terrain Hybrid Leaflet Keyboard shortcuts Map D…" at bounding box center [872, 436] width 1367 height 0
click at [63, 160] on p "Planning" at bounding box center [58, 157] width 42 height 15
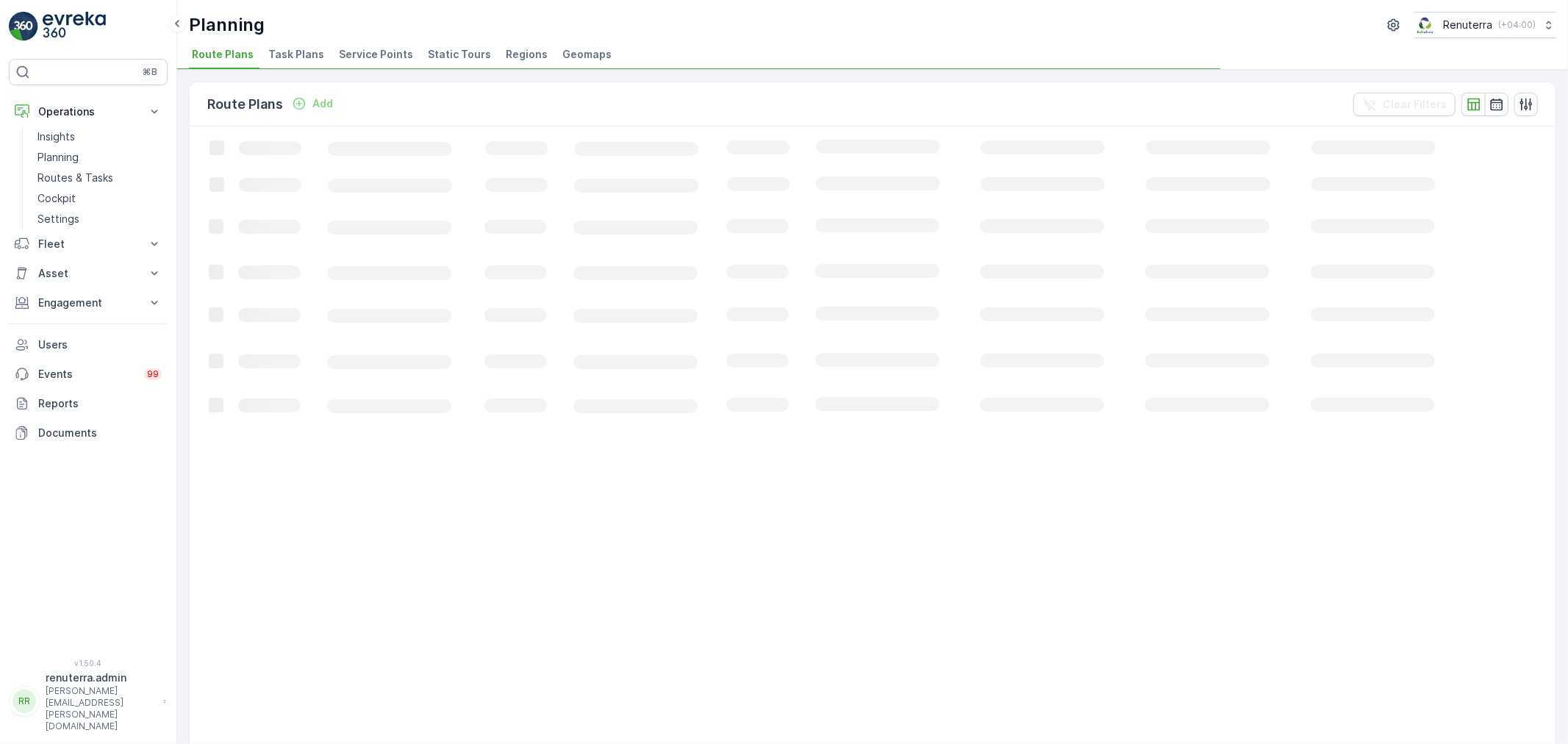
click at [380, 53] on span "Service Points" at bounding box center [376, 54] width 75 height 15
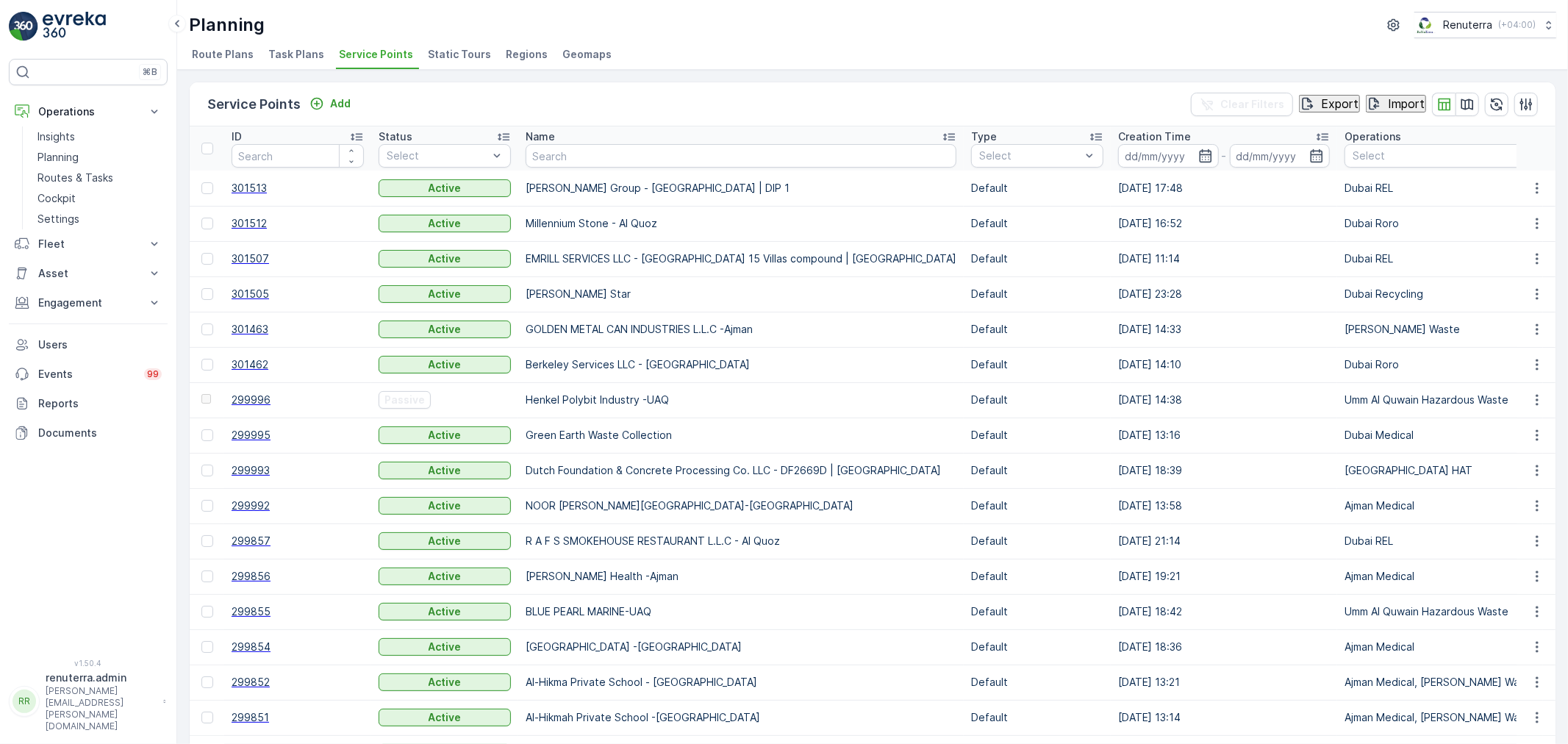
click at [562, 148] on input "text" at bounding box center [741, 155] width 430 height 24
click at [564, 159] on input "text" at bounding box center [620, 155] width 188 height 16
click at [613, 160] on input "text" at bounding box center [620, 155] width 188 height 16
click at [618, 156] on input "text" at bounding box center [620, 155] width 188 height 16
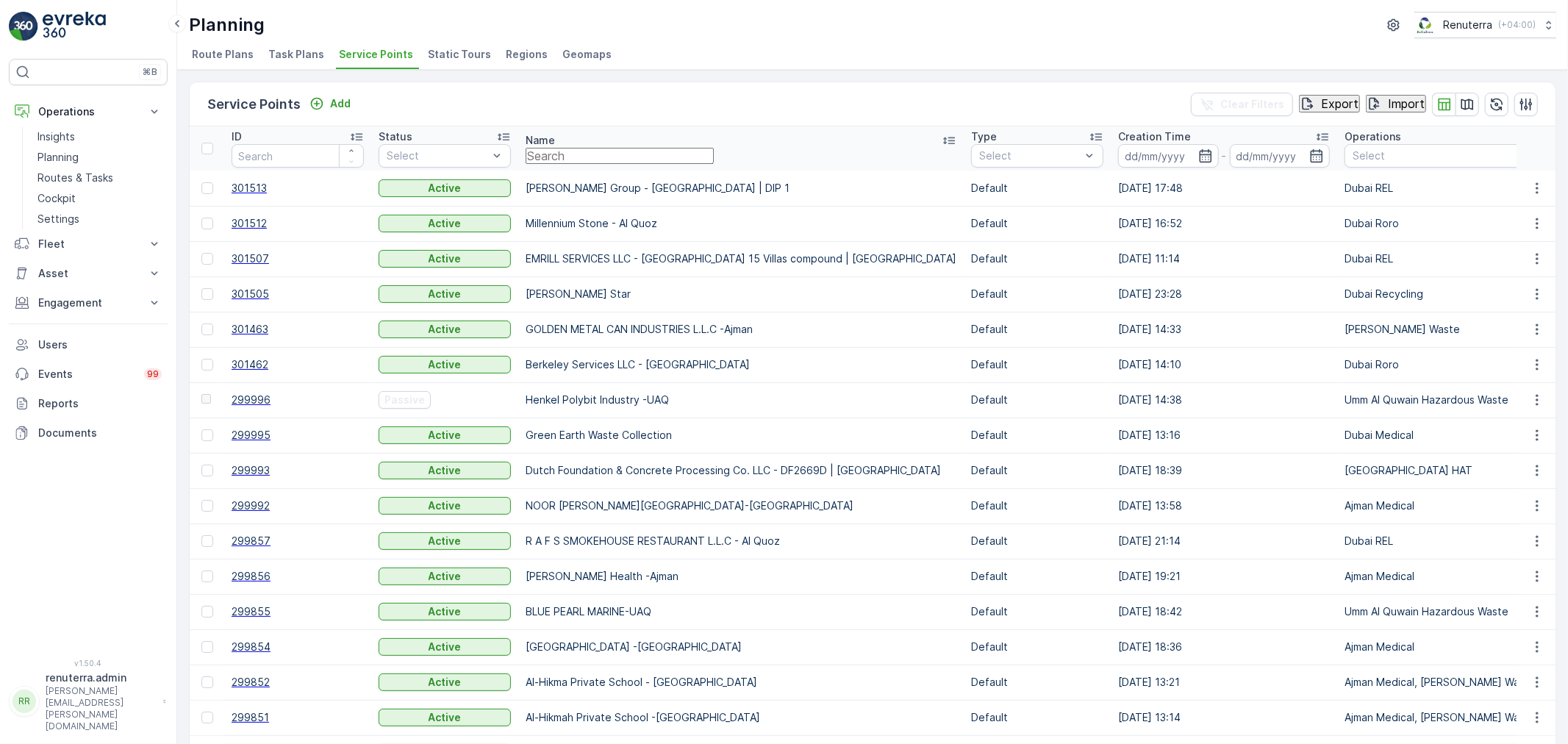
click at [618, 157] on input "text" at bounding box center [620, 155] width 188 height 16
click at [618, 158] on input "text" at bounding box center [620, 155] width 188 height 16
type input "salam"
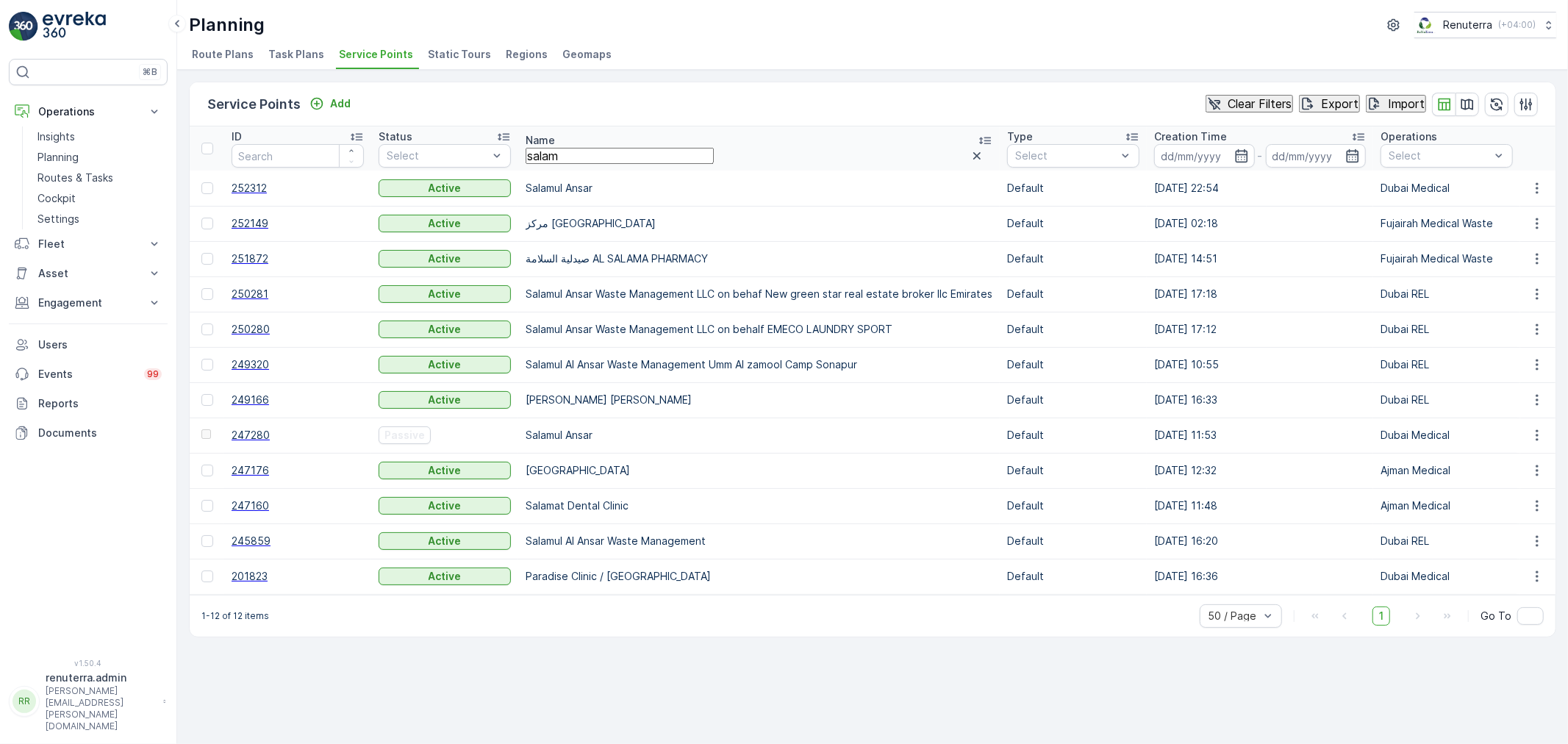
click at [248, 190] on span "252312" at bounding box center [297, 188] width 132 height 15
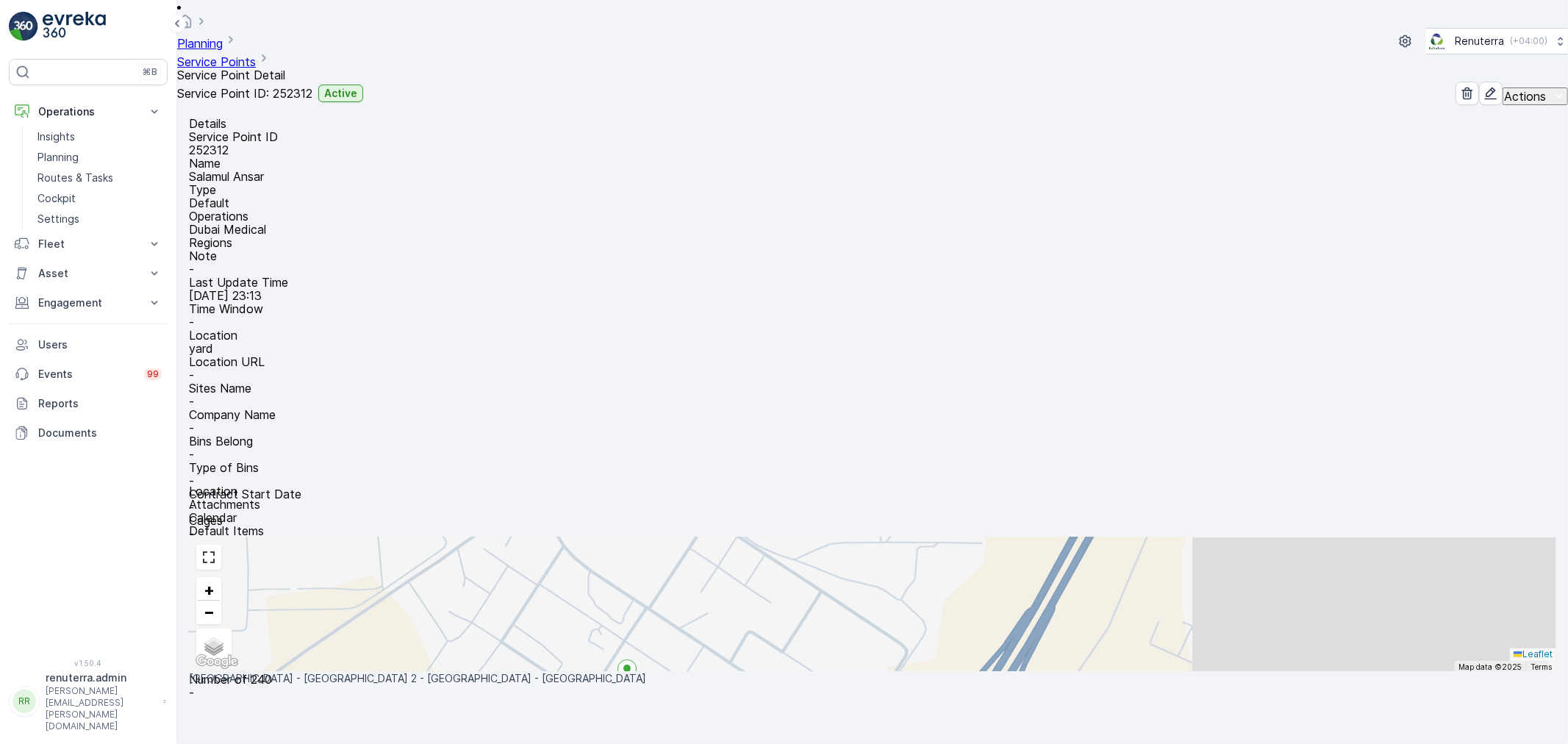
click at [285, 50] on ul "Service Points" at bounding box center [231, 59] width 108 height 18
click at [256, 55] on link "Service Points" at bounding box center [216, 61] width 78 height 15
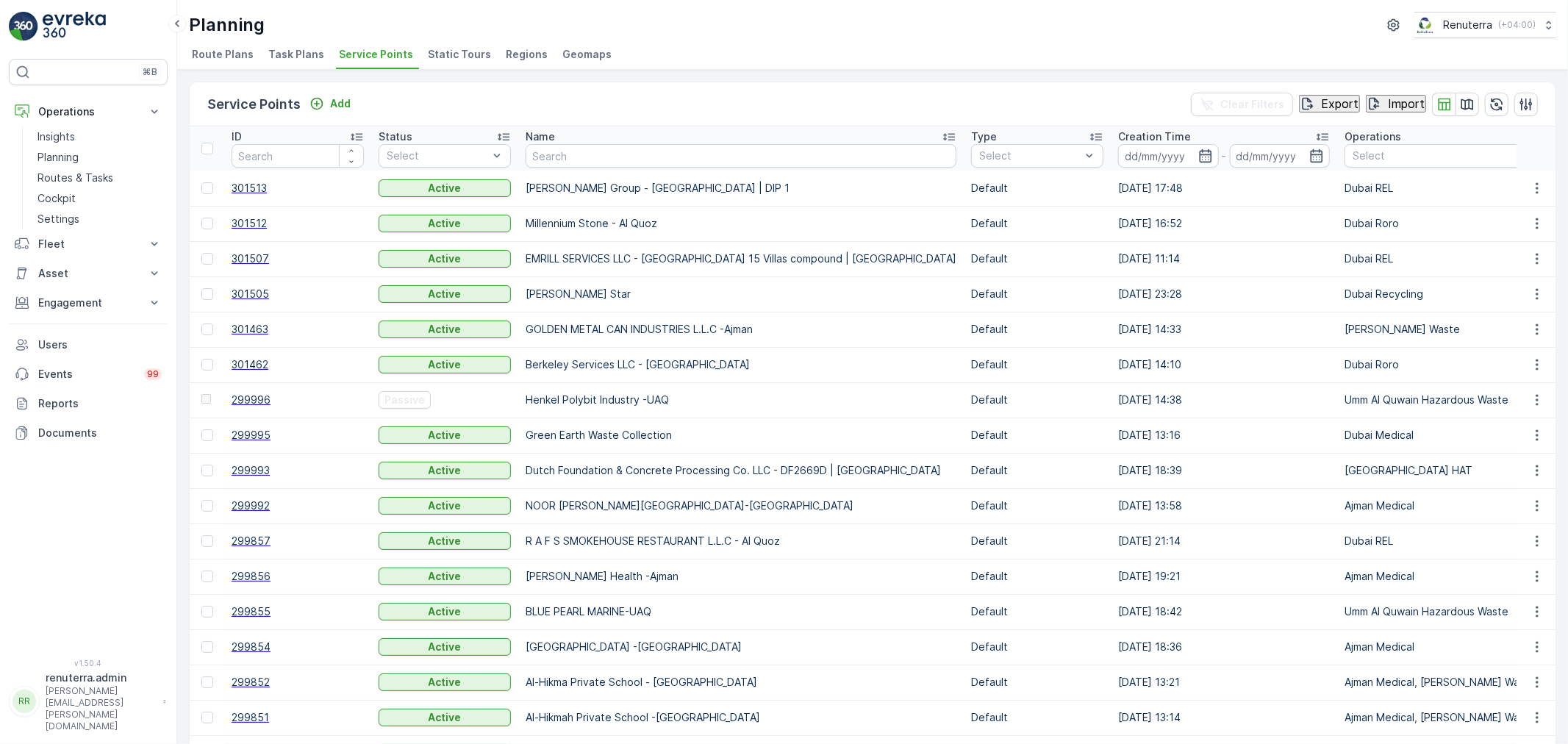
click at [586, 152] on input "text" at bounding box center [741, 155] width 430 height 24
type input "bacca"
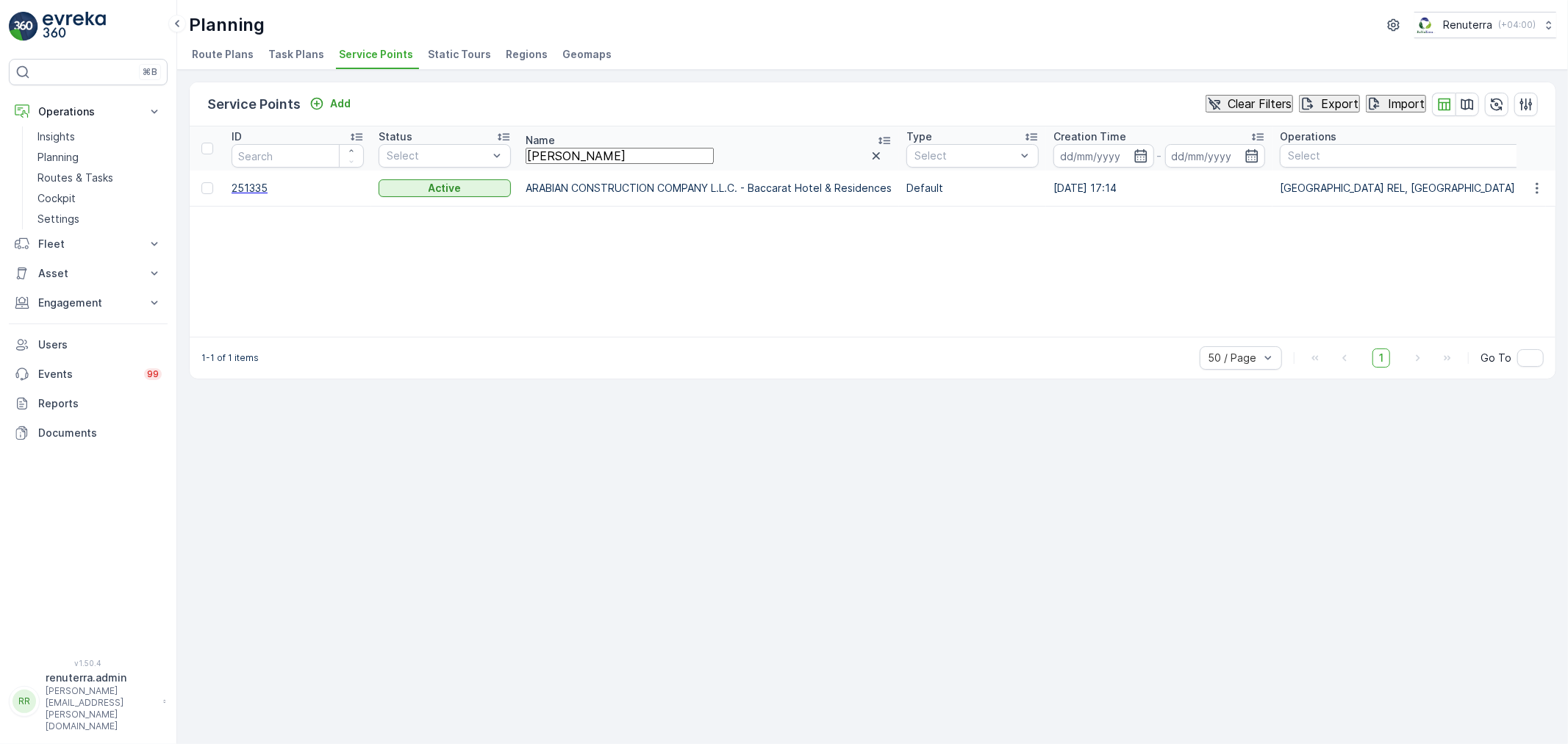
click at [251, 192] on span "251335" at bounding box center [297, 188] width 132 height 15
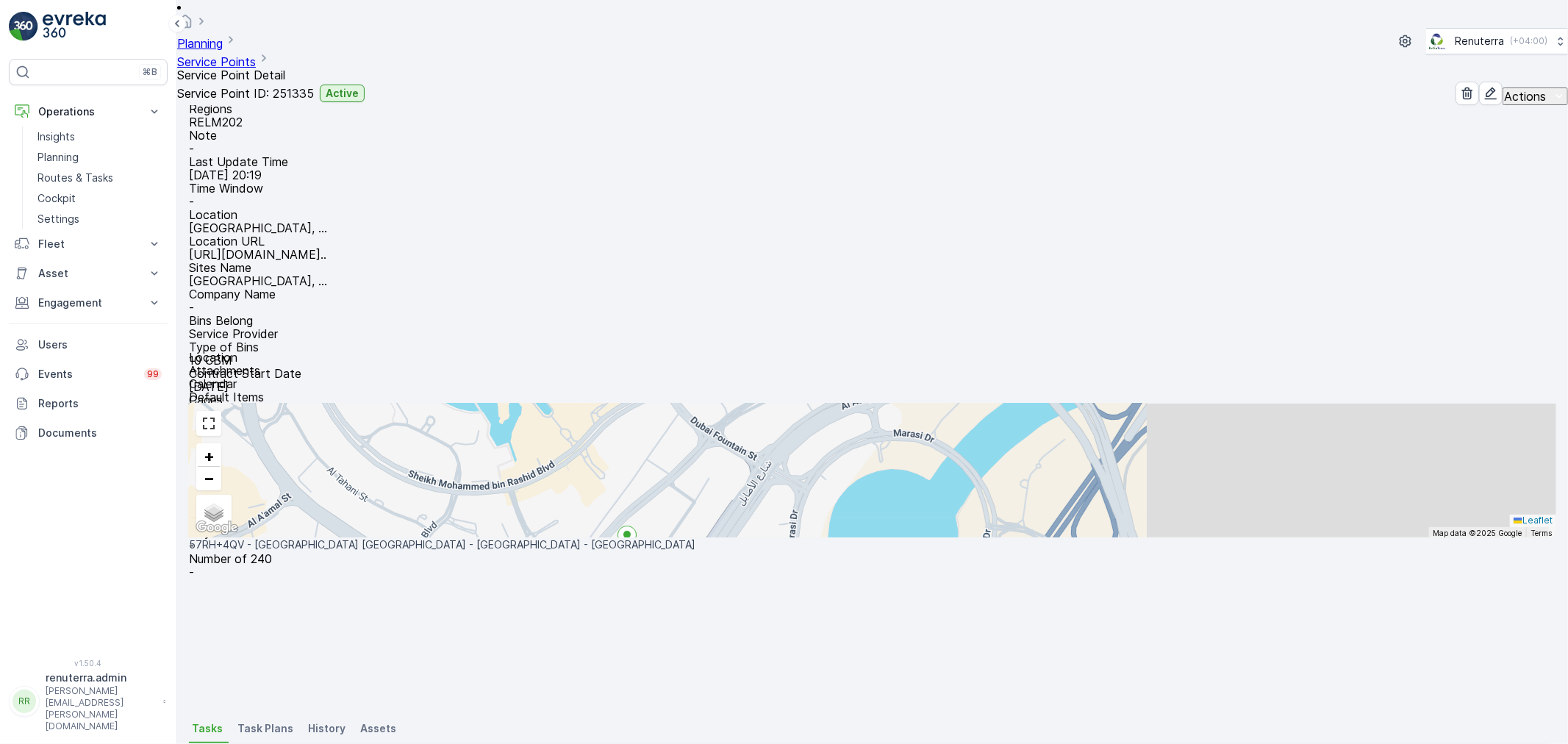
scroll to position [163, 0]
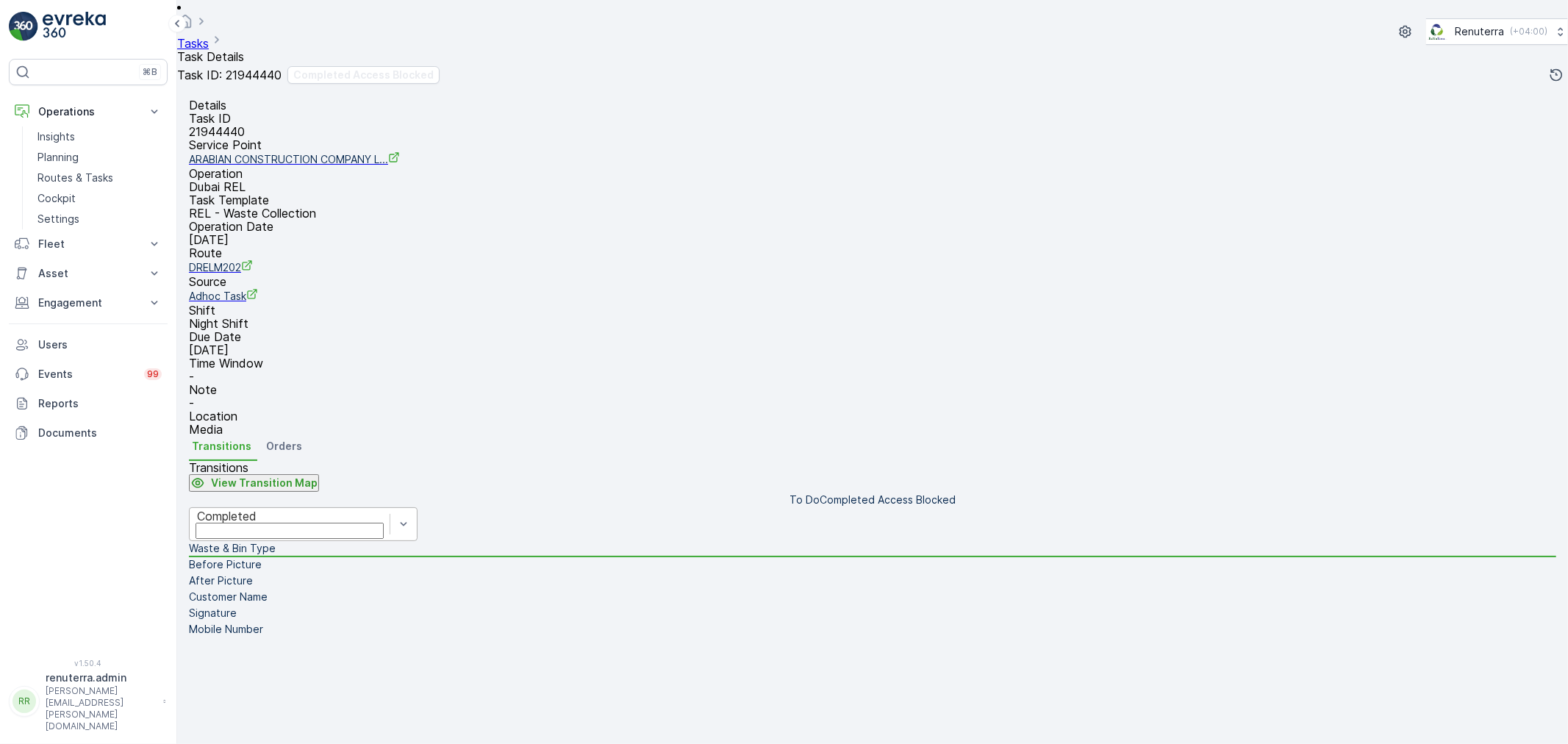
scroll to position [81, 0]
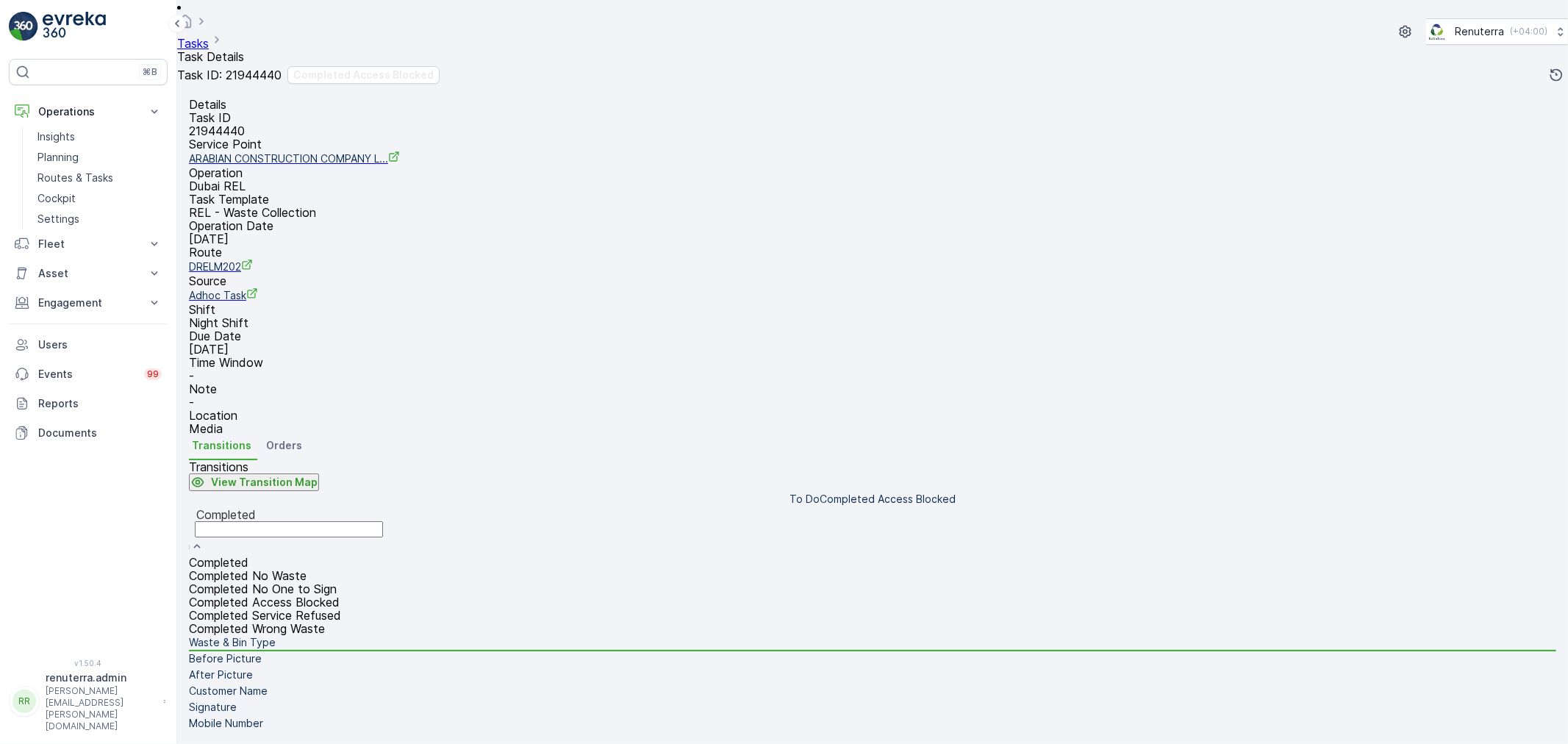
drag, startPoint x: 338, startPoint y: 428, endPoint x: 328, endPoint y: 405, distance: 25.1
click at [328, 556] on div "Completed Completed No Waste Completed No One to Sign Completed Access Blocked …" at bounding box center [289, 595] width 200 height 79
click at [328, 595] on span "Completed Access Blocked" at bounding box center [264, 602] width 151 height 15
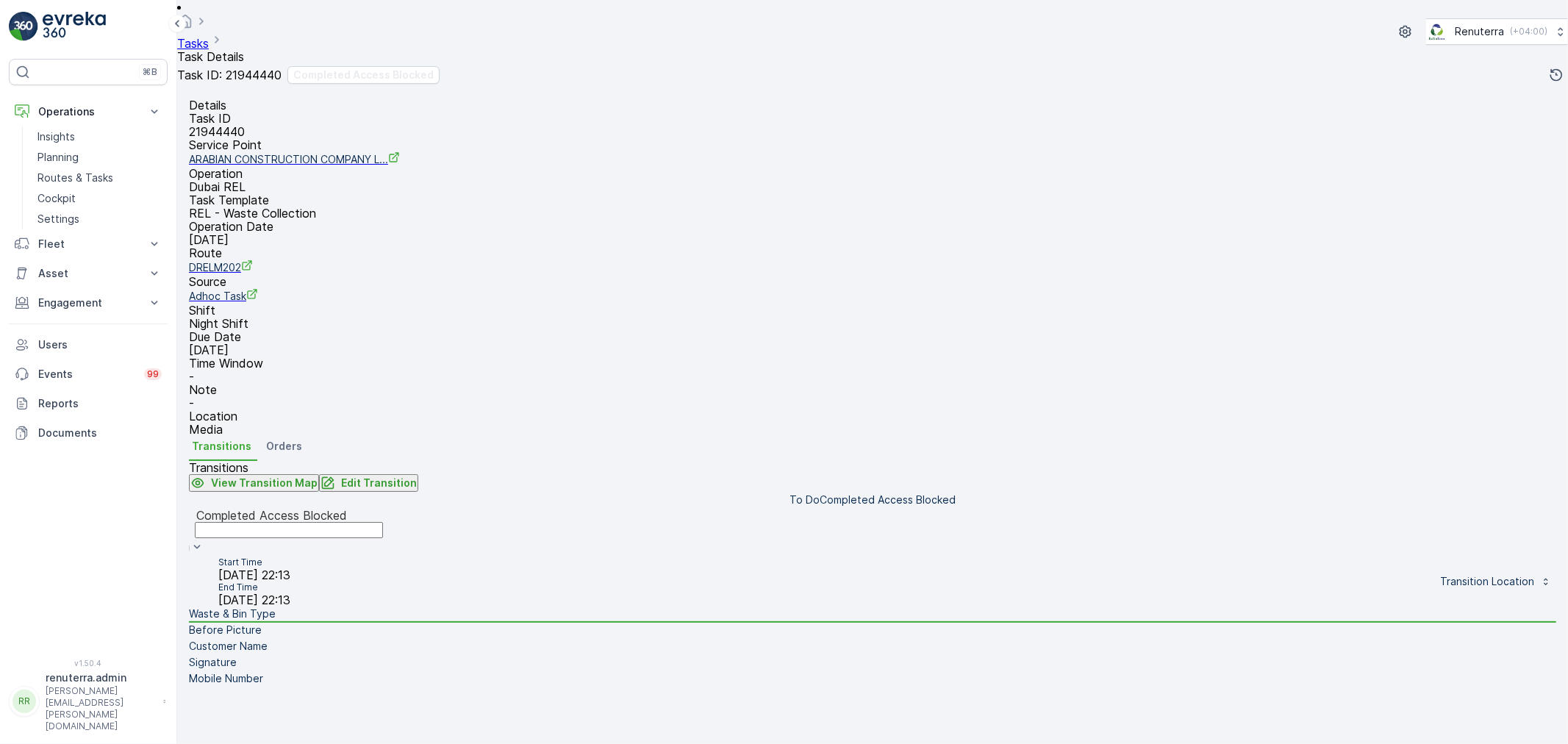
click at [296, 623] on li "Before Picture" at bounding box center [872, 630] width 1367 height 16
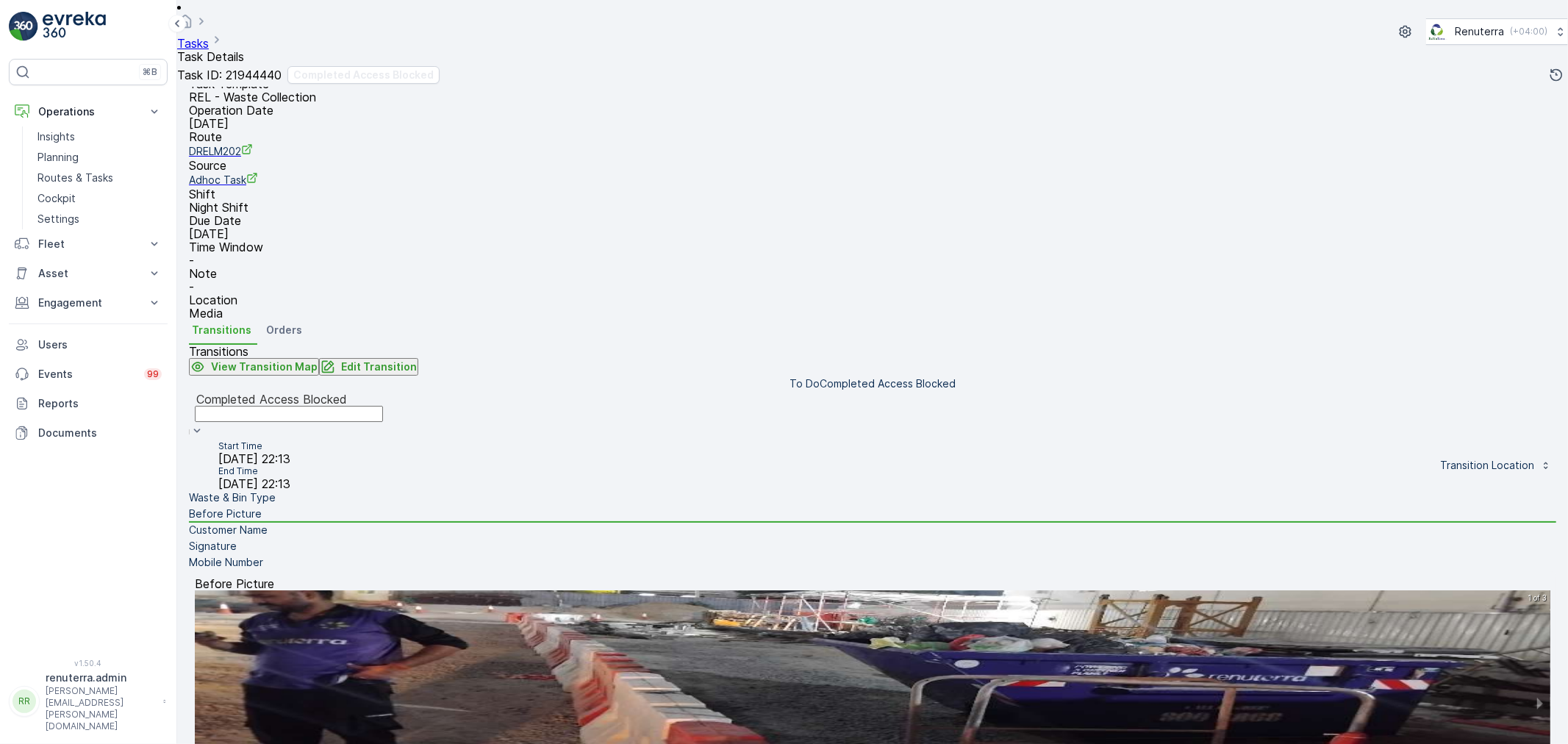
scroll to position [206, 0]
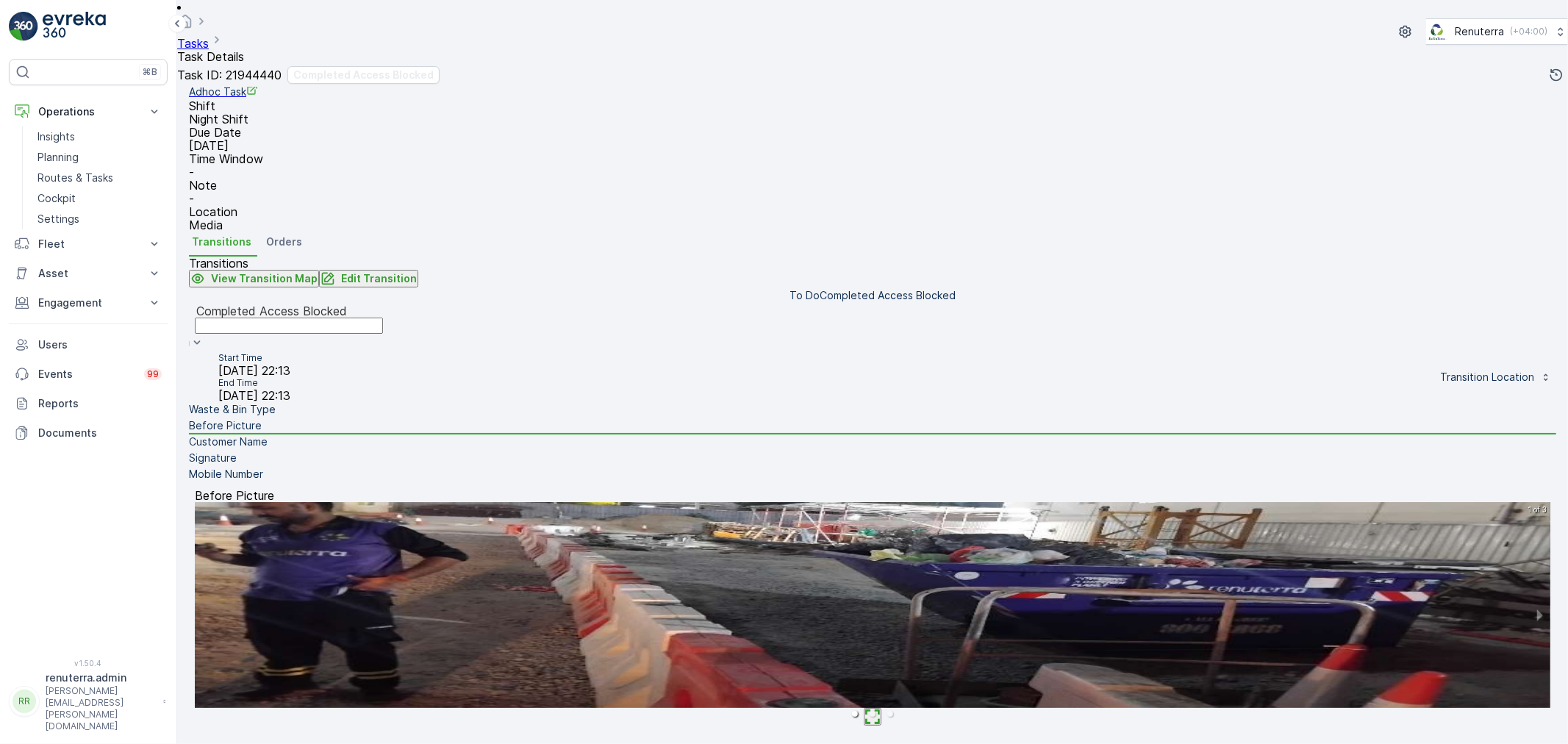
click at [898, 577] on img at bounding box center [872, 605] width 1355 height 206
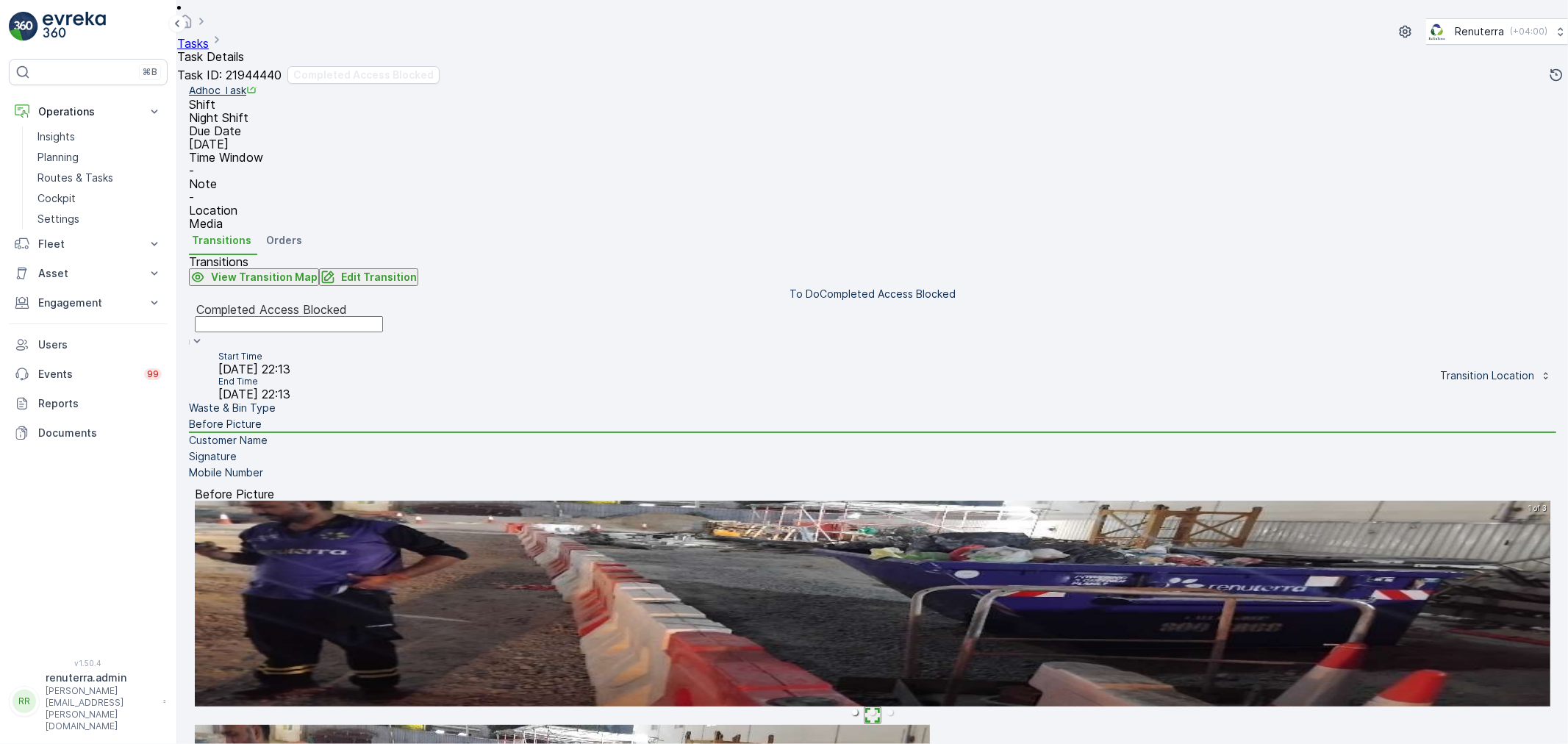
drag, startPoint x: 1286, startPoint y: 390, endPoint x: 1211, endPoint y: 399, distance: 75.5
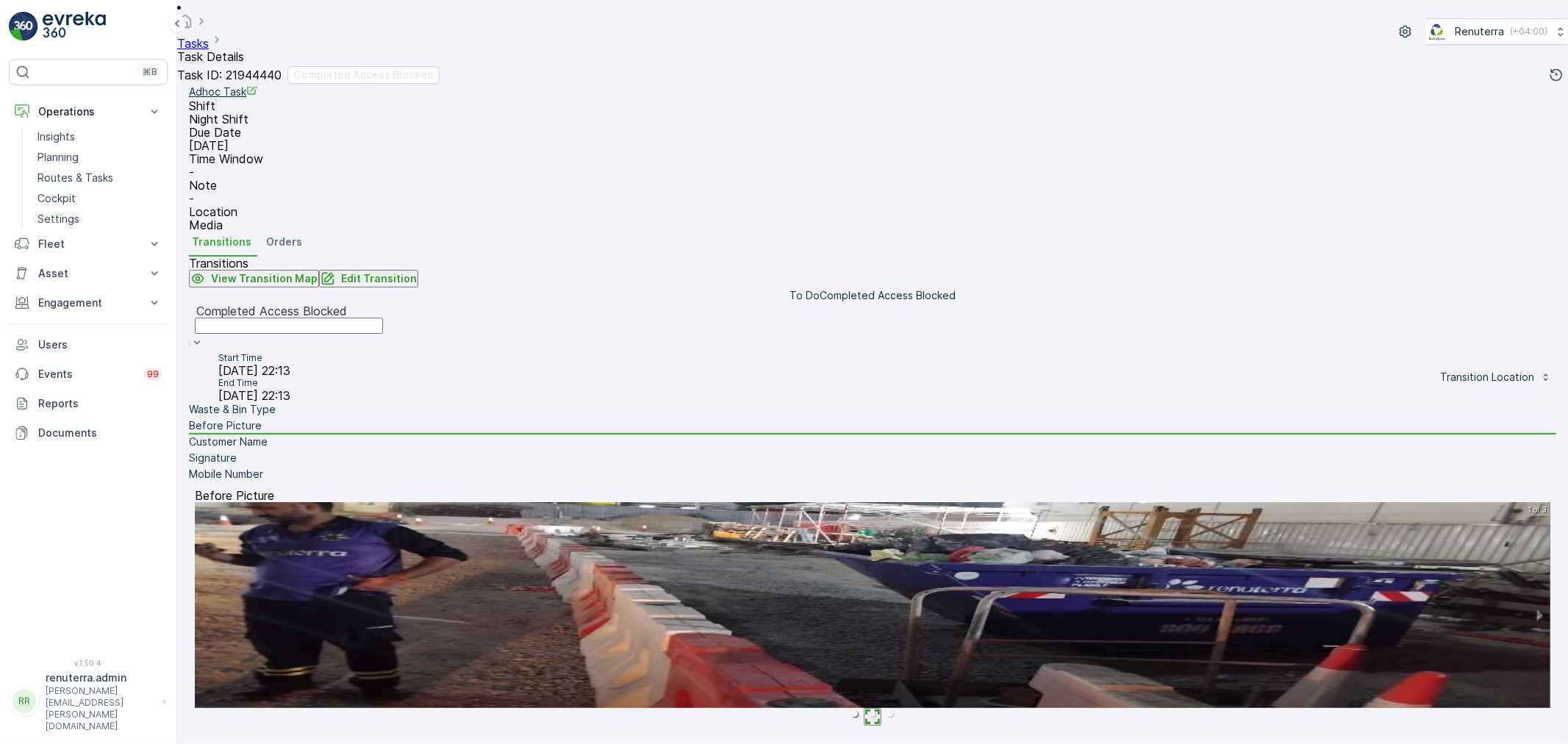
click at [1288, 483] on div "Before Picture 1 of 3" at bounding box center [872, 607] width 1367 height 249
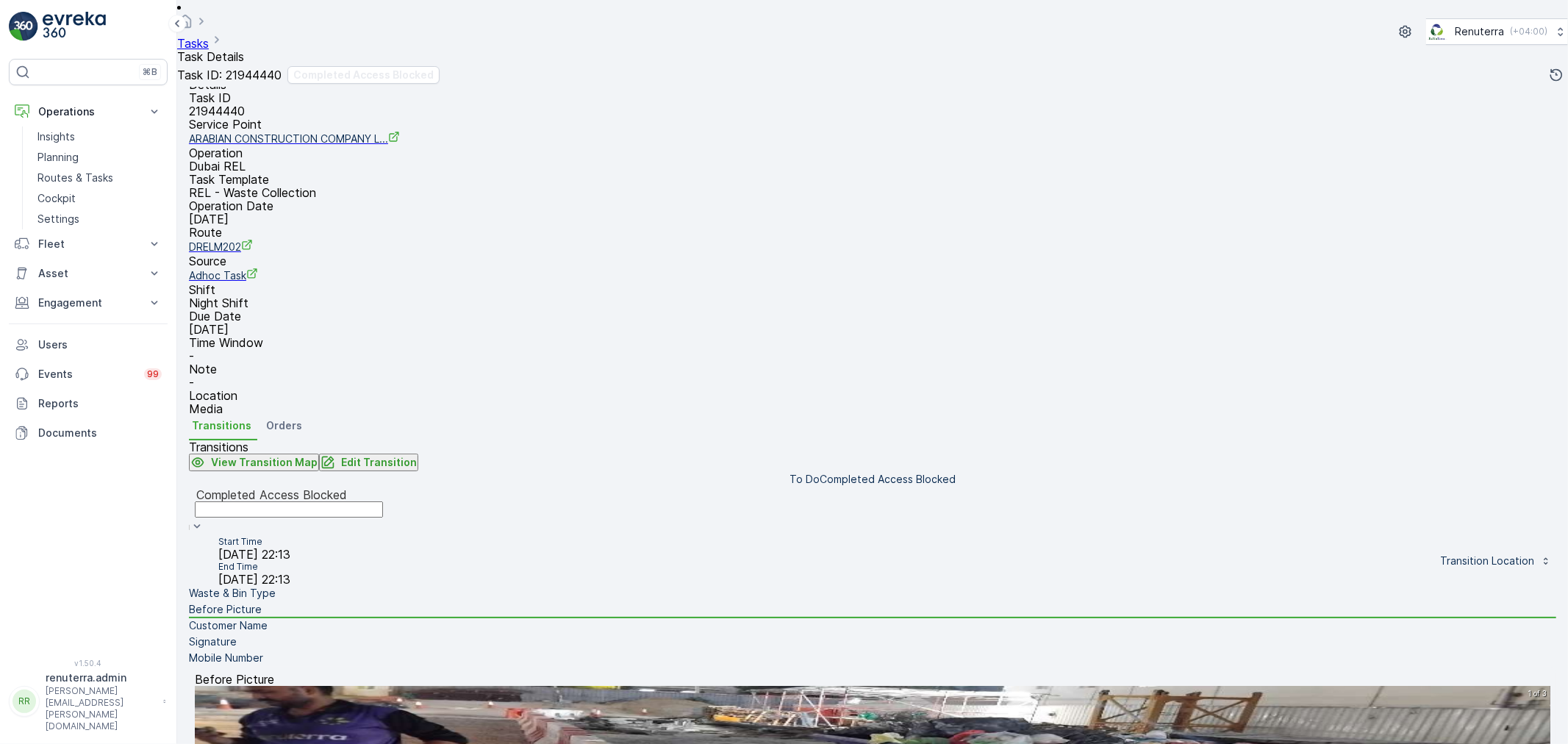
scroll to position [0, 0]
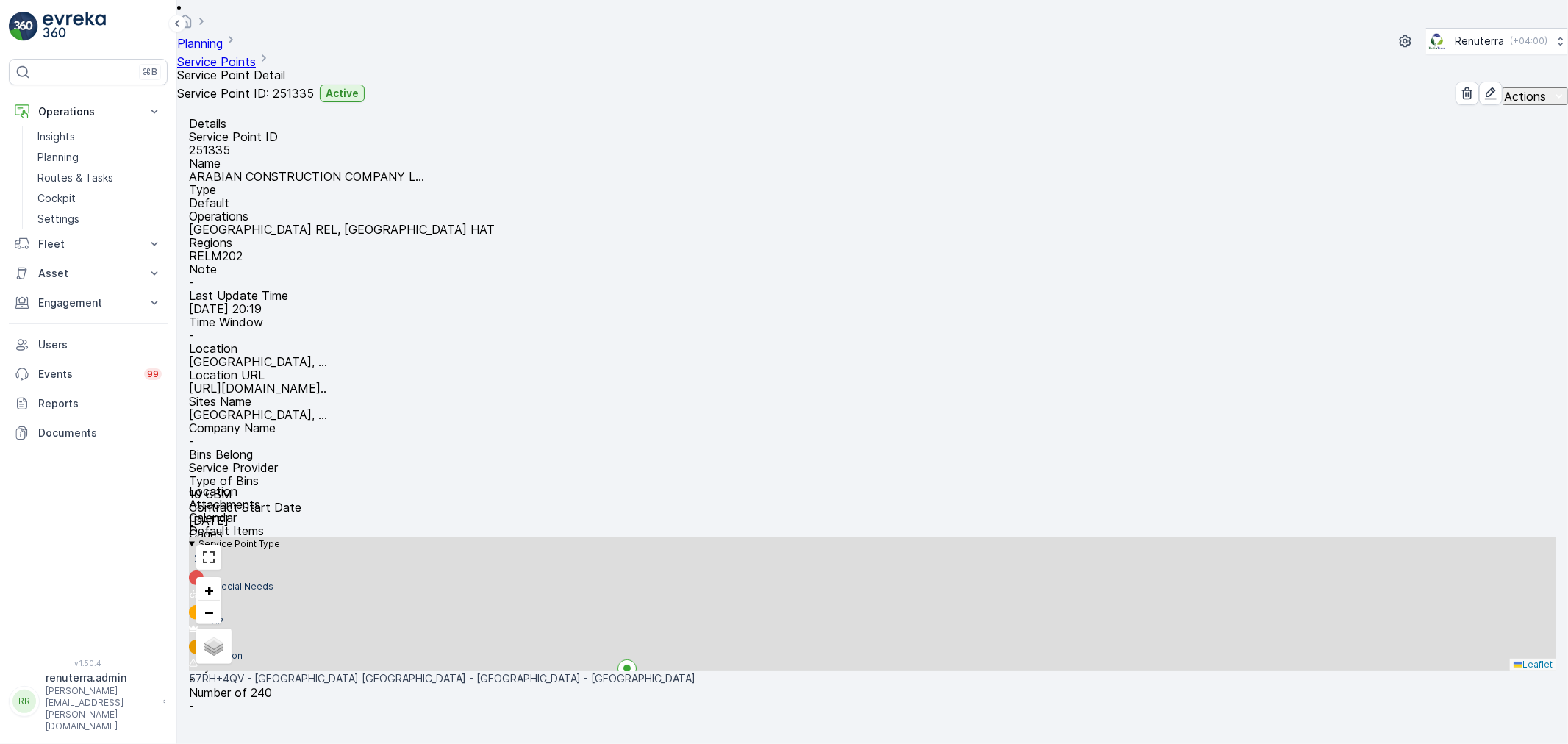
scroll to position [202, 0]
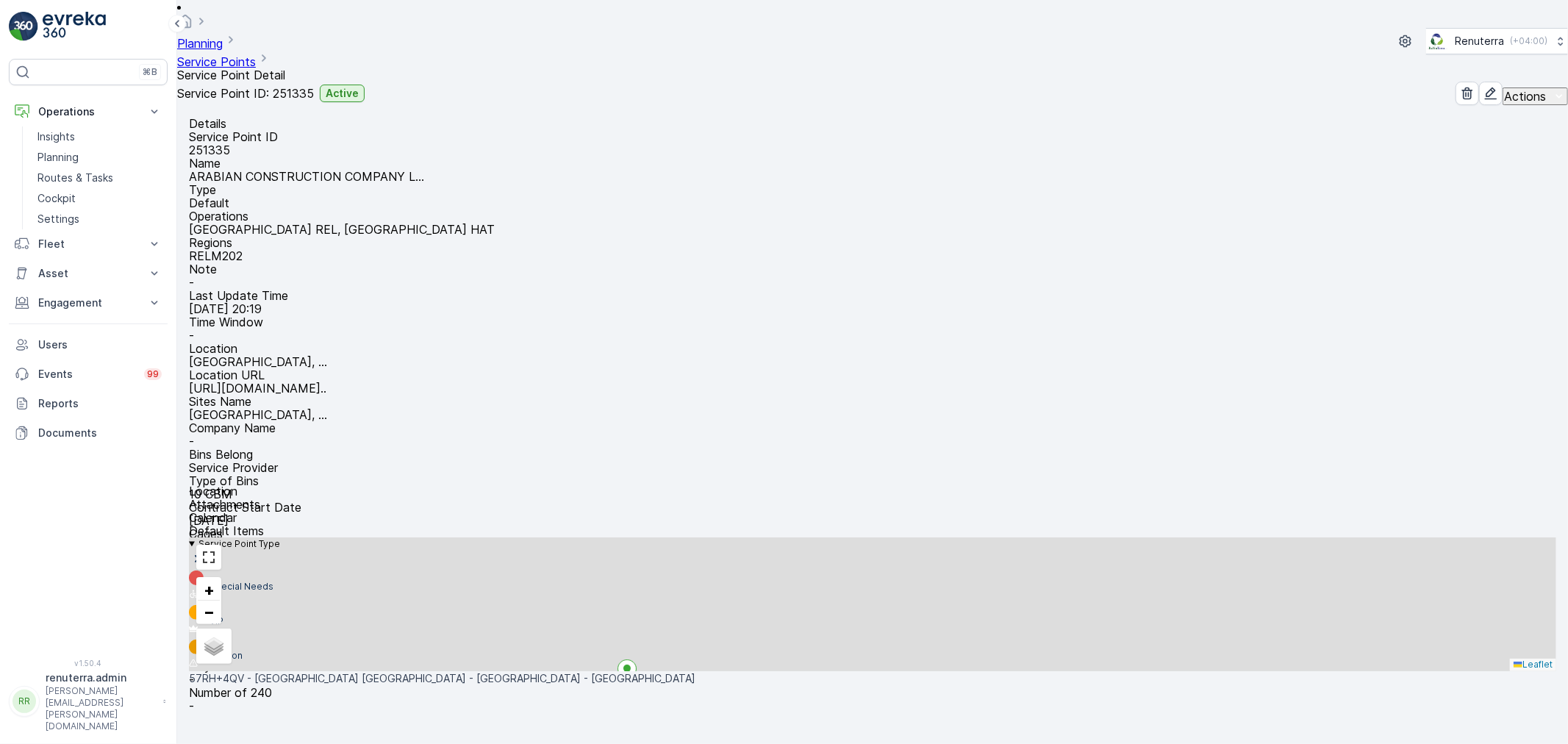
scroll to position [81, 0]
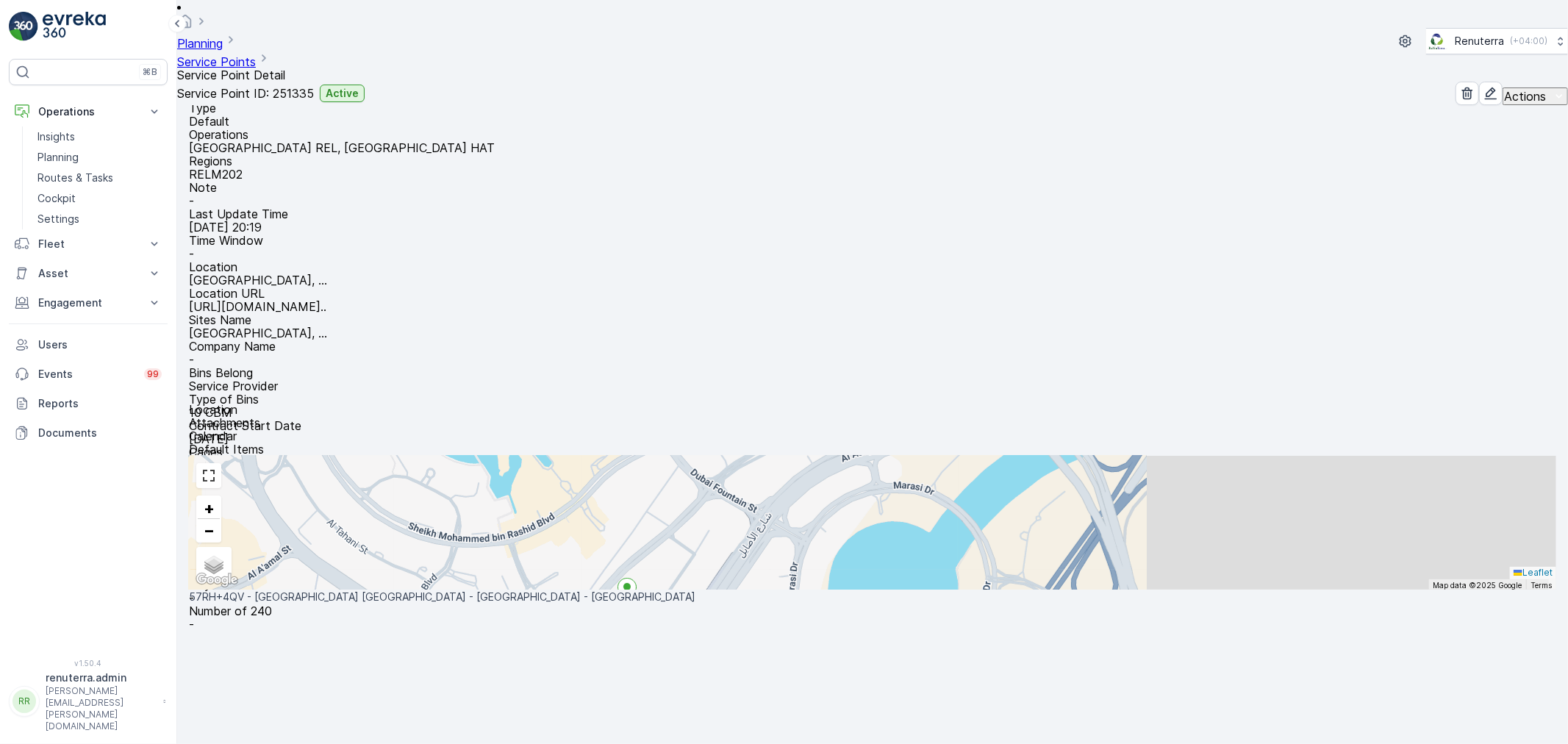
click at [1503, 606] on span "Change Route" at bounding box center [1507, 613] width 71 height 15
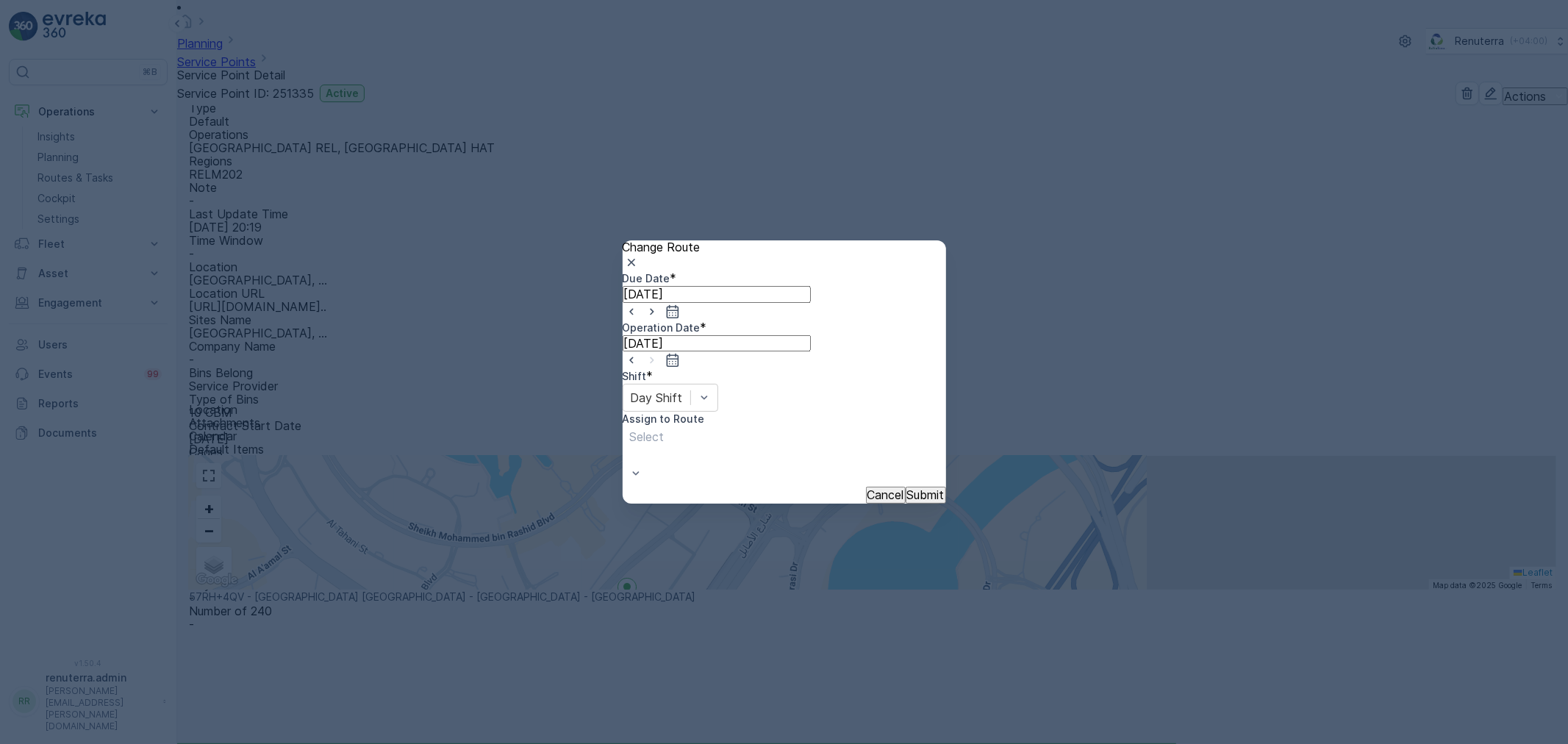
type input "23.09.2025"
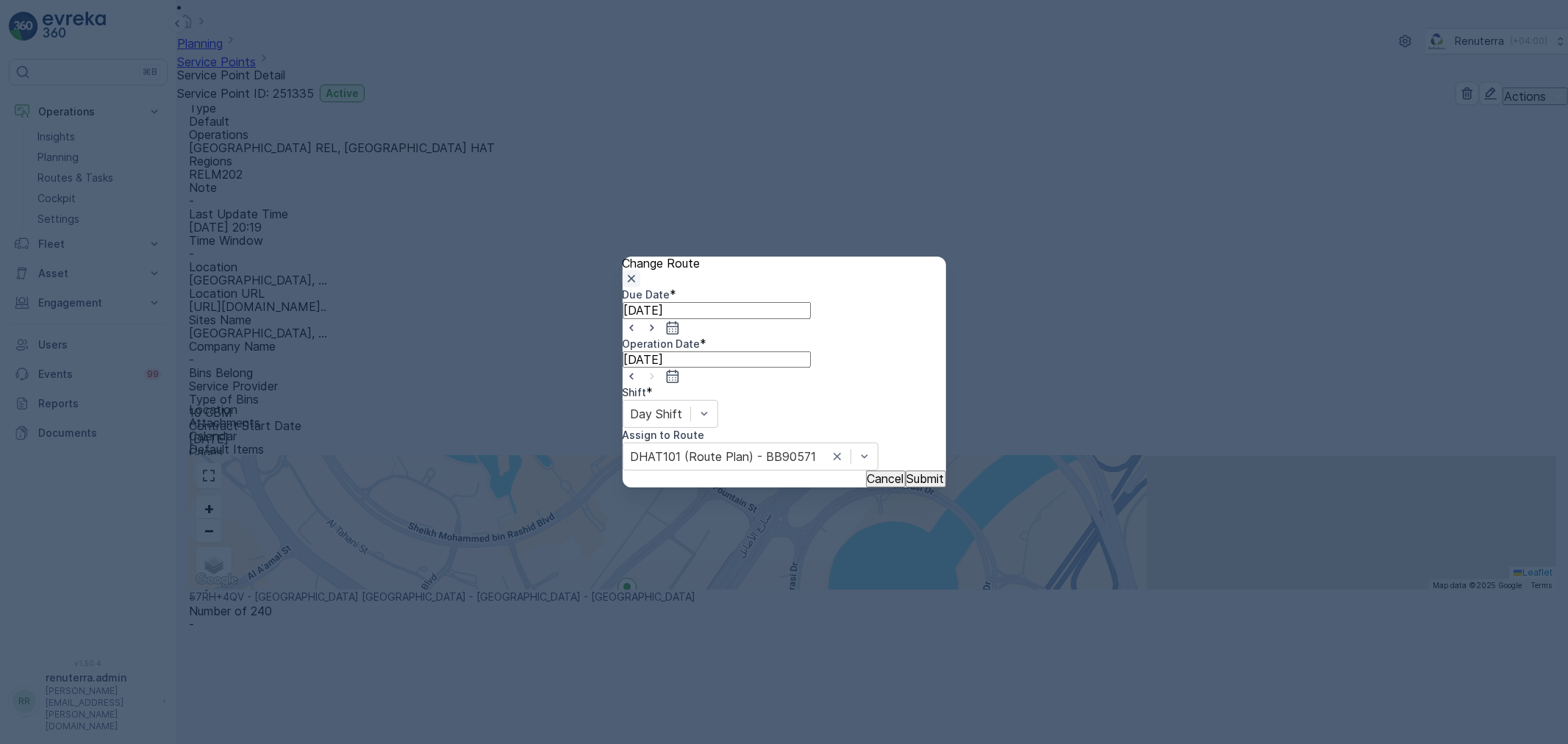
click at [634, 275] on icon "button" at bounding box center [631, 279] width 8 height 8
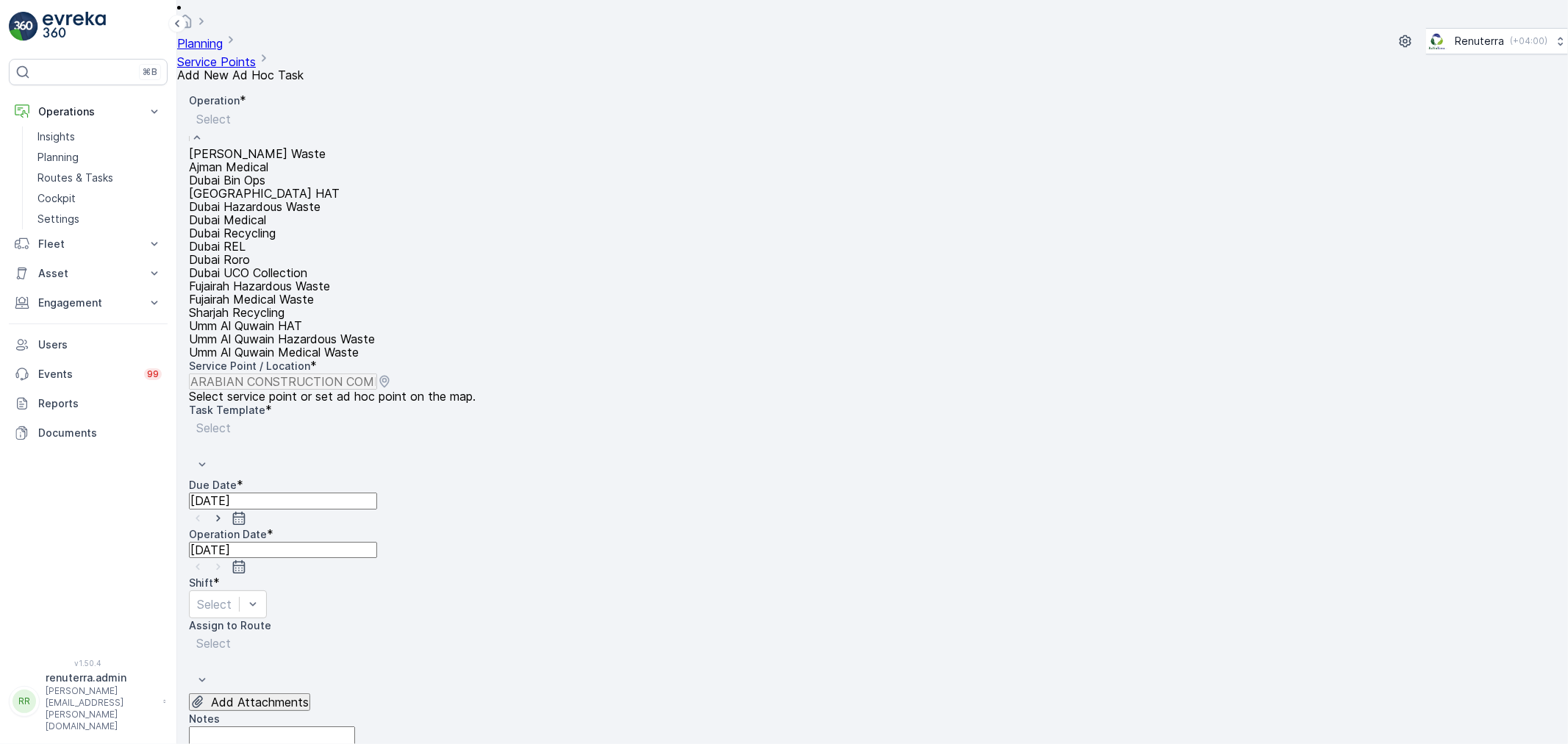
click at [245, 254] on span "Dubai REL" at bounding box center [218, 246] width 57 height 15
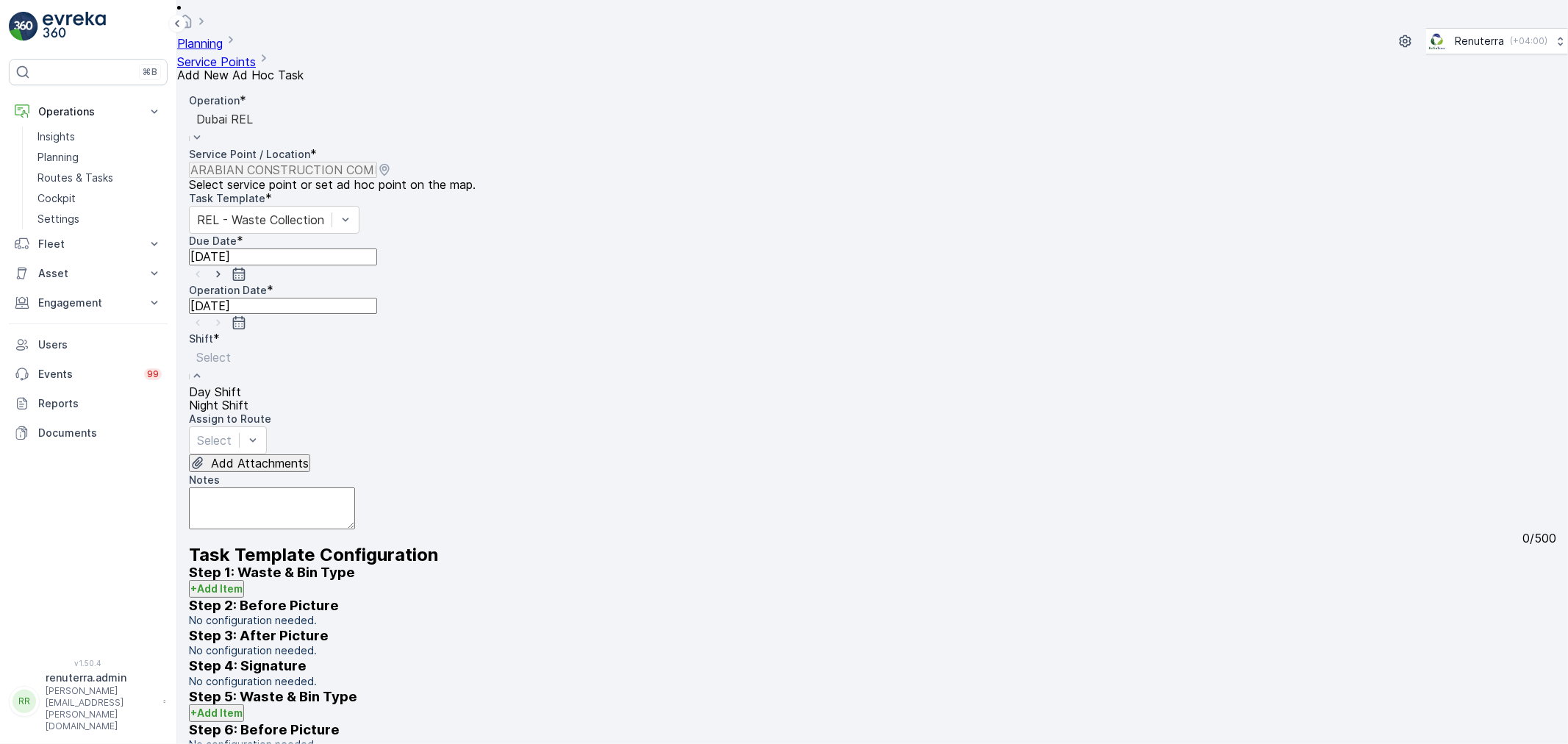
click at [248, 385] on div "Day Shift" at bounding box center [218, 391] width 59 height 13
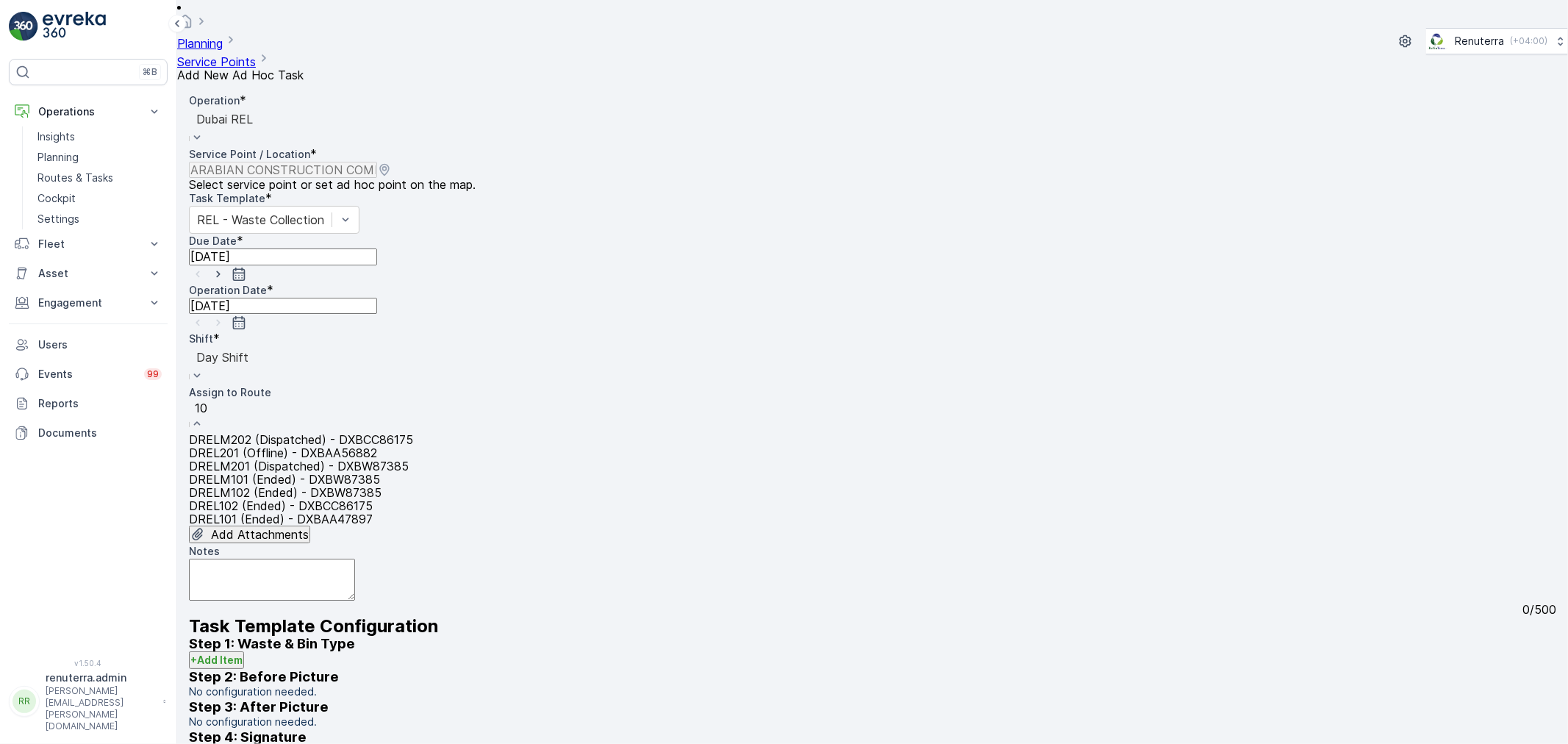
type input "102"
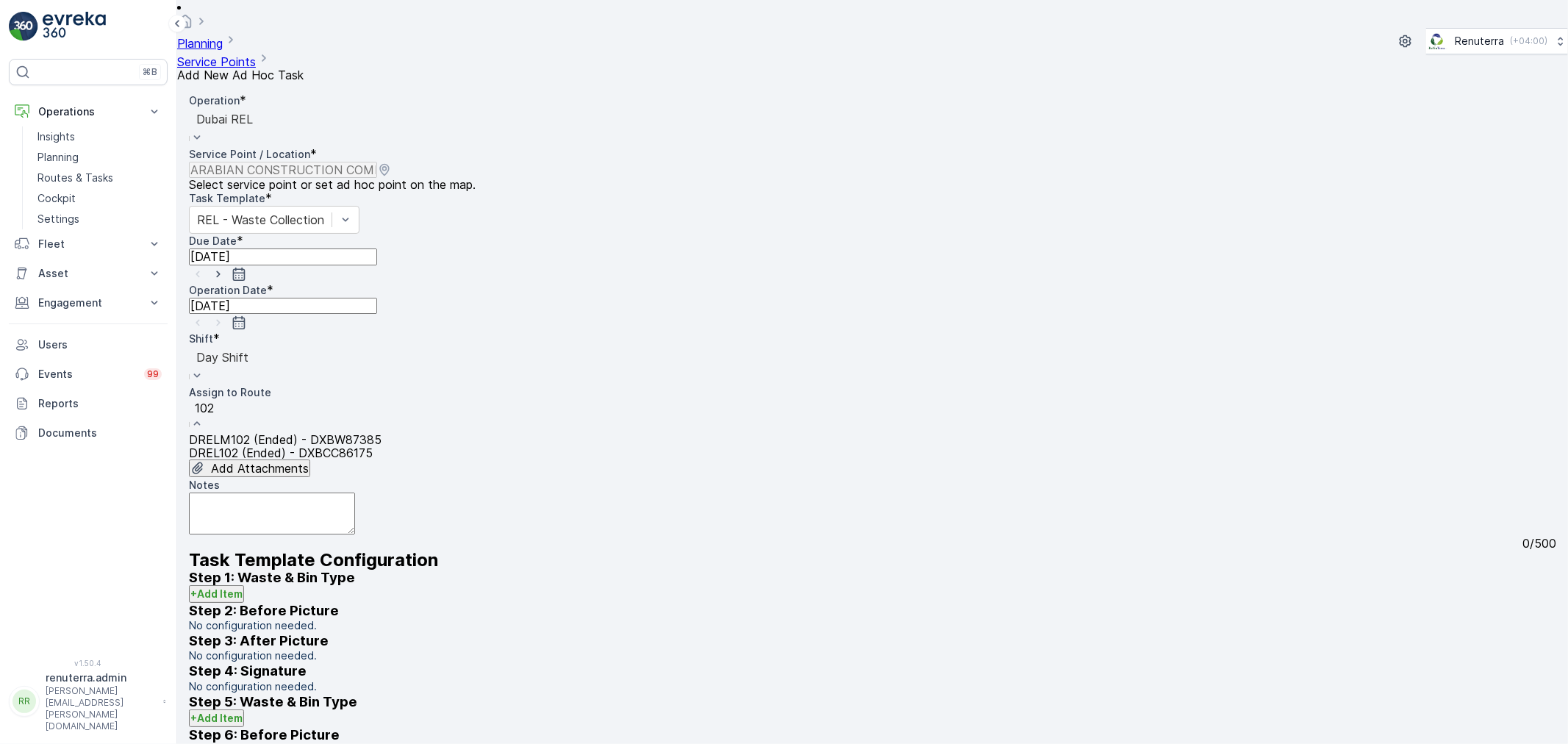
click at [328, 432] on span "DRELM102 (Ended) - DXBW87385" at bounding box center [285, 439] width 193 height 15
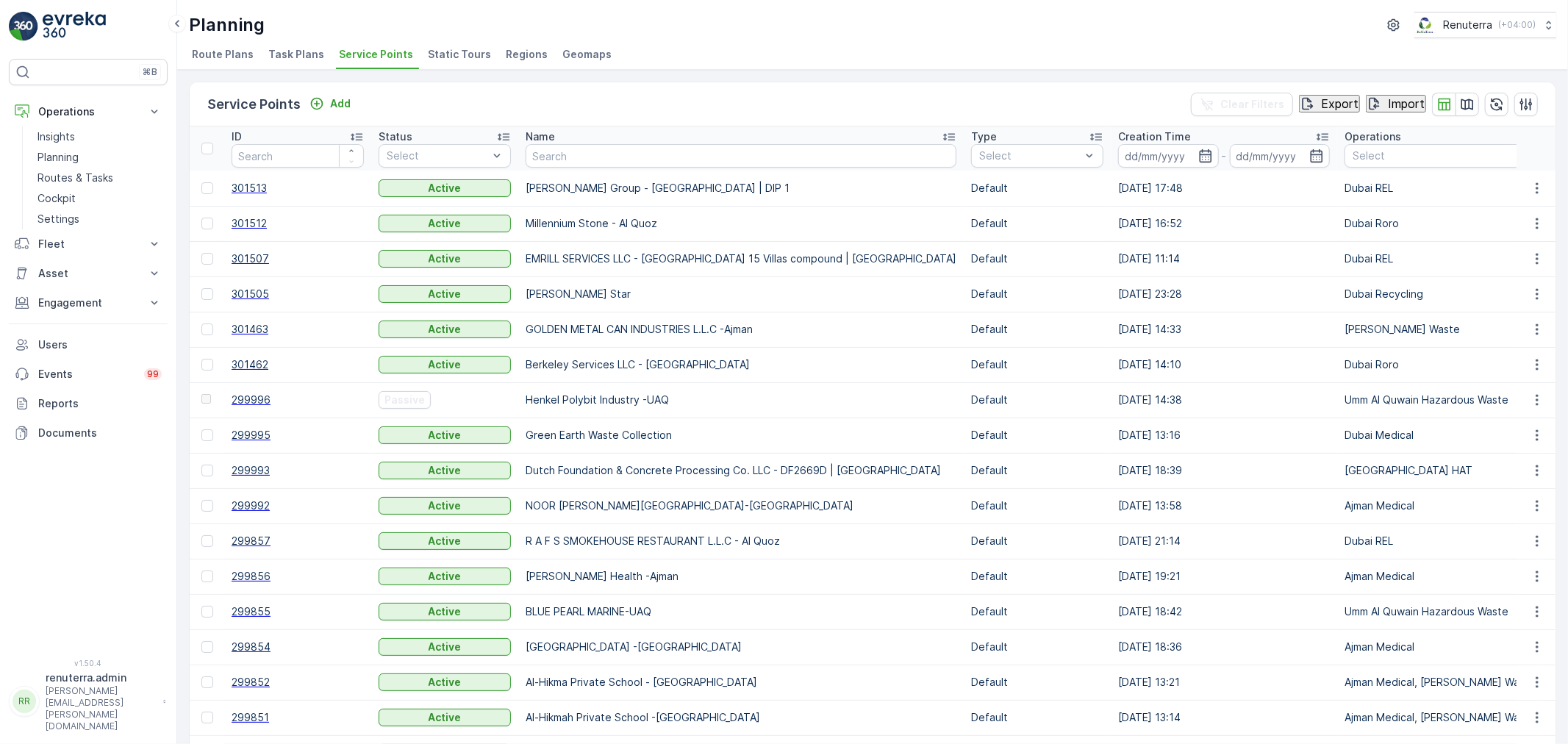
click at [573, 136] on div "Name" at bounding box center [741, 136] width 430 height 15
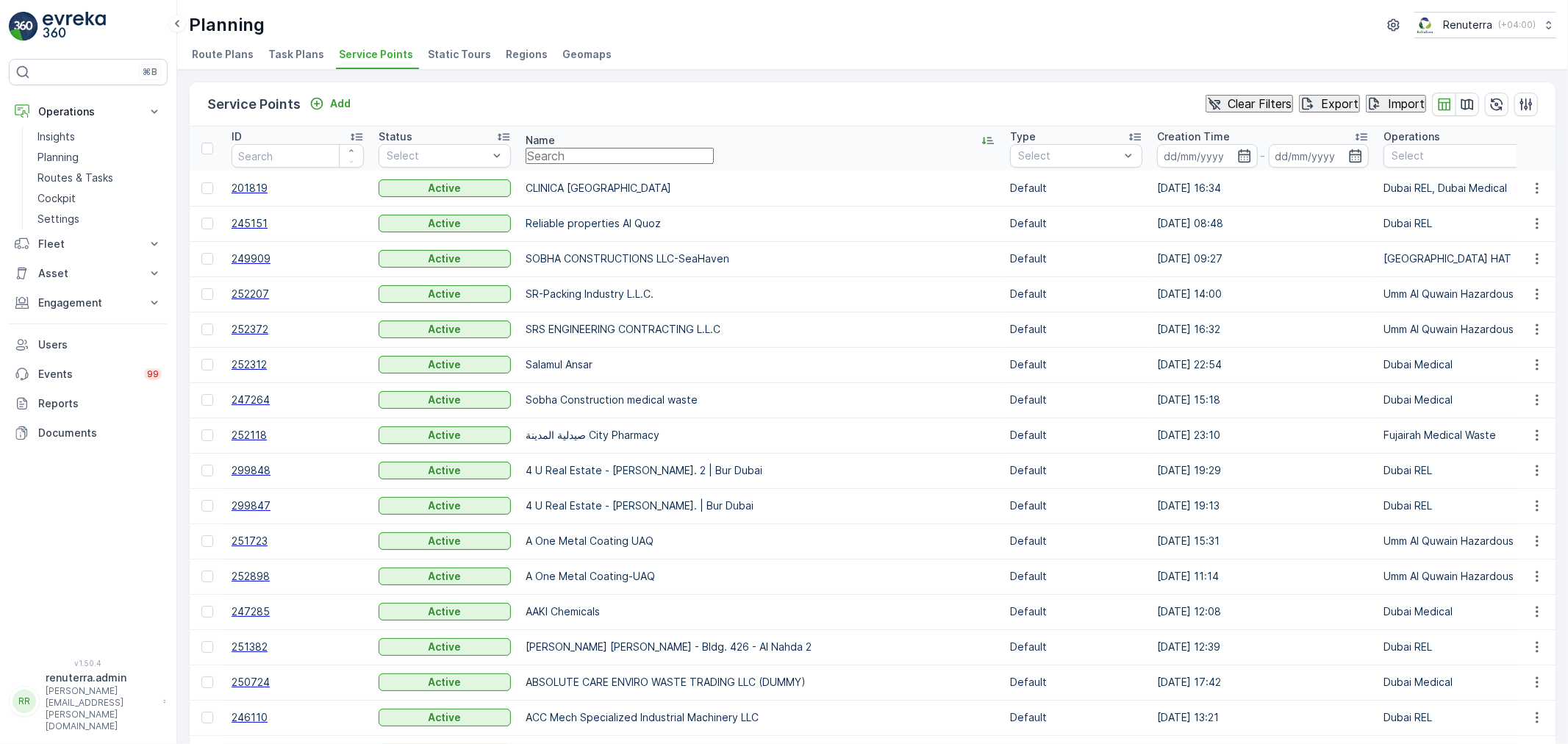
click at [584, 151] on input "text" at bounding box center [620, 155] width 188 height 16
type input "mohamm"
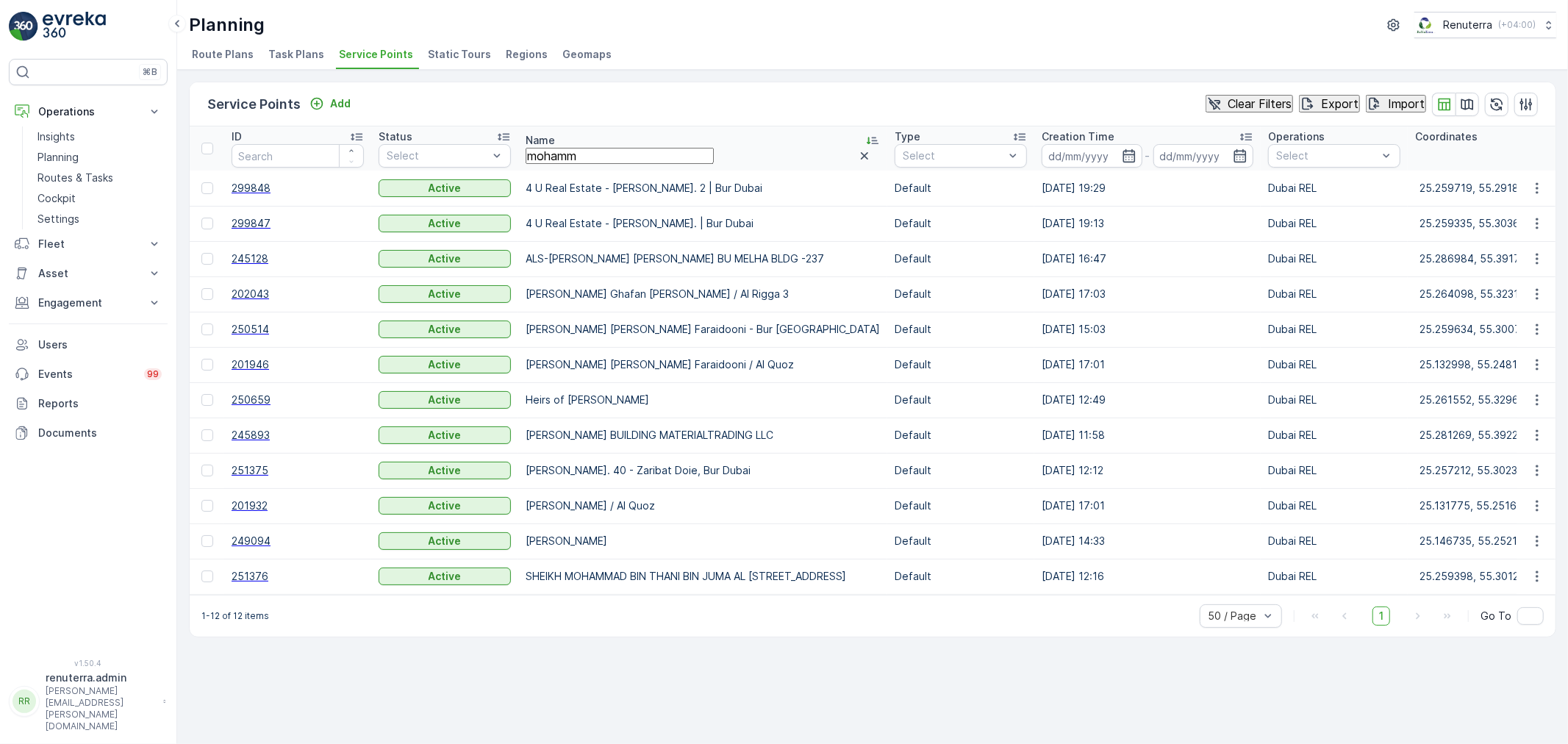
click at [606, 162] on input "mohamm" at bounding box center [620, 155] width 188 height 16
type input "moham"
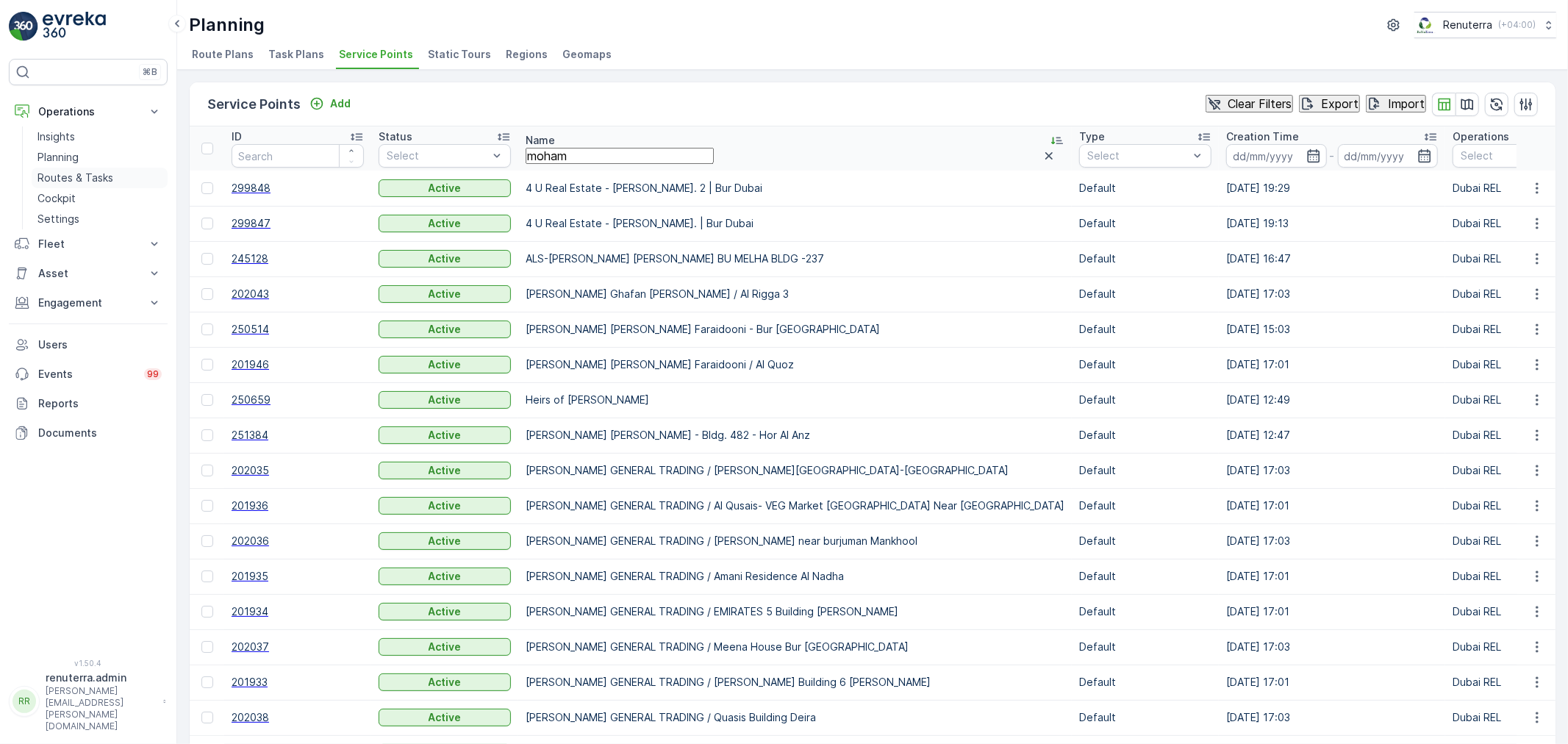
click at [89, 168] on link "Routes & Tasks" at bounding box center [99, 178] width 136 height 21
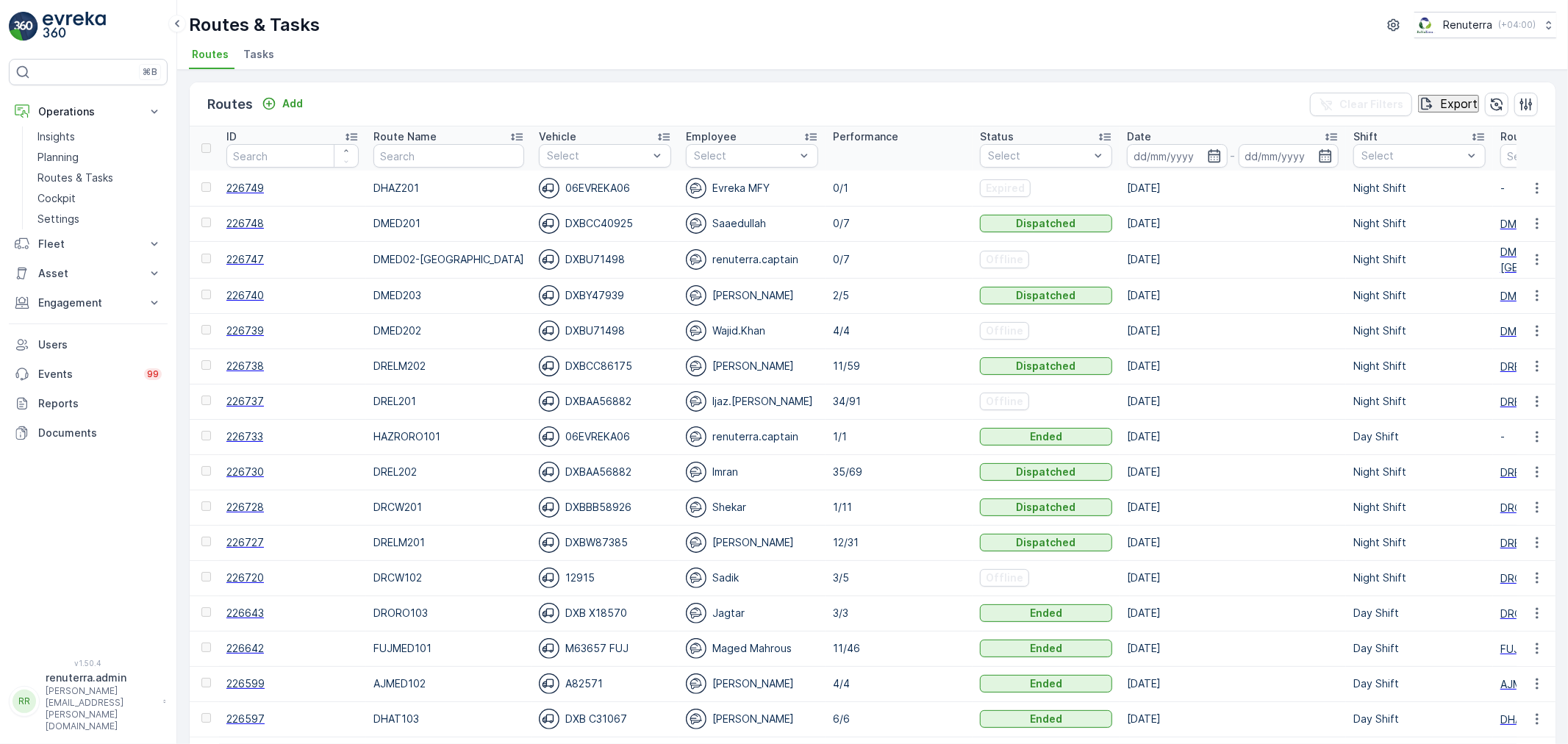
click at [265, 217] on span "226748" at bounding box center [293, 223] width 132 height 15
click at [263, 472] on span "226730" at bounding box center [293, 471] width 132 height 15
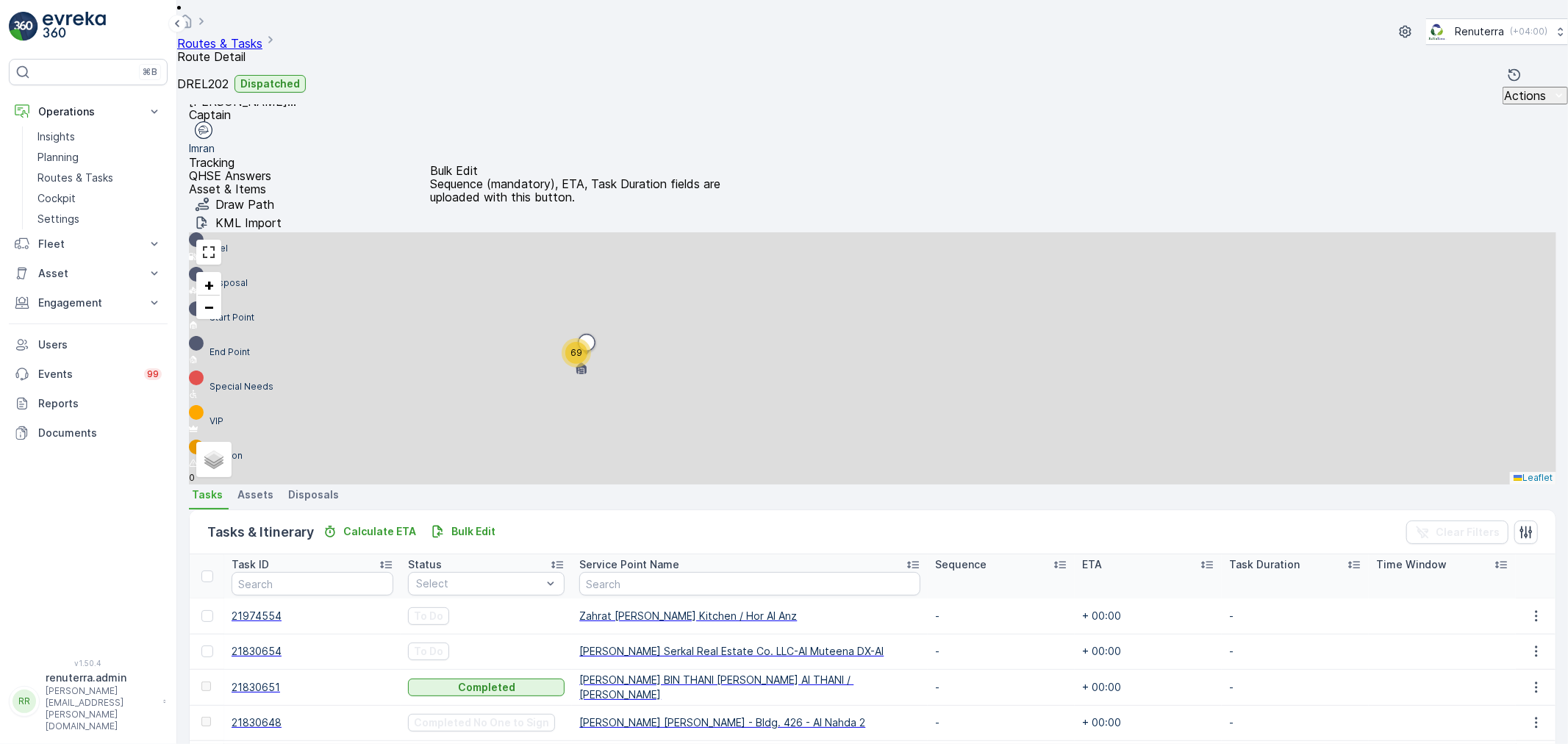
scroll to position [244, 0]
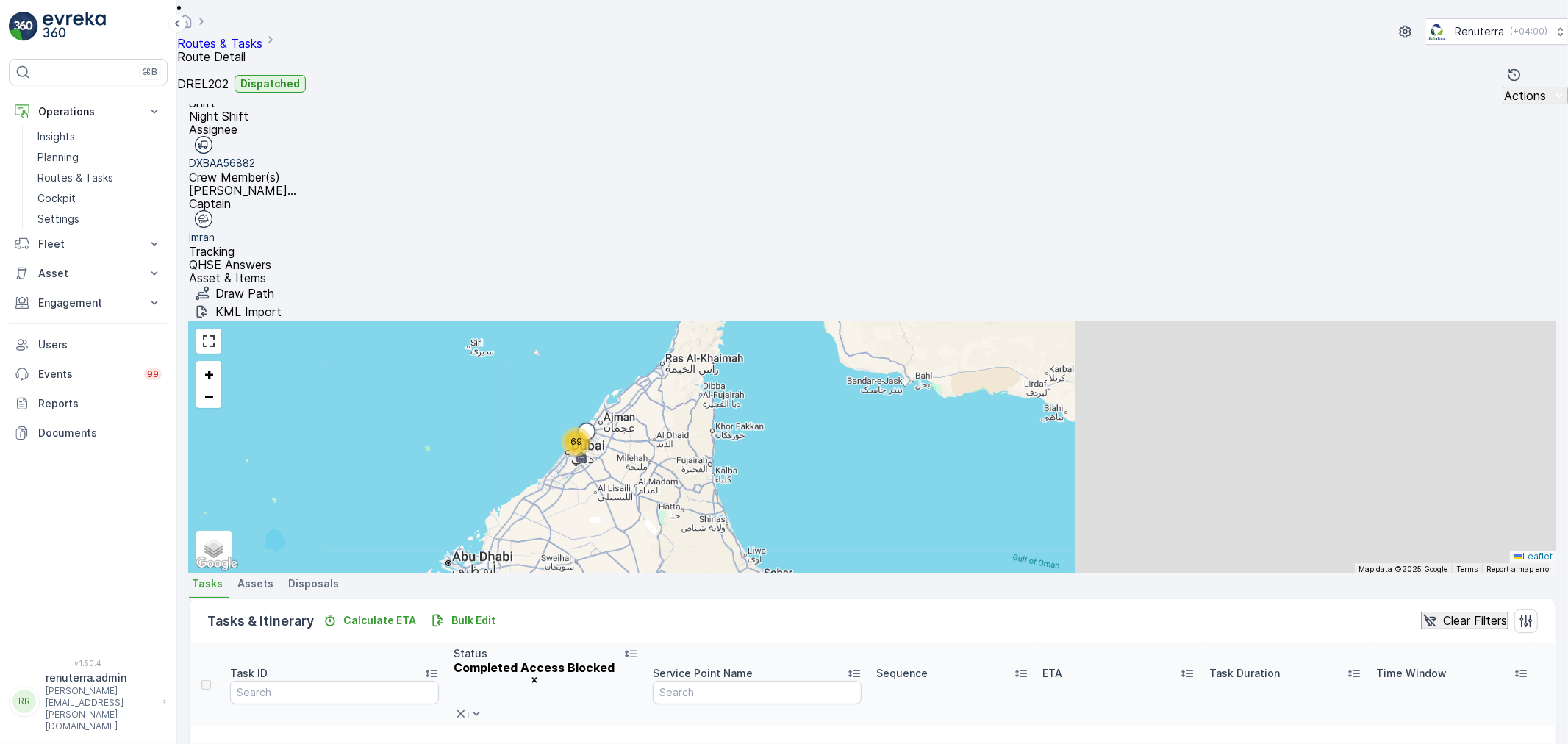
click at [464, 710] on icon at bounding box center [461, 714] width 8 height 8
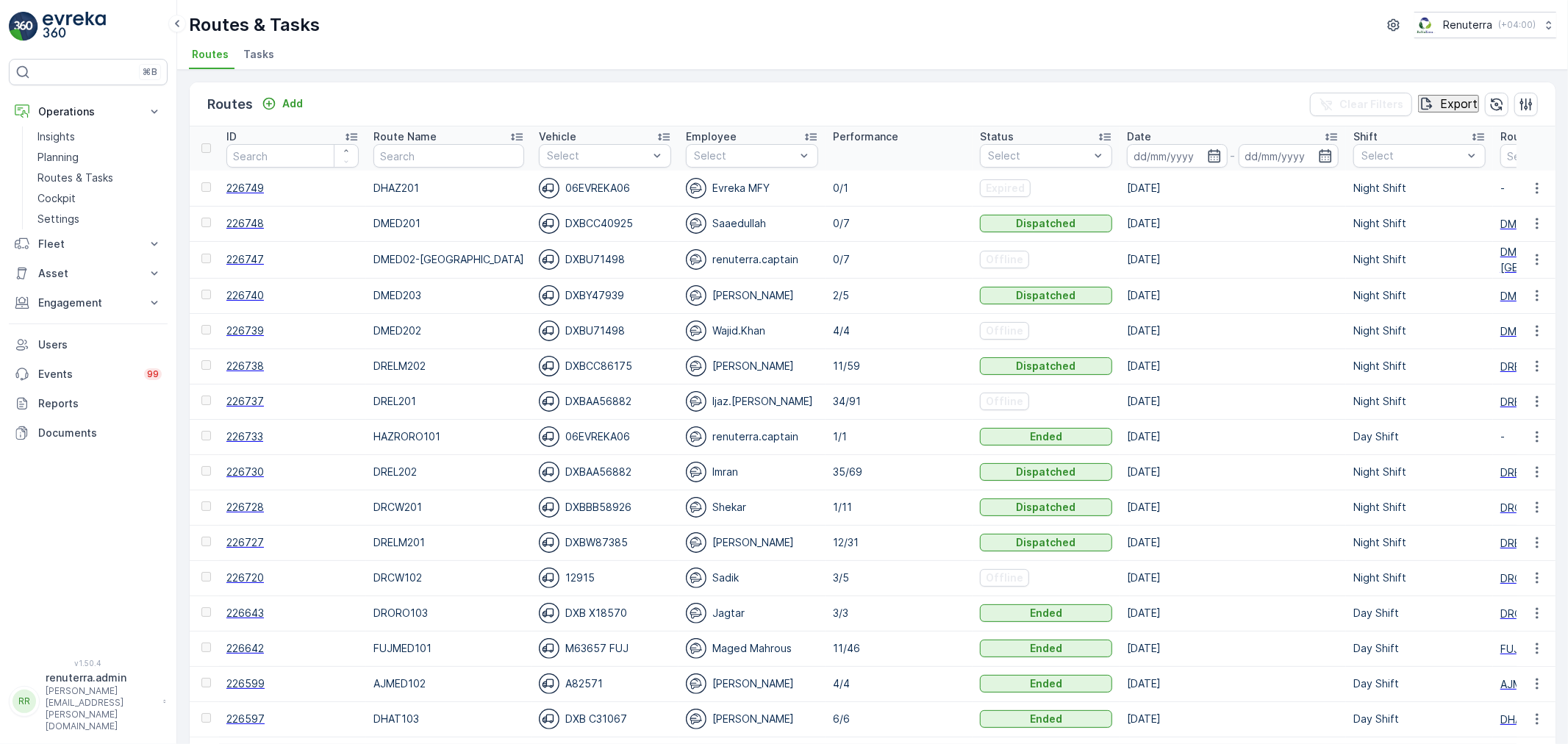
click at [248, 471] on span "226730" at bounding box center [293, 471] width 132 height 15
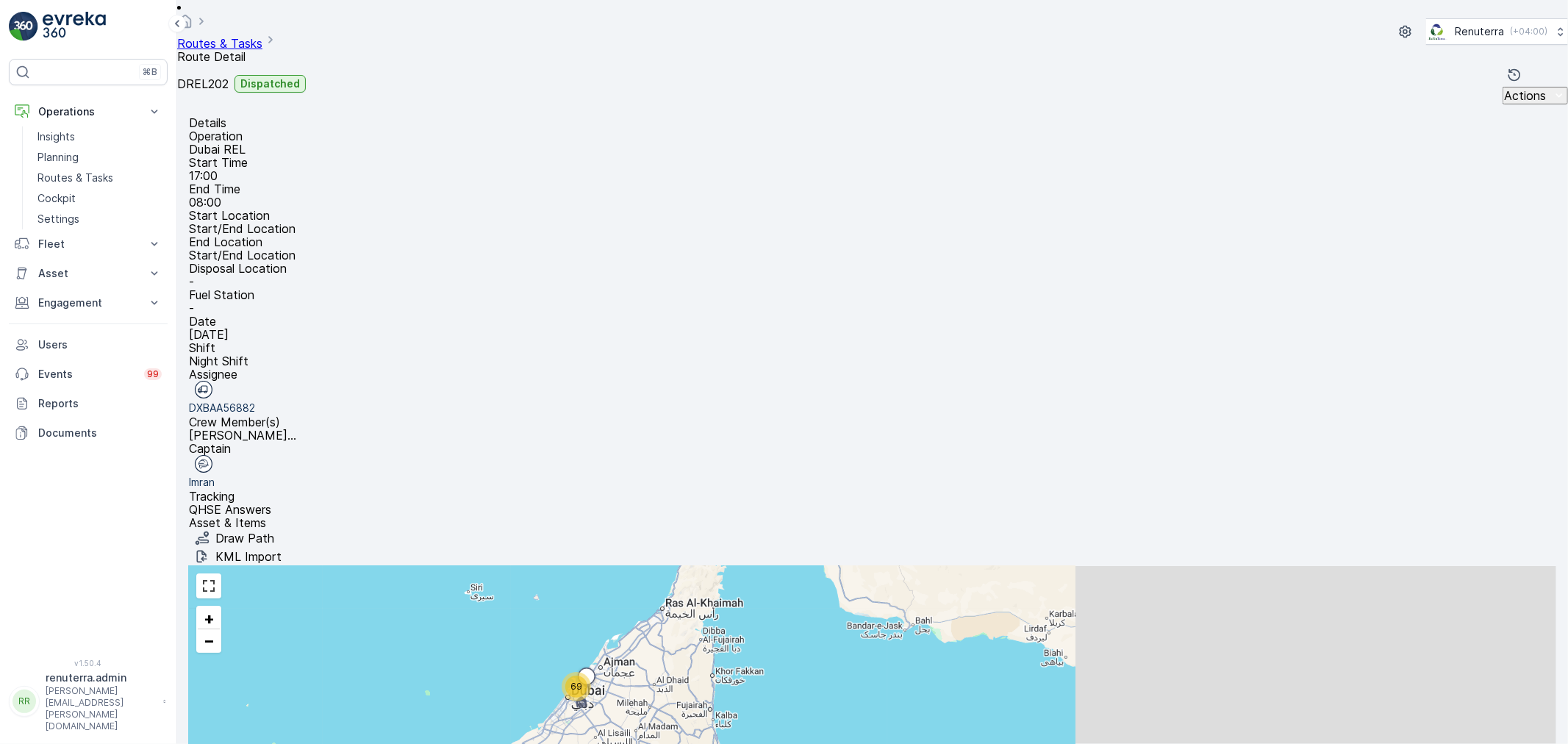
scroll to position [46, 0]
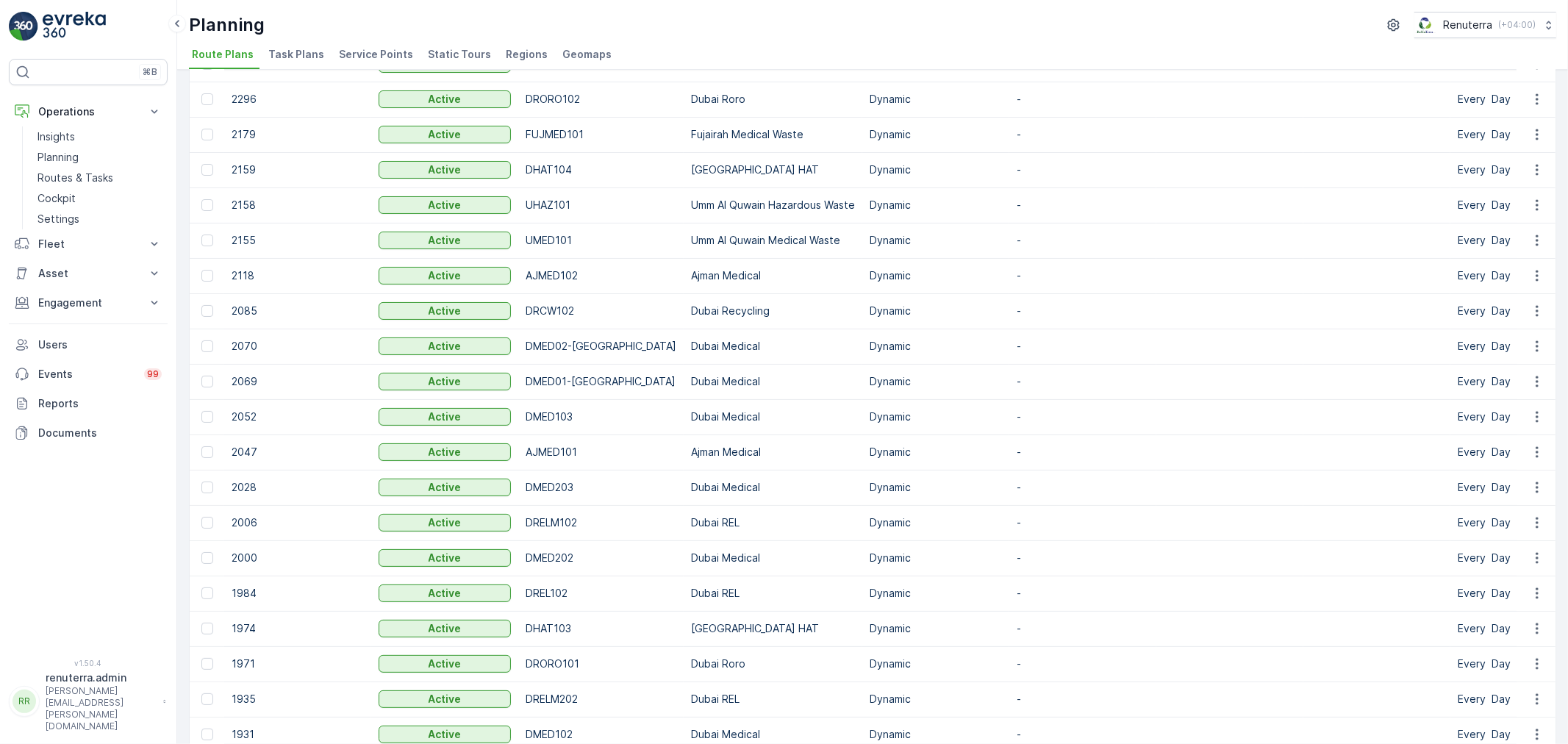
scroll to position [163, 0]
drag, startPoint x: 52, startPoint y: 171, endPoint x: 48, endPoint y: 164, distance: 8.1
click at [52, 171] on p "Routes & Tasks" at bounding box center [75, 178] width 75 height 15
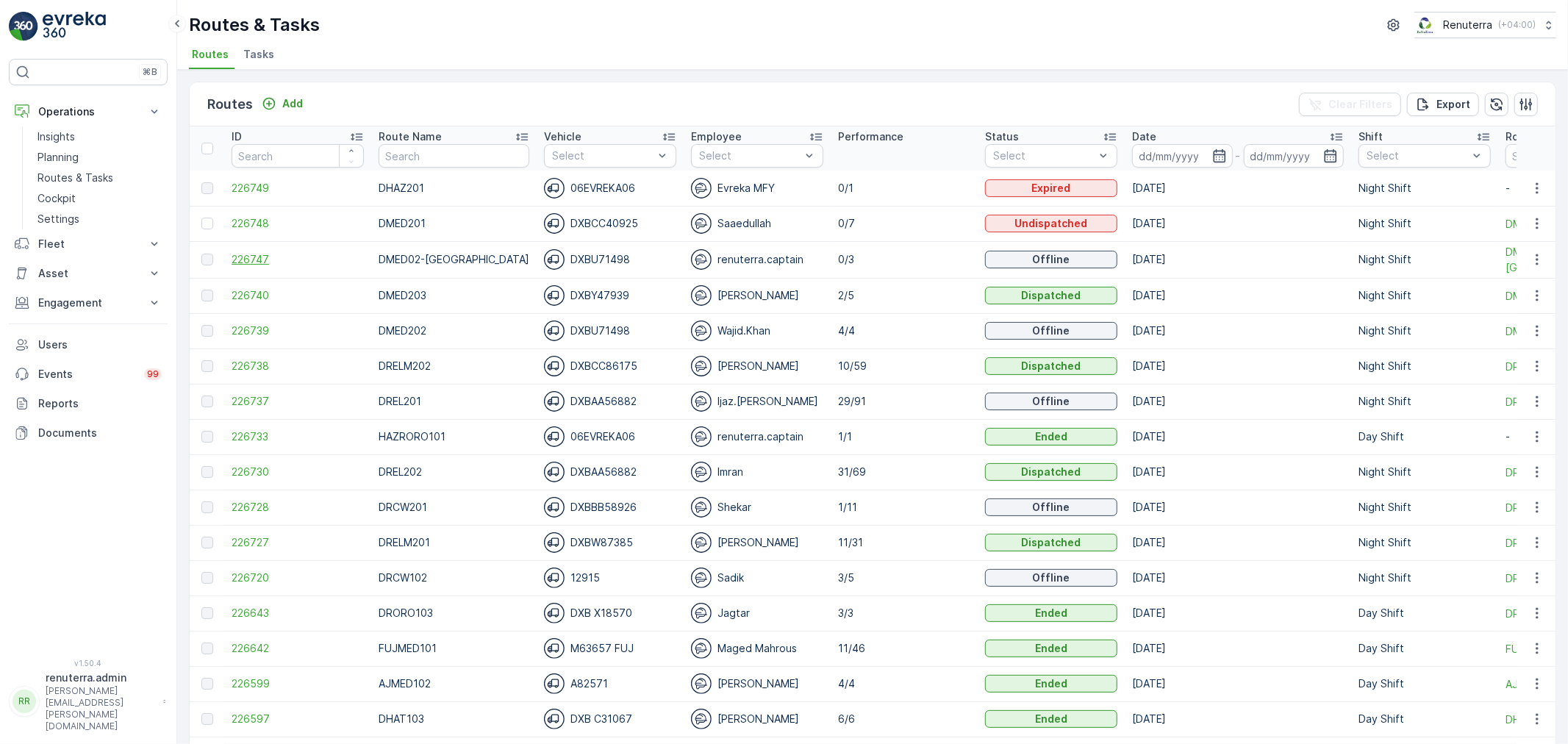
click at [258, 255] on span "226747" at bounding box center [297, 259] width 132 height 15
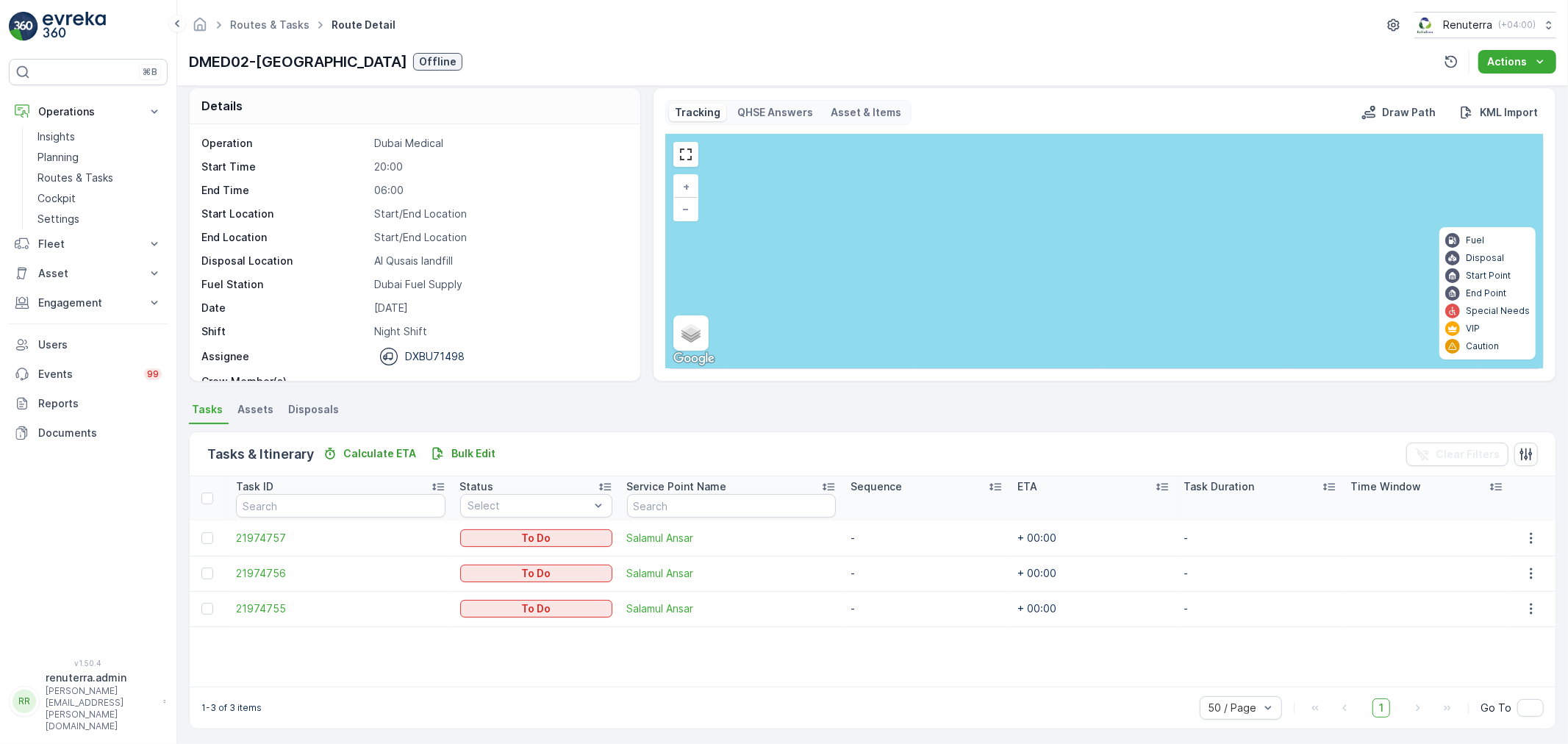
scroll to position [13, 0]
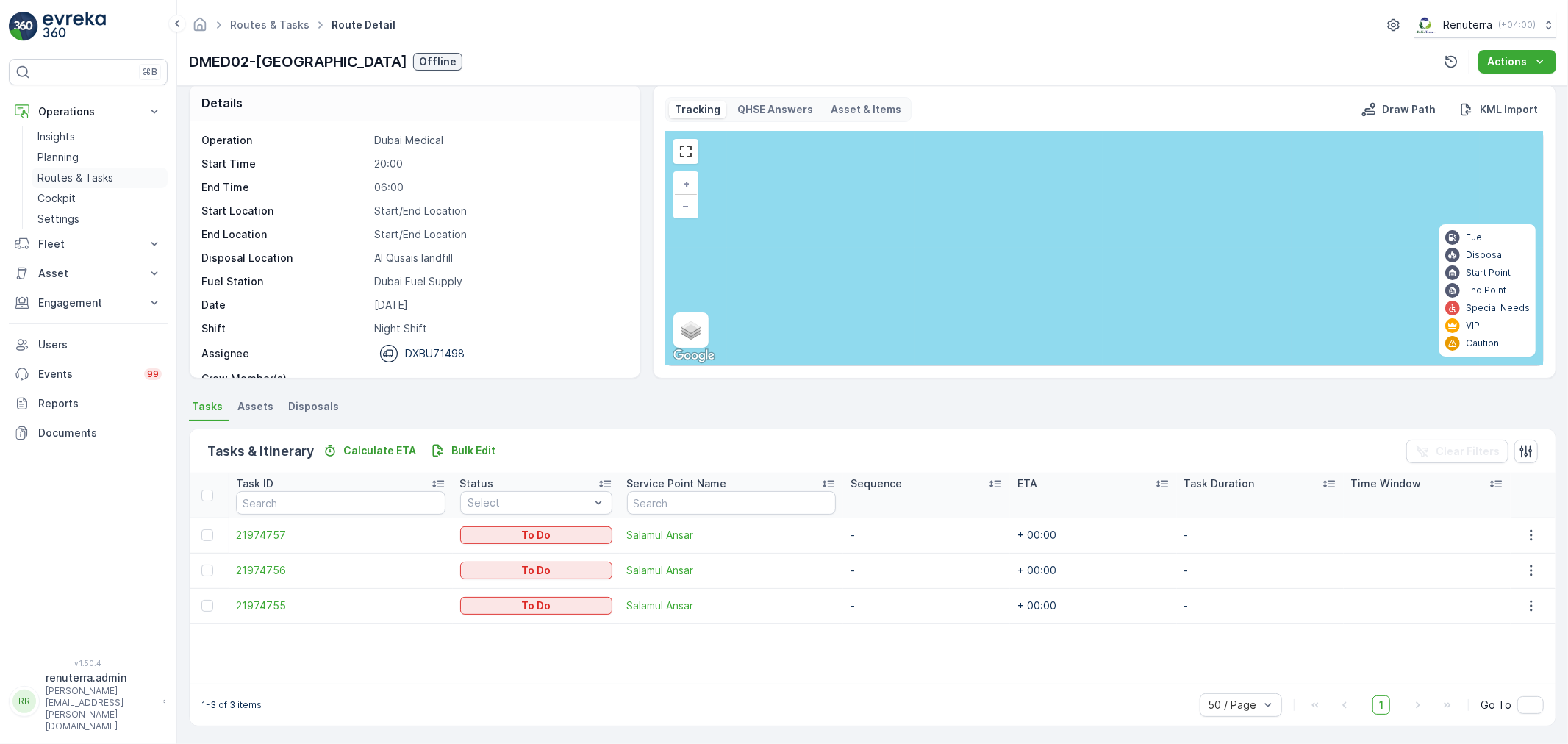
click at [96, 176] on p "Routes & Tasks" at bounding box center [75, 178] width 75 height 15
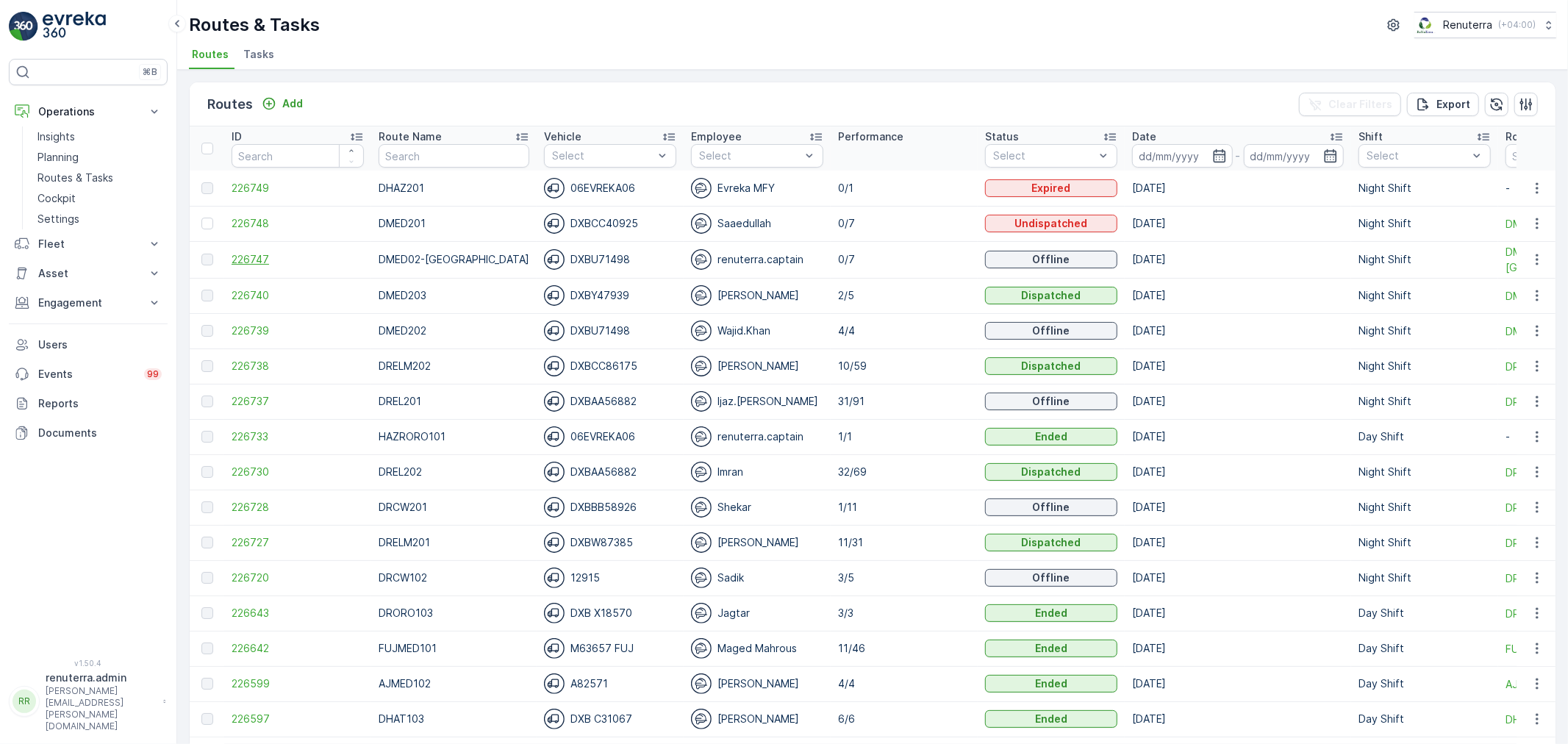
click at [250, 260] on span "226747" at bounding box center [297, 259] width 132 height 15
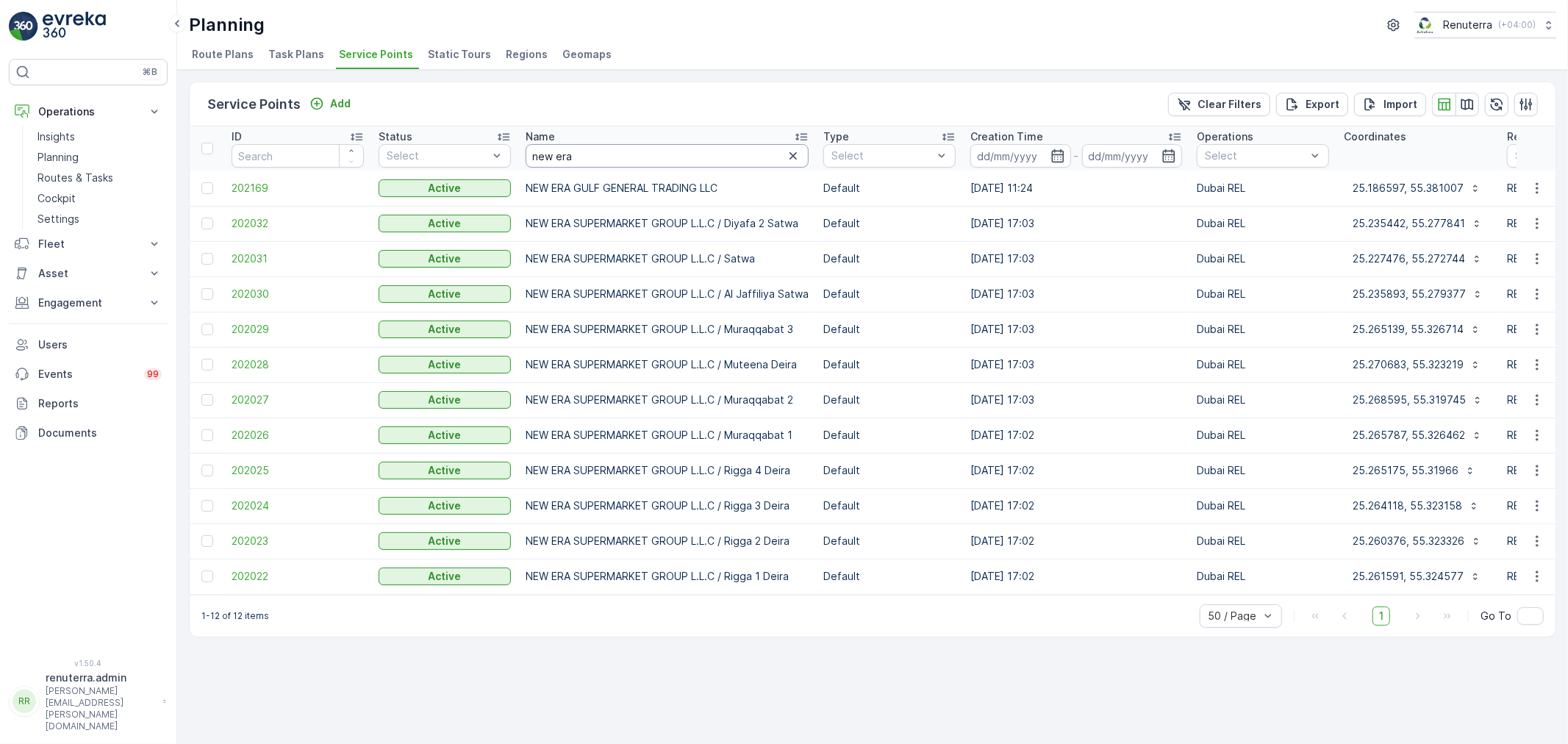
click at [614, 144] on input "new era" at bounding box center [667, 155] width 283 height 24
click at [238, 437] on span "202026" at bounding box center [297, 435] width 132 height 15
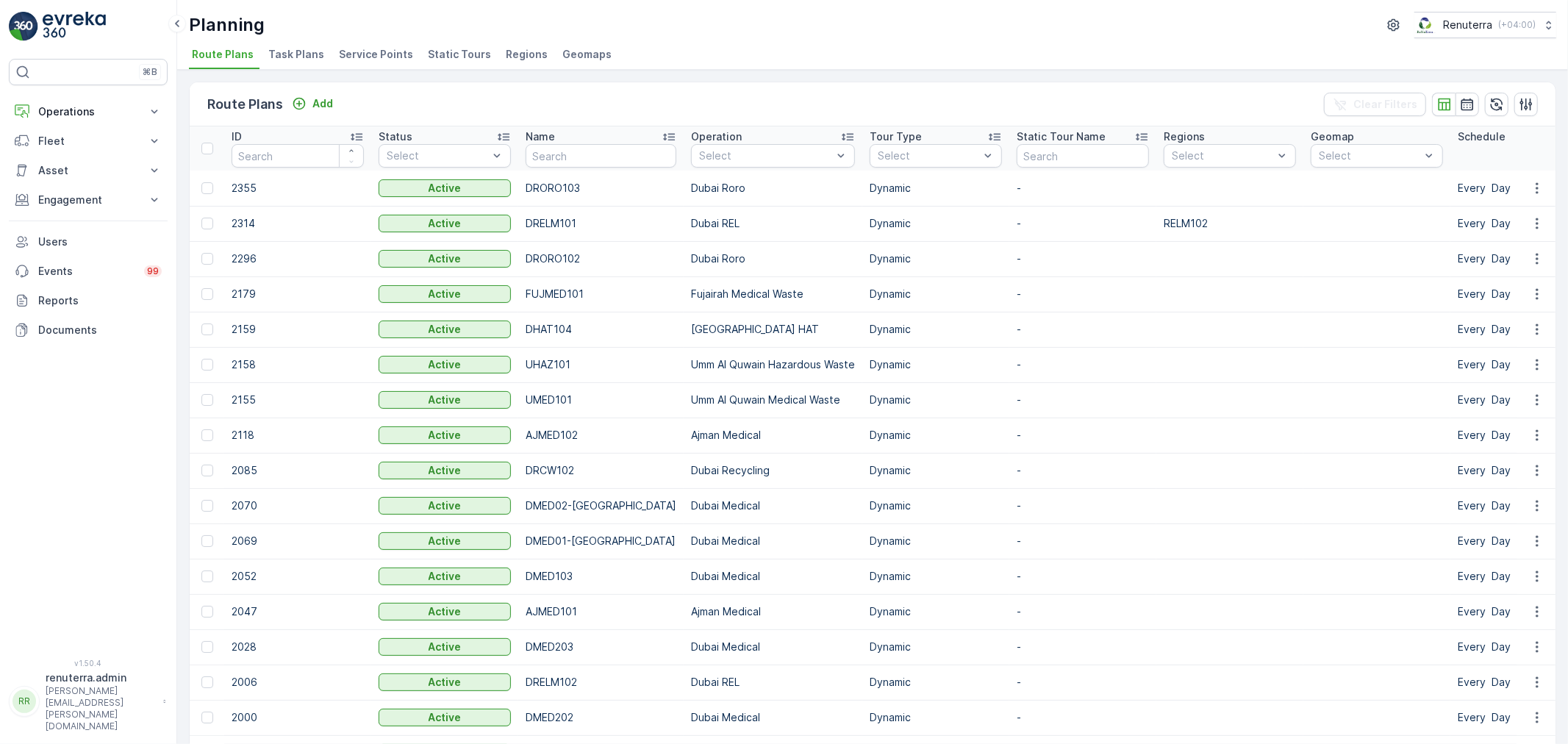
click at [382, 62] on li "Service Points" at bounding box center [377, 56] width 83 height 25
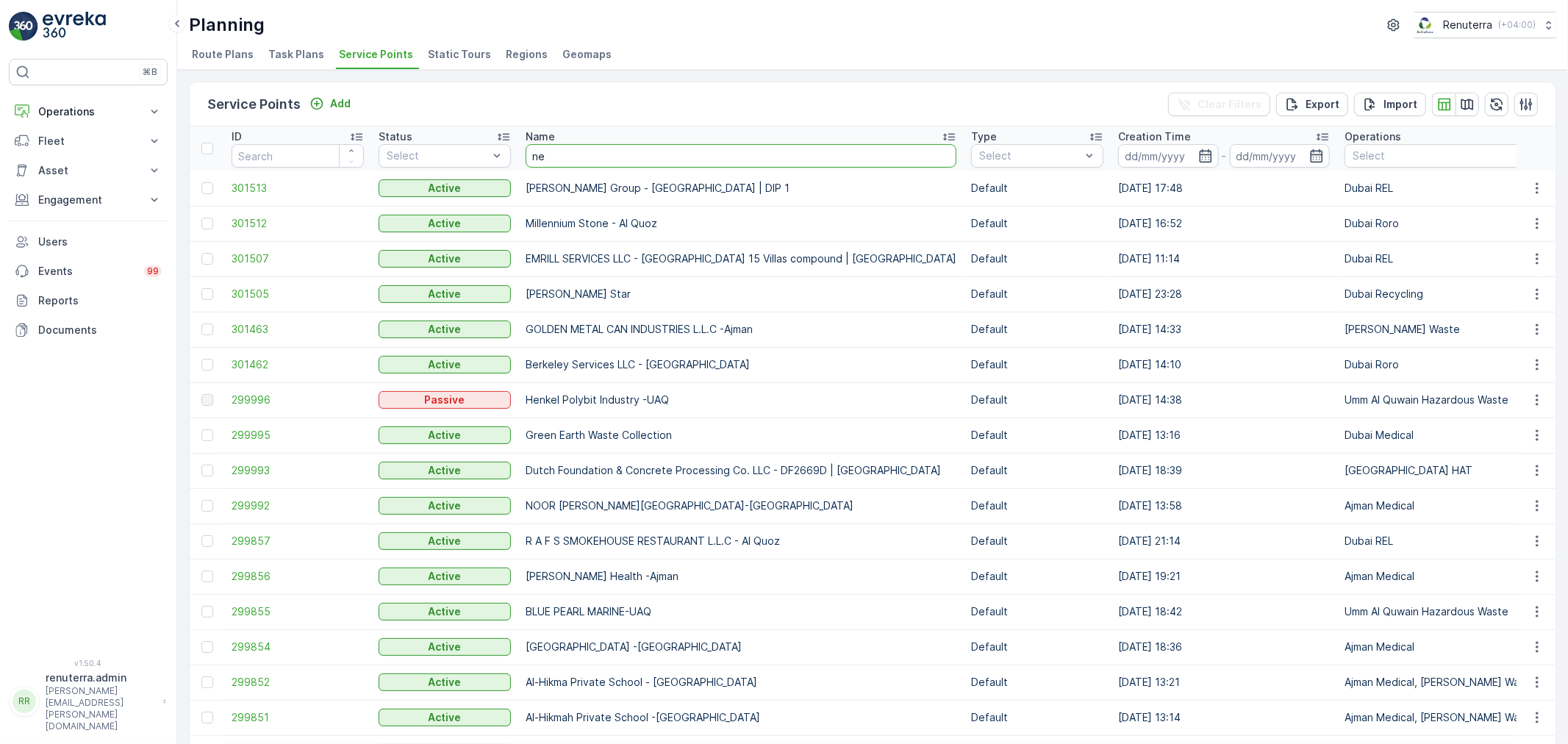
type input "nep"
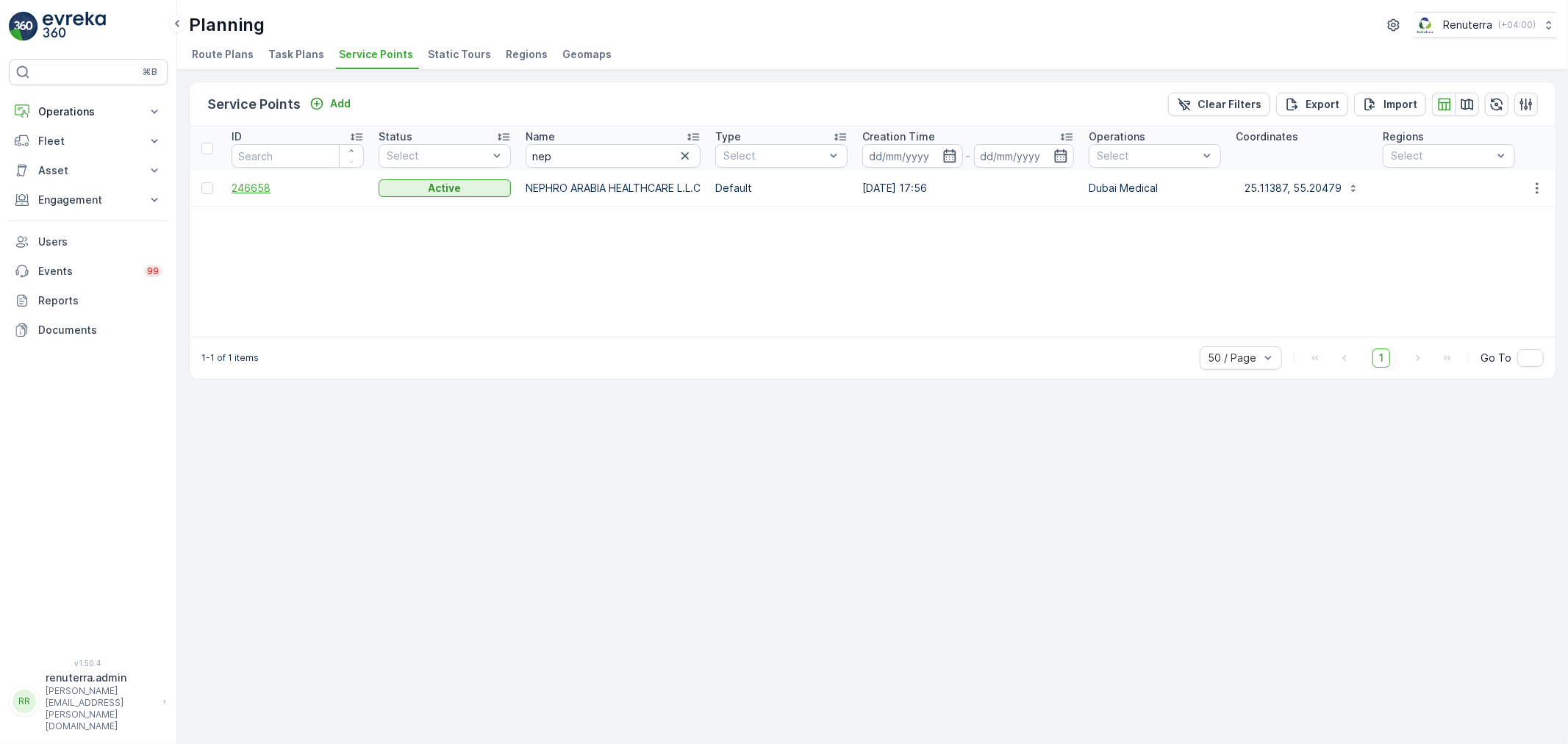
click at [251, 194] on span "246658" at bounding box center [297, 188] width 132 height 15
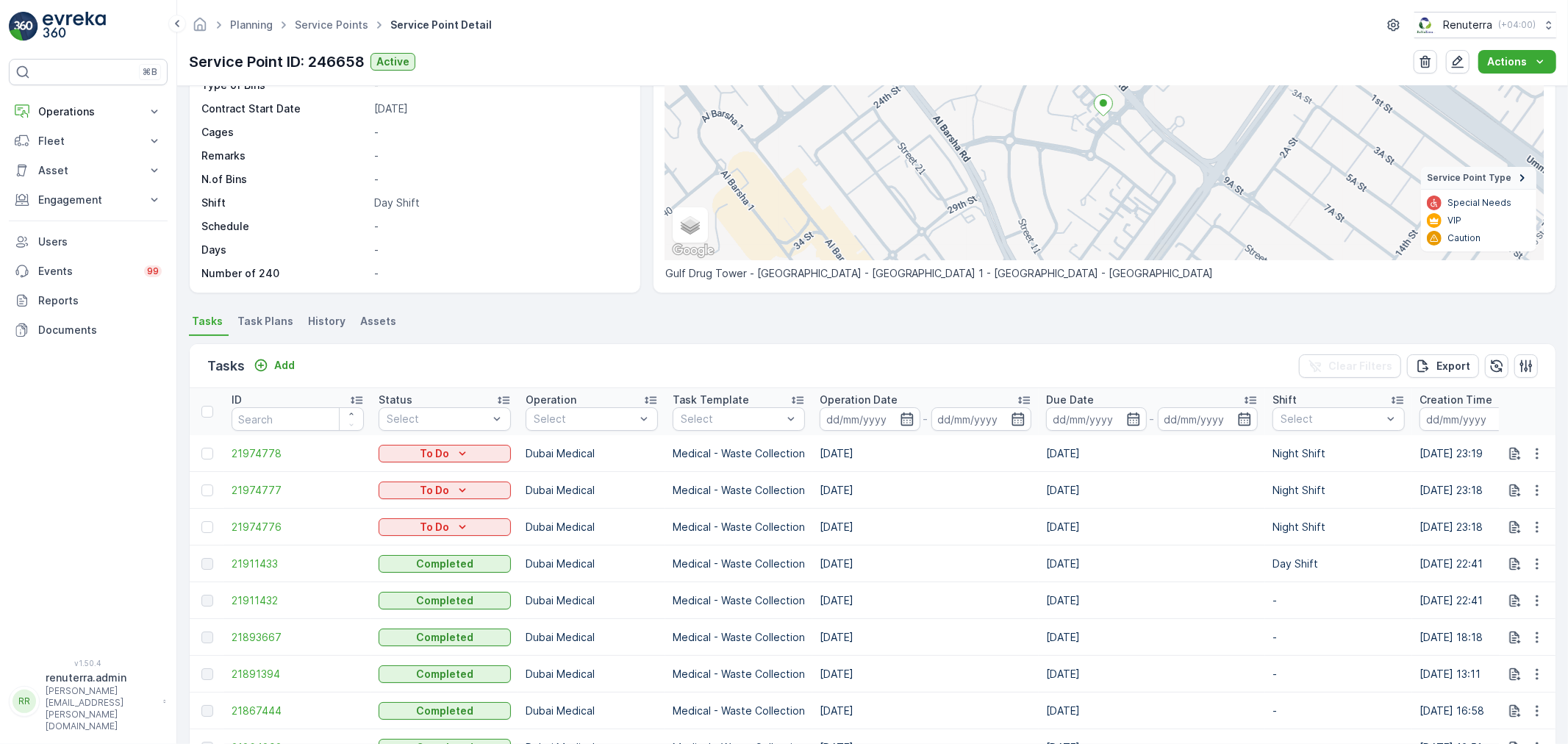
scroll to position [244, 0]
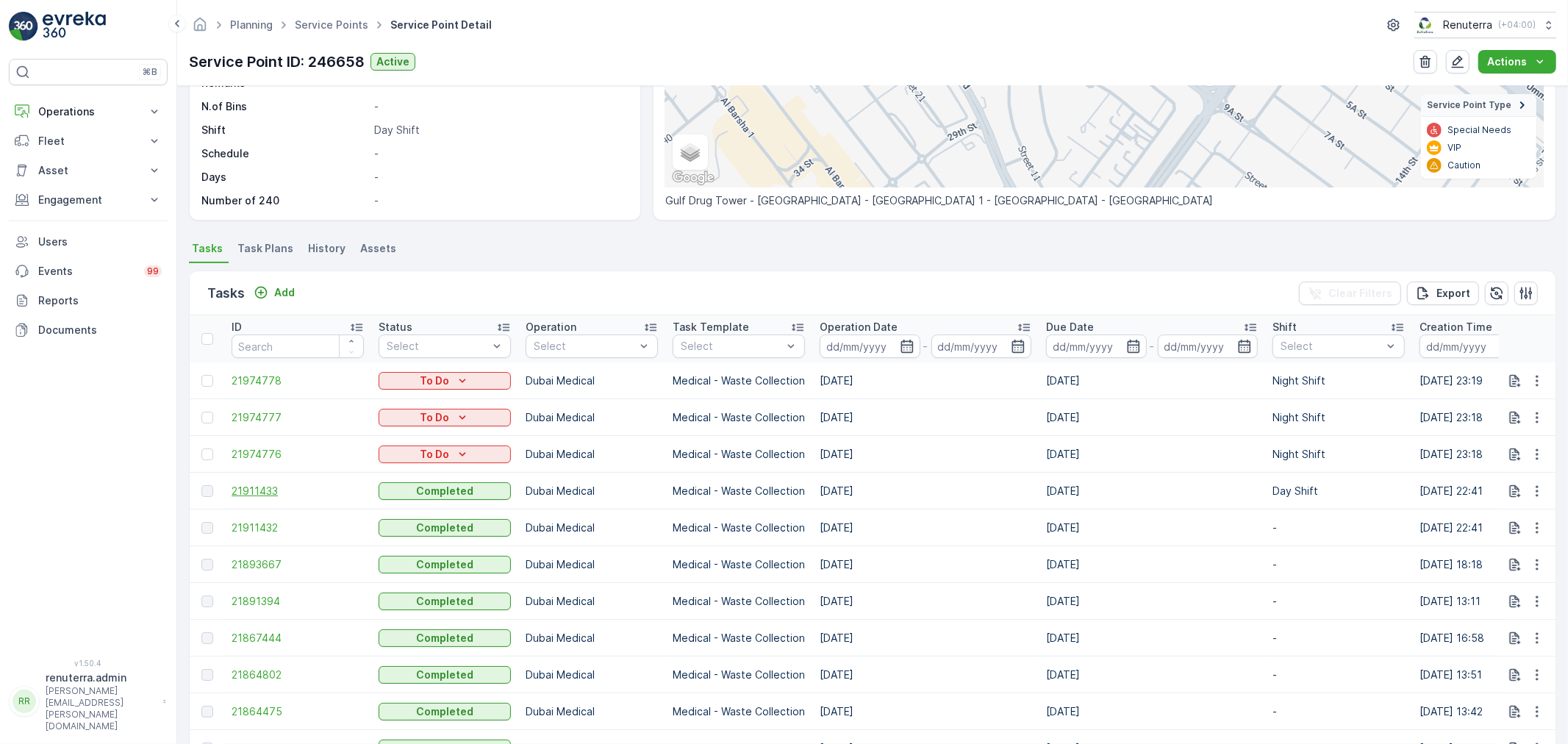
click at [259, 490] on span "21911433" at bounding box center [297, 490] width 132 height 15
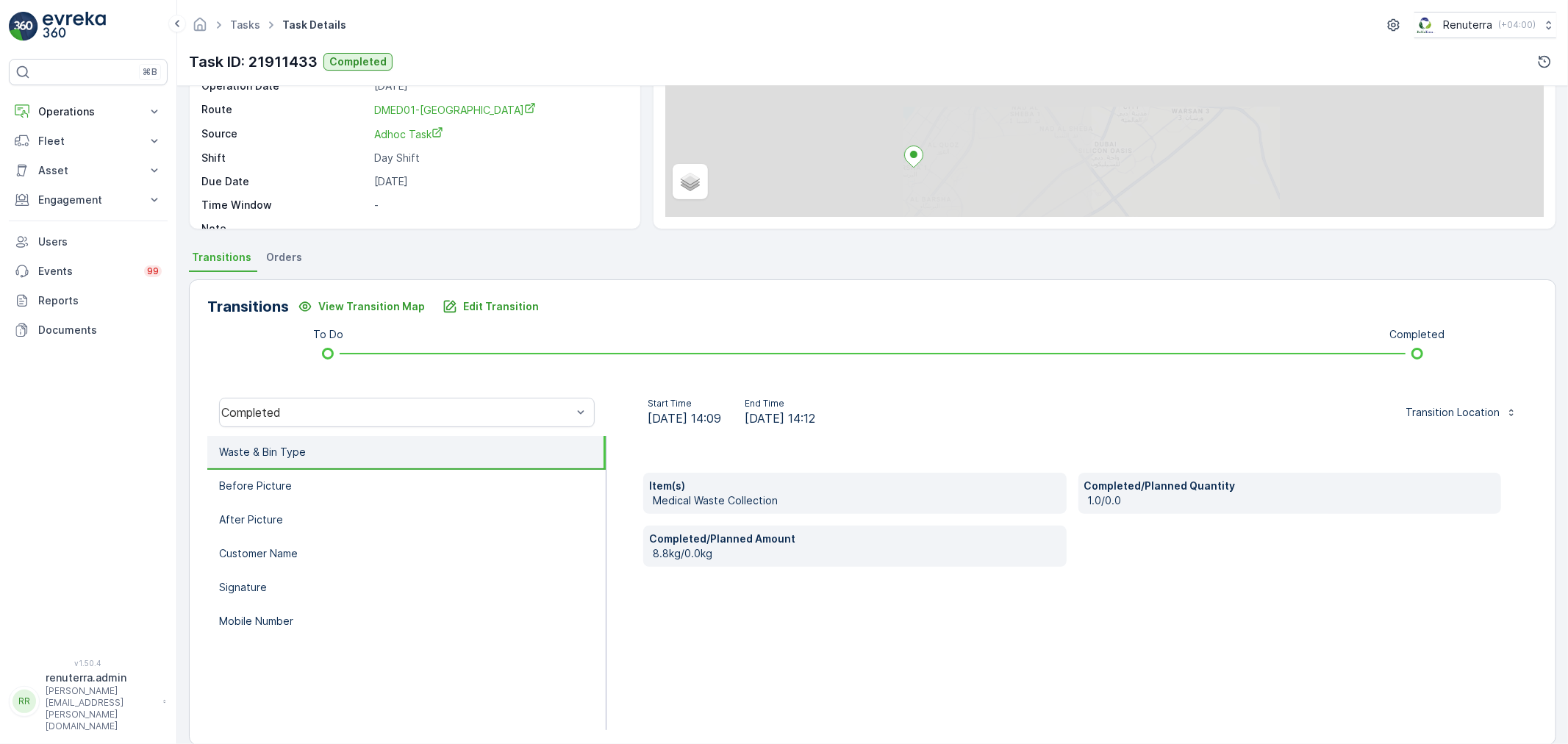
scroll to position [163, 0]
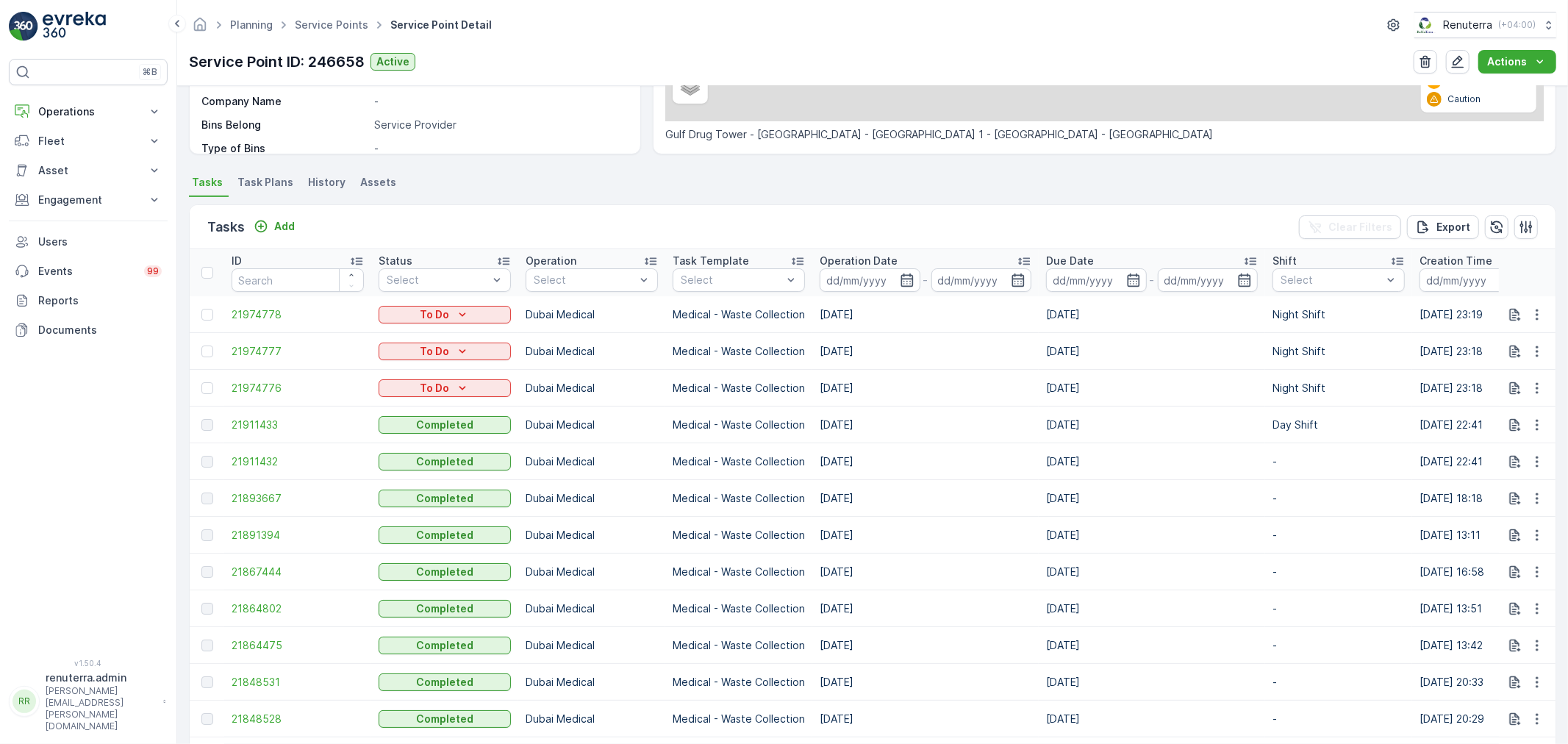
scroll to position [327, 0]
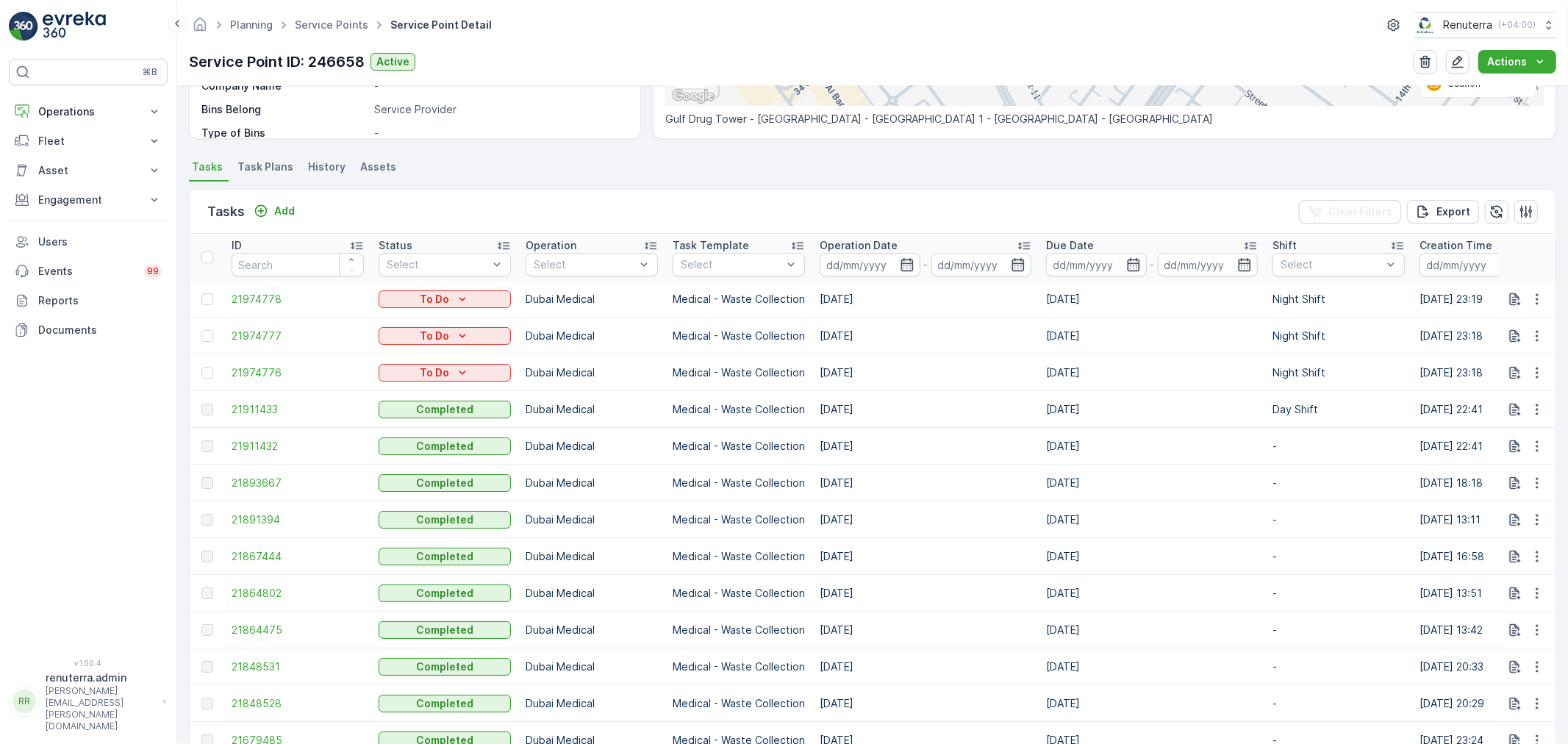
click at [1188, 482] on td "[DATE]" at bounding box center [1151, 483] width 227 height 37
click at [300, 25] on link "Service Points" at bounding box center [331, 25] width 74 height 12
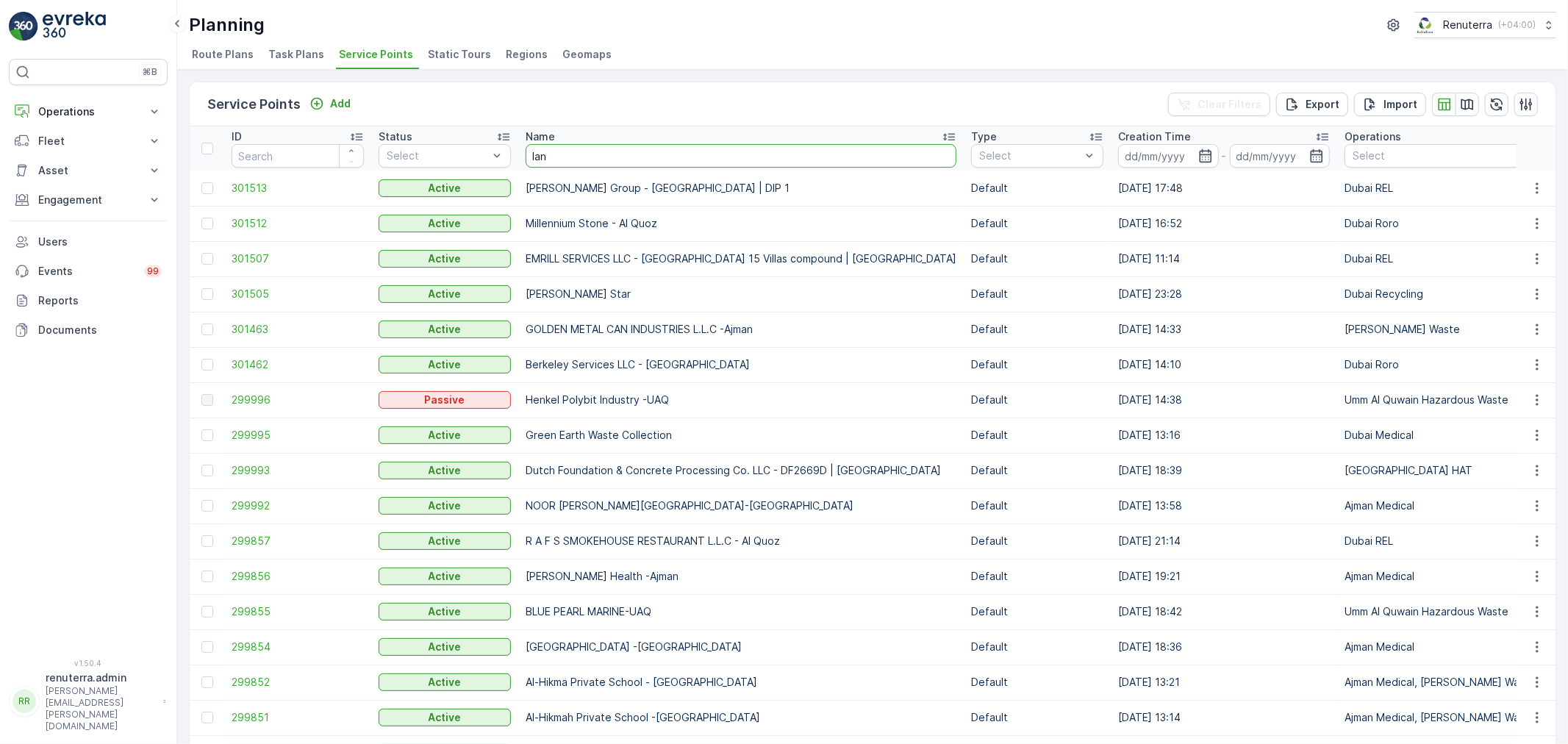
type input "land"
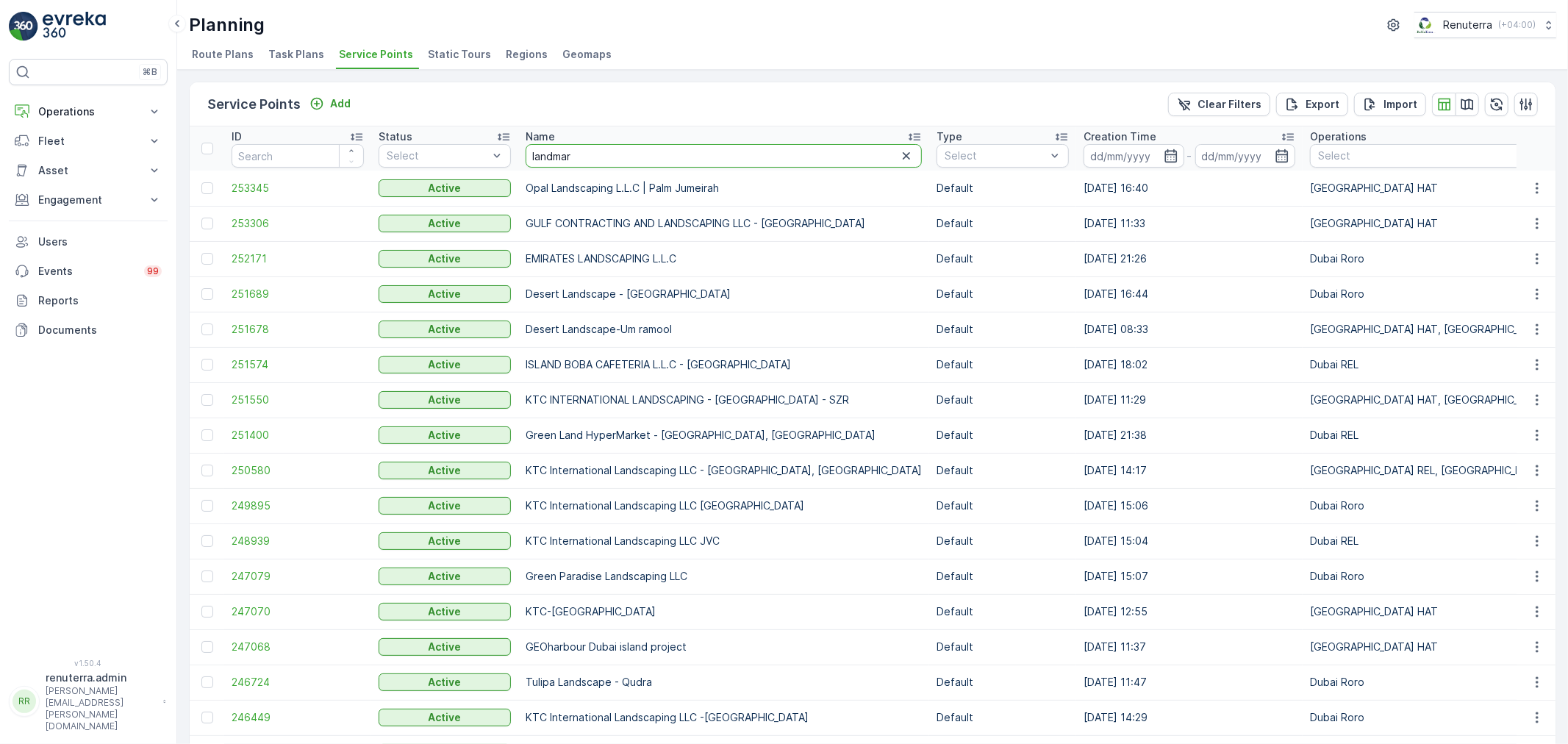
type input "landmark"
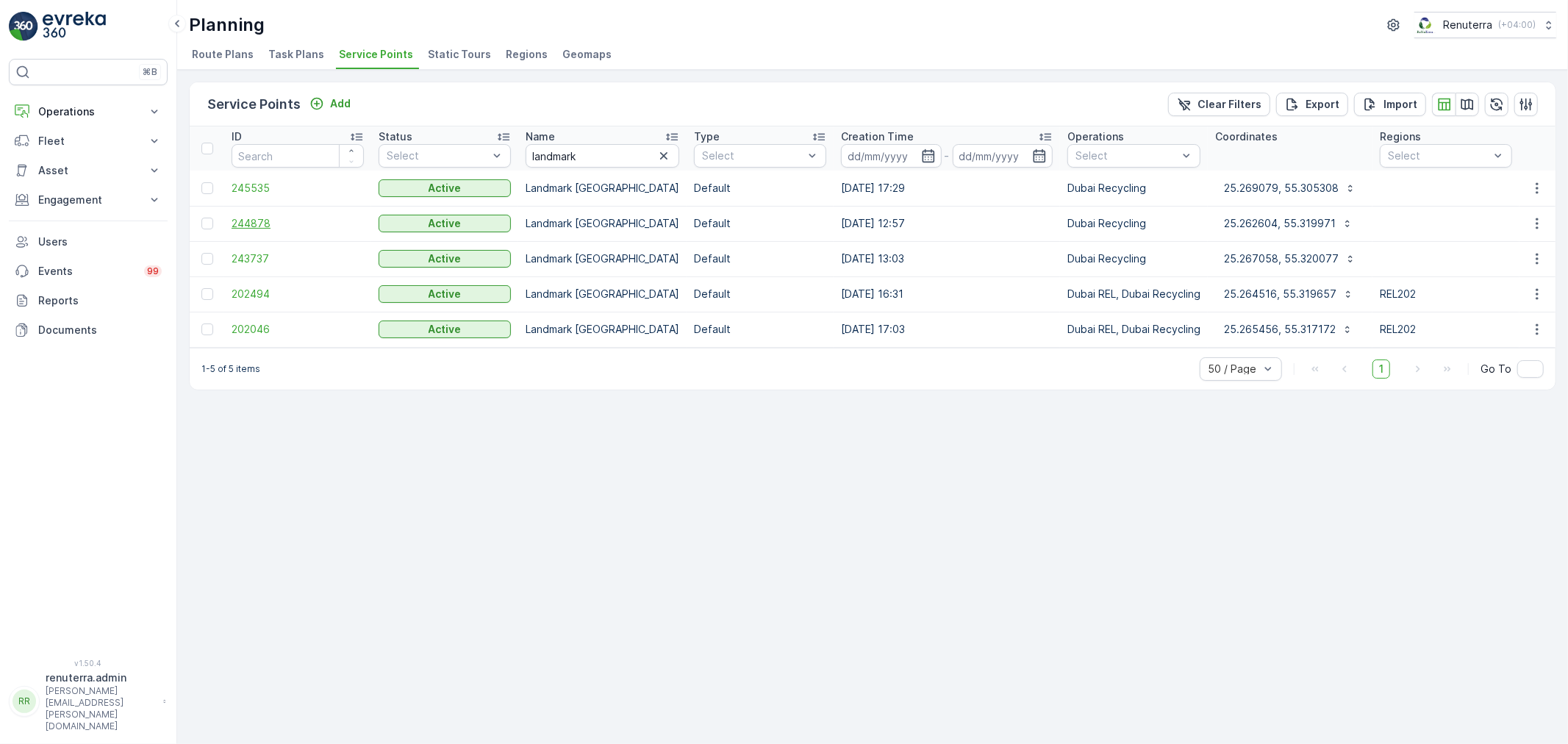
click at [264, 225] on span "244878" at bounding box center [297, 223] width 132 height 15
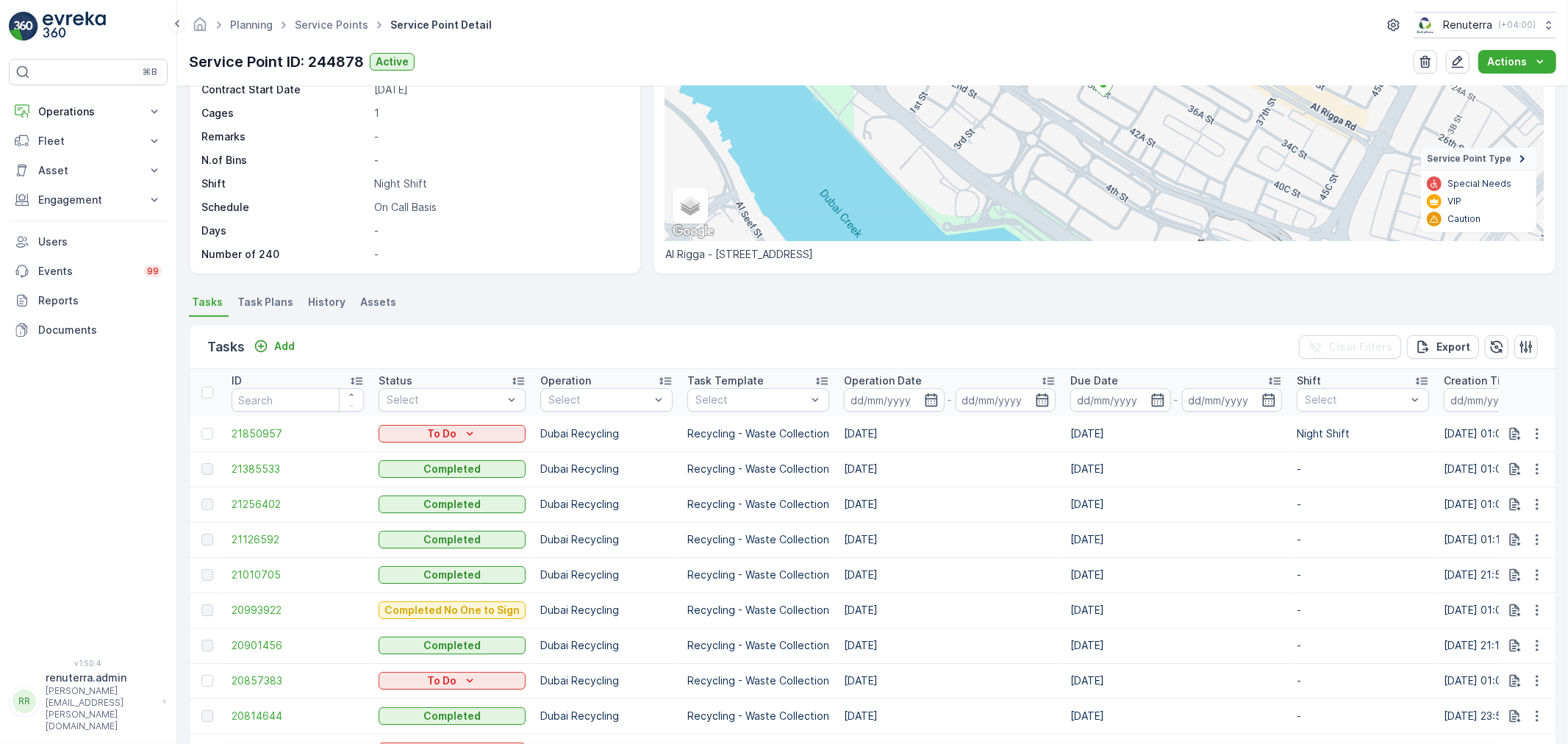
scroll to position [163, 0]
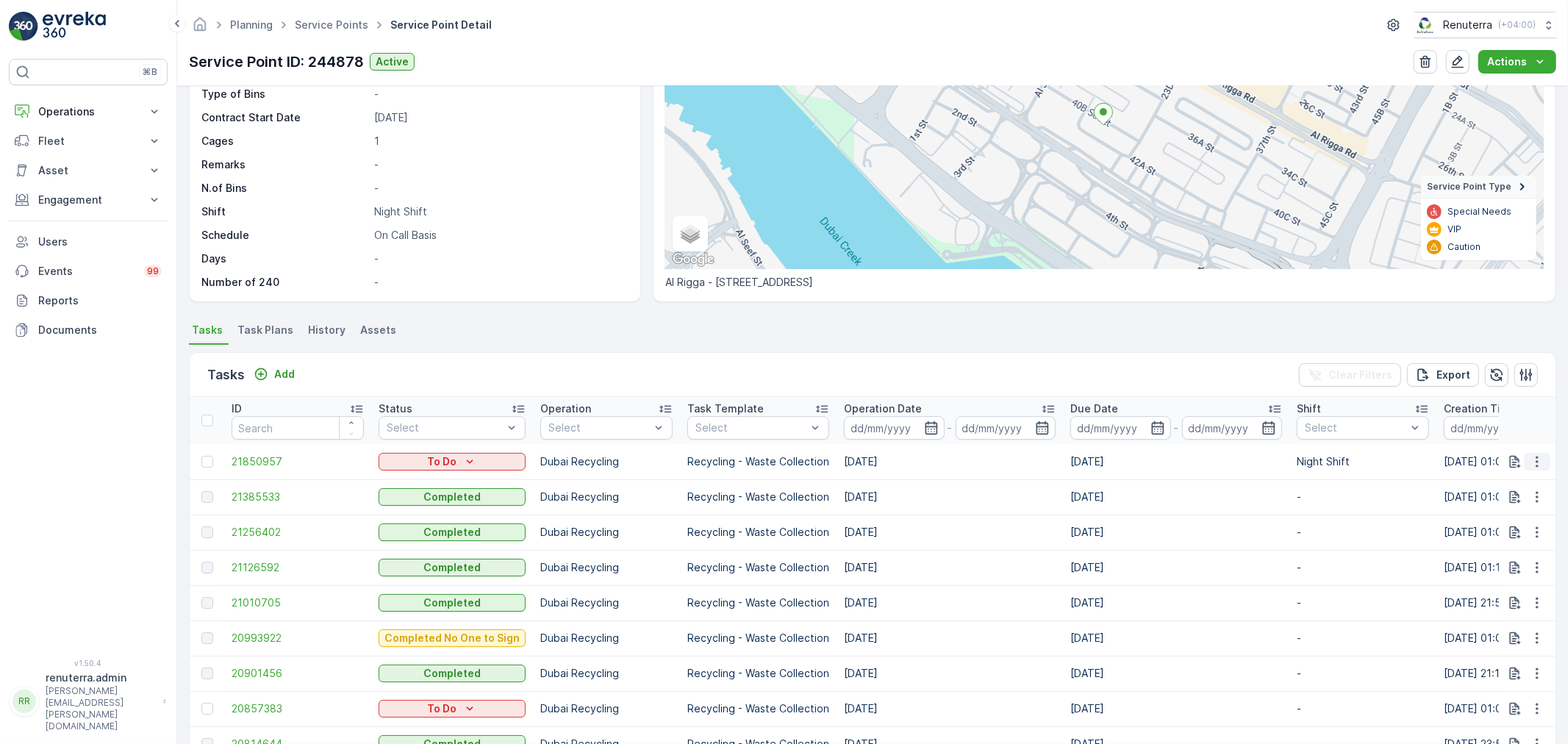
click at [1534, 462] on icon "button" at bounding box center [1536, 461] width 15 height 15
click at [1514, 526] on span "Change Route" at bounding box center [1499, 523] width 71 height 15
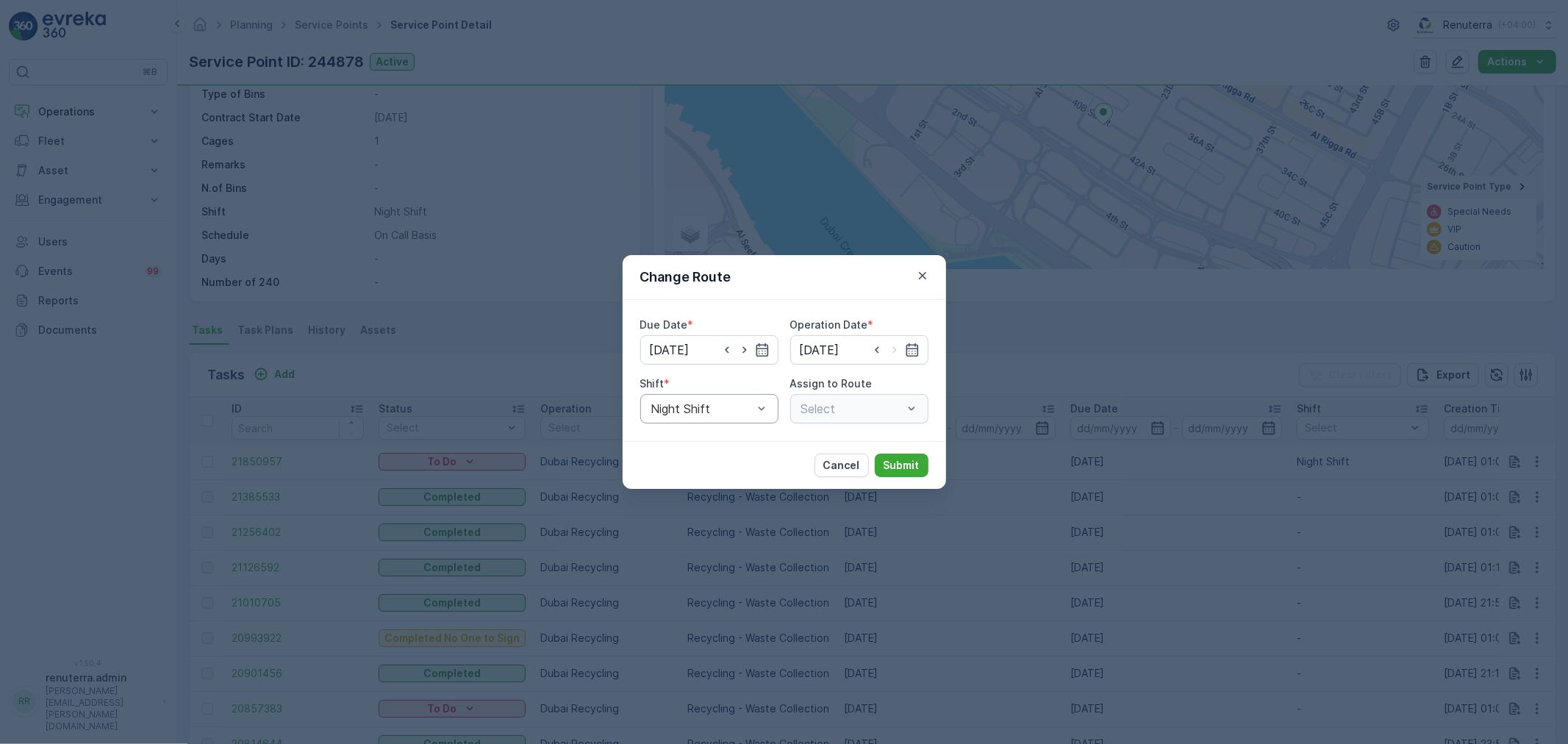
type input "[DATE]"
drag, startPoint x: 739, startPoint y: 353, endPoint x: 831, endPoint y: 354, distance: 92.0
click at [741, 350] on icon "button" at bounding box center [744, 350] width 15 height 15
click at [728, 354] on icon "button" at bounding box center [726, 350] width 15 height 15
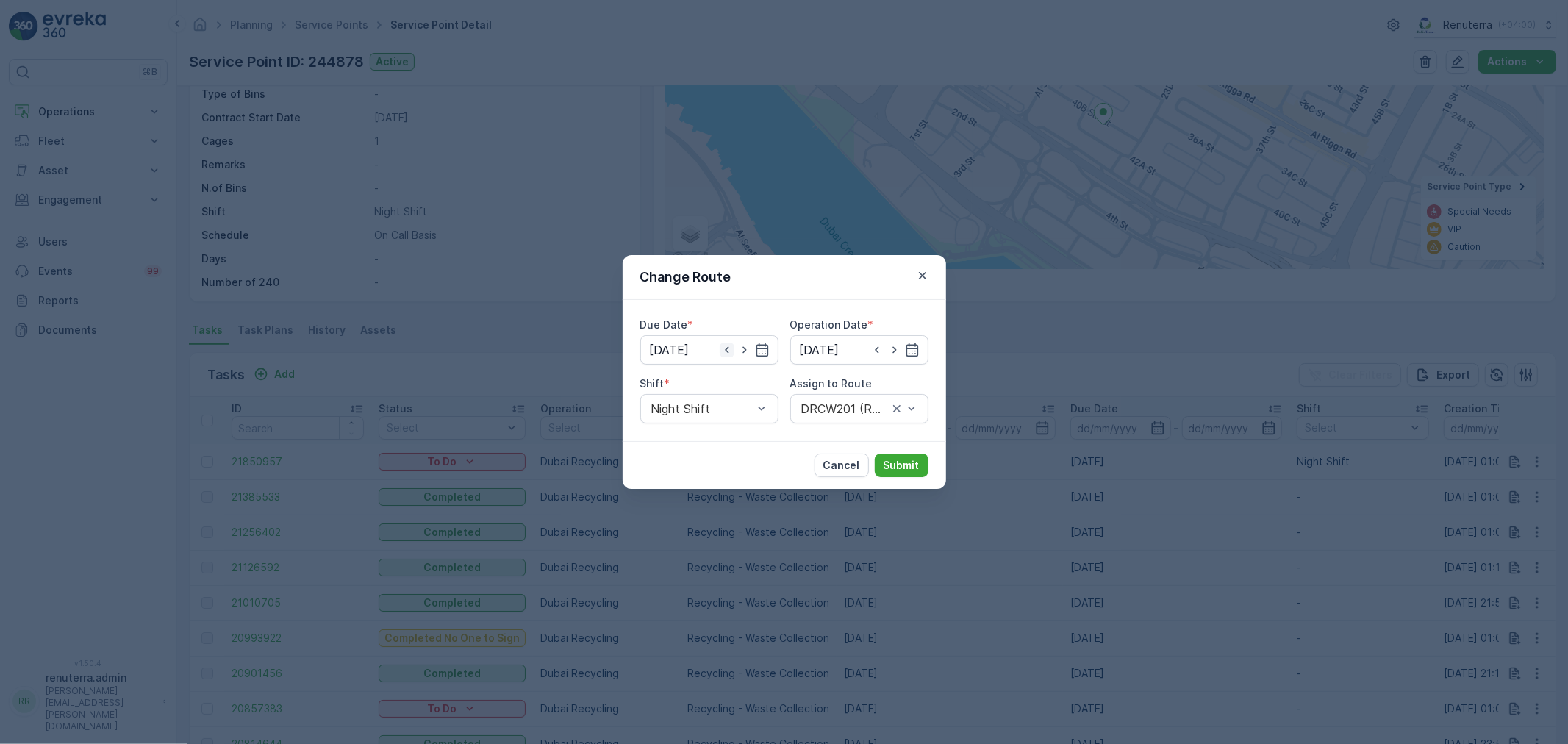
click at [726, 353] on icon "button" at bounding box center [726, 350] width 15 height 15
type input "[DATE]"
click at [910, 349] on icon "button" at bounding box center [912, 350] width 15 height 15
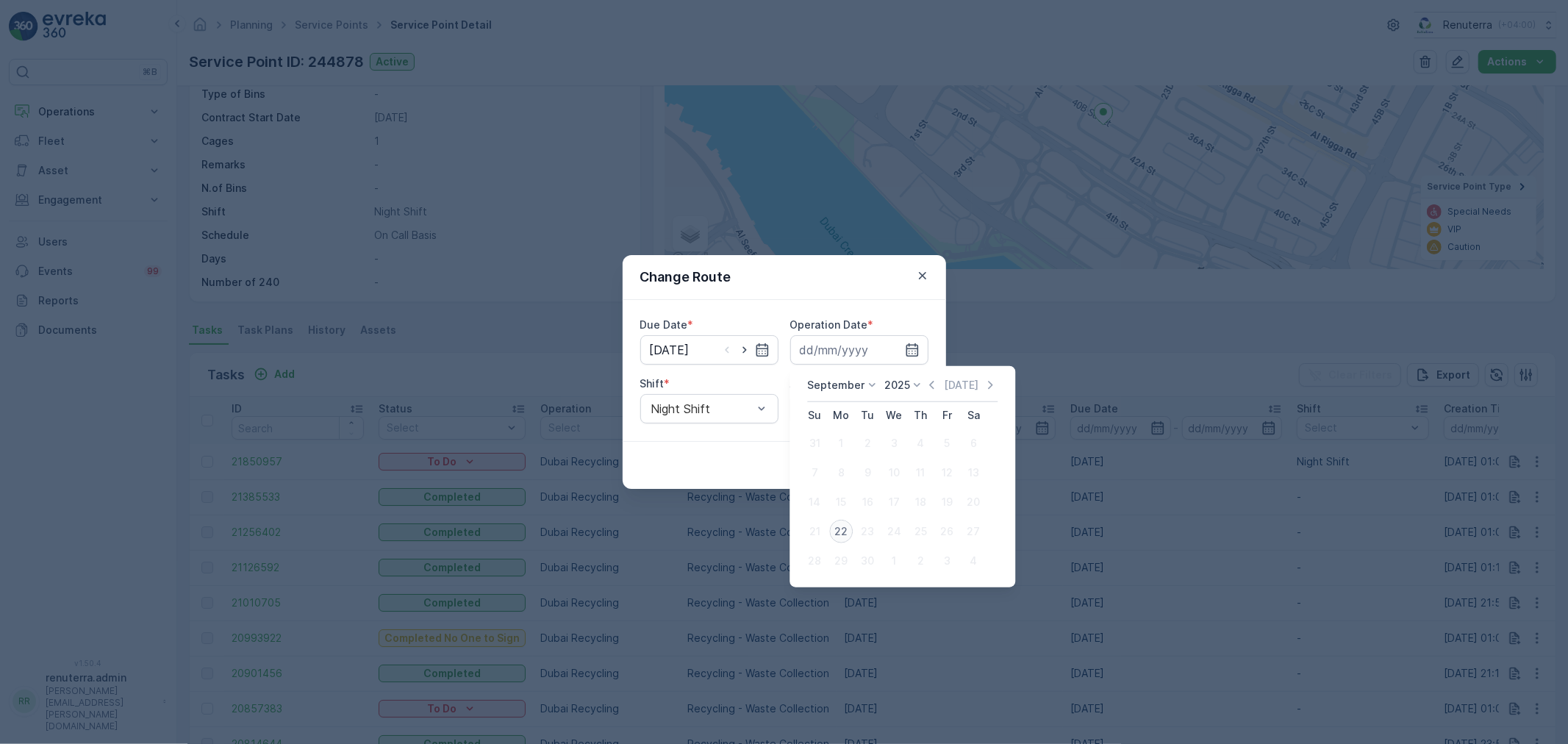
click at [848, 528] on div "22" at bounding box center [841, 531] width 24 height 24
type input "[DATE]"
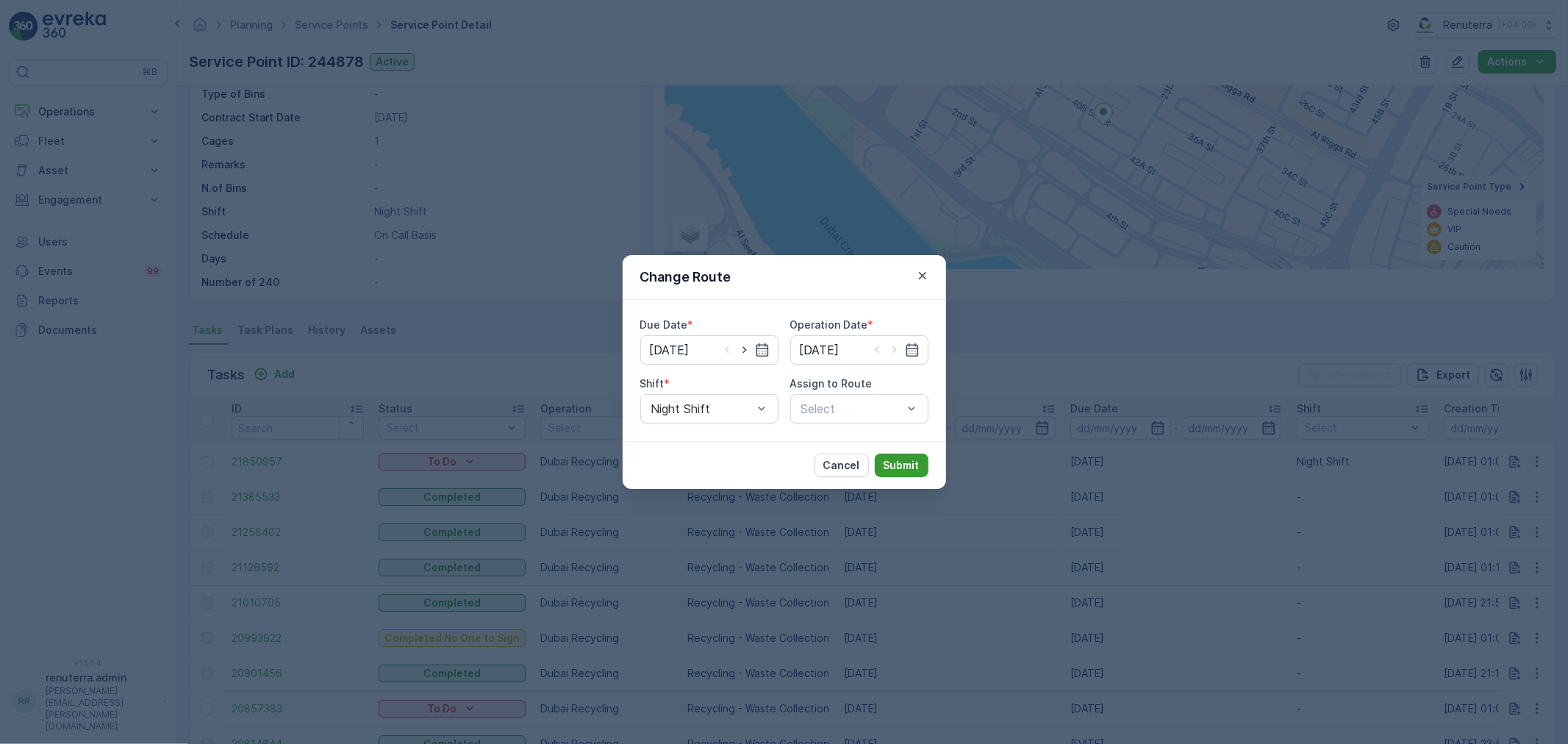
click at [906, 467] on p "Submit" at bounding box center [901, 465] width 36 height 15
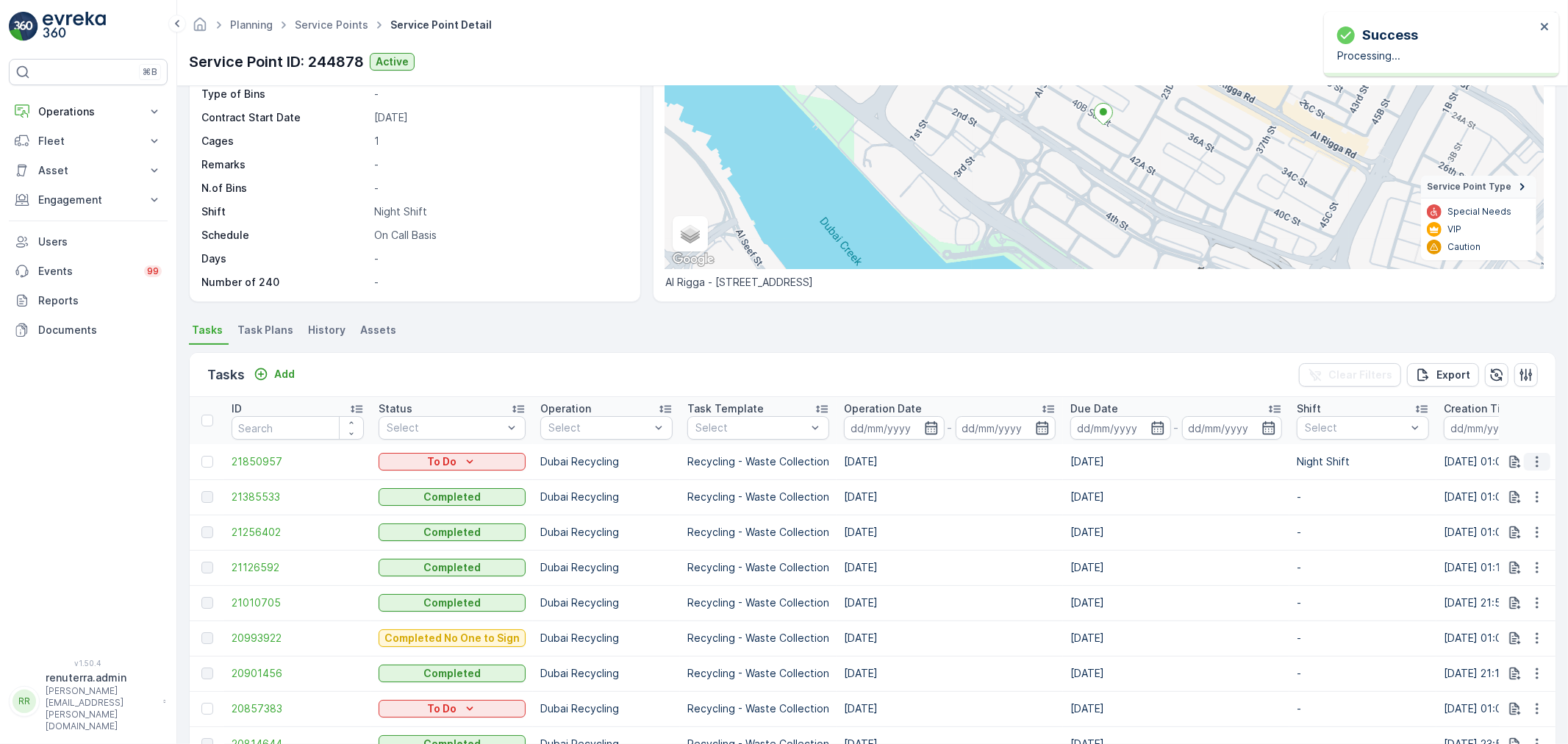
click at [1536, 453] on button "button" at bounding box center [1536, 461] width 26 height 18
click at [1517, 510] on div "History" at bounding box center [1513, 503] width 111 height 21
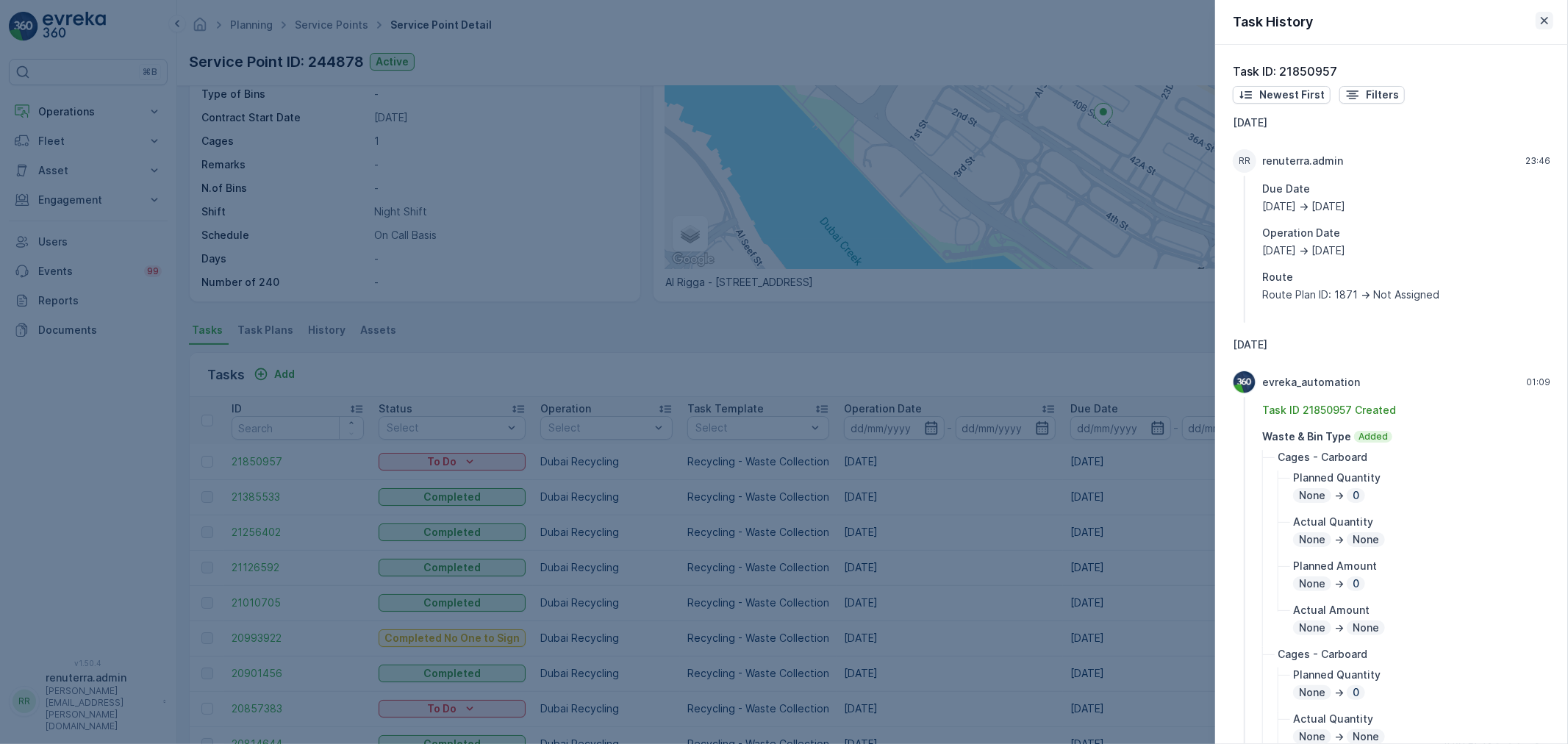
click at [1547, 24] on icon "button" at bounding box center [1544, 21] width 8 height 8
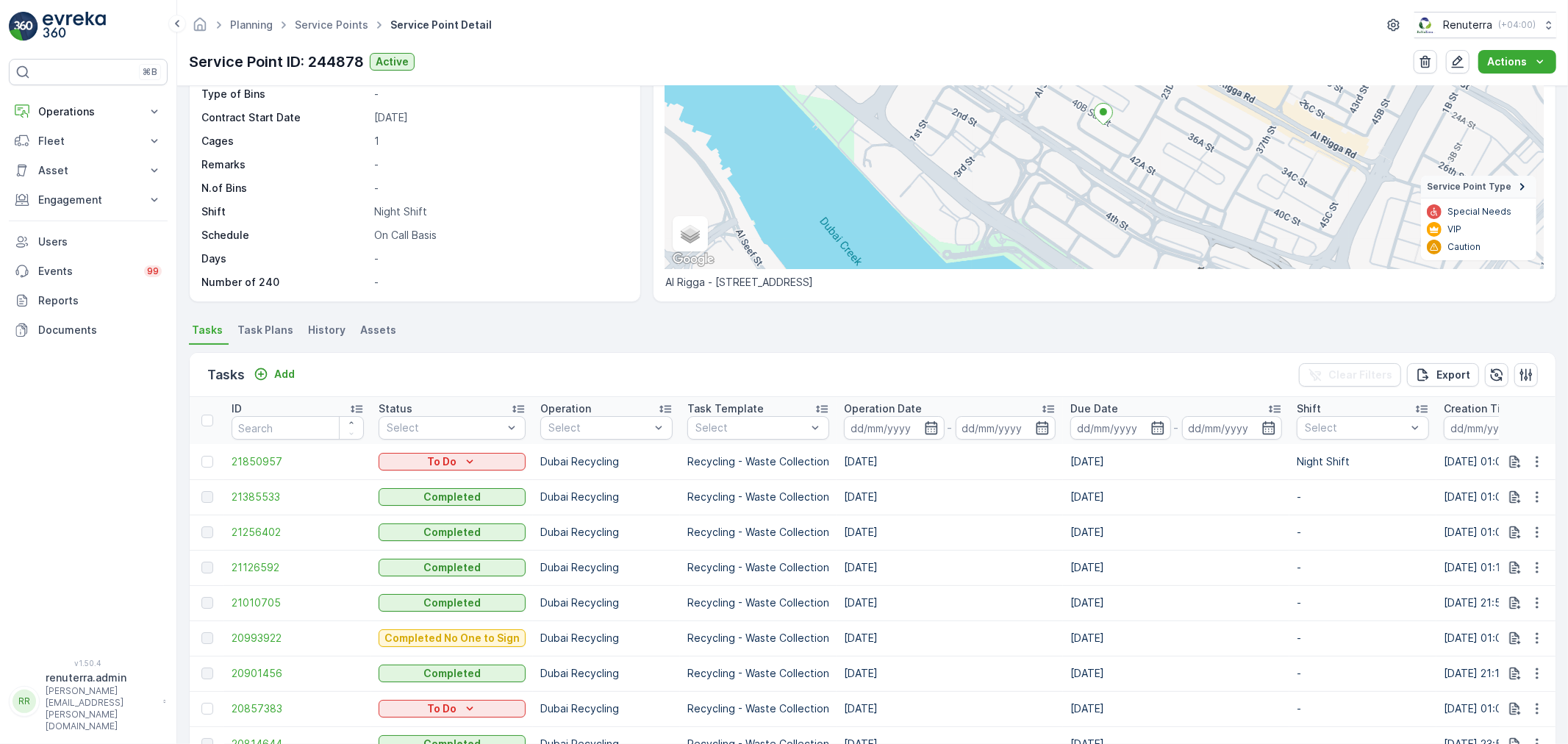
click at [1548, 464] on td at bounding box center [1527, 462] width 58 height 35
click at [1537, 464] on icon "button" at bounding box center [1536, 461] width 15 height 15
click at [1509, 526] on span "Change Route" at bounding box center [1499, 523] width 71 height 15
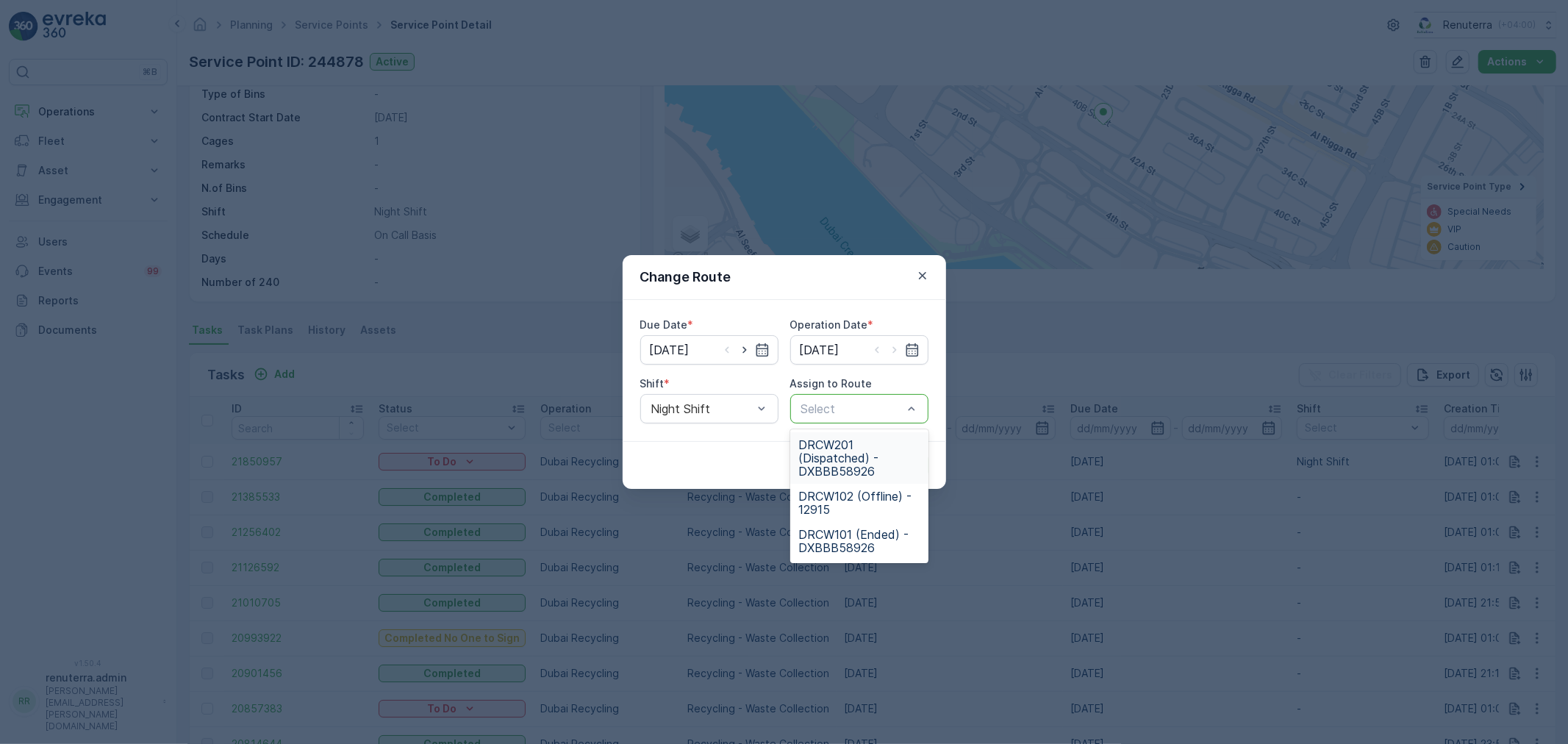
drag, startPoint x: 862, startPoint y: 462, endPoint x: 890, endPoint y: 461, distance: 28.0
click at [862, 461] on span "DRCW201 (Dispatched) - DXBBB58926" at bounding box center [859, 458] width 121 height 40
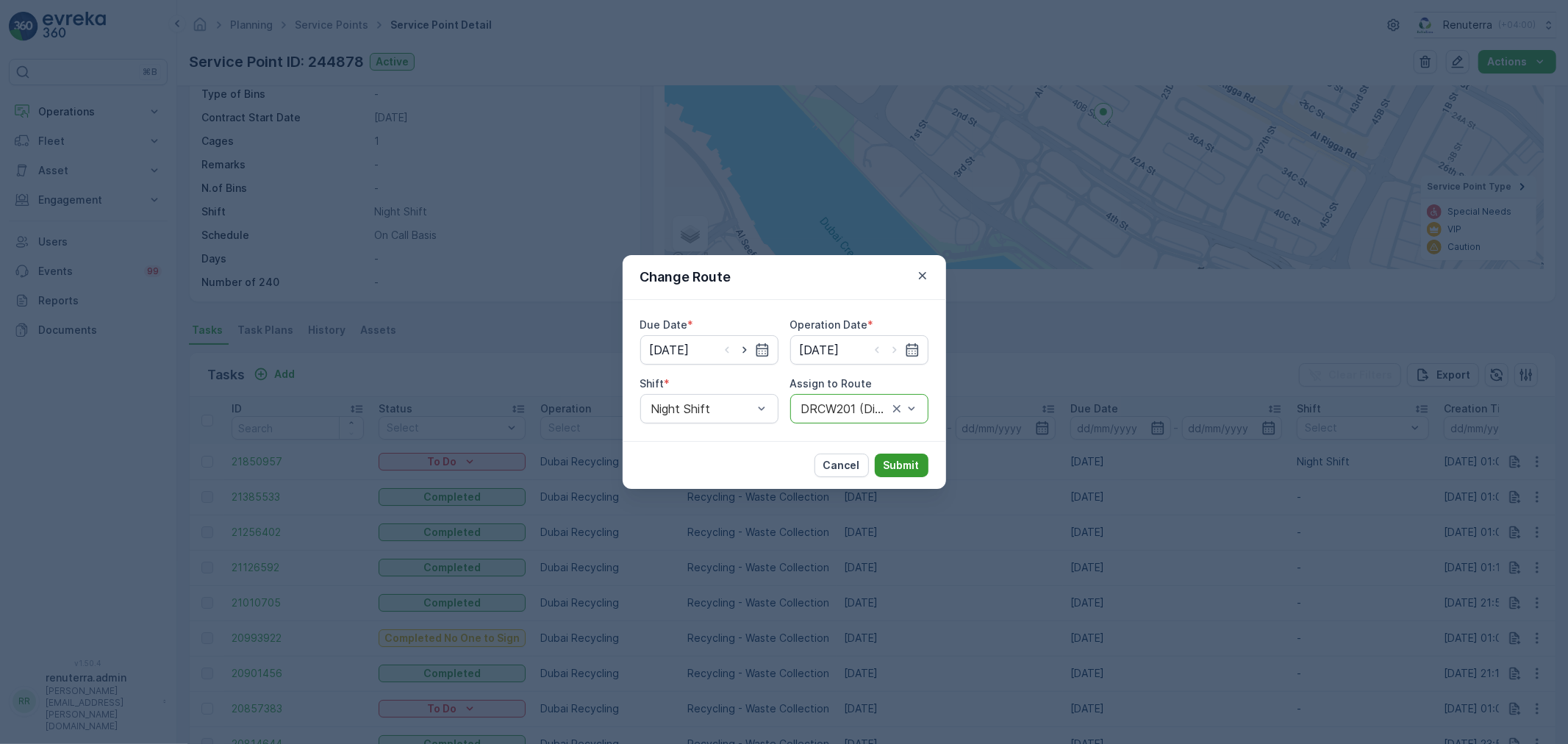
click at [910, 461] on p "Submit" at bounding box center [901, 465] width 36 height 15
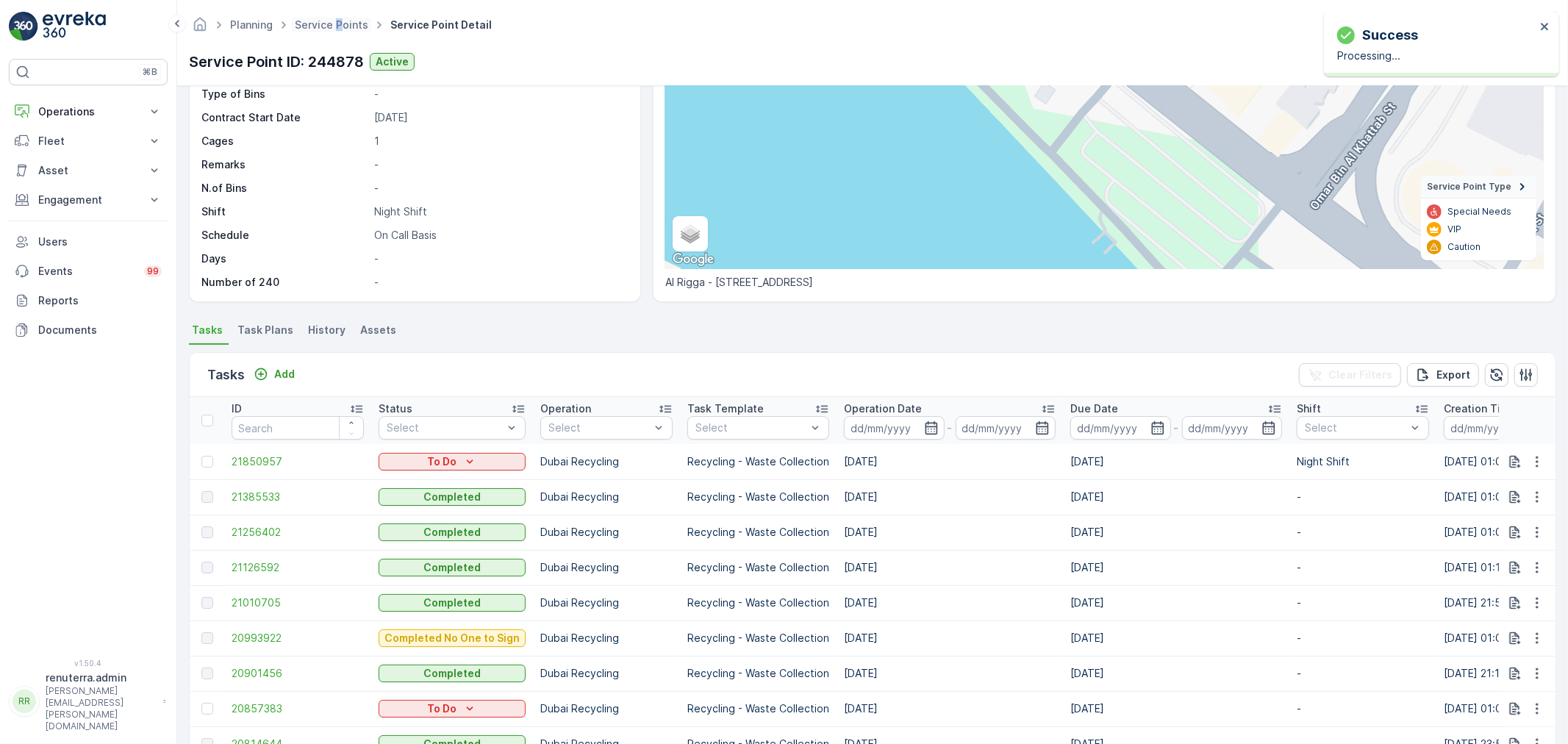
click at [338, 18] on span "Service Points" at bounding box center [331, 25] width 79 height 15
click at [336, 28] on link "Service Points" at bounding box center [331, 25] width 74 height 12
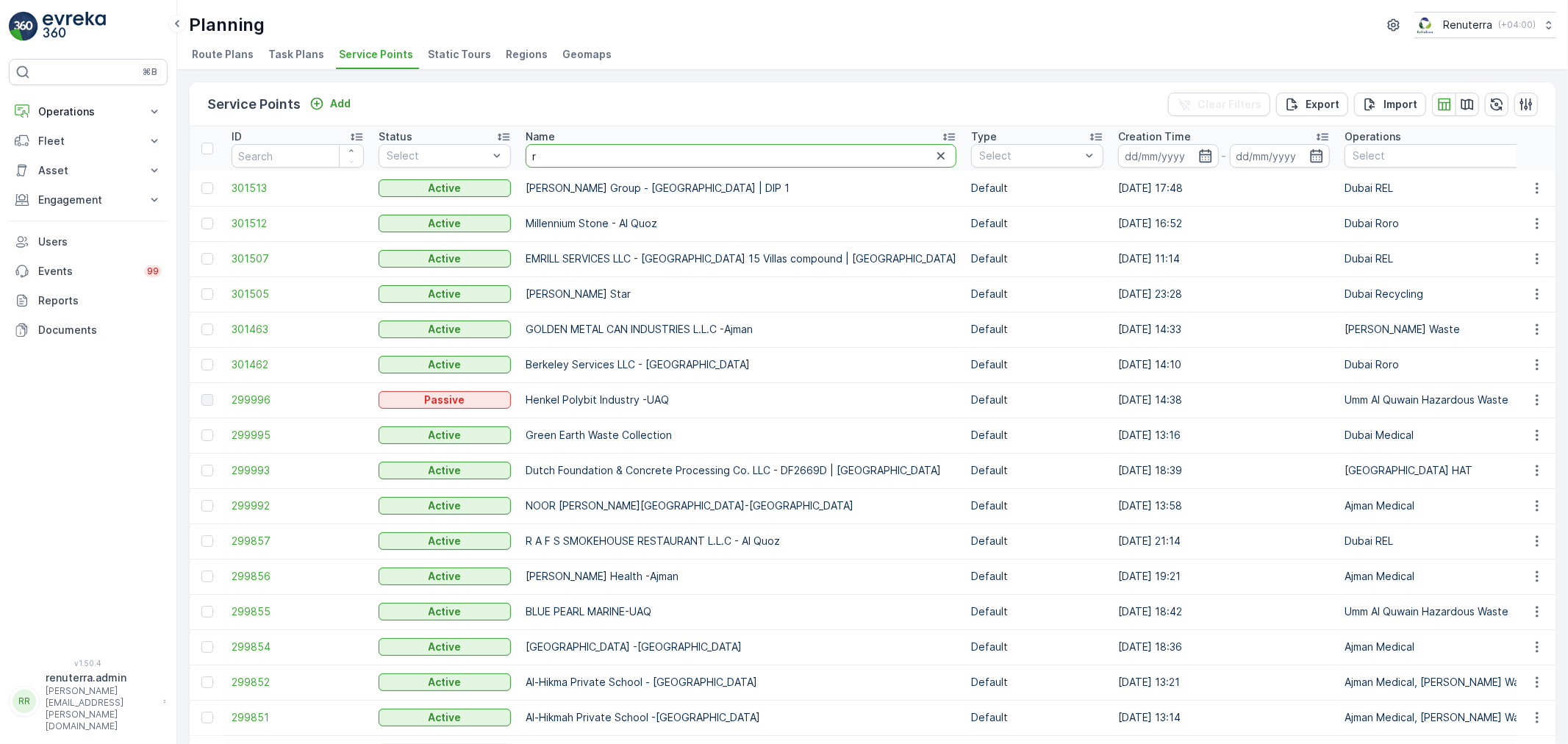
type input "ri"
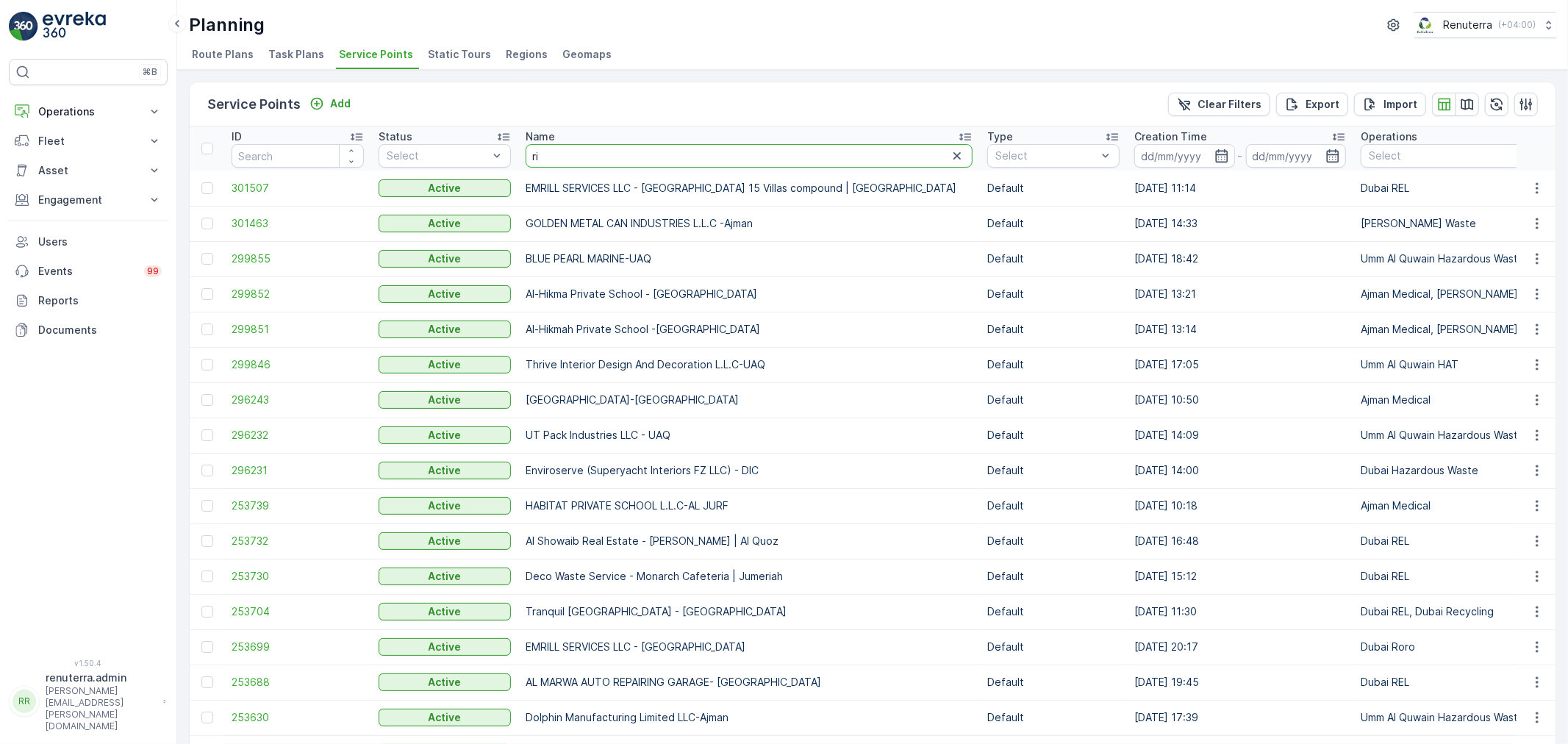
click at [603, 158] on input "ri" at bounding box center [749, 155] width 447 height 24
type input "rixos"
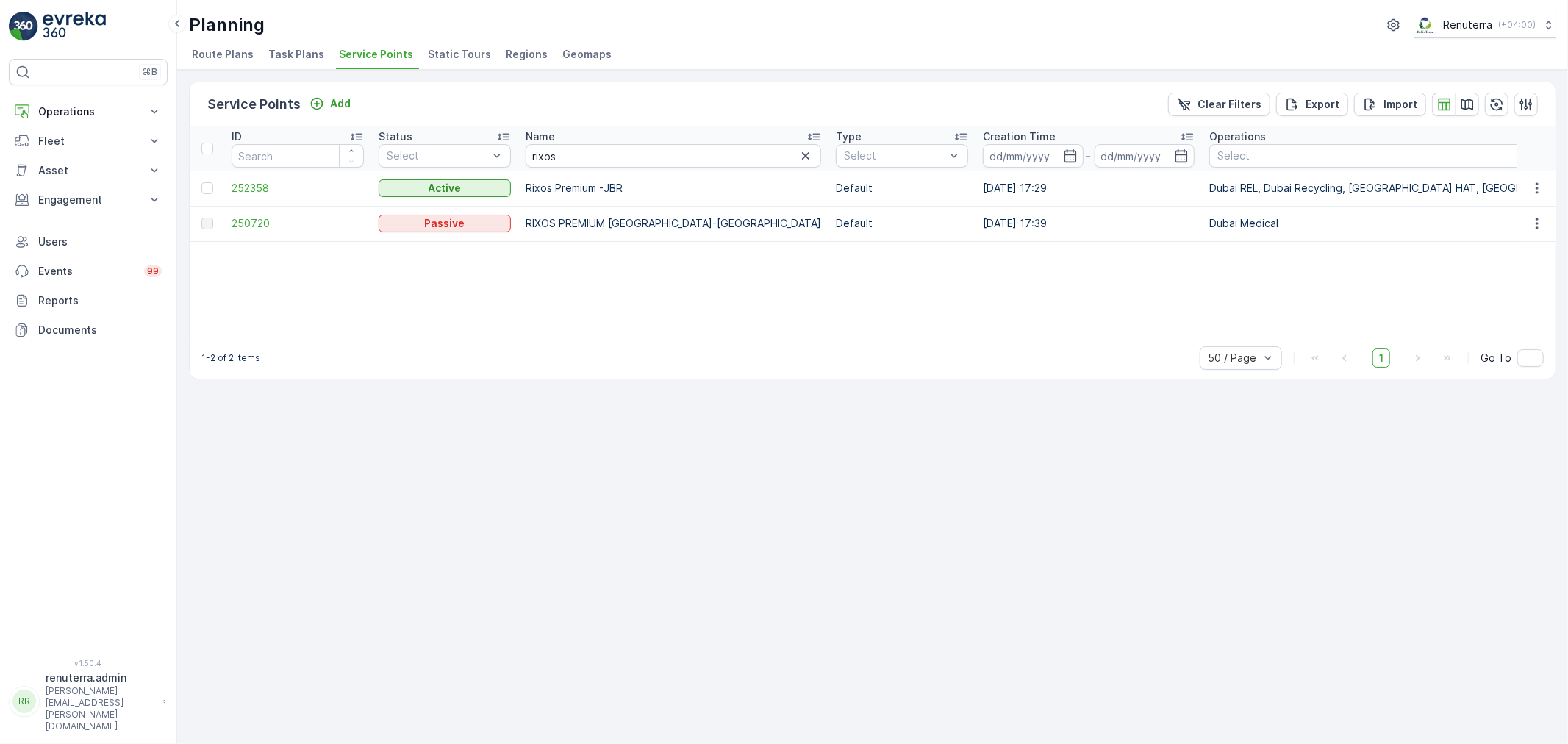
click at [250, 190] on span "252358" at bounding box center [297, 188] width 132 height 15
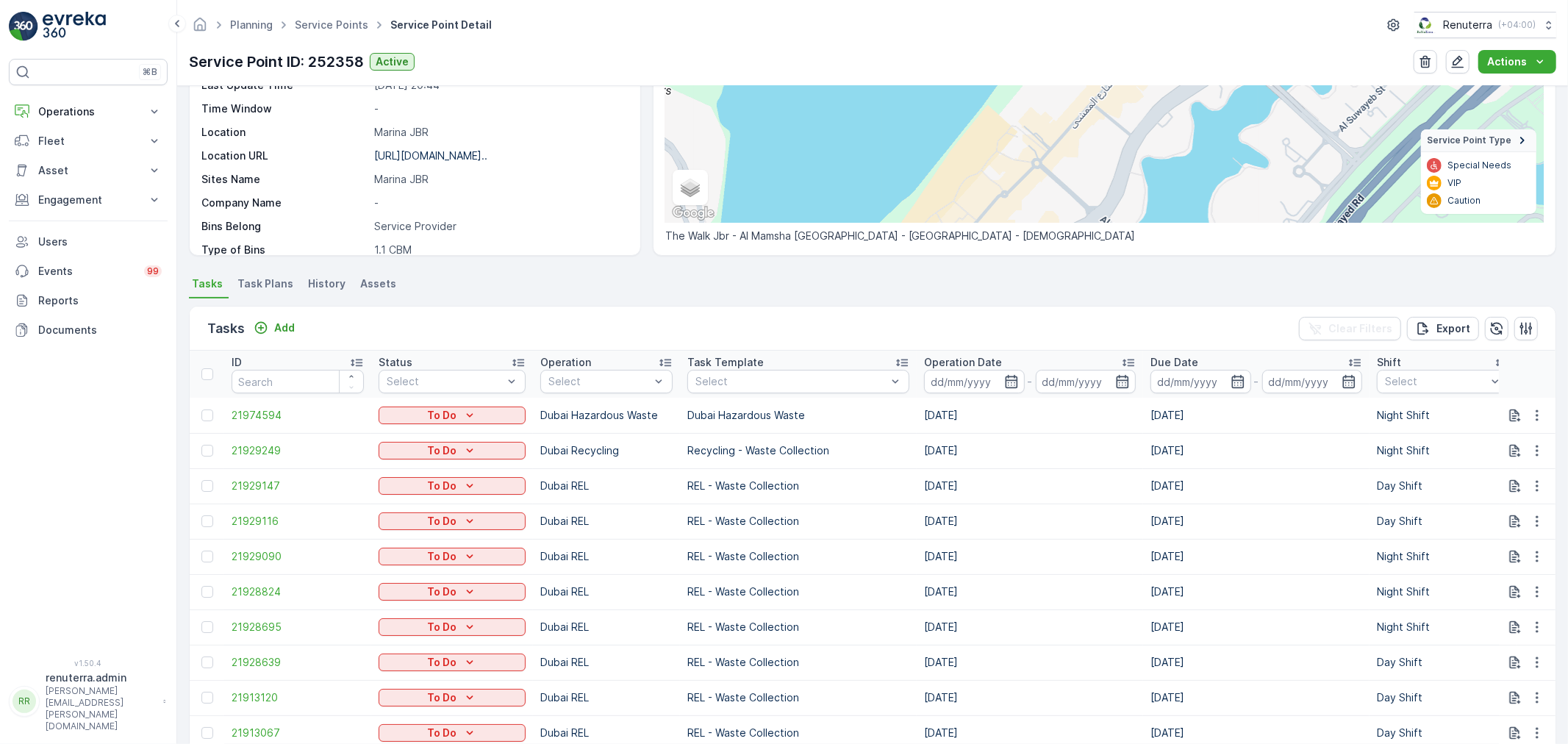
scroll to position [163, 0]
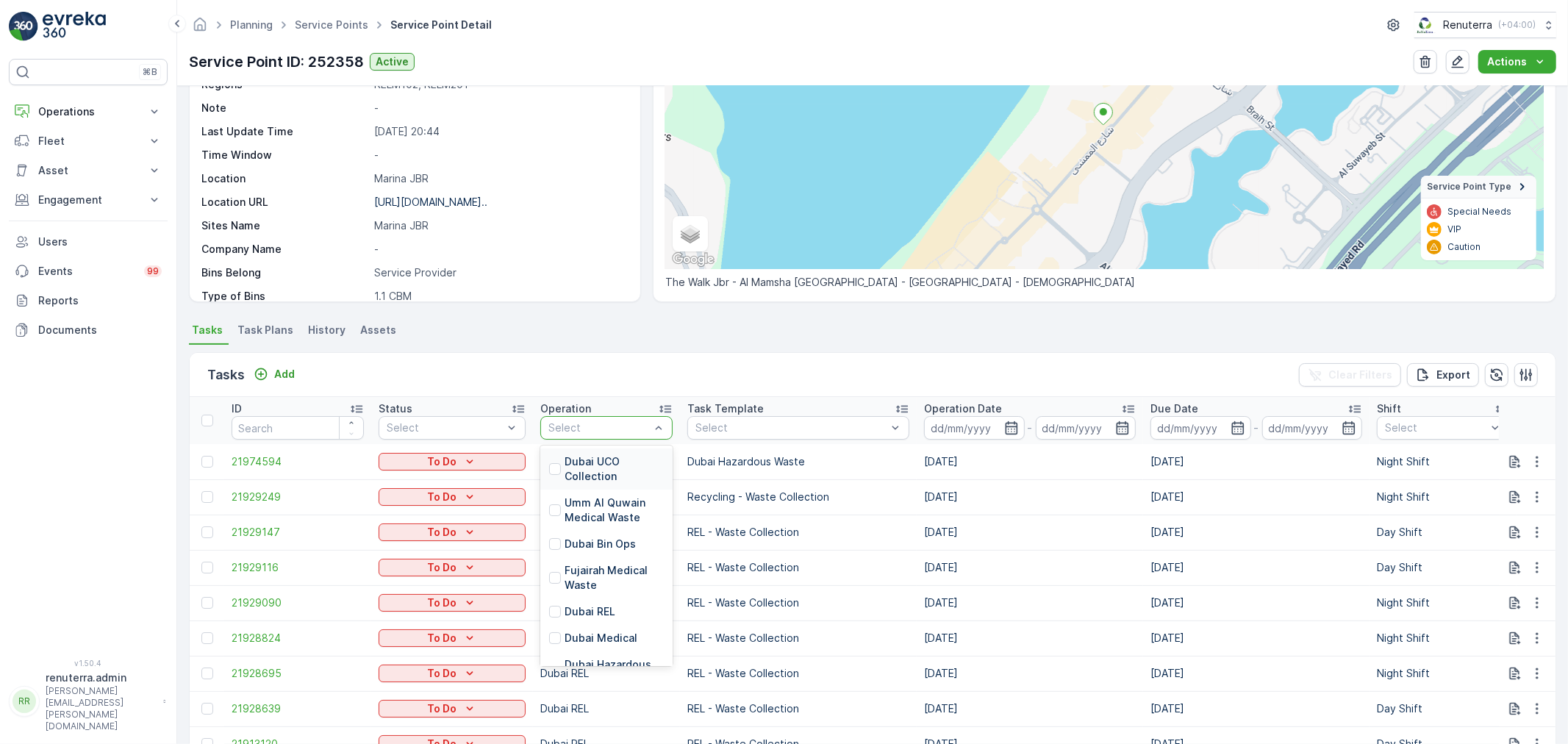
click at [576, 324] on ul "Tasks Task Plans History Assets" at bounding box center [872, 332] width 1367 height 25
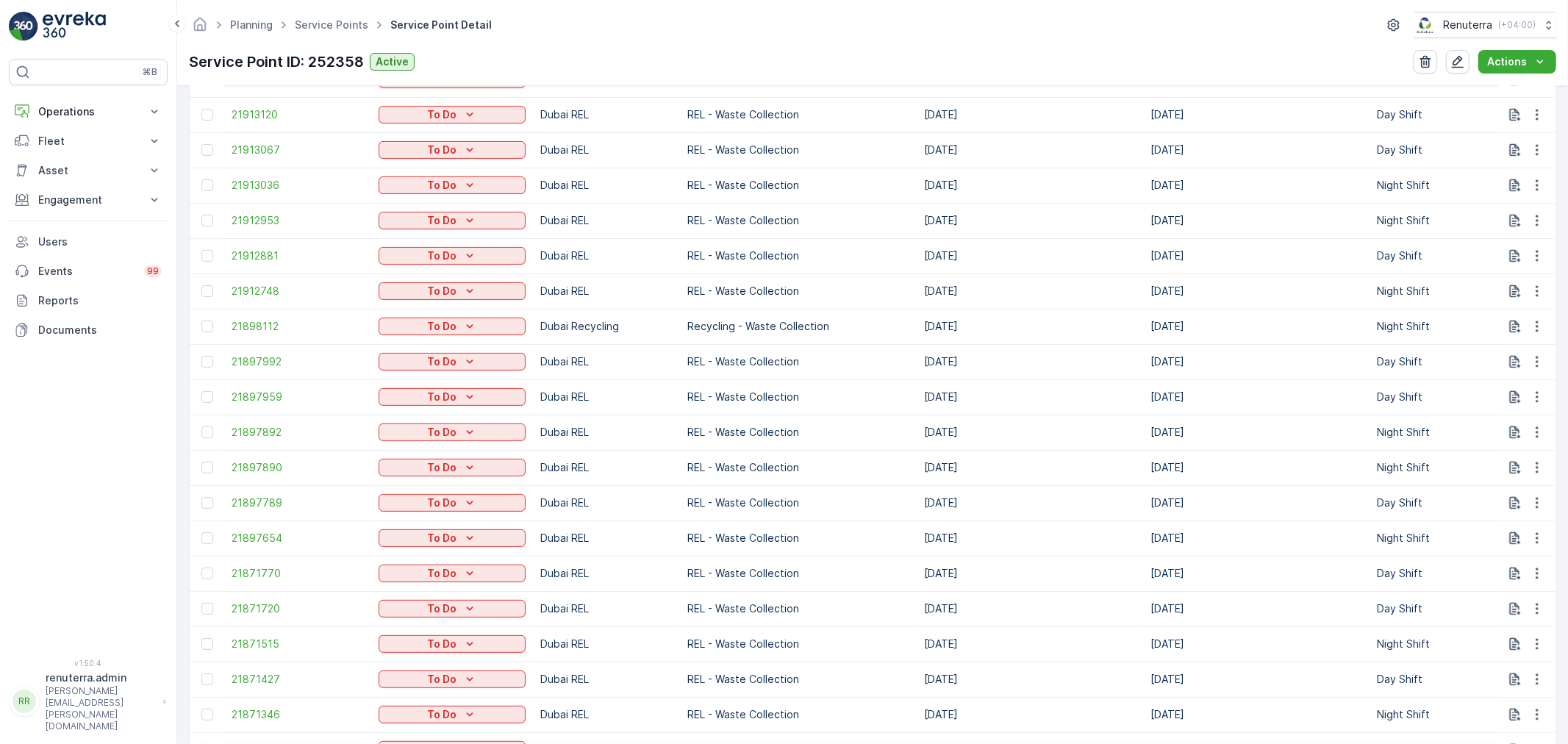
scroll to position [490, 0]
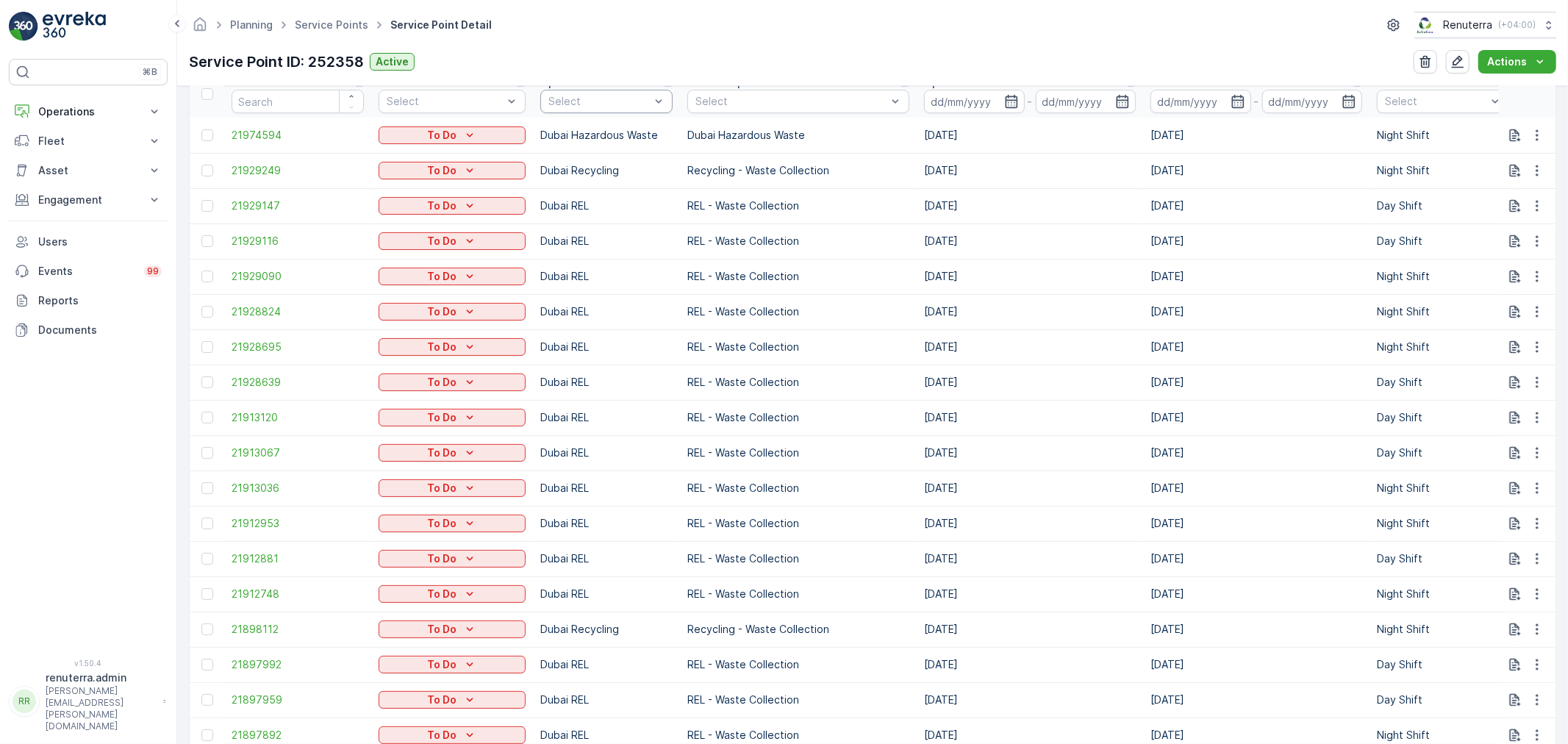
click at [591, 111] on th "Operation Select" at bounding box center [606, 94] width 147 height 47
click at [590, 108] on div "Select" at bounding box center [606, 101] width 132 height 24
click at [614, 300] on p "Dubai Recycling" at bounding box center [605, 297] width 81 height 15
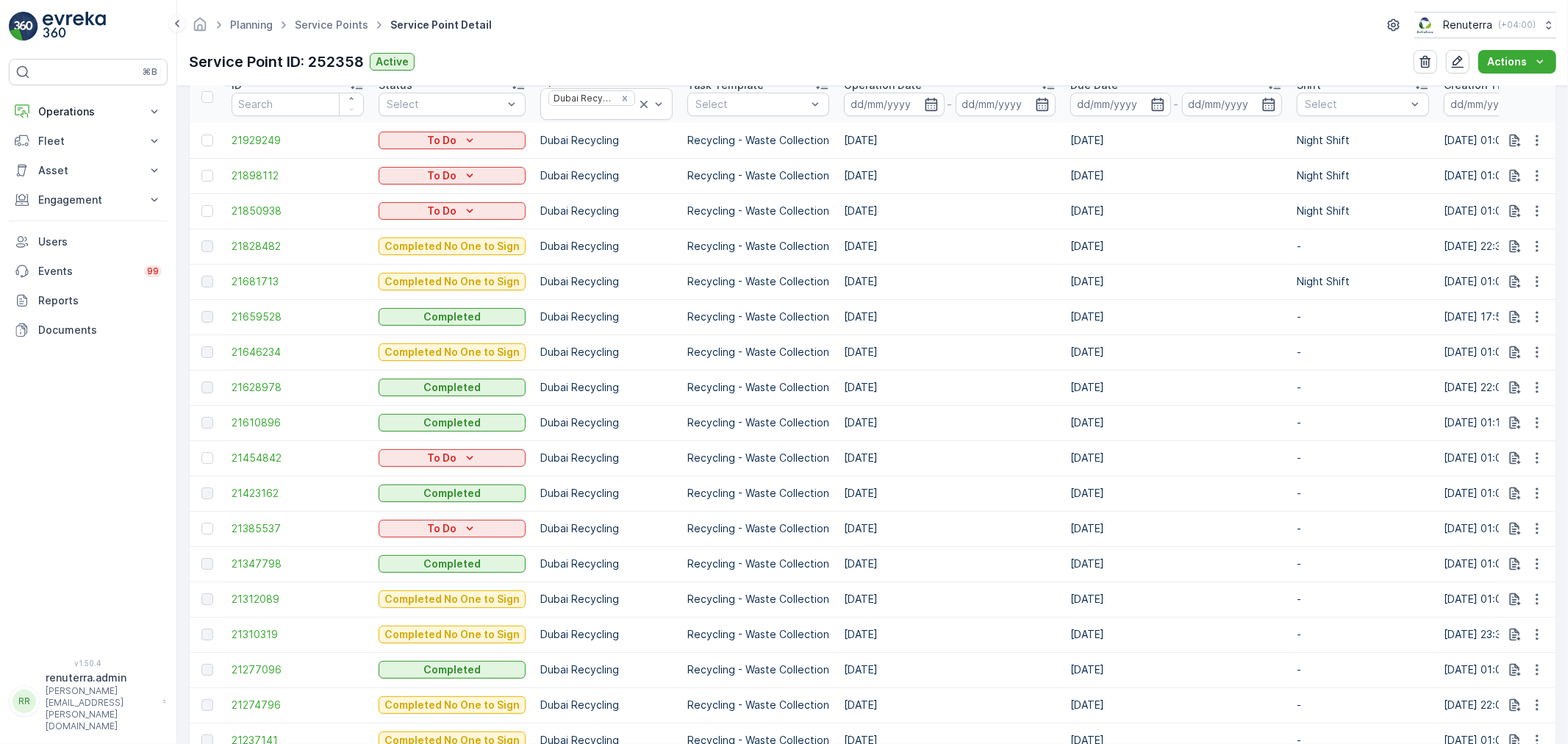
scroll to position [244, 0]
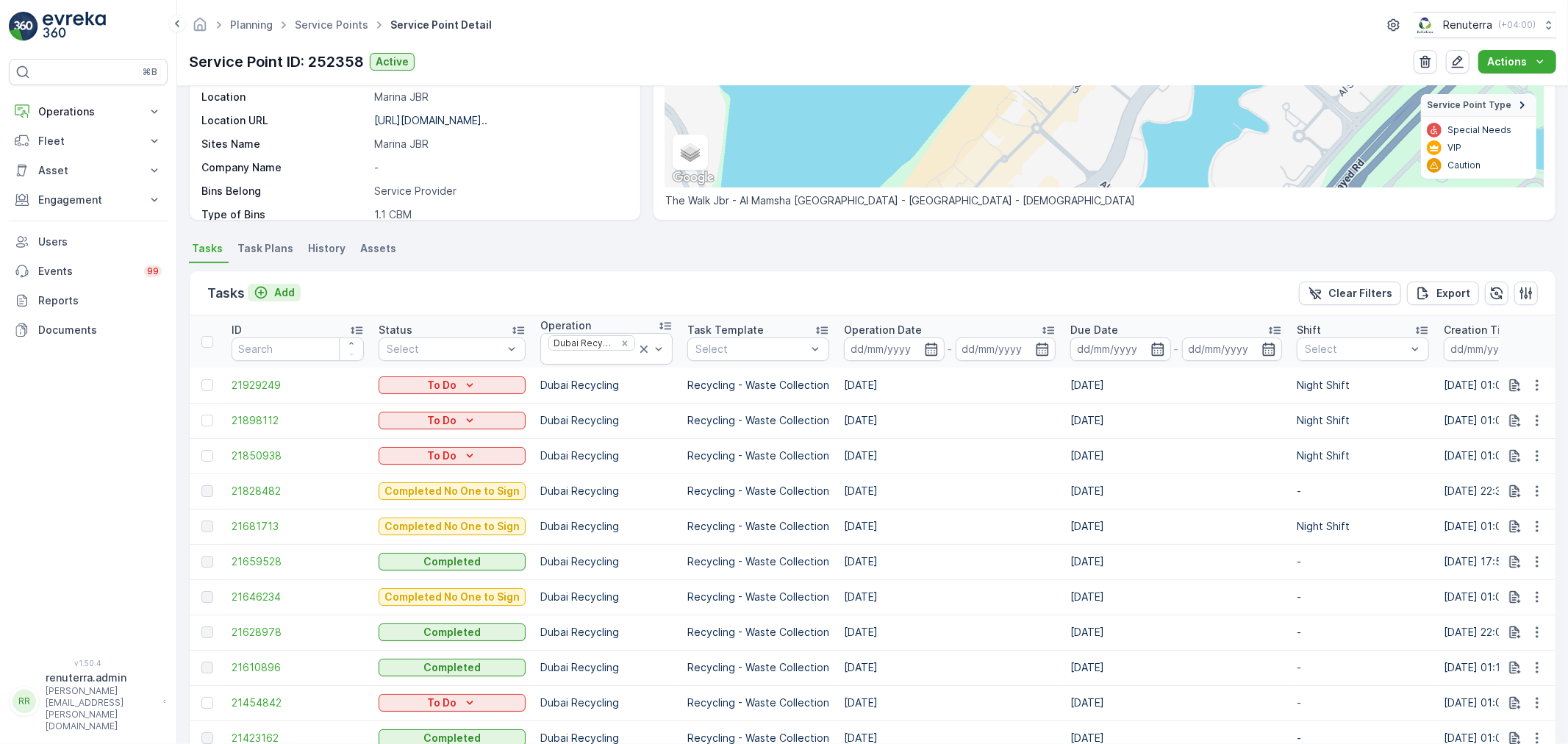
click at [268, 294] on div "Add" at bounding box center [274, 292] width 42 height 15
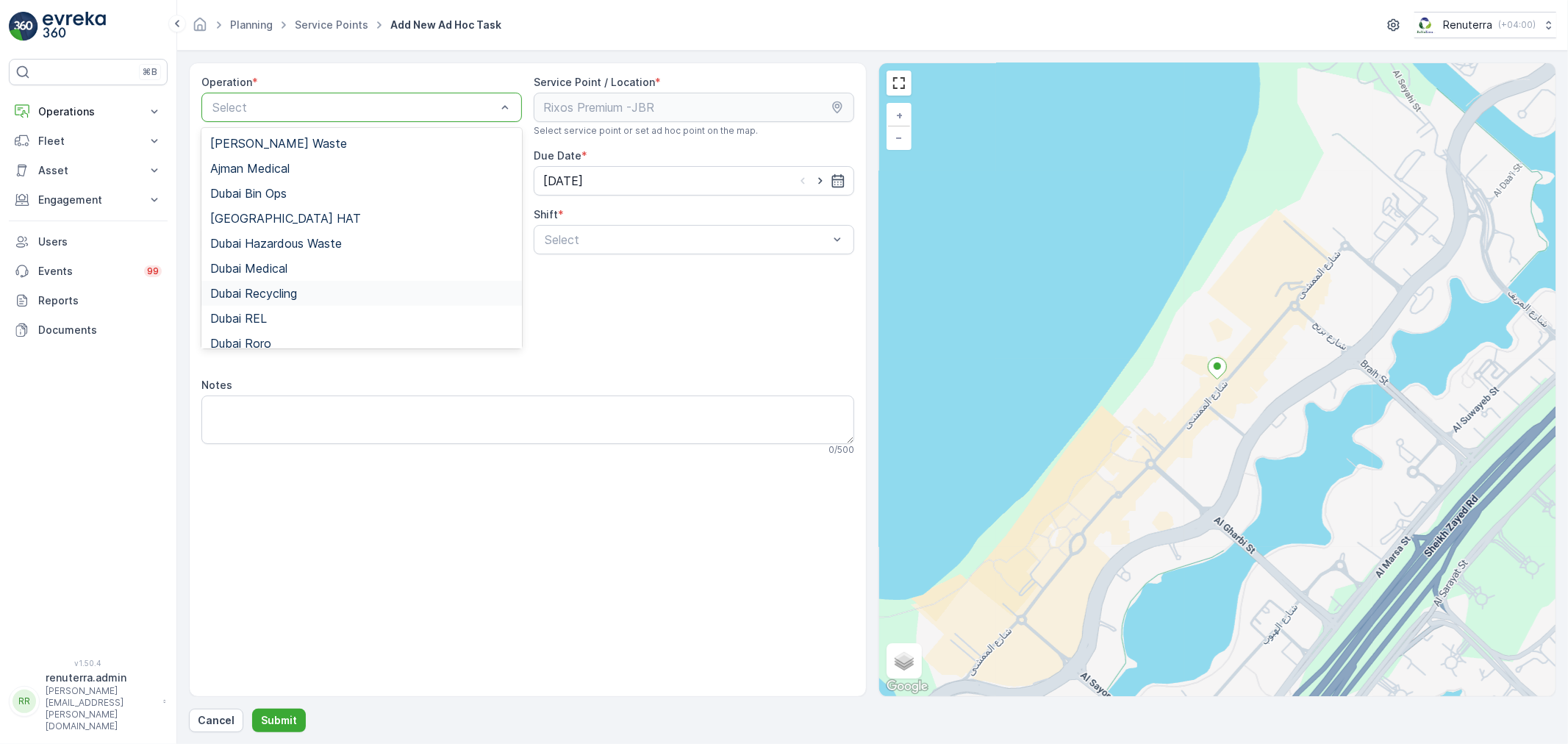
click at [262, 301] on div "Dubai Recycling" at bounding box center [361, 293] width 321 height 25
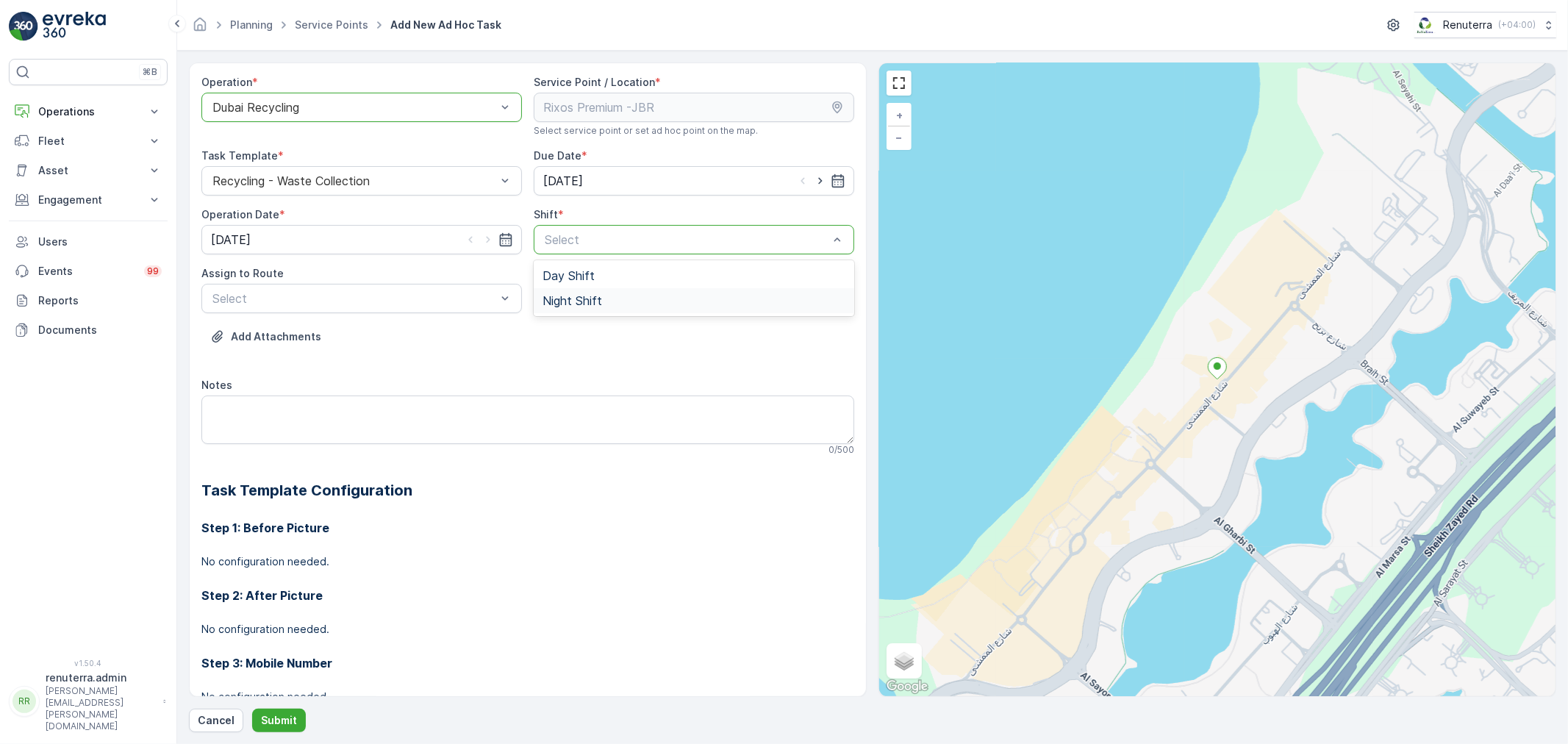
click at [551, 296] on span "Night Shift" at bounding box center [572, 300] width 59 height 13
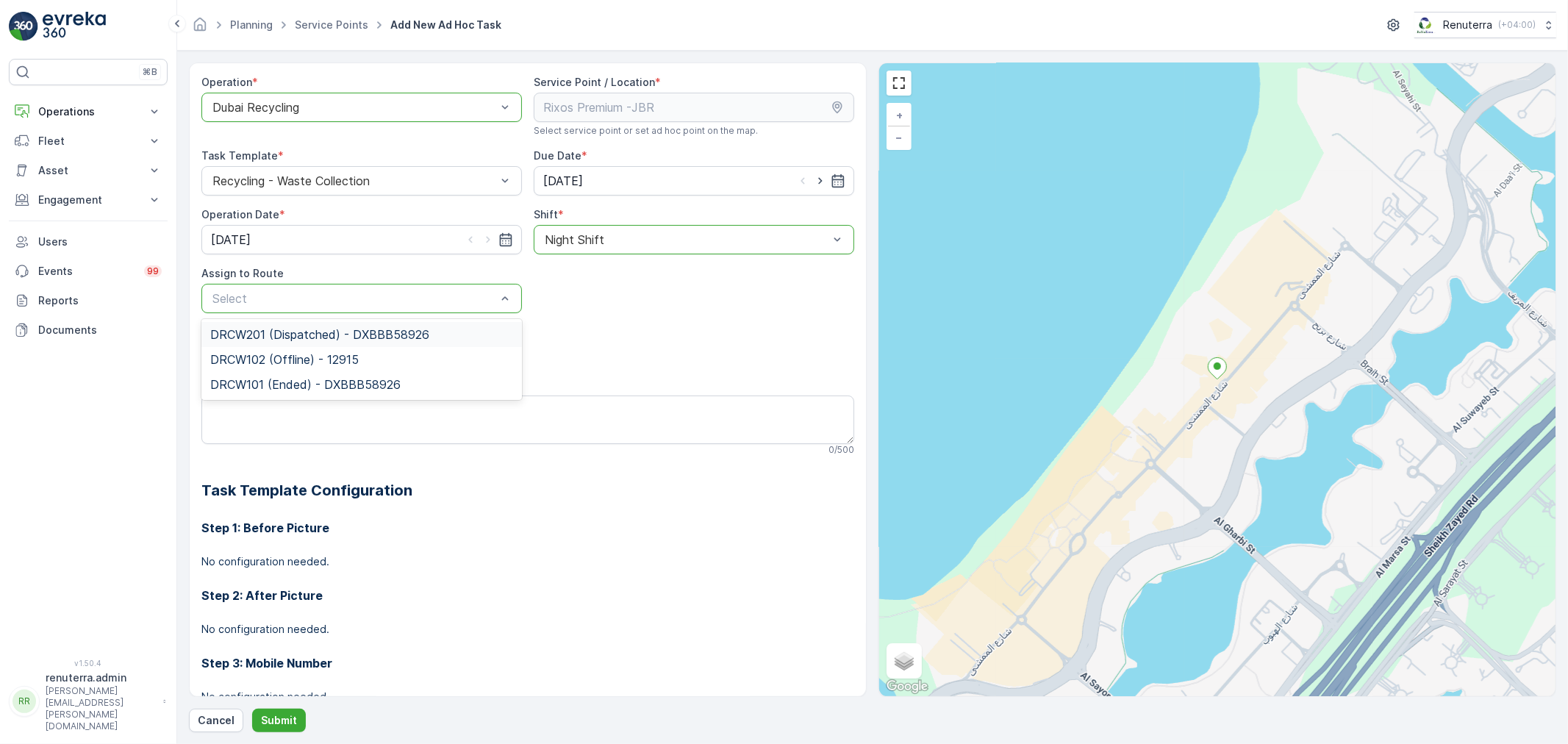
click at [322, 339] on span "DRCW201 (Dispatched) - DXBBB58926" at bounding box center [319, 334] width 219 height 13
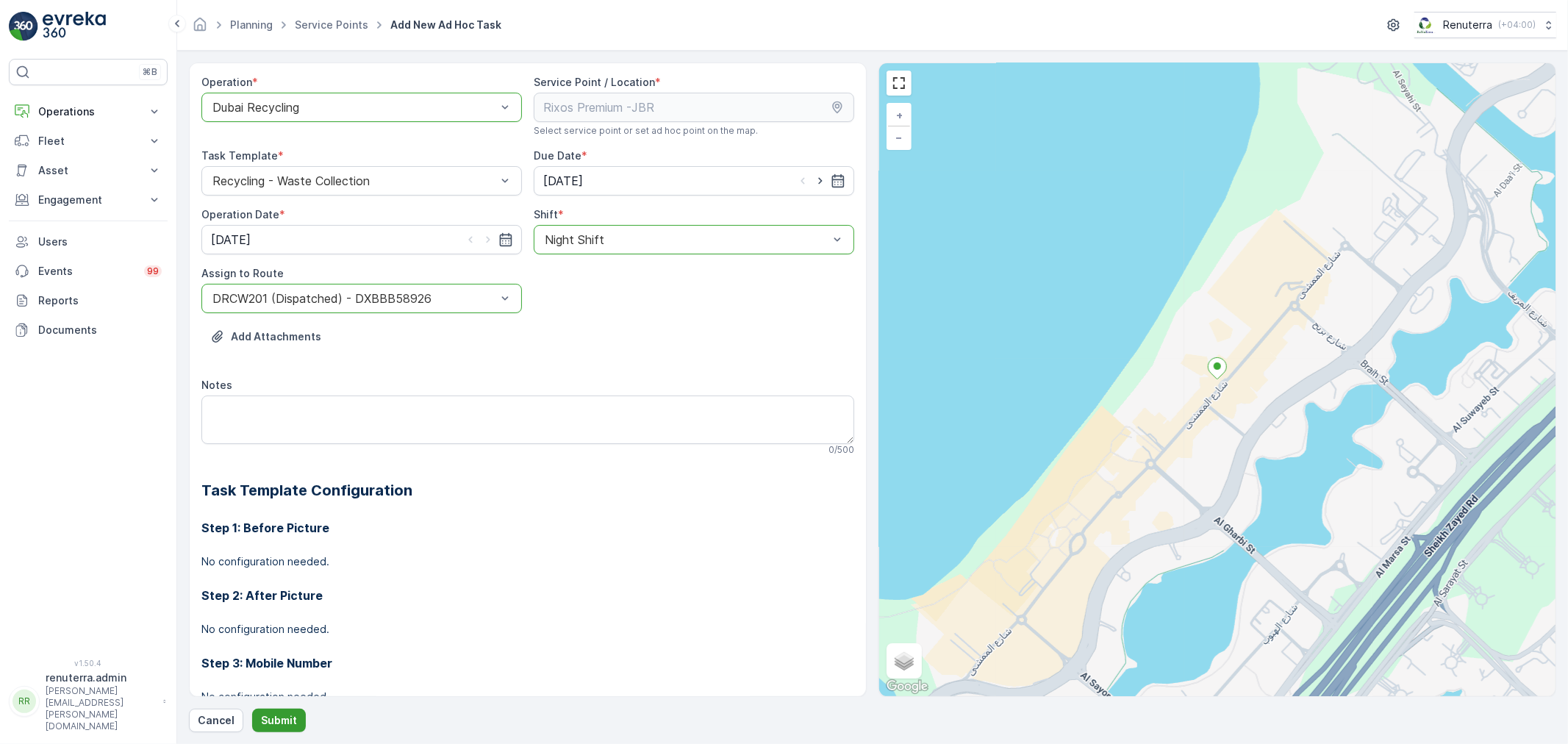
click at [284, 718] on p "Submit" at bounding box center [278, 720] width 36 height 15
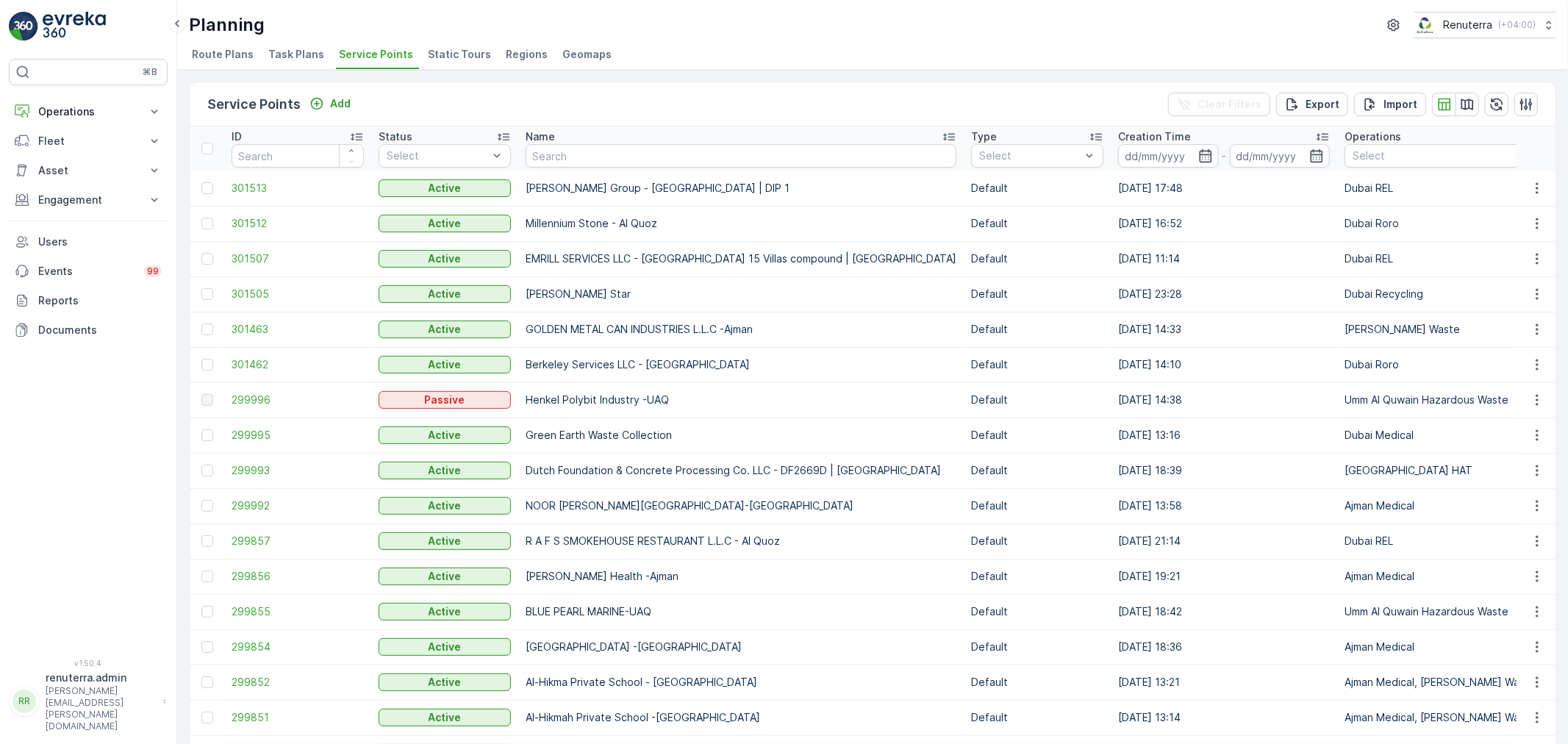
click at [1002, 1] on div "Planning Renuterra ( +04:00 ) Route Plans Task Plans Service Points Static Tour…" at bounding box center [872, 35] width 1390 height 70
click at [584, 160] on input "text" at bounding box center [741, 155] width 430 height 24
type input "dulsco"
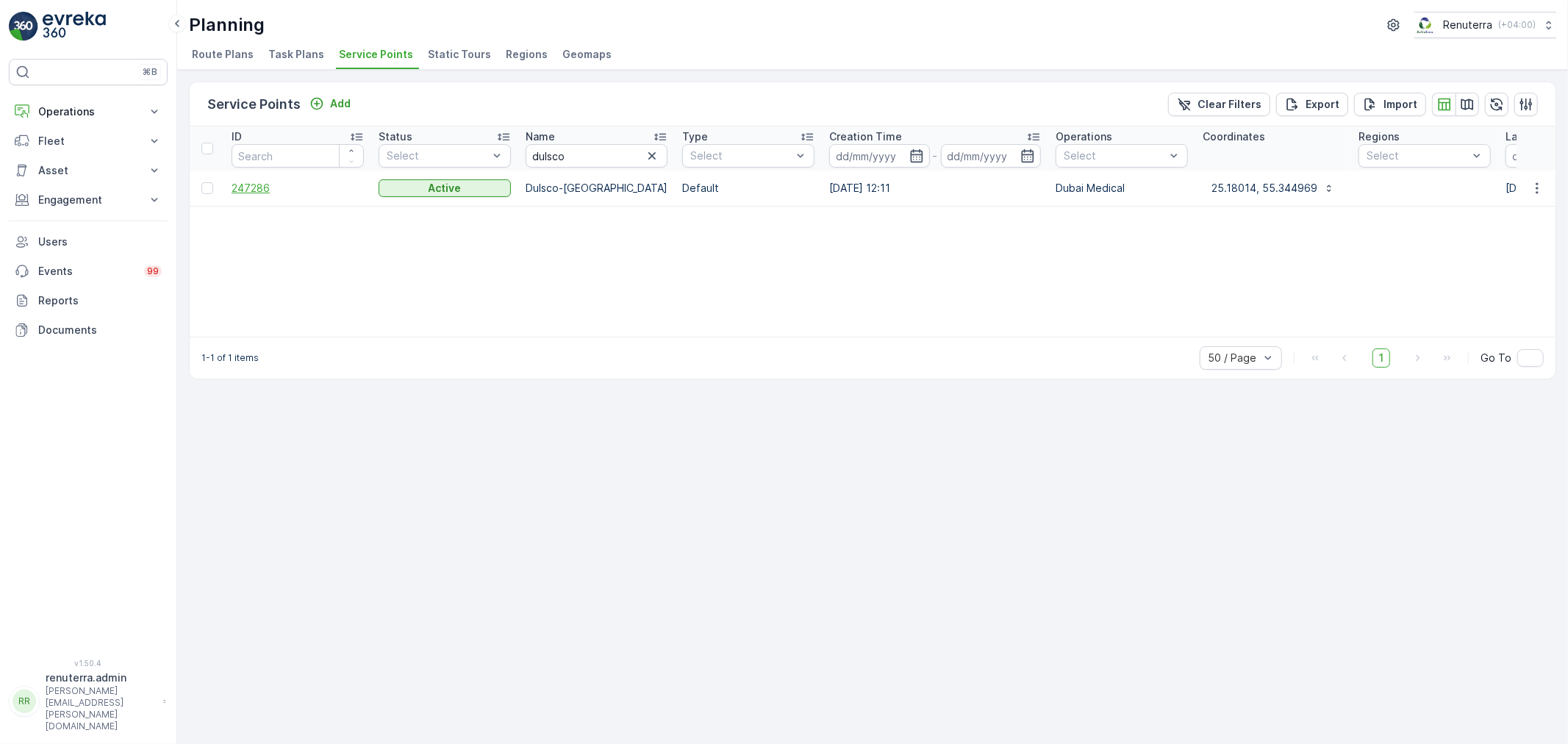
click at [245, 191] on span "247286" at bounding box center [297, 188] width 132 height 15
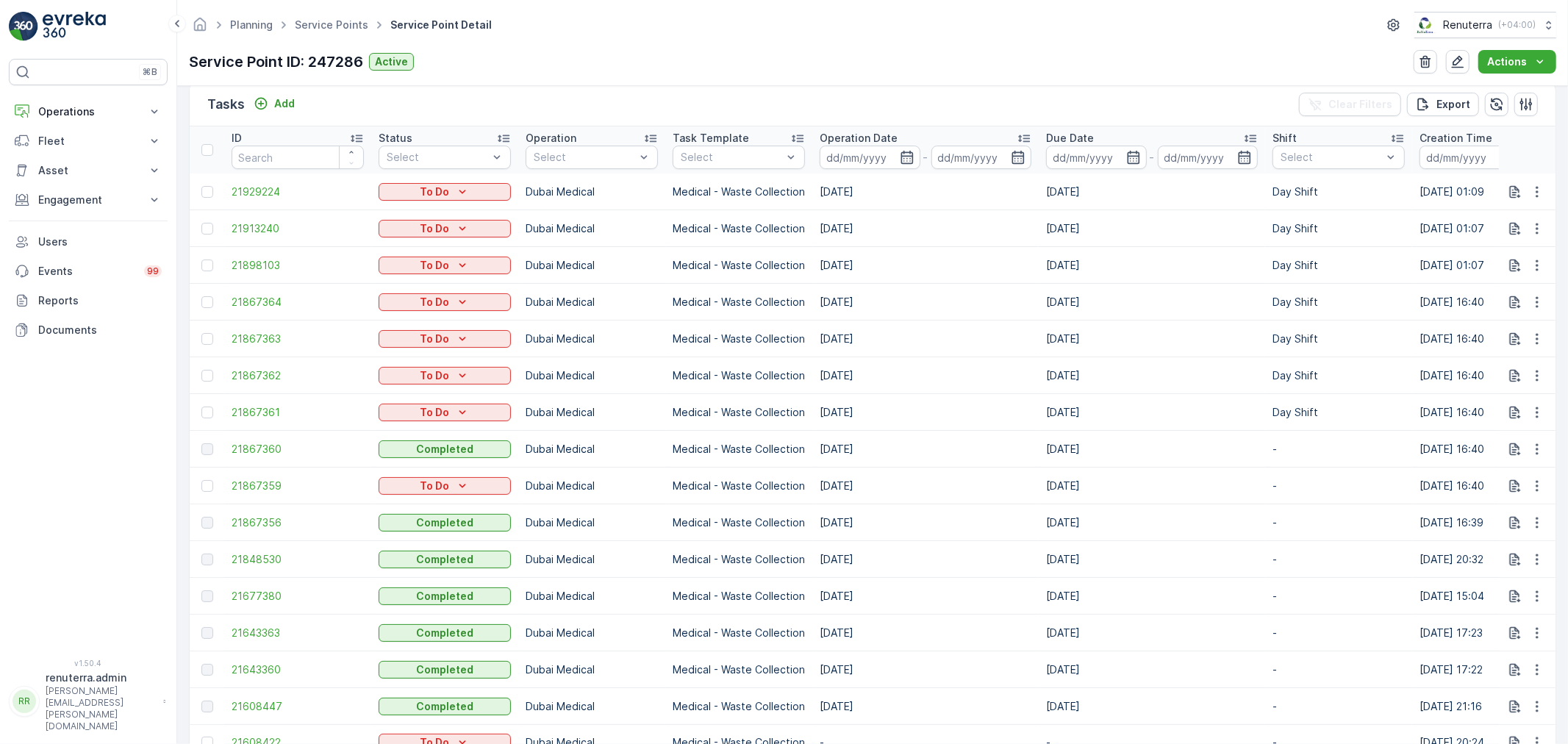
scroll to position [408, 0]
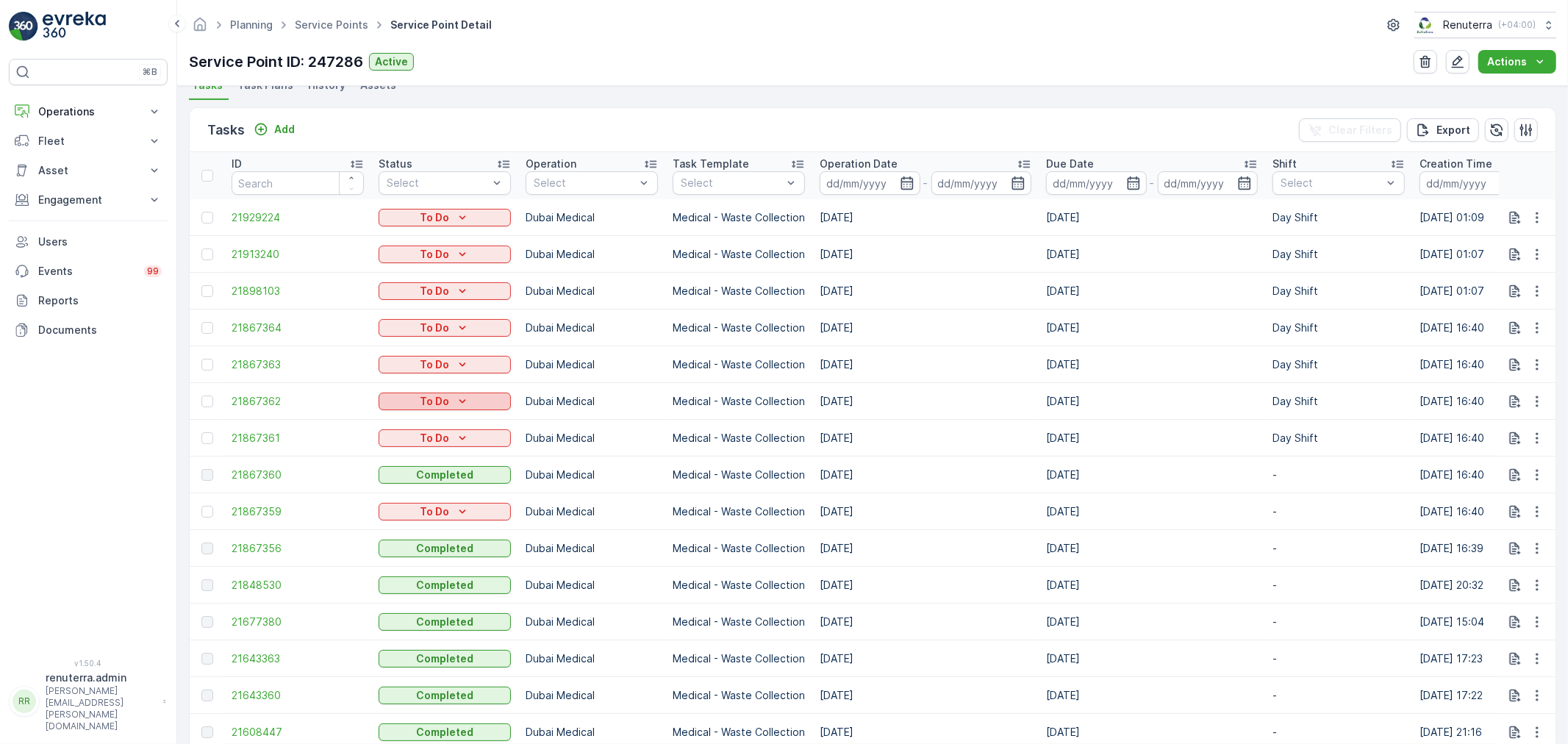
click at [443, 395] on p "To Do" at bounding box center [434, 401] width 29 height 15
click at [632, 398] on p "Dubai Medical" at bounding box center [592, 401] width 132 height 15
click at [445, 407] on p "To Do" at bounding box center [434, 401] width 29 height 15
click at [437, 427] on span "Completed" at bounding box center [415, 424] width 55 height 15
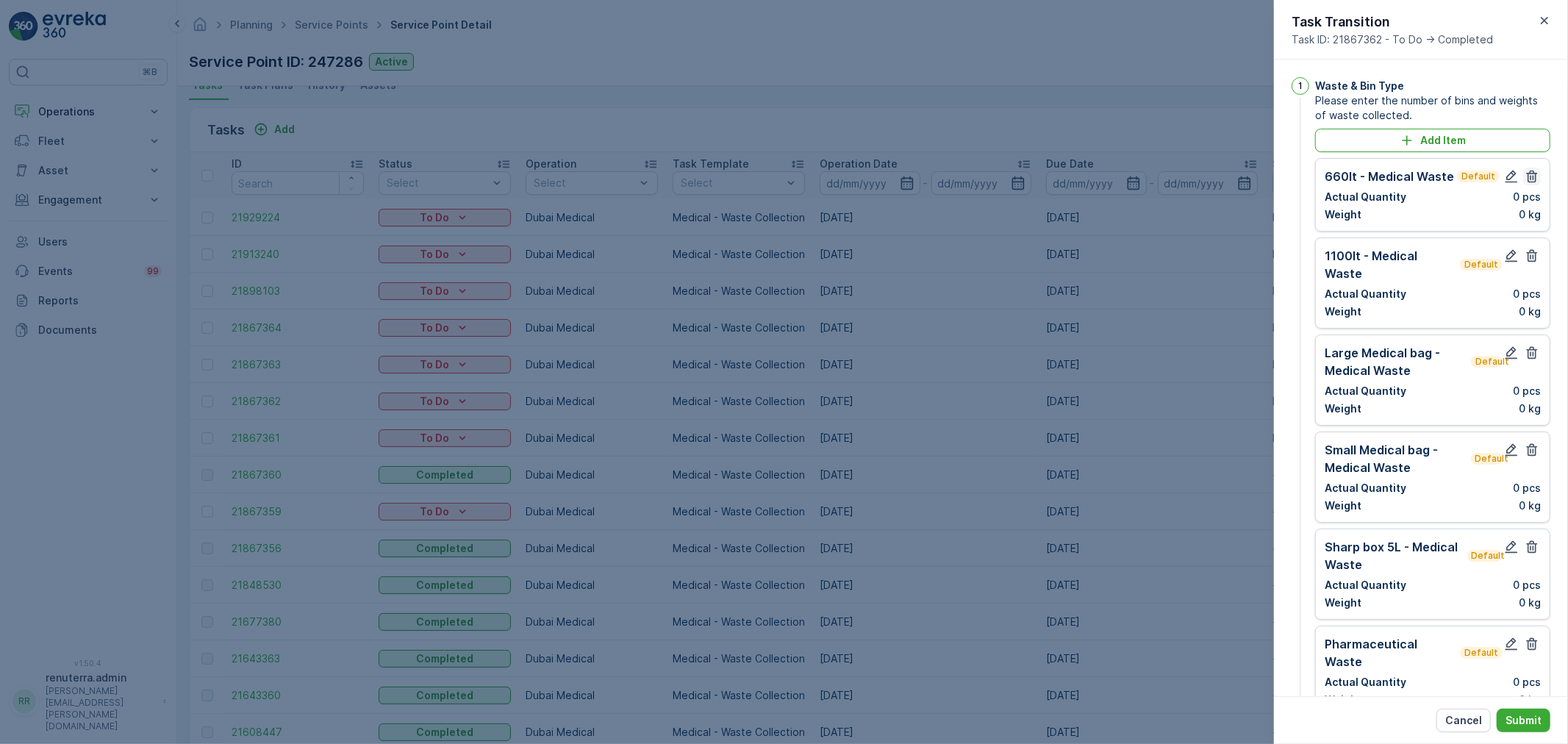
click at [1529, 180] on icon "button" at bounding box center [1531, 176] width 15 height 15
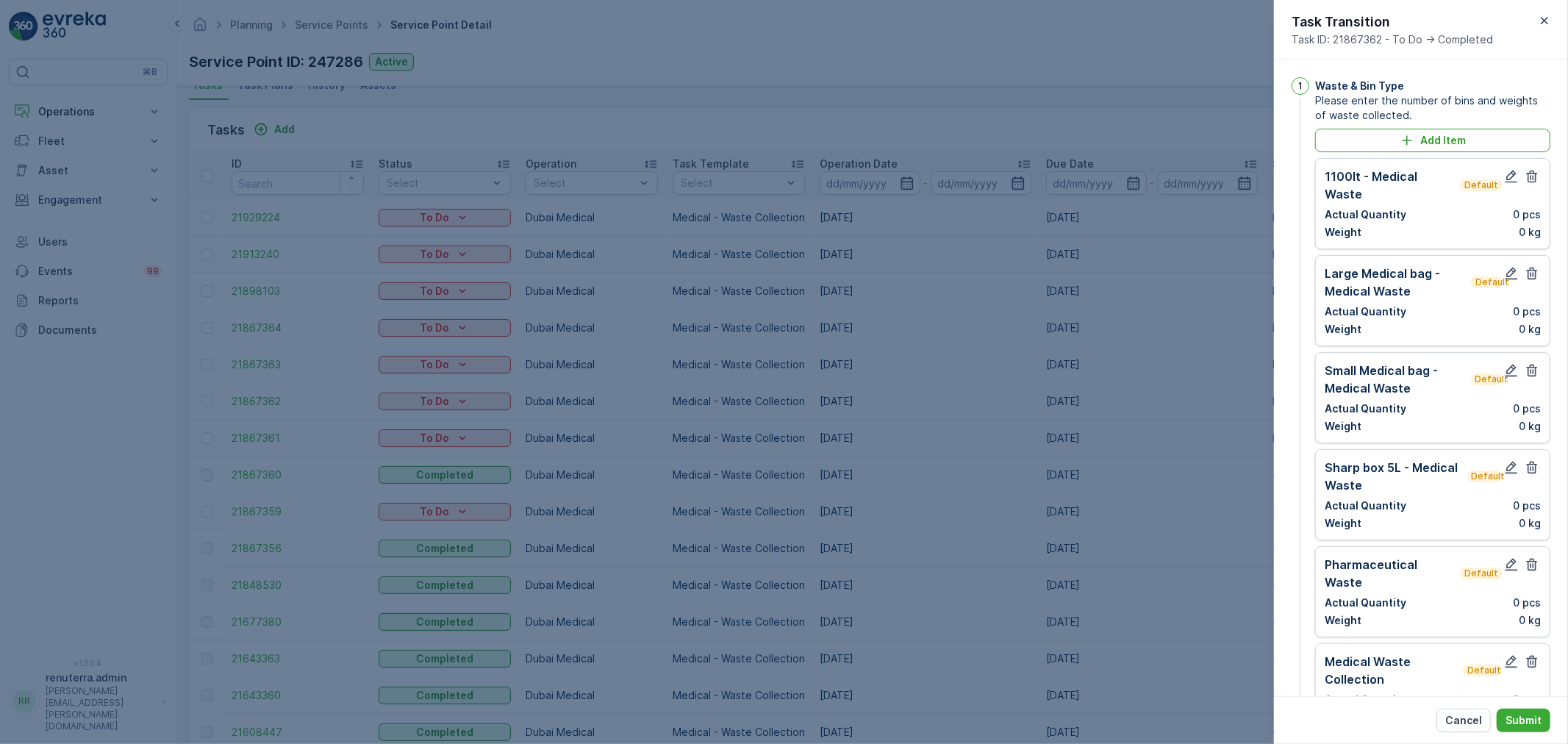
click at [1529, 180] on icon "button" at bounding box center [1531, 176] width 15 height 15
click at [1529, 266] on icon "button" at bounding box center [1531, 273] width 15 height 15
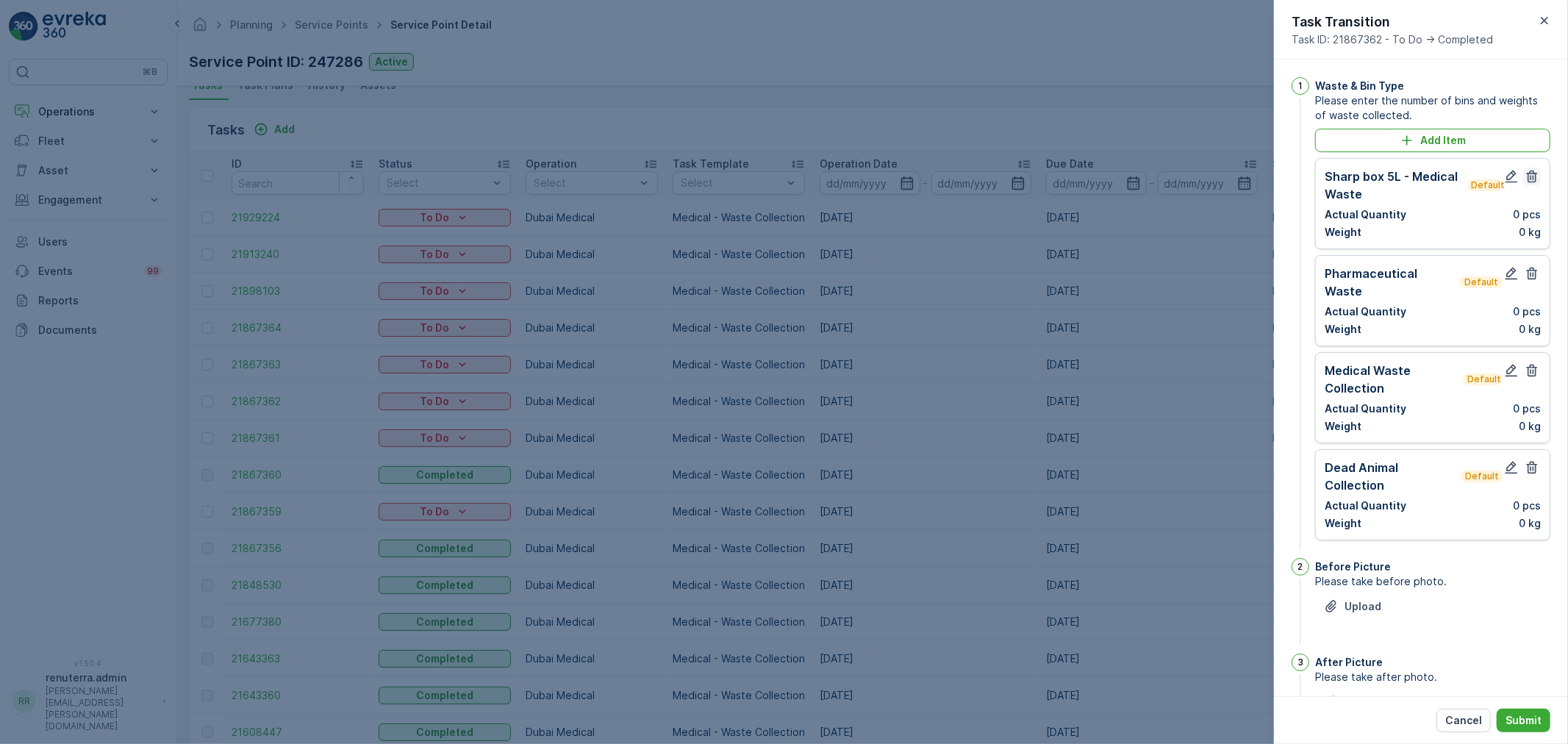
click at [1529, 178] on icon "button" at bounding box center [1531, 176] width 15 height 15
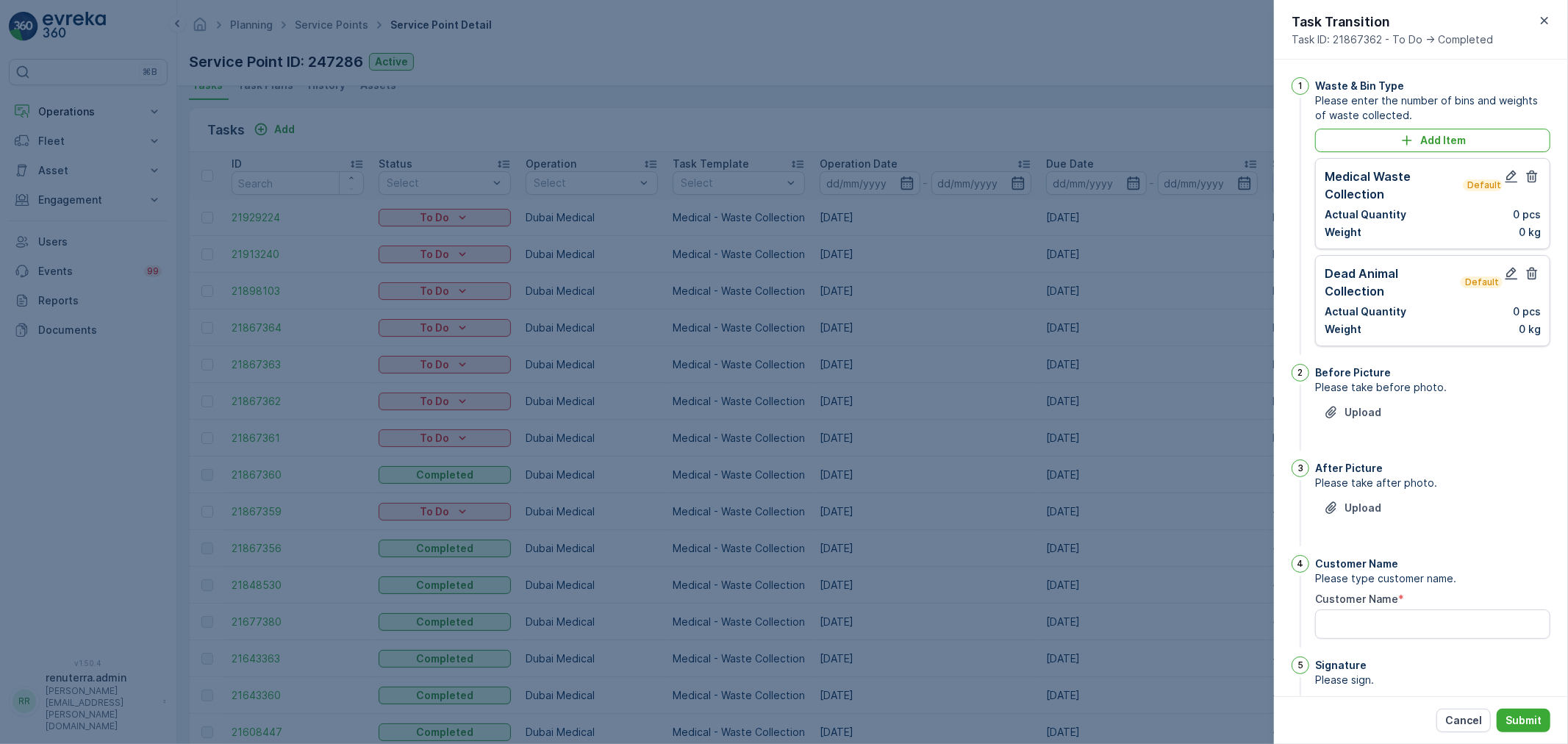
click at [1525, 269] on icon "button" at bounding box center [1531, 273] width 15 height 15
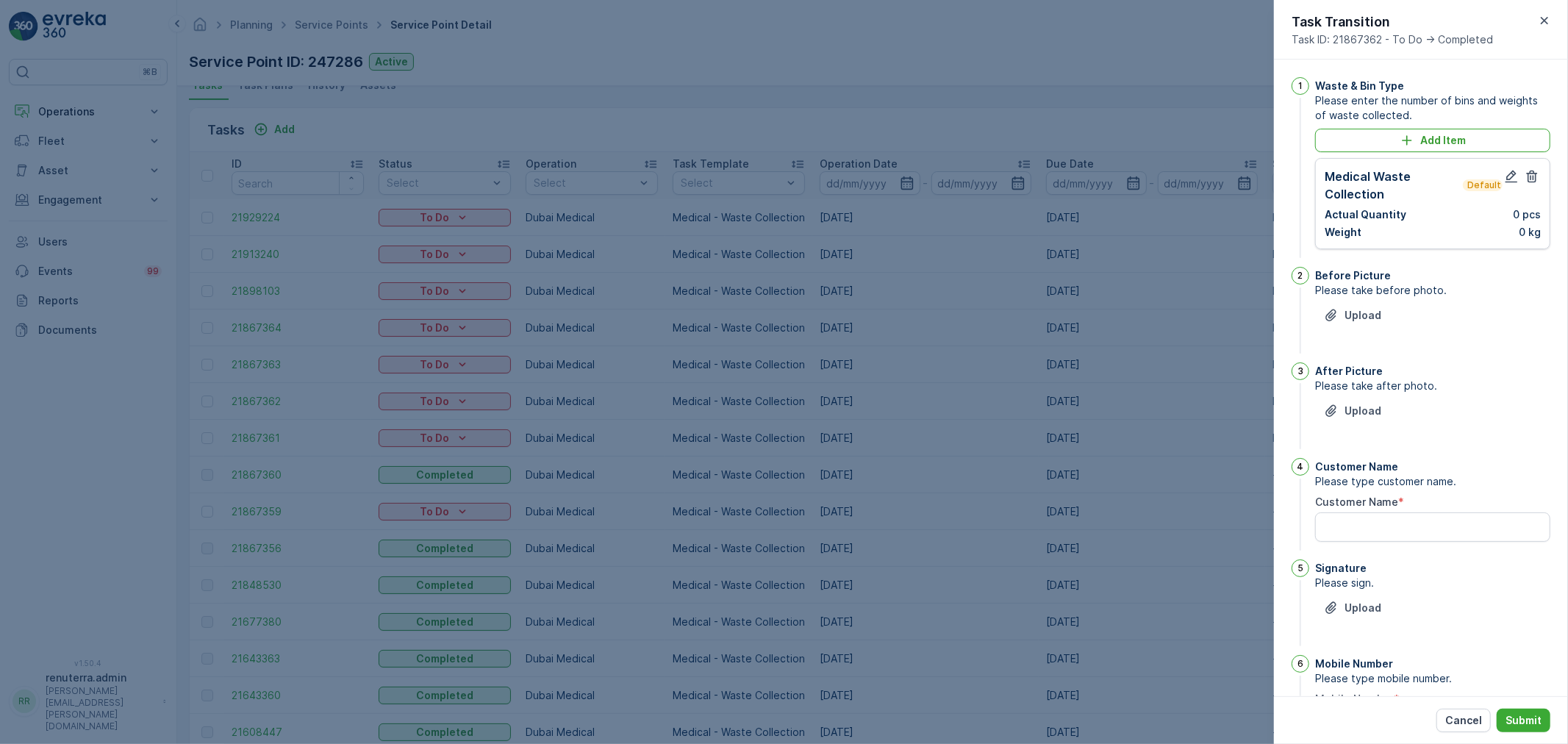
drag, startPoint x: 1495, startPoint y: 151, endPoint x: 1502, endPoint y: 165, distance: 15.7
click at [1500, 160] on div "Add Item Medical Waste Collection Default Actual Quantity 0 pcs Weight 0 kg" at bounding box center [1433, 188] width 235 height 121
click at [1503, 169] on button "button" at bounding box center [1511, 176] width 18 height 18
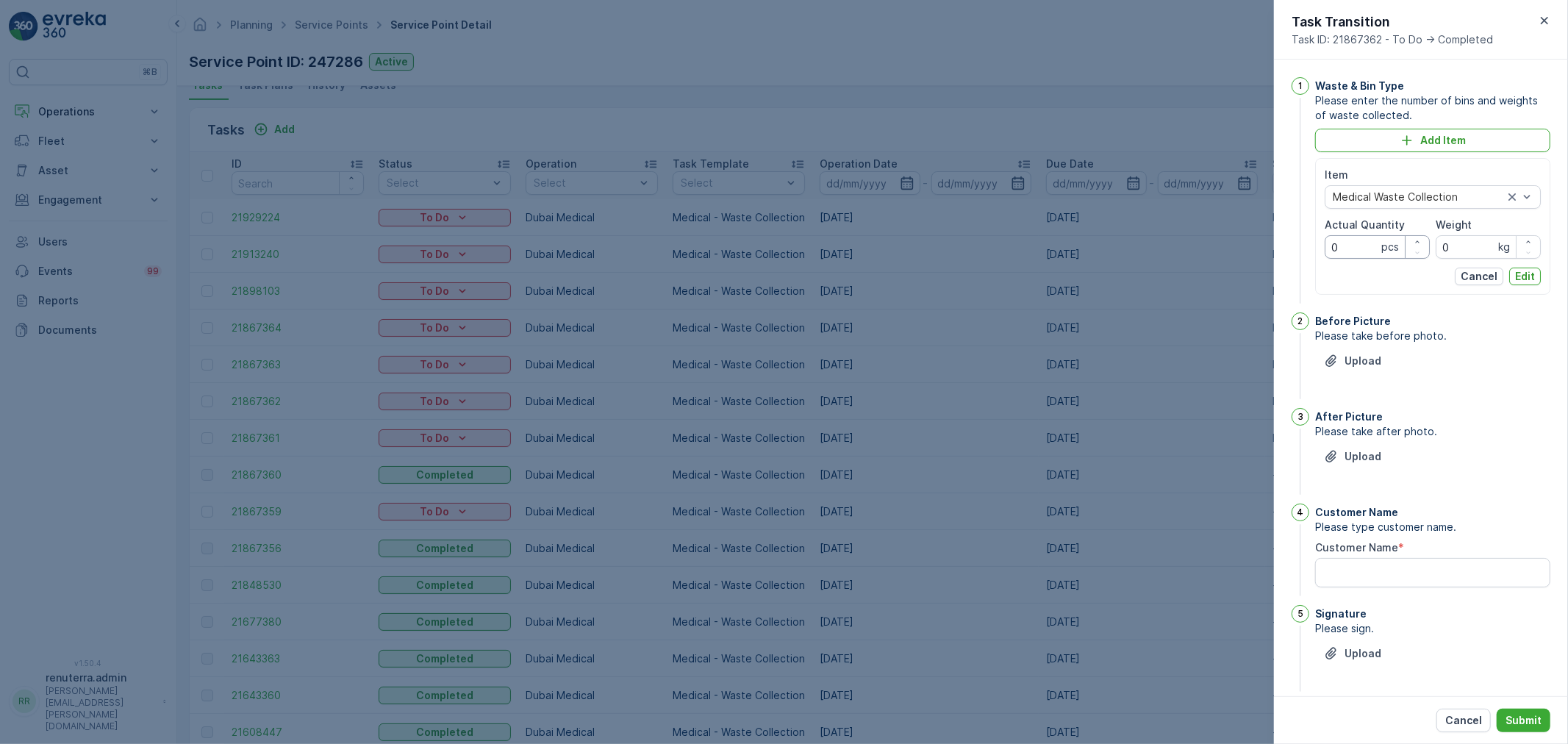
click at [1358, 247] on Quantity "0" at bounding box center [1377, 247] width 105 height 24
type Quantity "2"
type Quantity "21"
click at [1486, 244] on input "0" at bounding box center [1487, 247] width 105 height 24
type input "140"
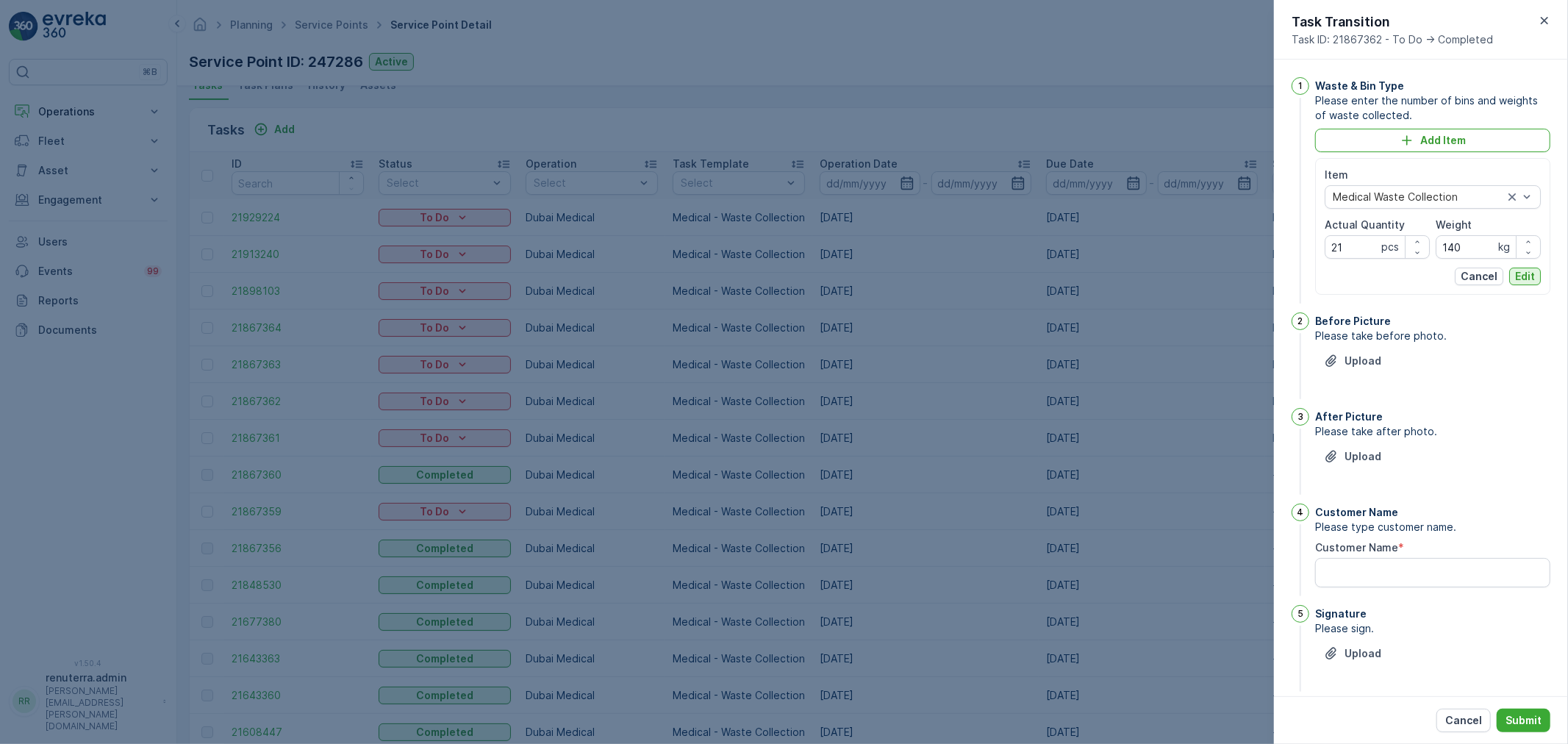
click at [1526, 281] on p "Edit" at bounding box center [1525, 276] width 20 height 15
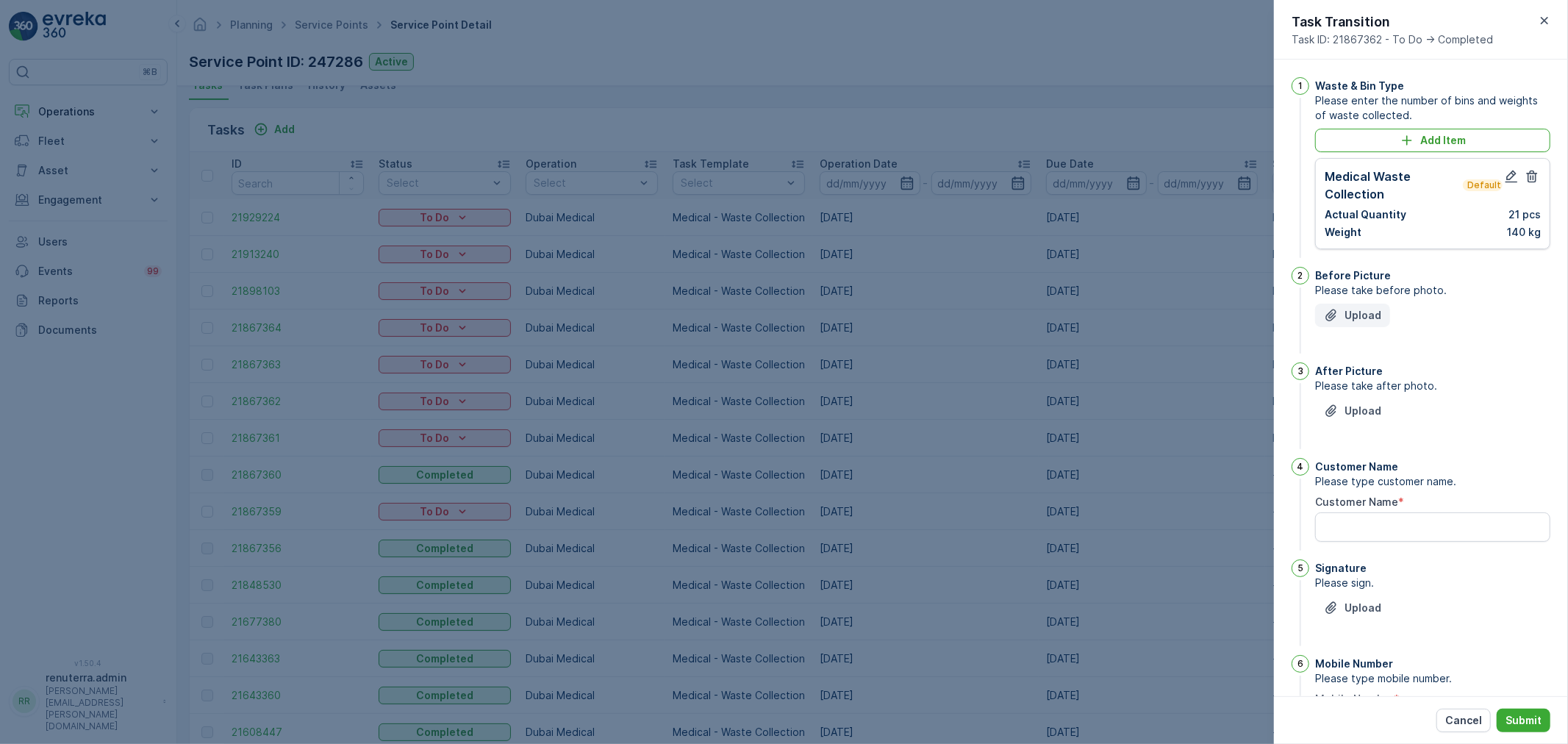
click at [1350, 306] on button "Upload" at bounding box center [1353, 315] width 75 height 24
click at [1357, 308] on p "Upload" at bounding box center [1363, 315] width 37 height 15
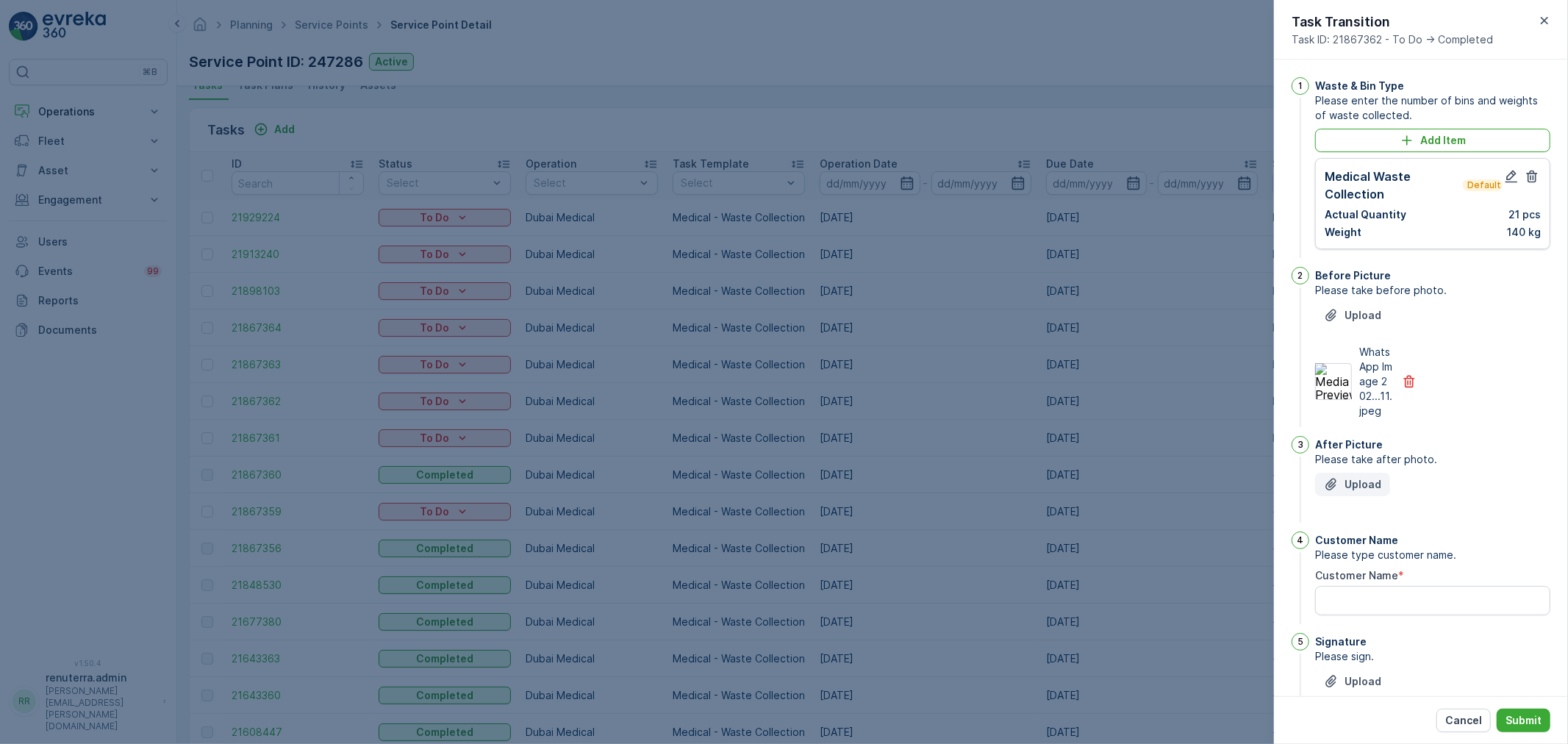
click at [1333, 482] on icon "Upload File" at bounding box center [1330, 484] width 15 height 15
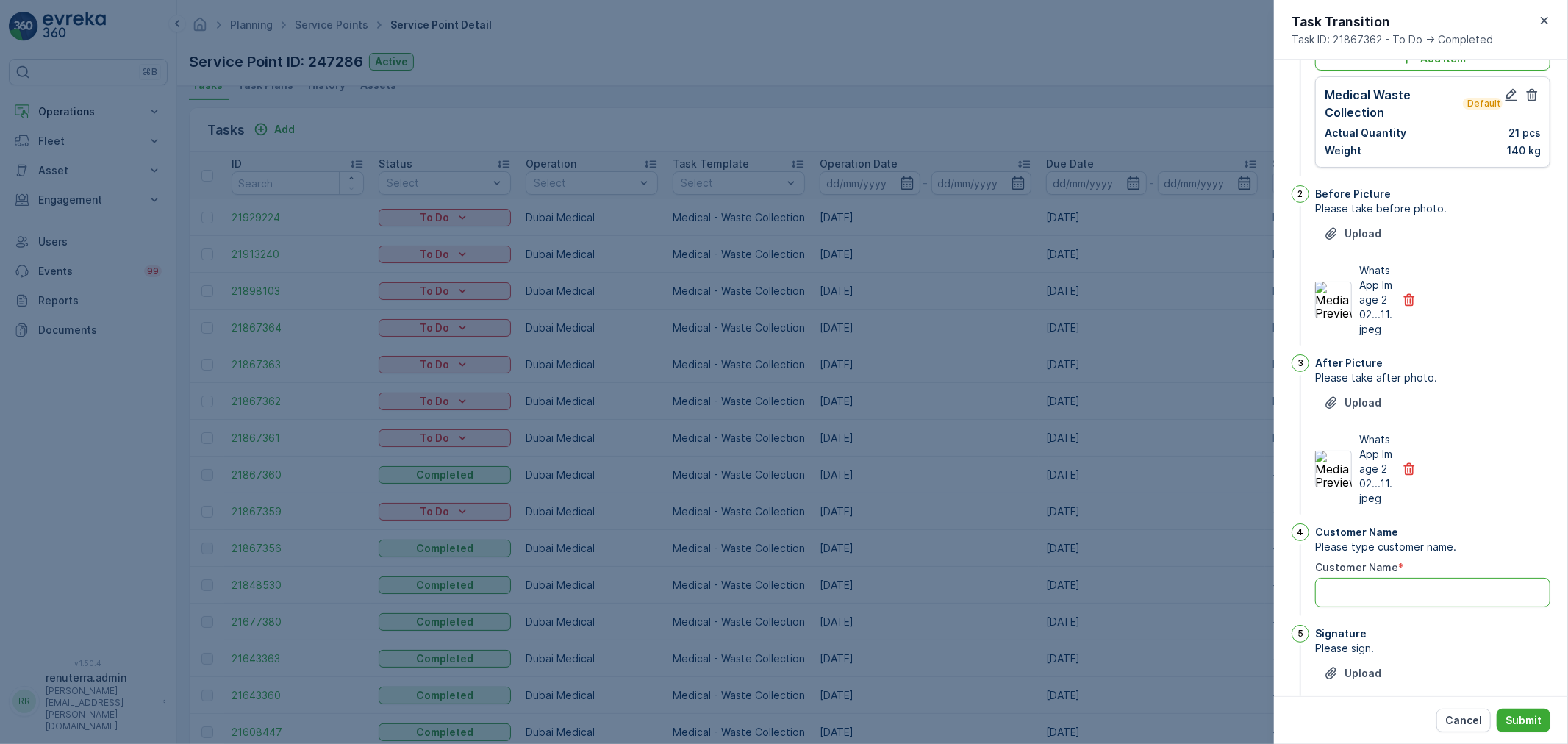
click at [1377, 586] on Name "Customer Name" at bounding box center [1433, 593] width 235 height 29
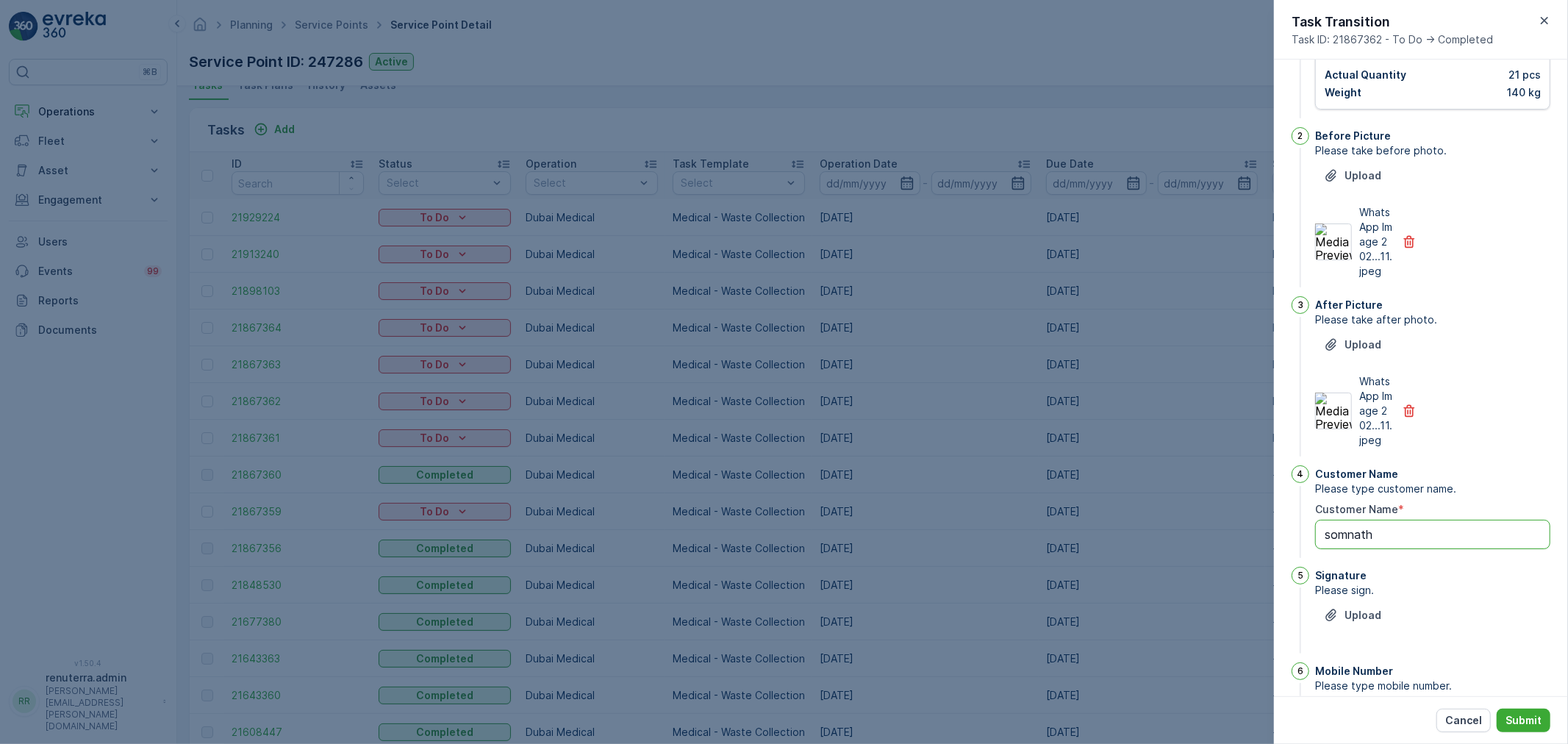
scroll to position [231, 0]
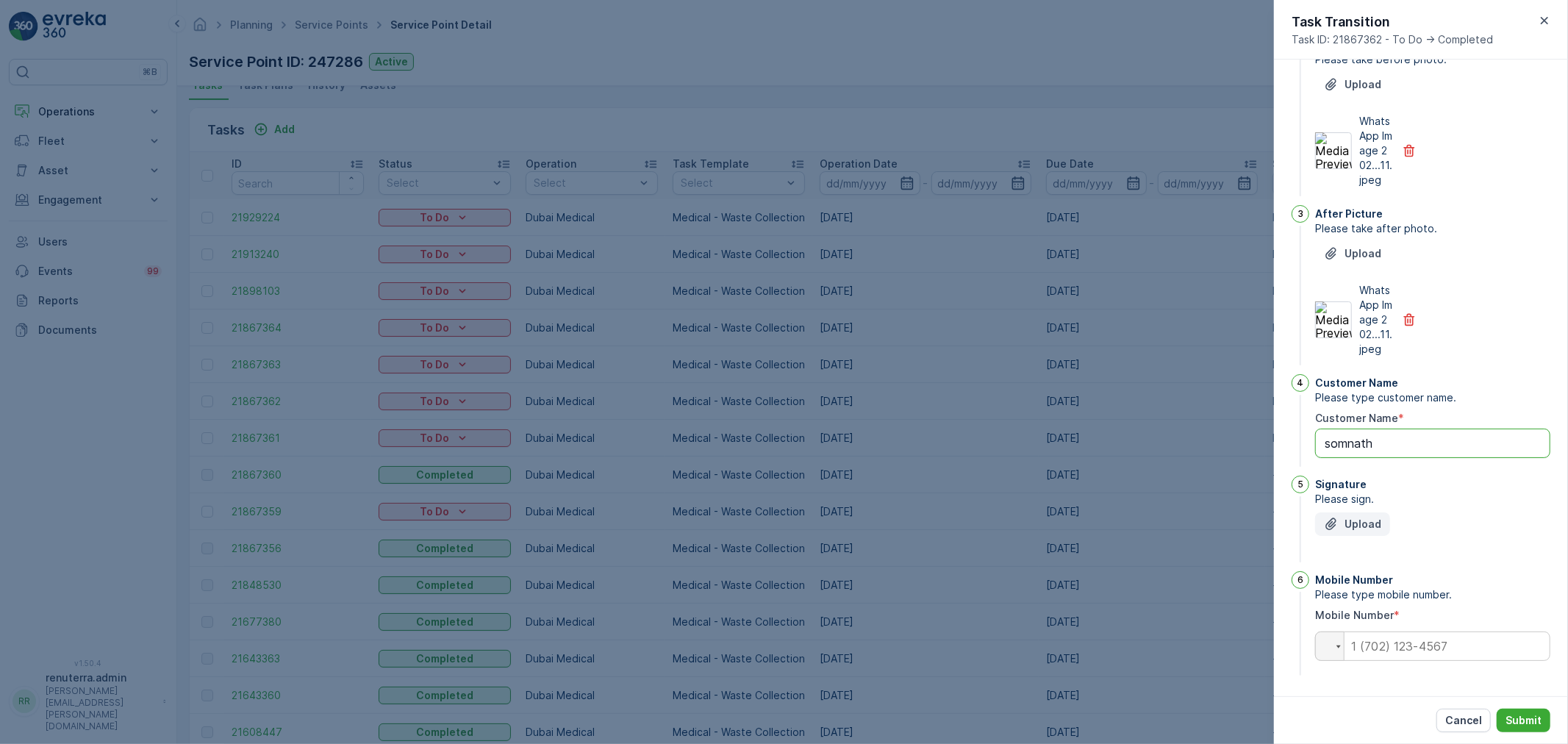
type Name "somnath"
click at [1377, 526] on p "Upload" at bounding box center [1363, 523] width 37 height 15
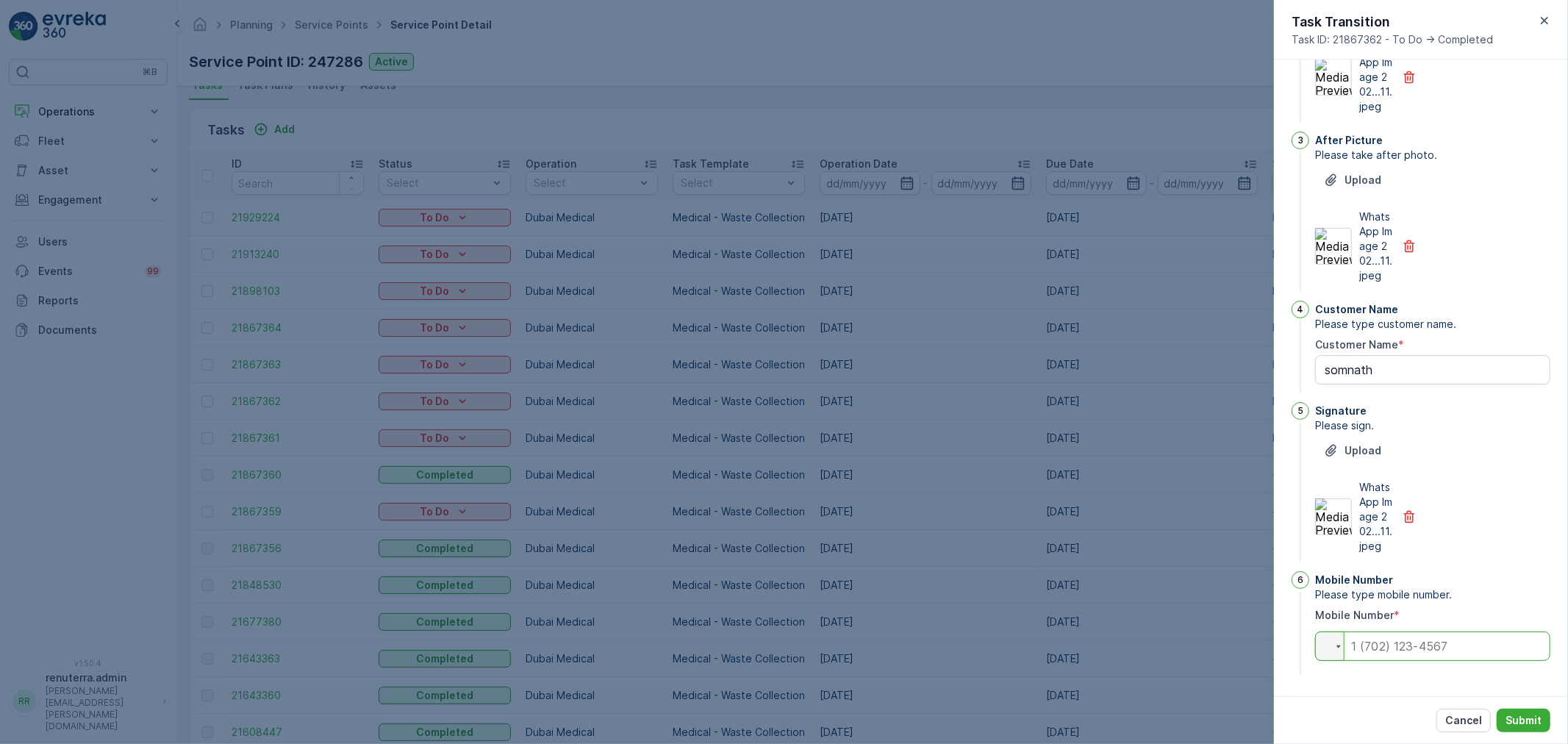
drag, startPoint x: 1384, startPoint y: 638, endPoint x: 1348, endPoint y: 566, distance: 80.5
click at [1384, 638] on input "tel" at bounding box center [1433, 646] width 235 height 29
type input "0564162921"
click at [1517, 711] on button "Submit" at bounding box center [1523, 720] width 54 height 24
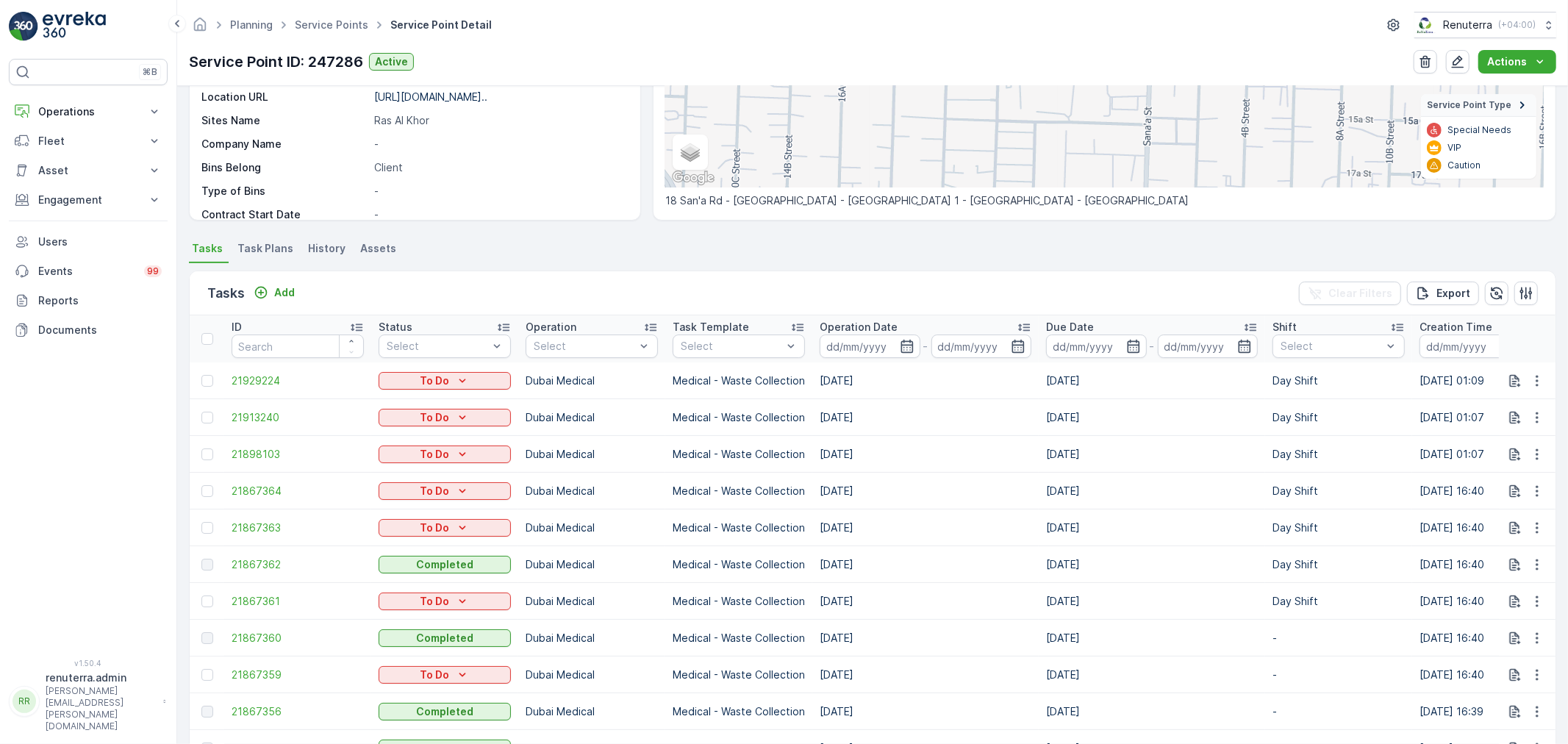
scroll to position [0, 0]
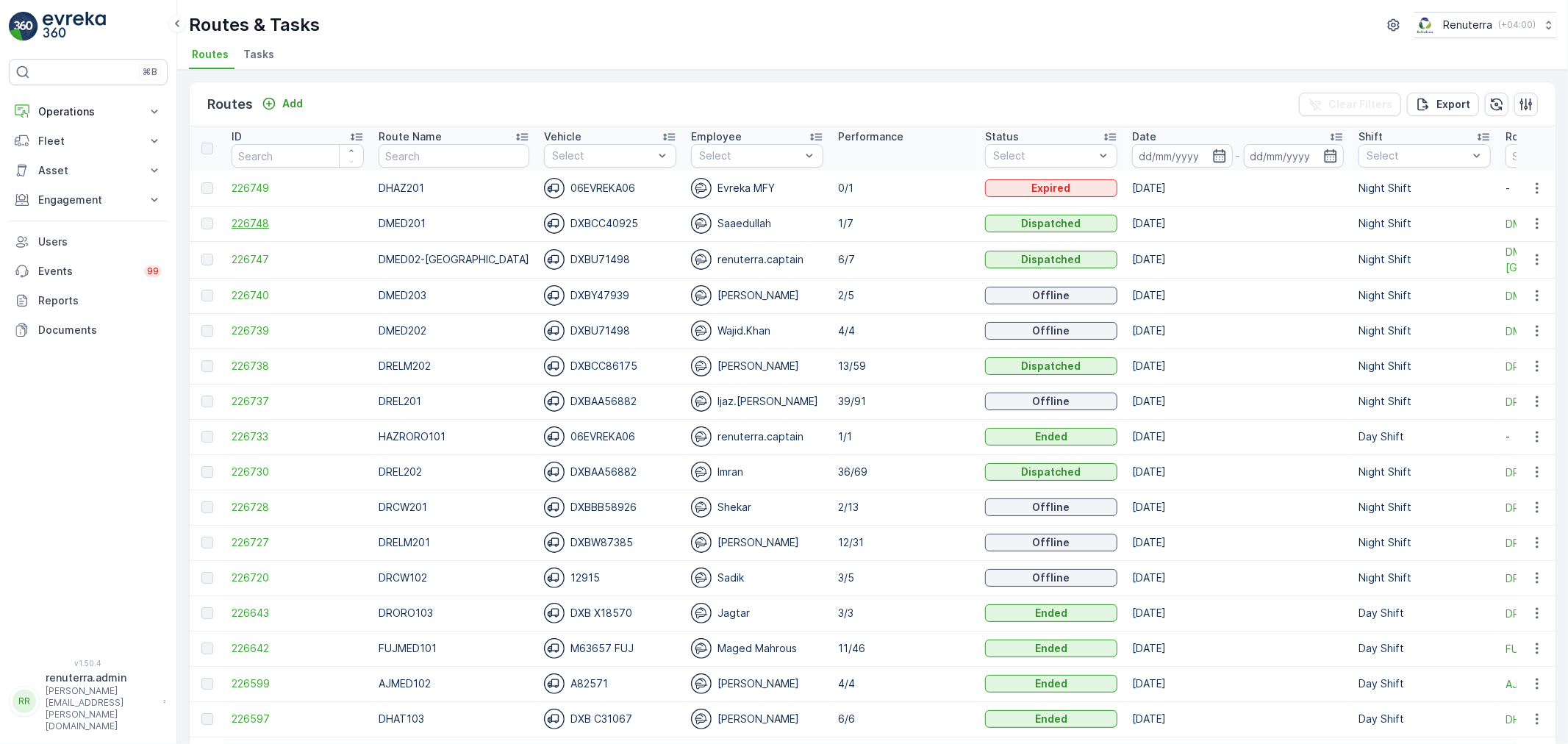
click at [263, 216] on span "226748" at bounding box center [297, 223] width 132 height 15
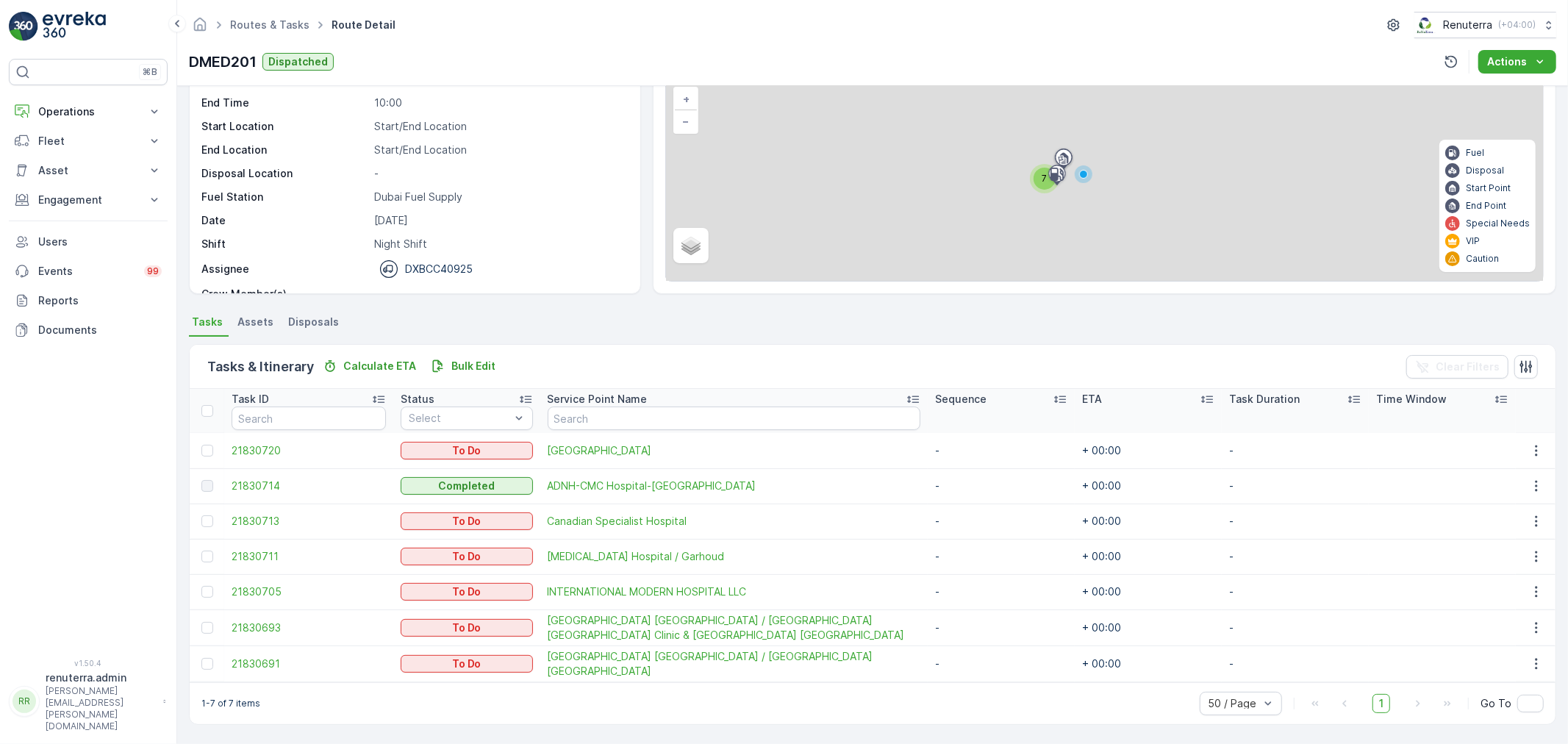
scroll to position [95, 0]
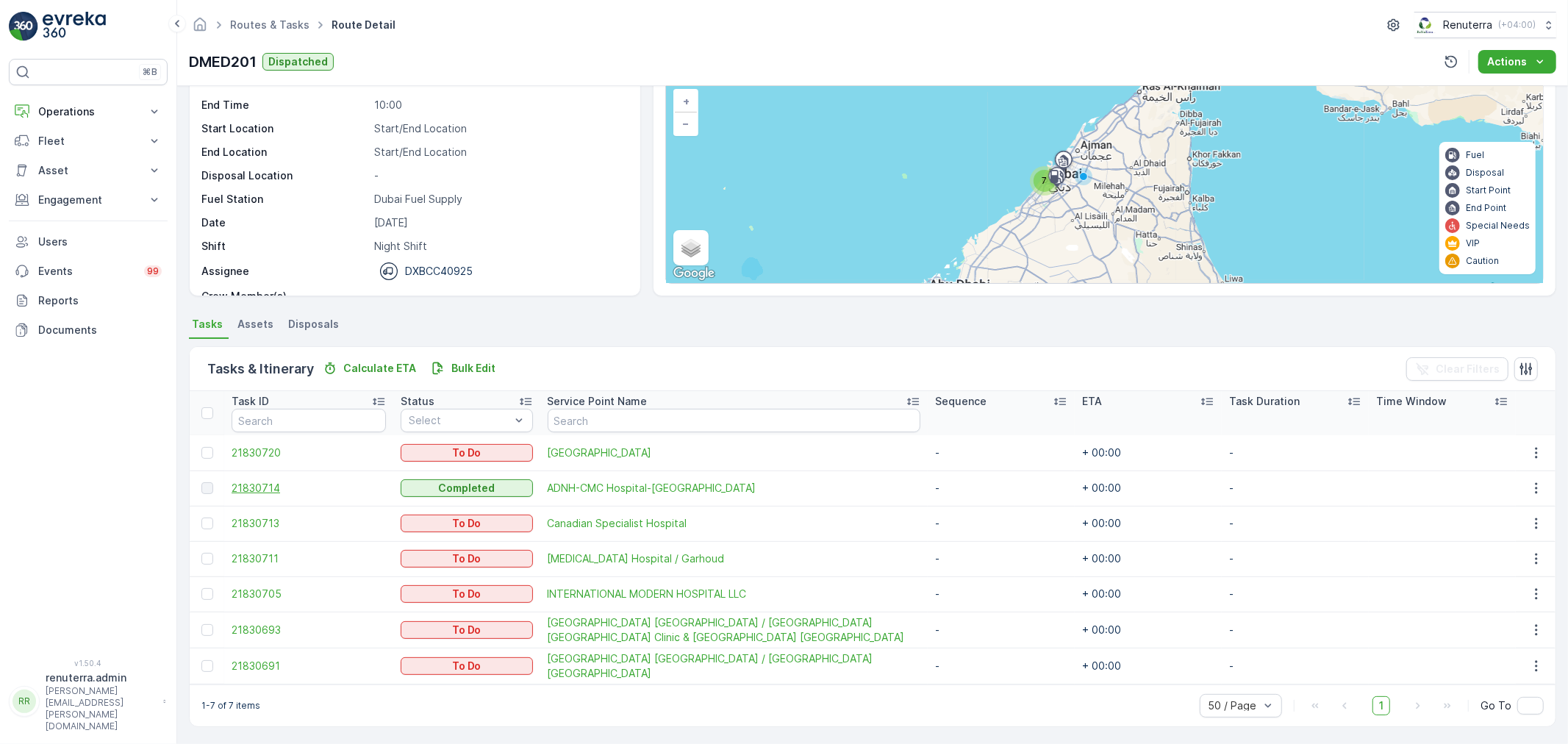
click at [253, 482] on span "21830714" at bounding box center [308, 487] width 154 height 15
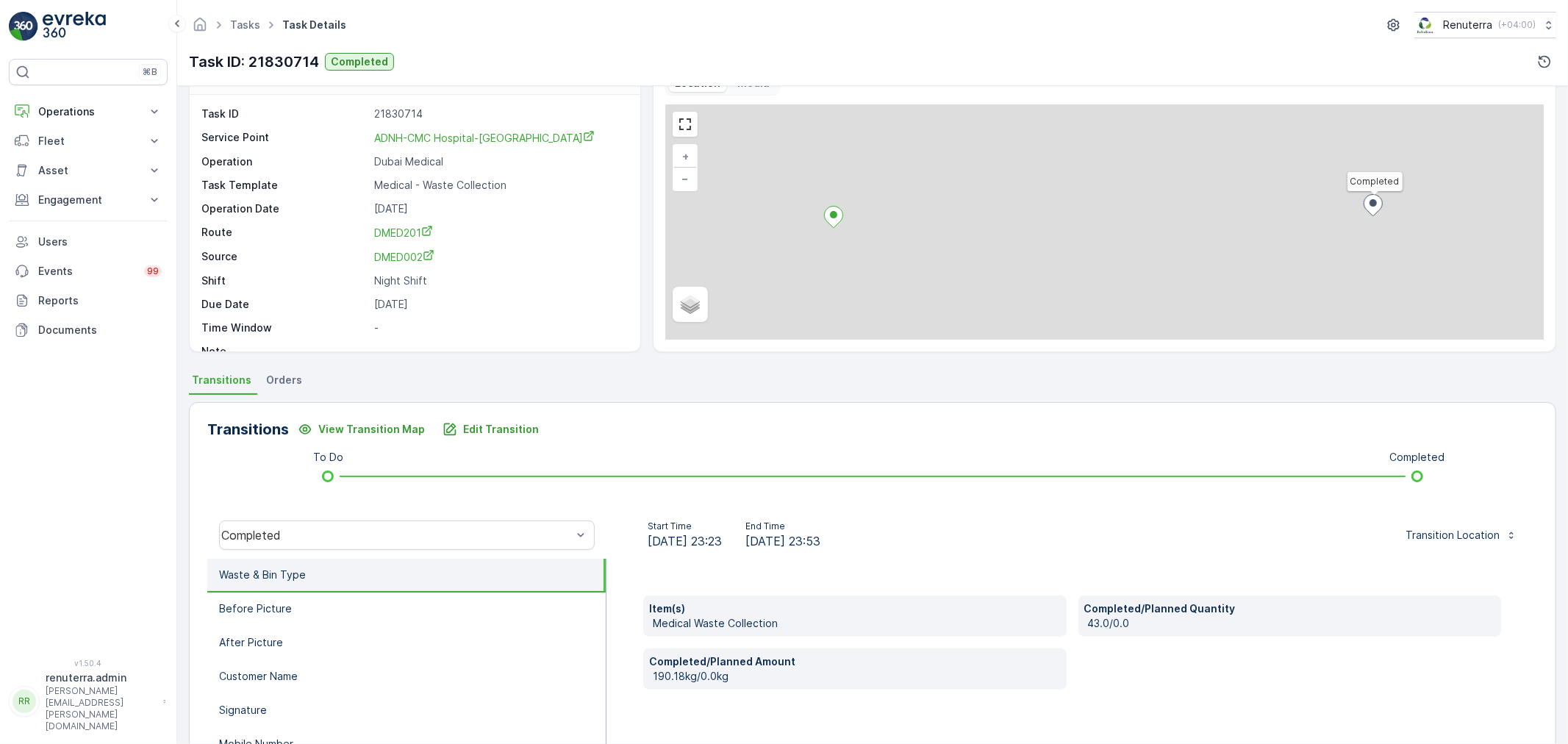
scroll to position [163, 0]
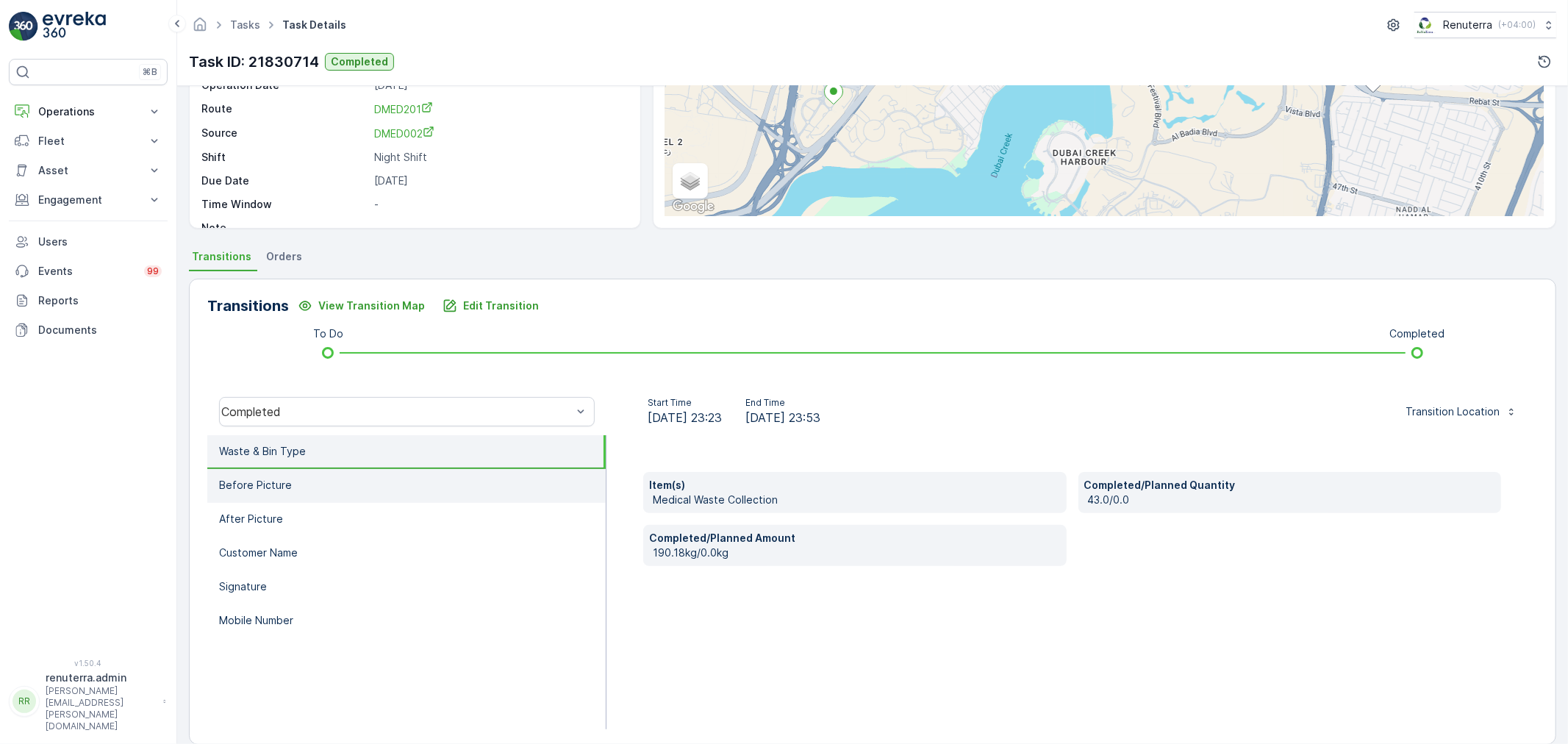
click at [268, 485] on p "Before Picture" at bounding box center [255, 485] width 73 height 15
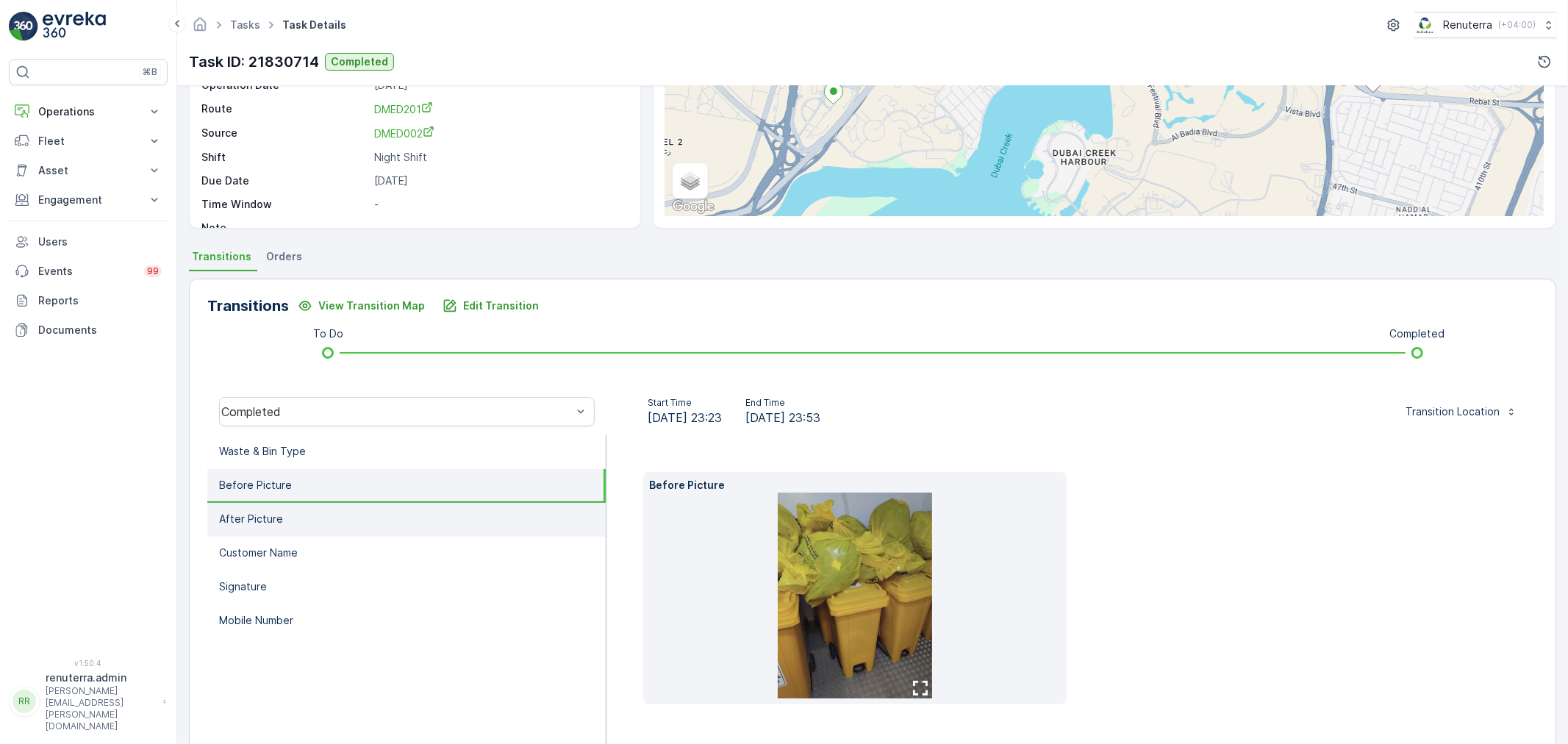
click at [266, 530] on li "After Picture" at bounding box center [407, 520] width 398 height 34
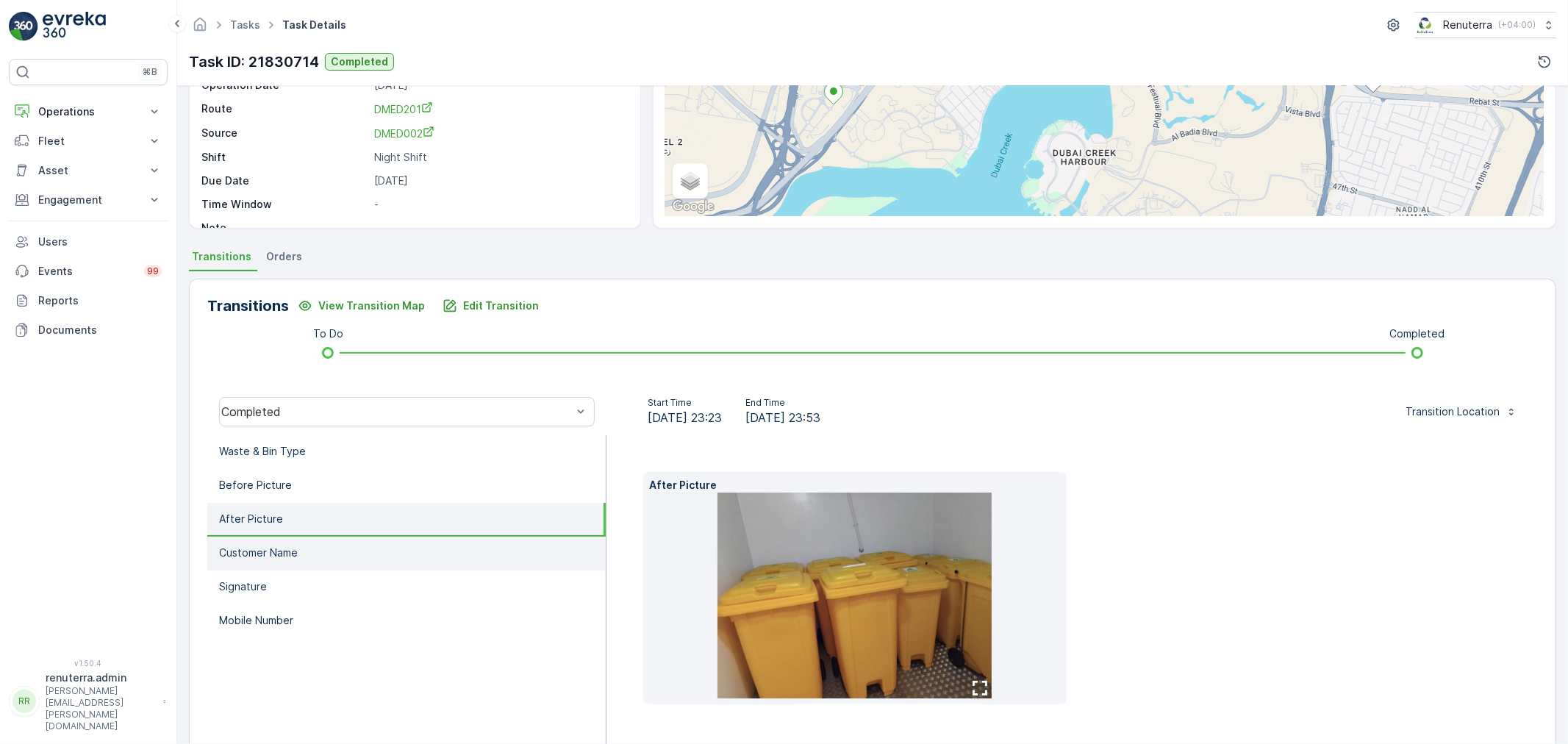
click at [268, 546] on p "Customer Name" at bounding box center [258, 553] width 78 height 15
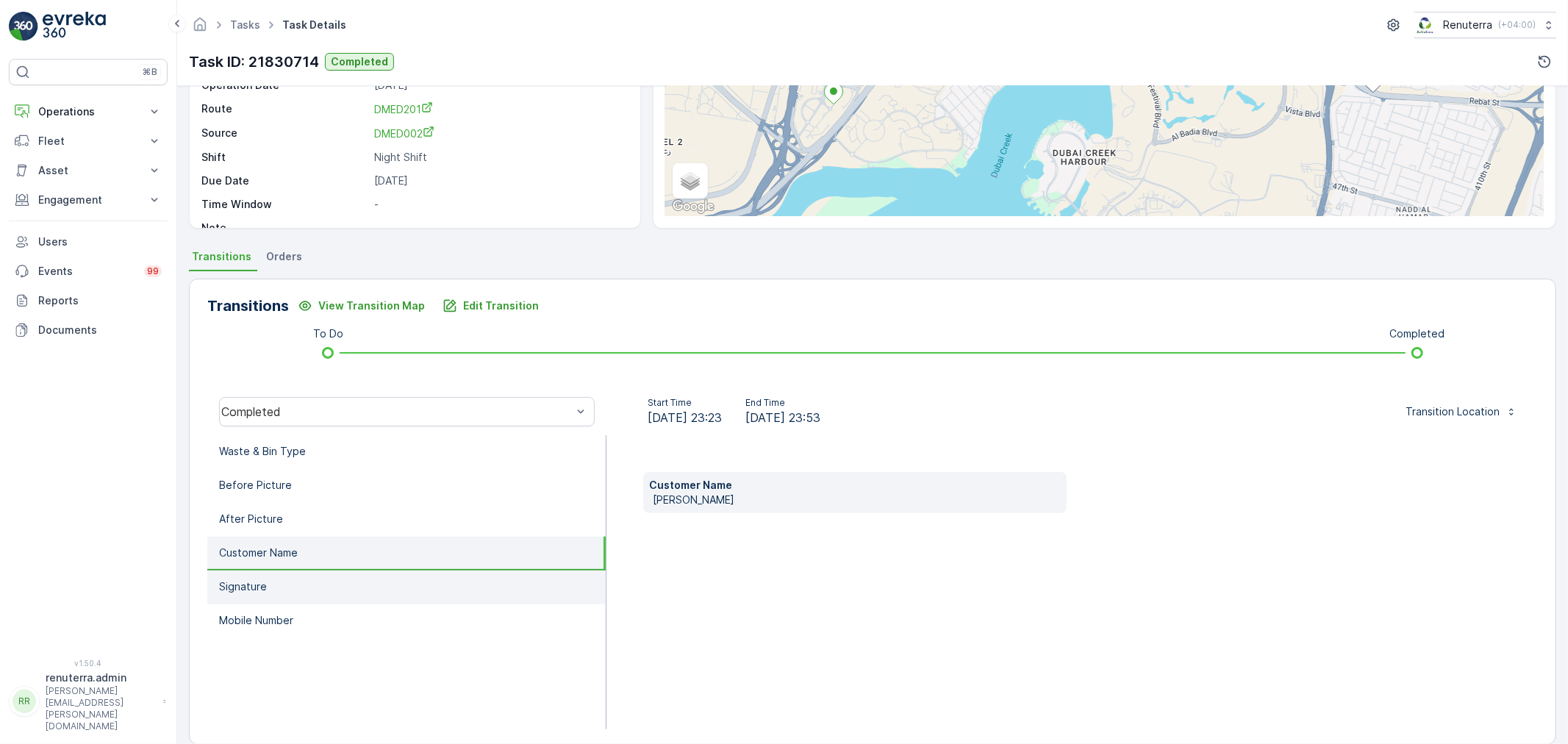
click at [267, 594] on li "Signature" at bounding box center [407, 587] width 398 height 34
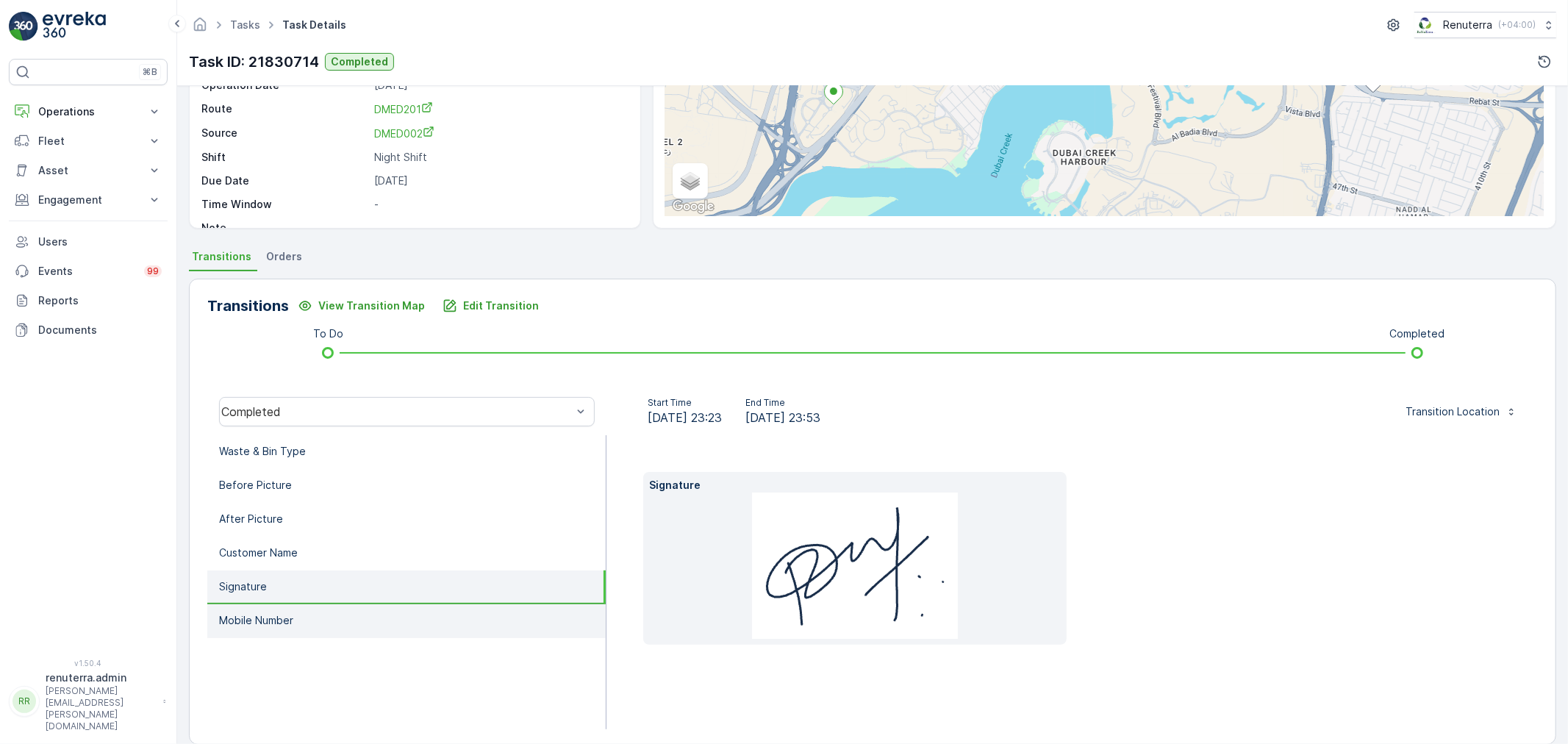
click at [264, 621] on p "Mobile Number" at bounding box center [256, 619] width 75 height 15
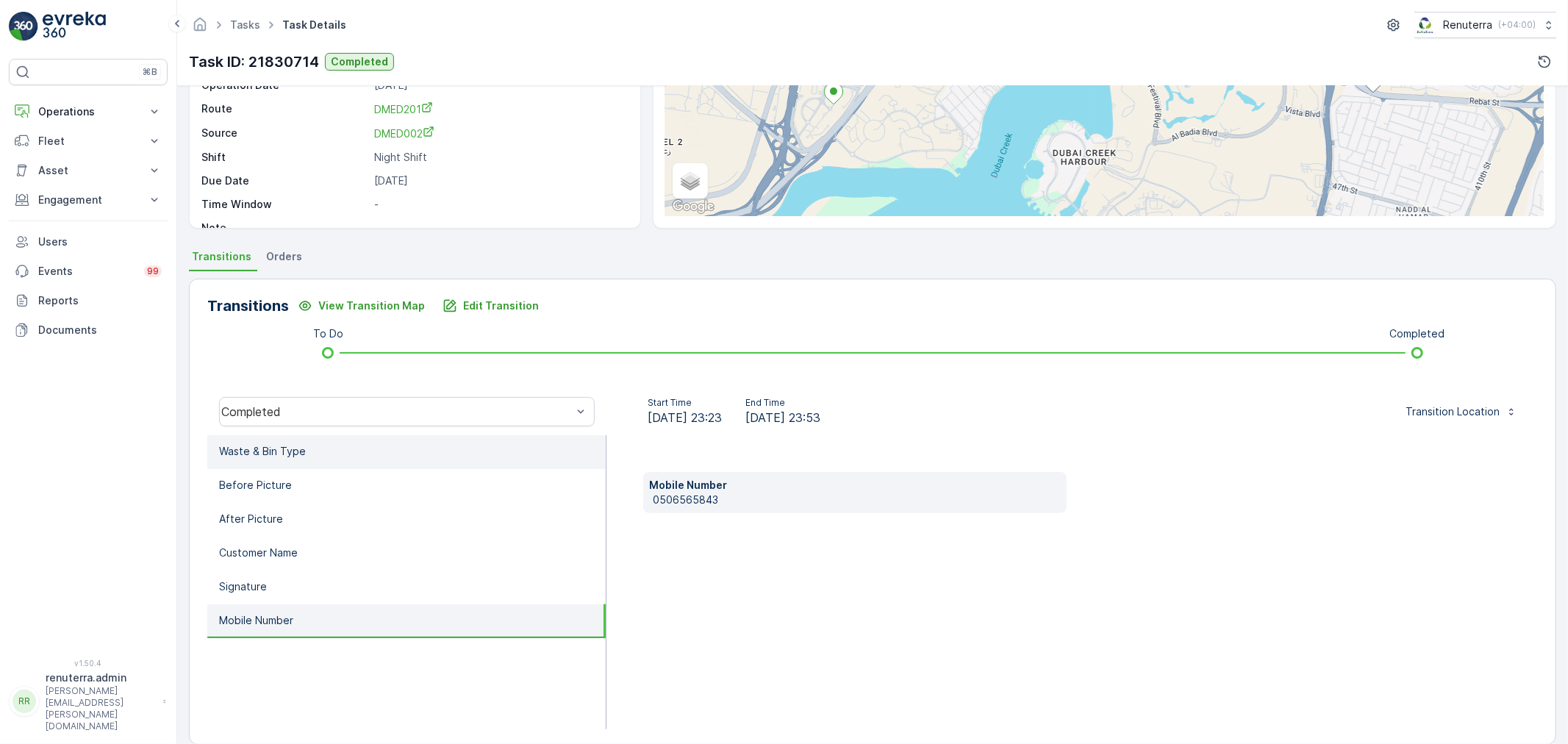
click at [268, 445] on p "Waste & Bin Type" at bounding box center [262, 451] width 87 height 15
